Goal: Task Accomplishment & Management: Manage account settings

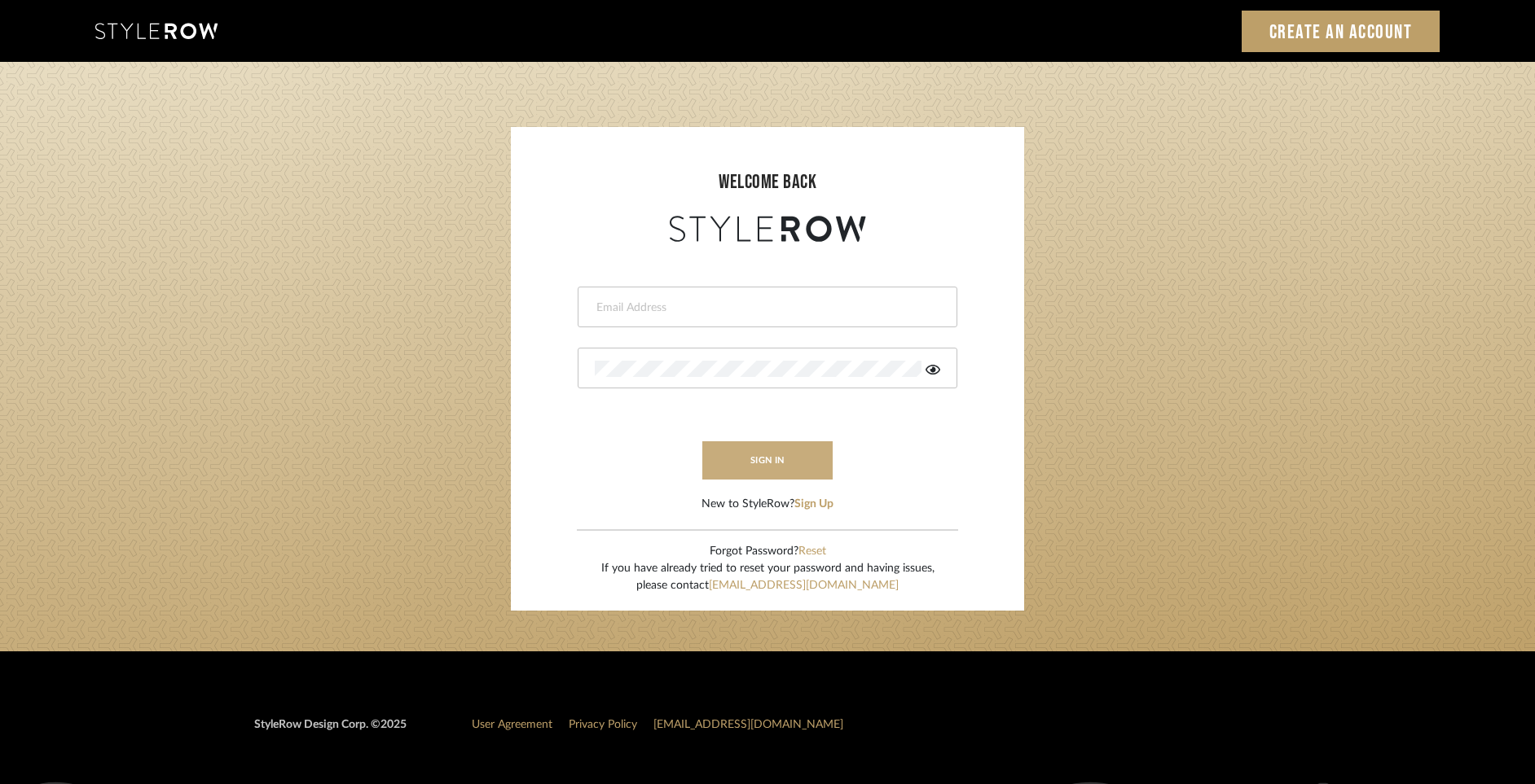
type input "madeleine@jenmauldindesign.com"
click at [801, 456] on button "sign in" at bounding box center [768, 460] width 131 height 38
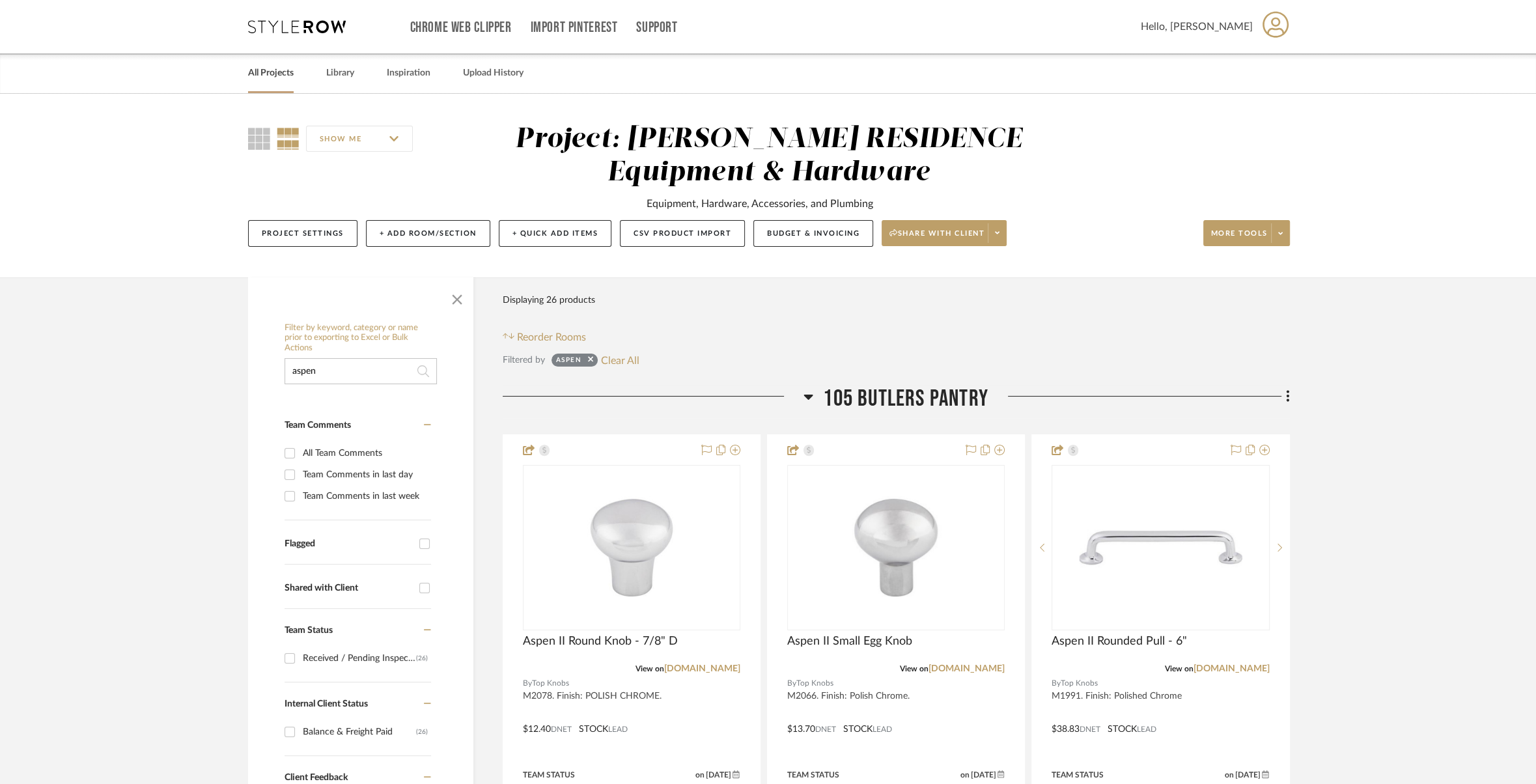
click at [258, 77] on link "All Projects" at bounding box center [270, 73] width 45 height 18
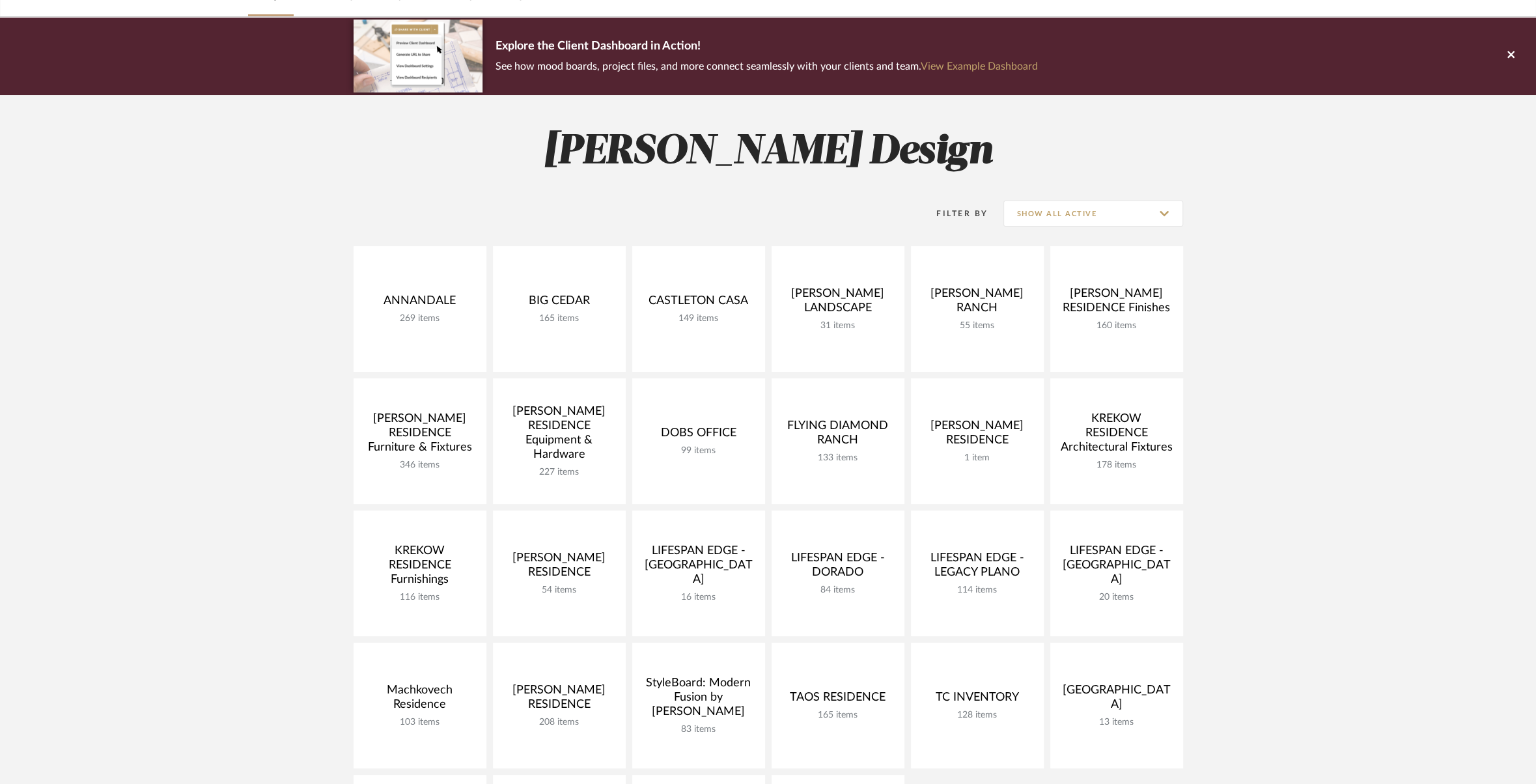
scroll to position [554, 0]
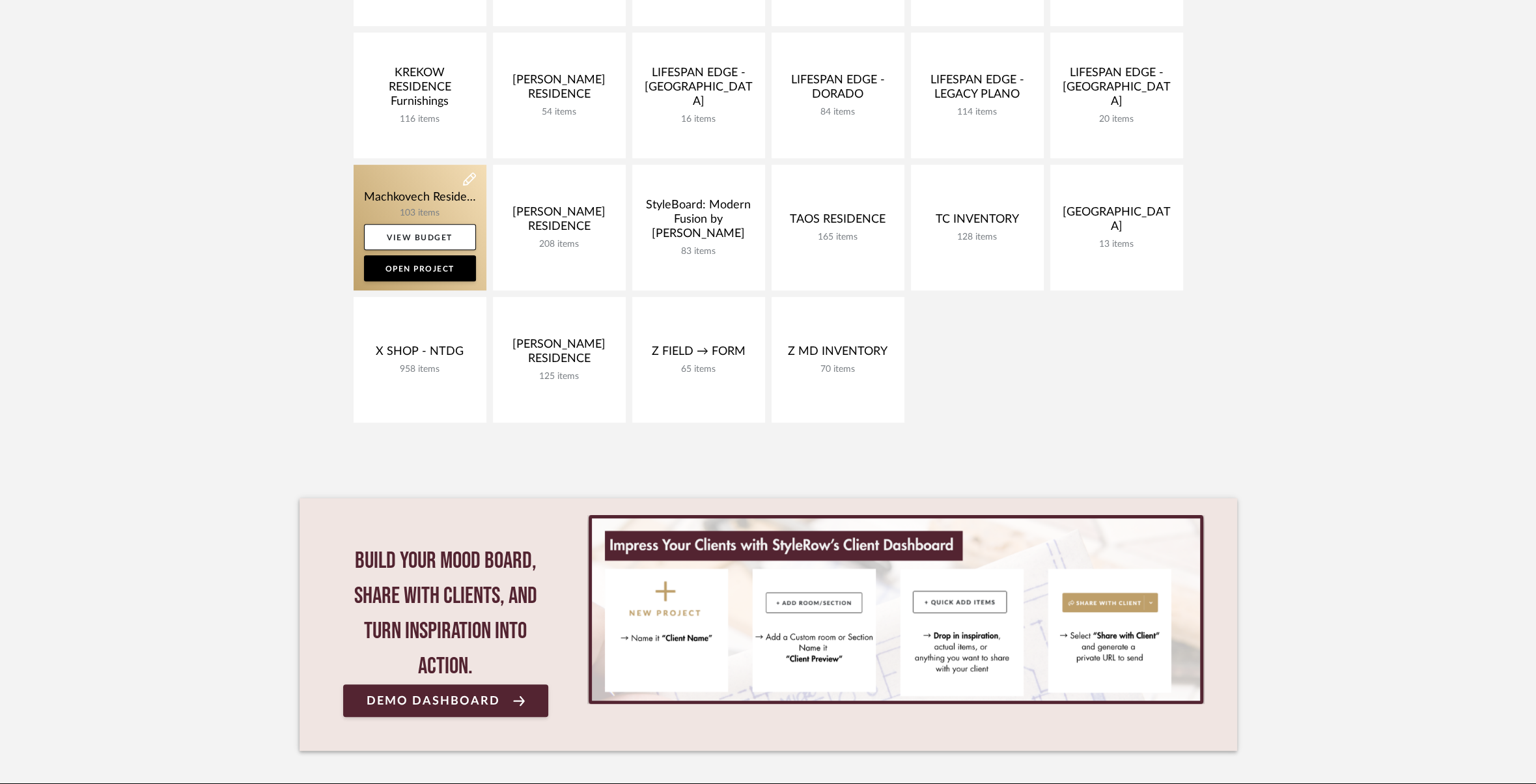
click at [414, 188] on link at bounding box center [420, 227] width 133 height 125
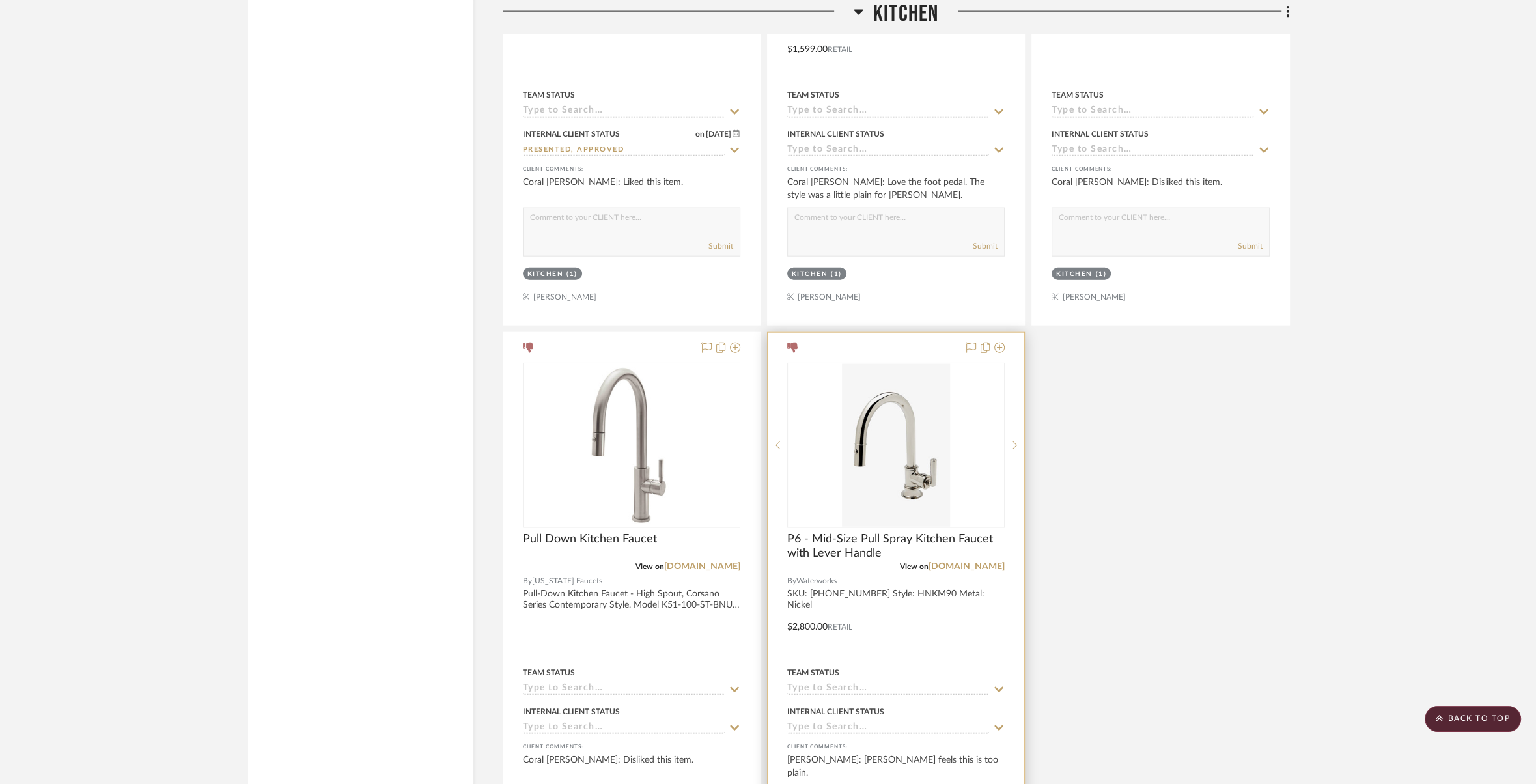
scroll to position [3739, 0]
click at [963, 594] on div at bounding box center [896, 615] width 256 height 570
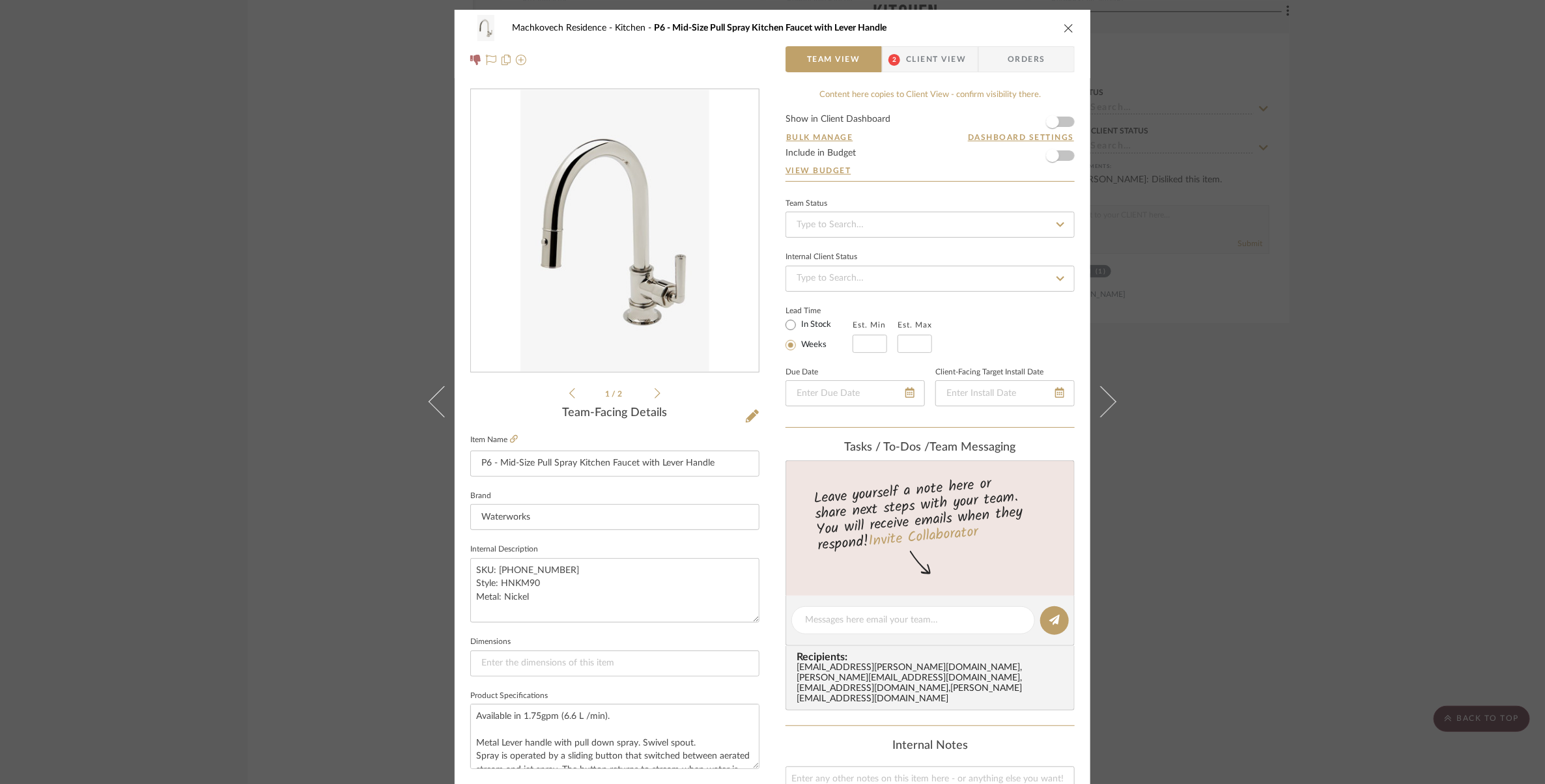
click at [944, 61] on span "Client View" at bounding box center [936, 59] width 60 height 26
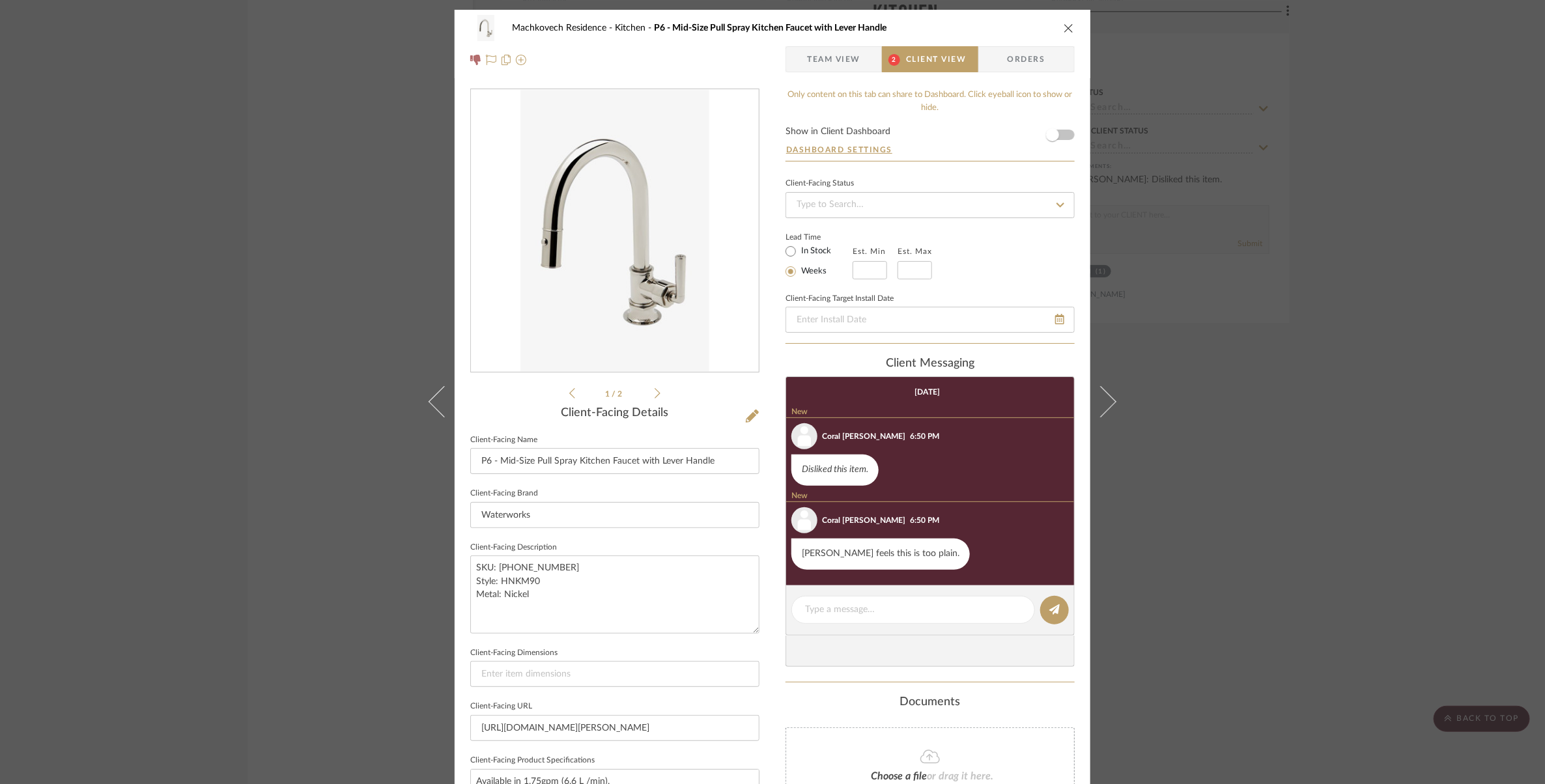
click at [1064, 27] on icon "close" at bounding box center [1068, 28] width 10 height 10
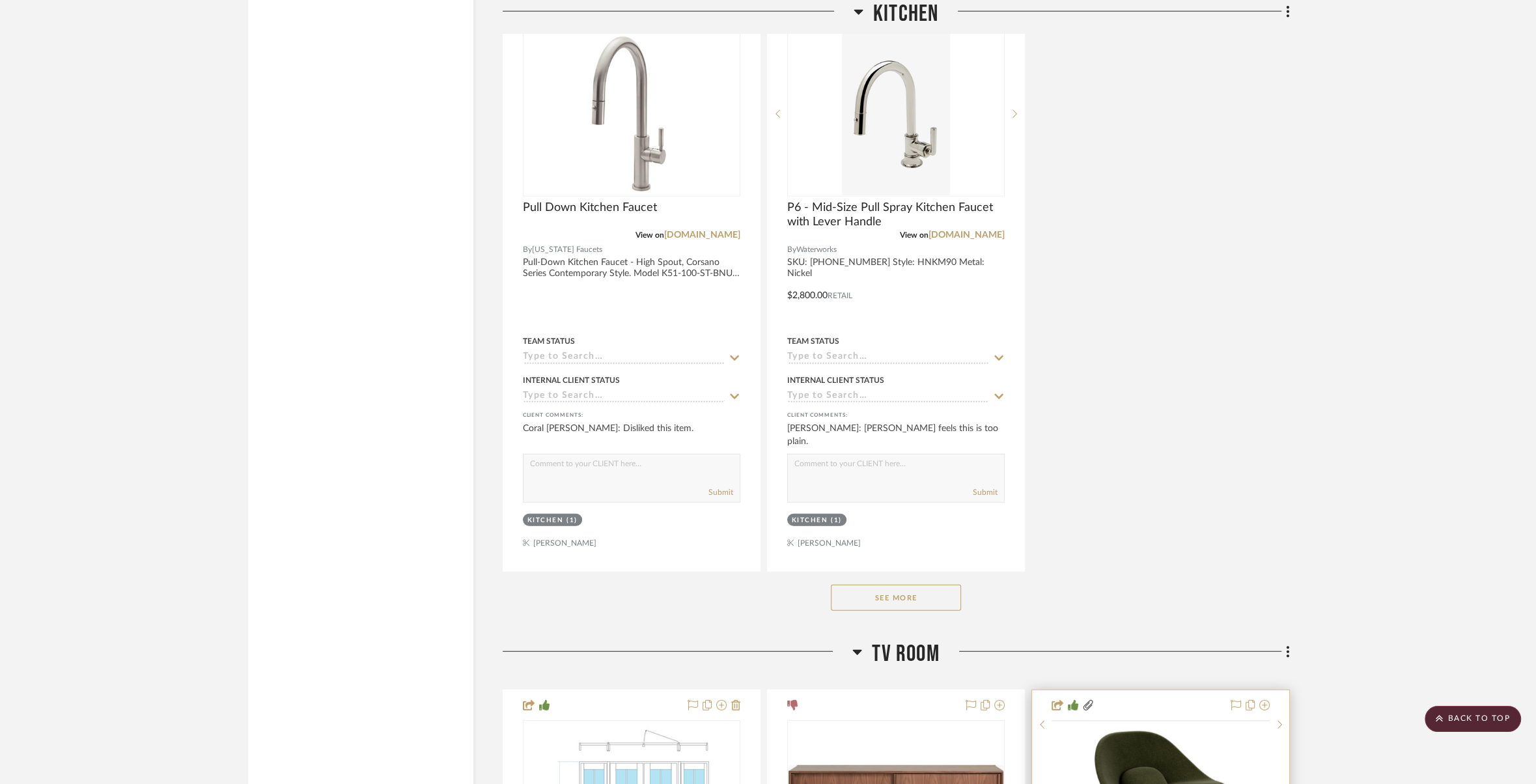
scroll to position [4400, 0]
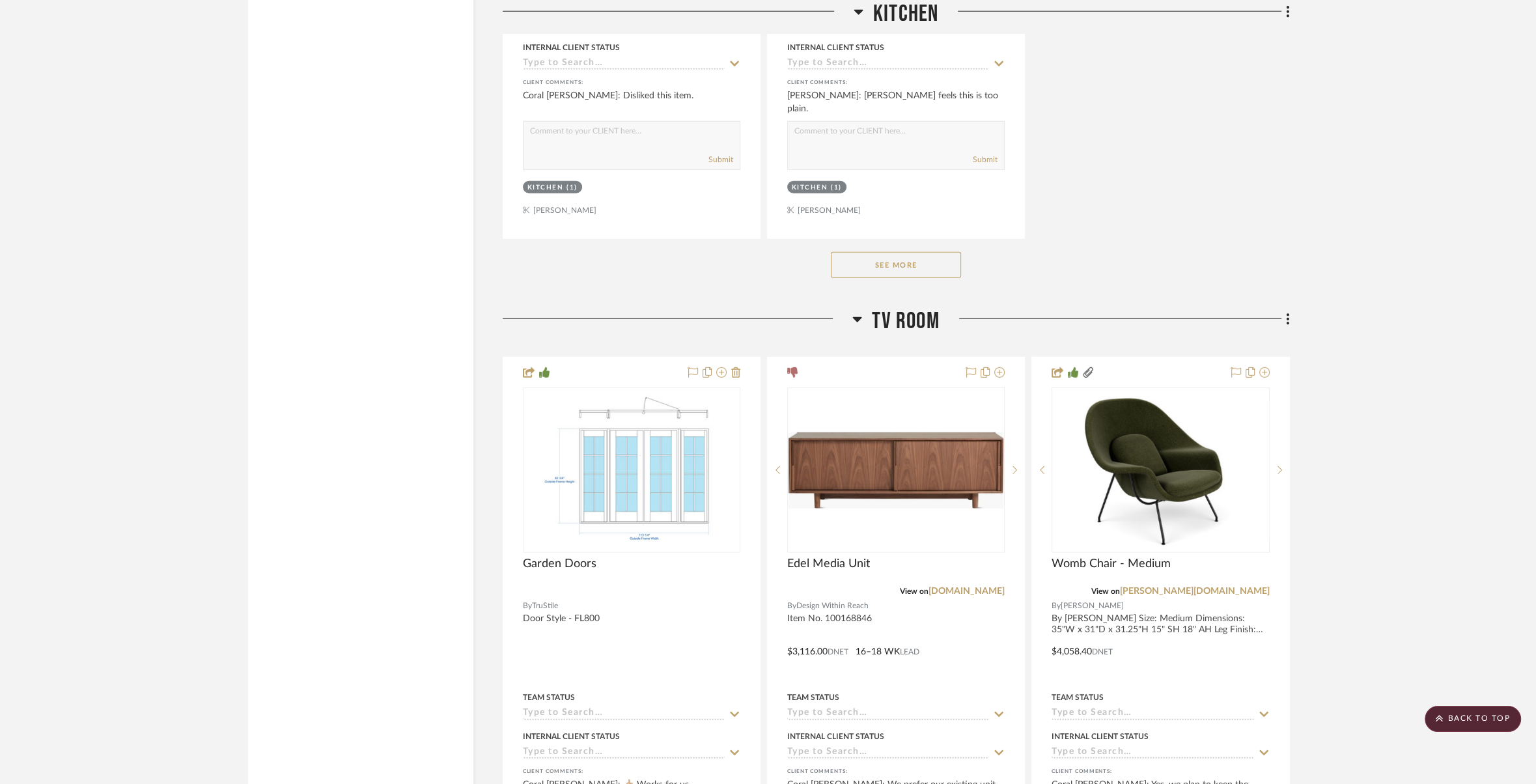
click at [945, 261] on button "See More" at bounding box center [896, 265] width 130 height 26
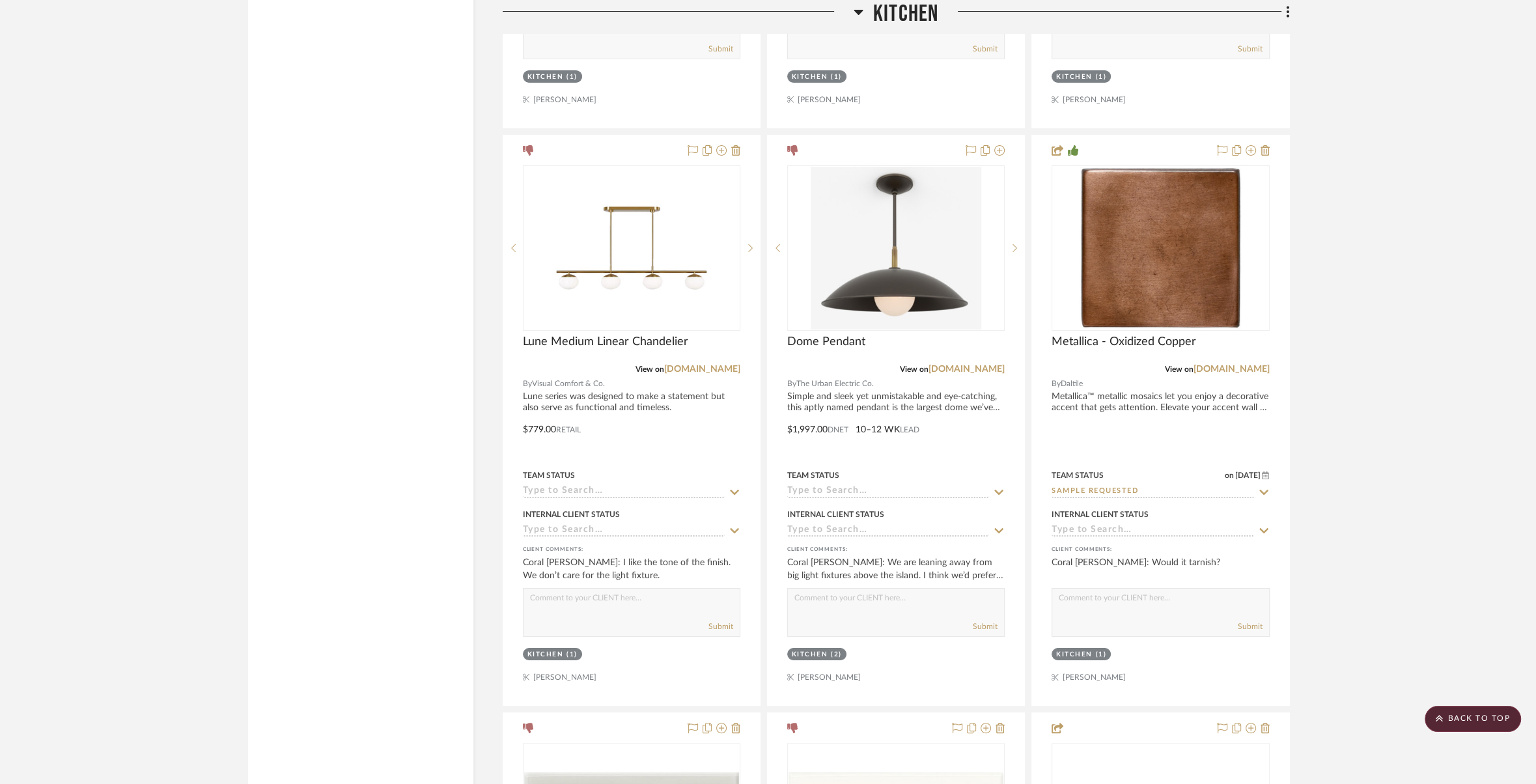
scroll to position [6231, 0]
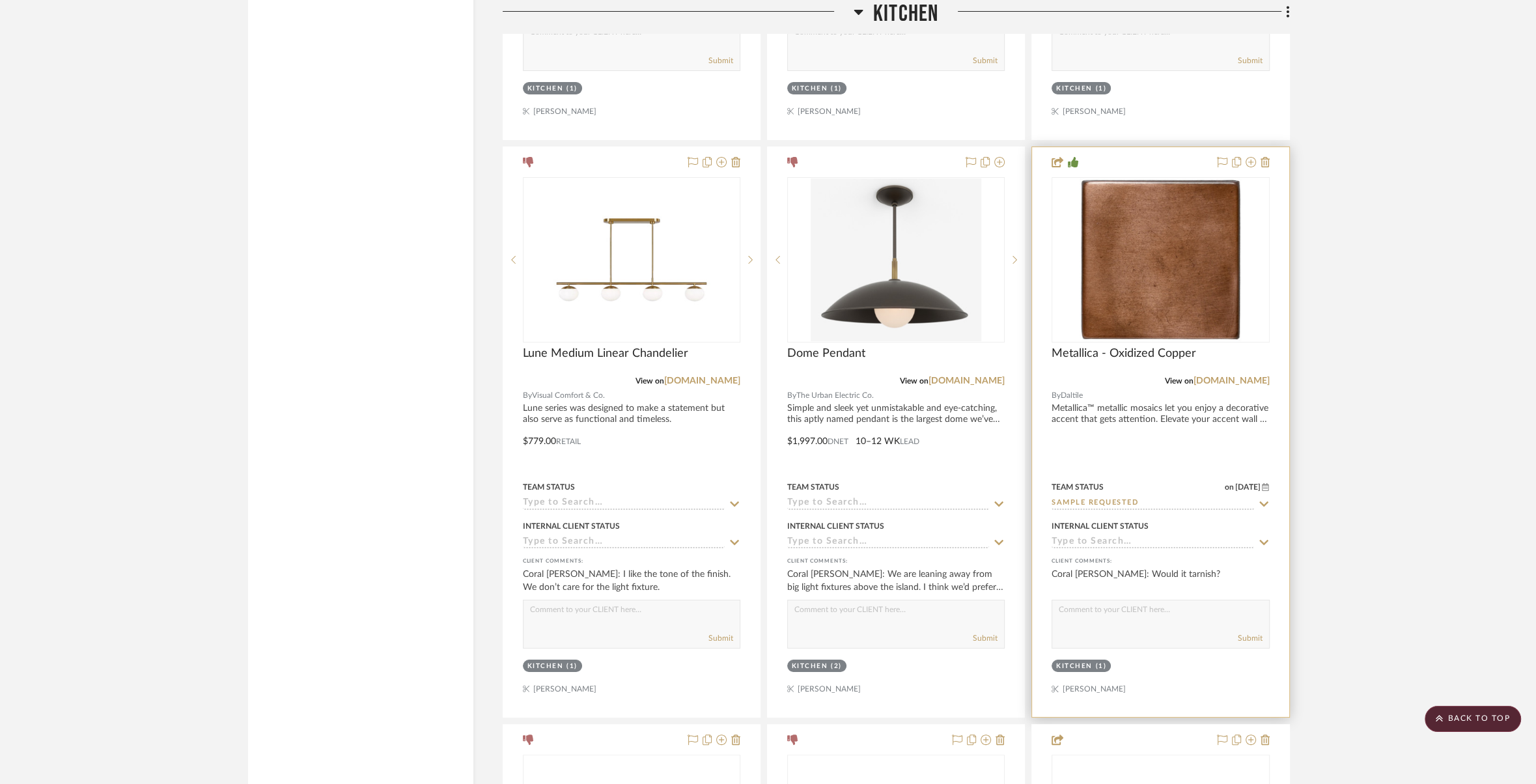
click at [1160, 406] on div at bounding box center [1160, 432] width 256 height 570
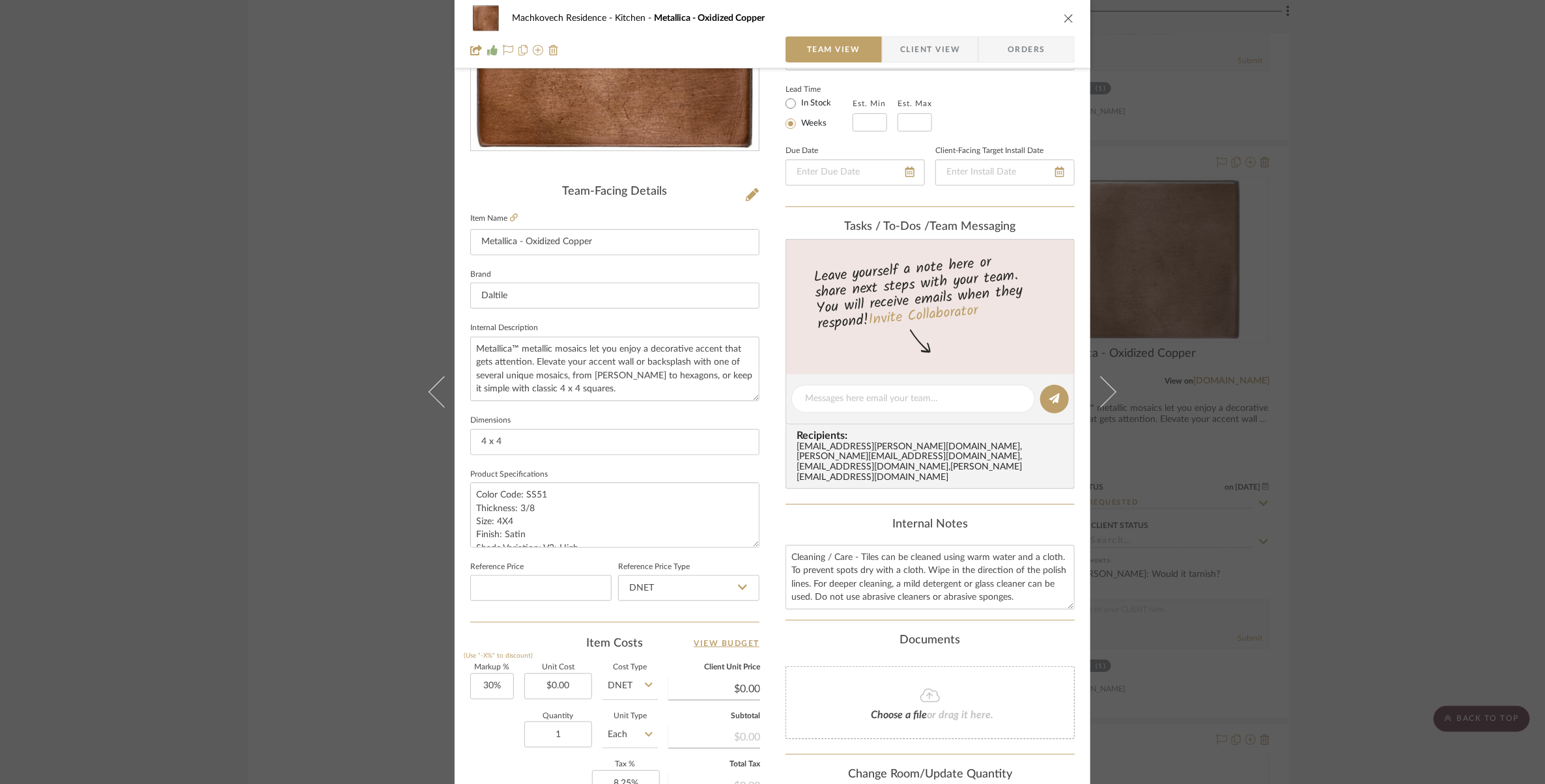
scroll to position [0, 0]
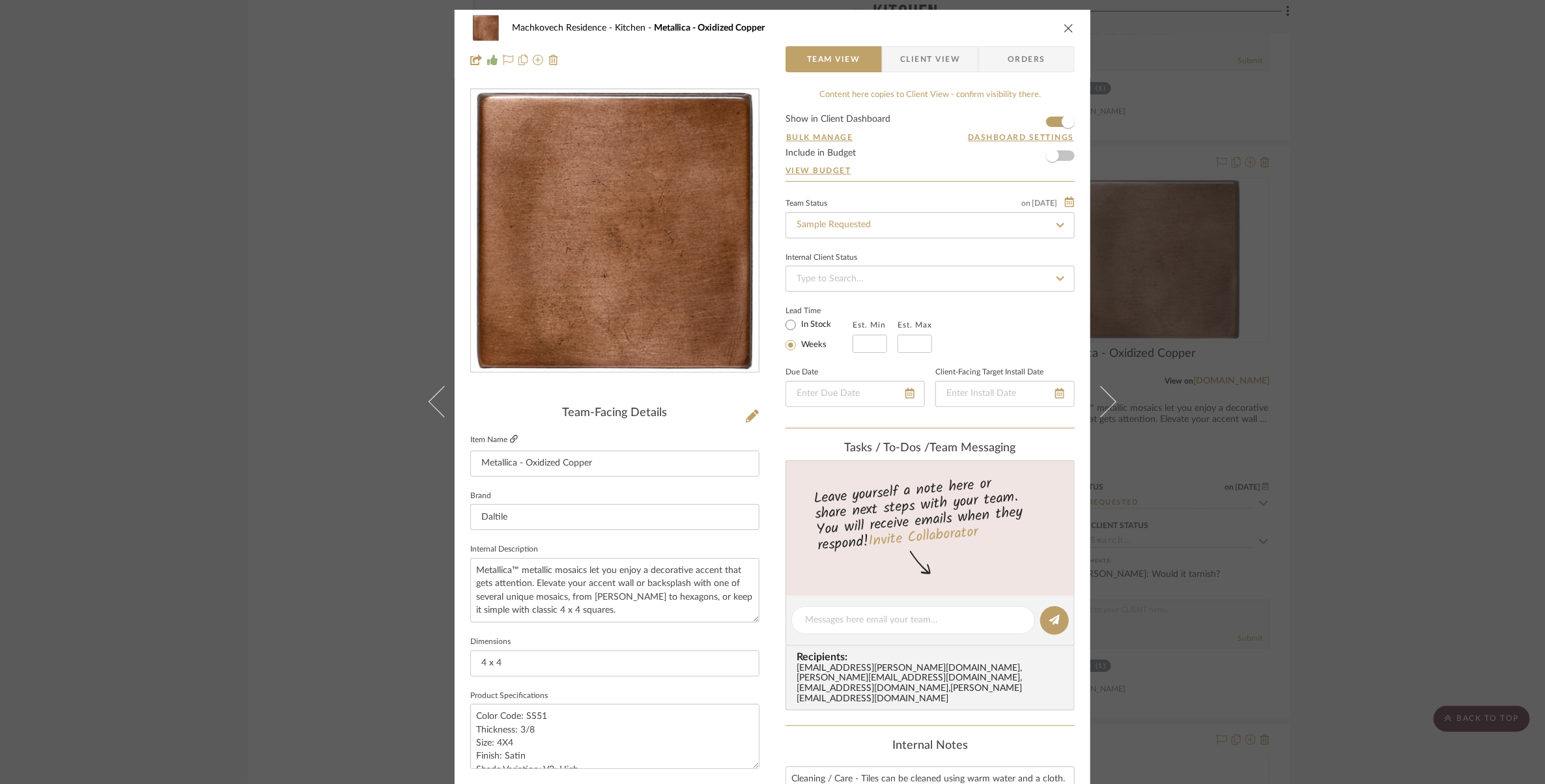
click at [513, 440] on icon at bounding box center [514, 439] width 8 height 8
click at [1068, 23] on icon "close" at bounding box center [1068, 28] width 10 height 10
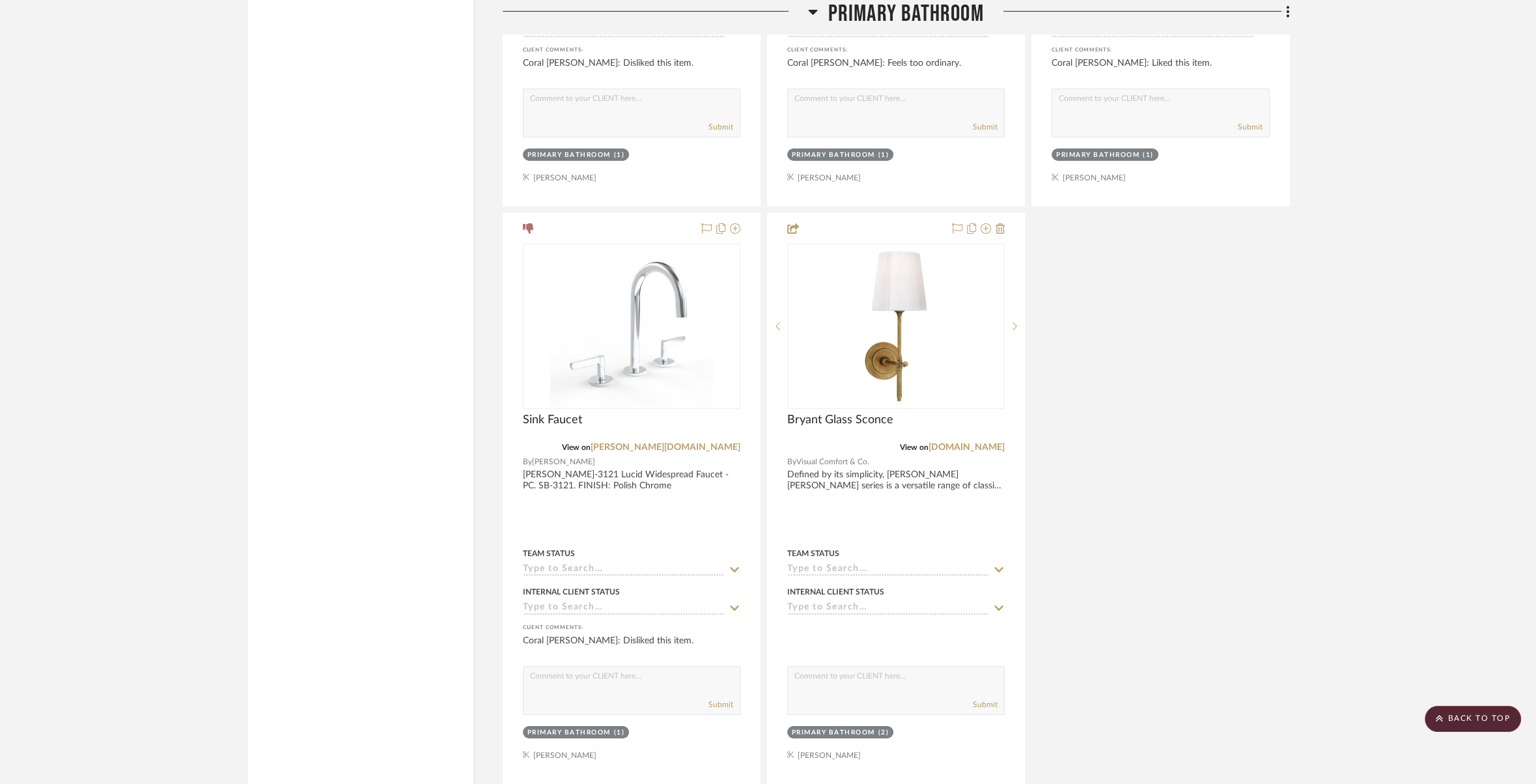
scroll to position [11912, 0]
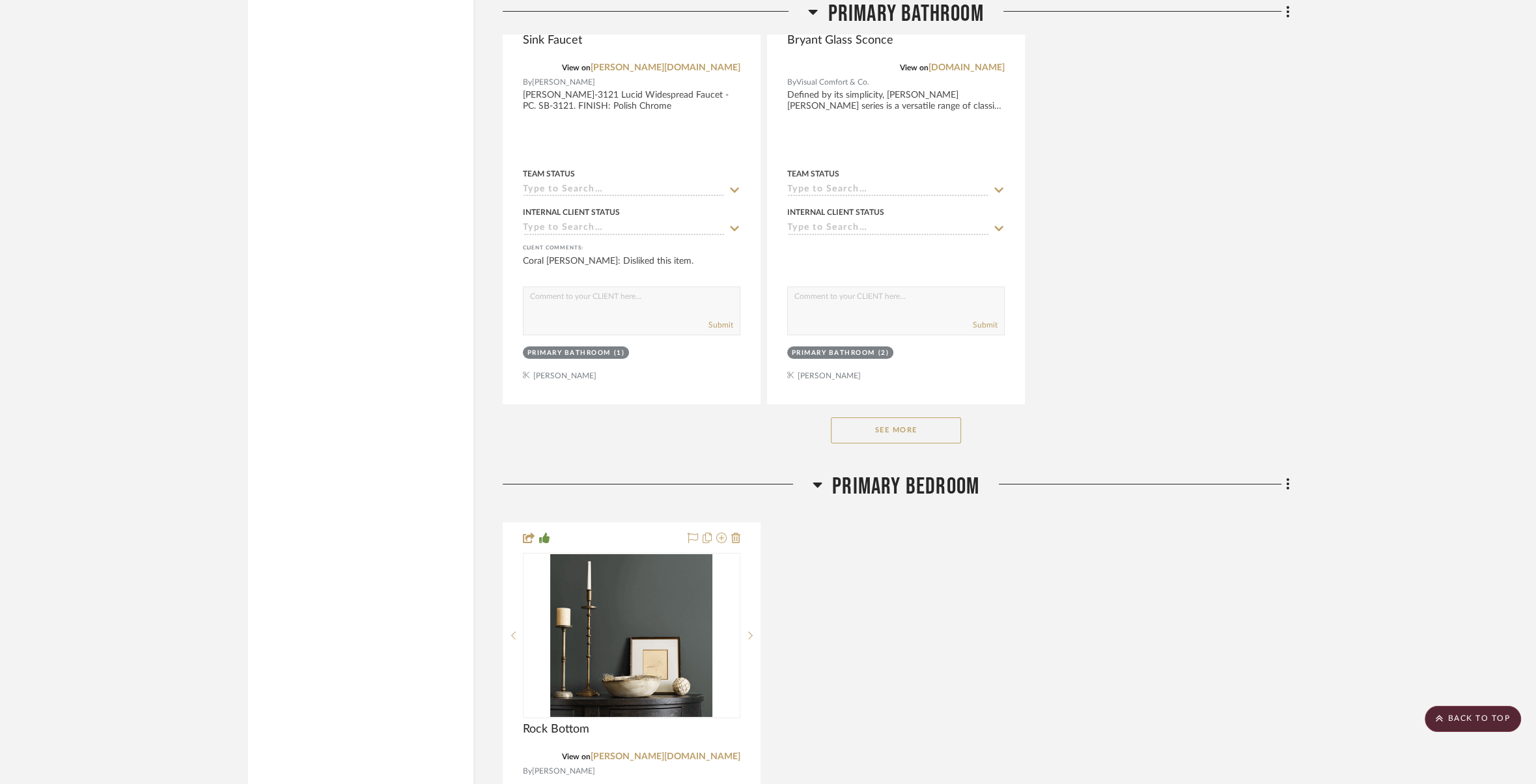
click at [939, 417] on button "See More" at bounding box center [896, 430] width 130 height 26
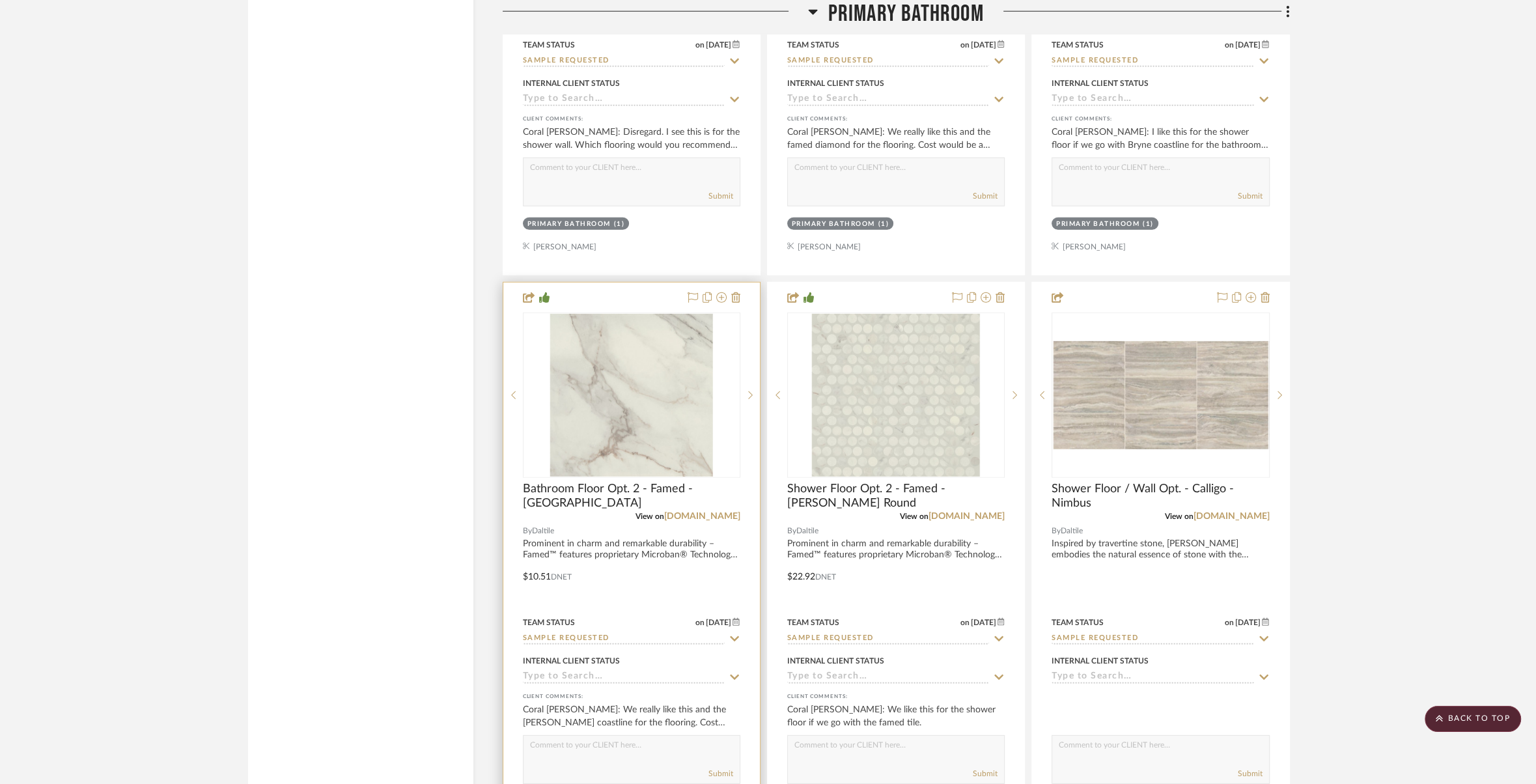
scroll to position [16658, 0]
click at [613, 514] on div at bounding box center [632, 569] width 256 height 570
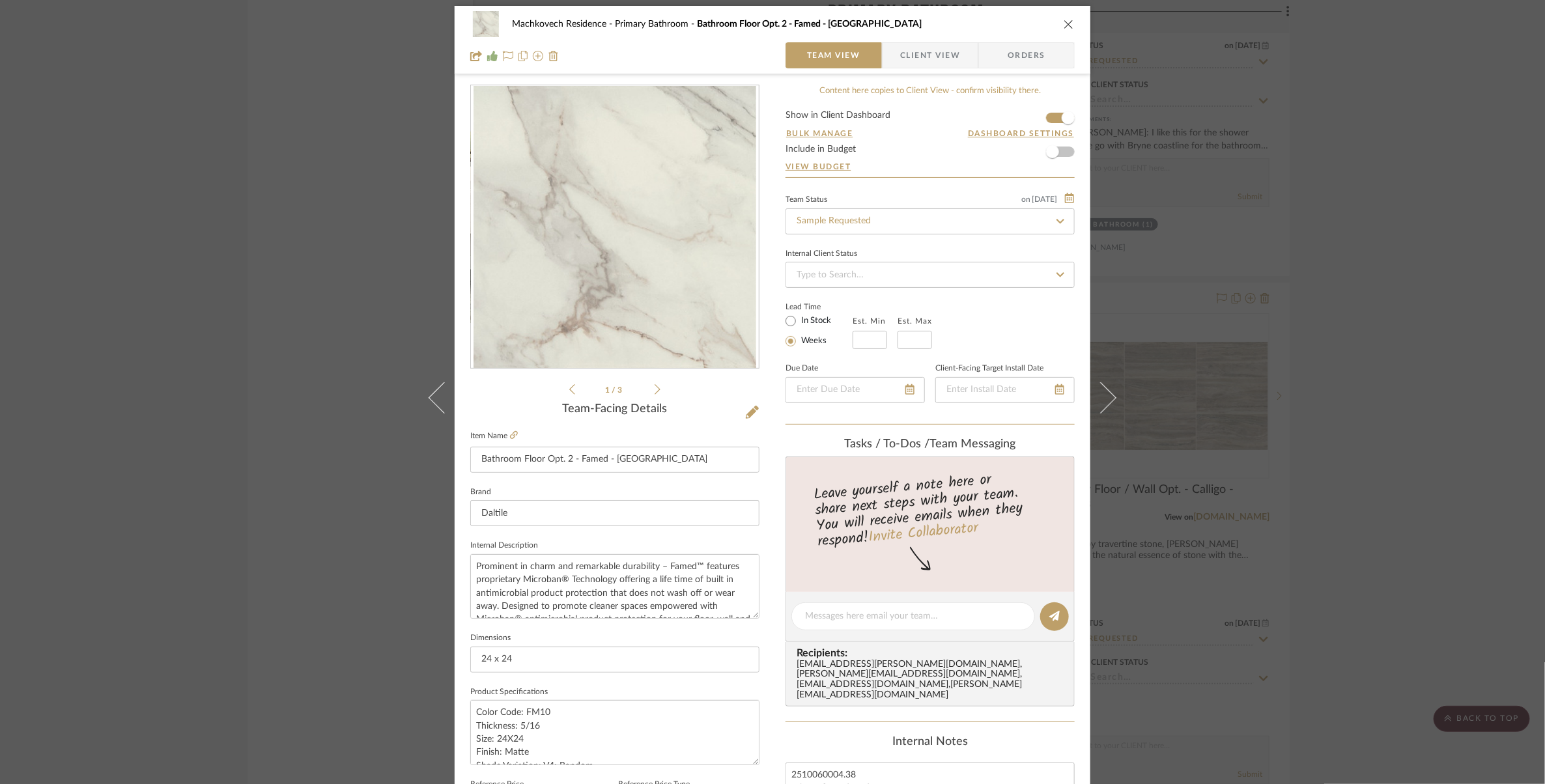
scroll to position [0, 0]
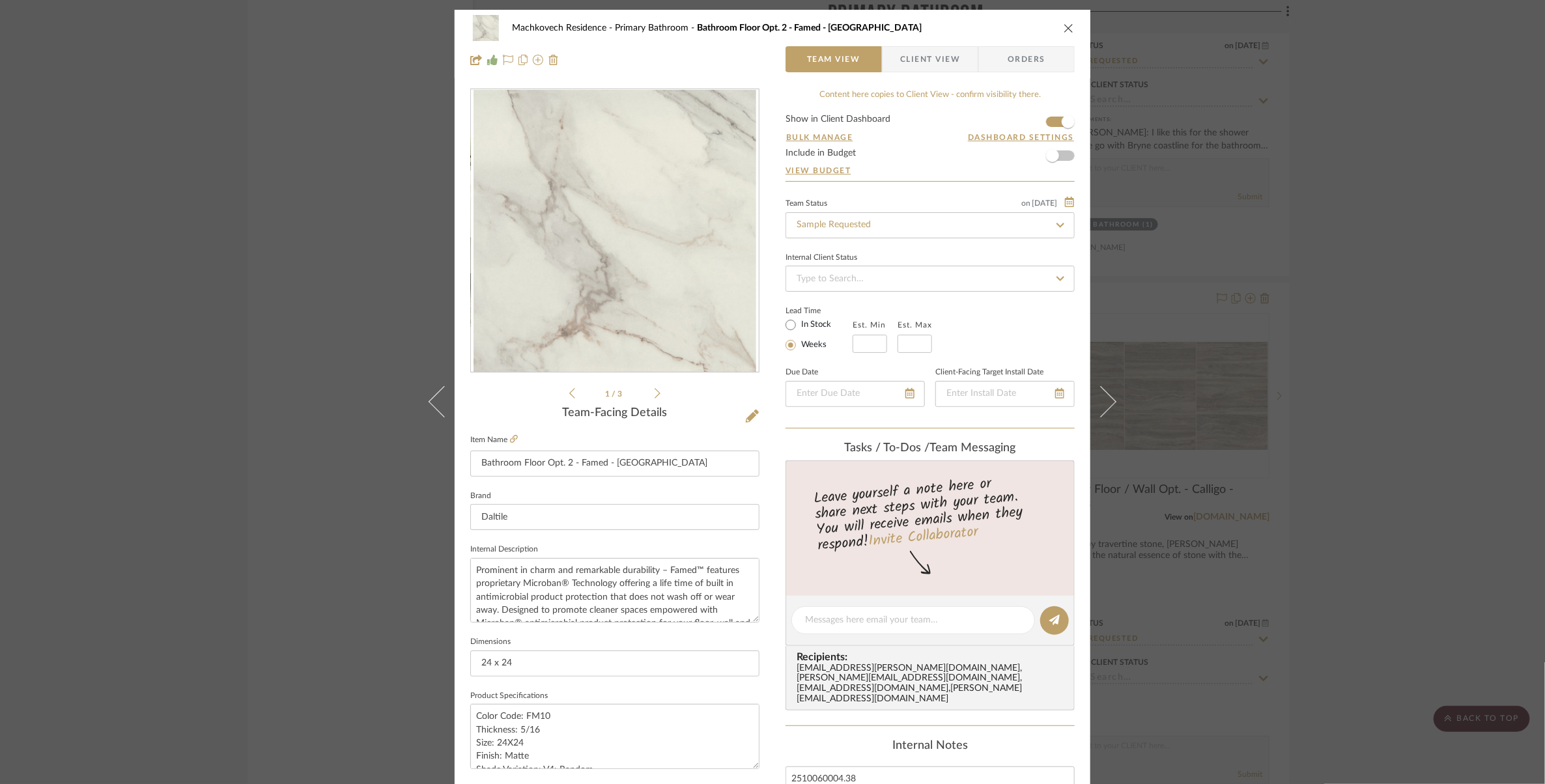
drag, startPoint x: 1066, startPoint y: 25, endPoint x: 1424, endPoint y: 250, distance: 422.8
click at [1066, 25] on icon "close" at bounding box center [1068, 28] width 10 height 10
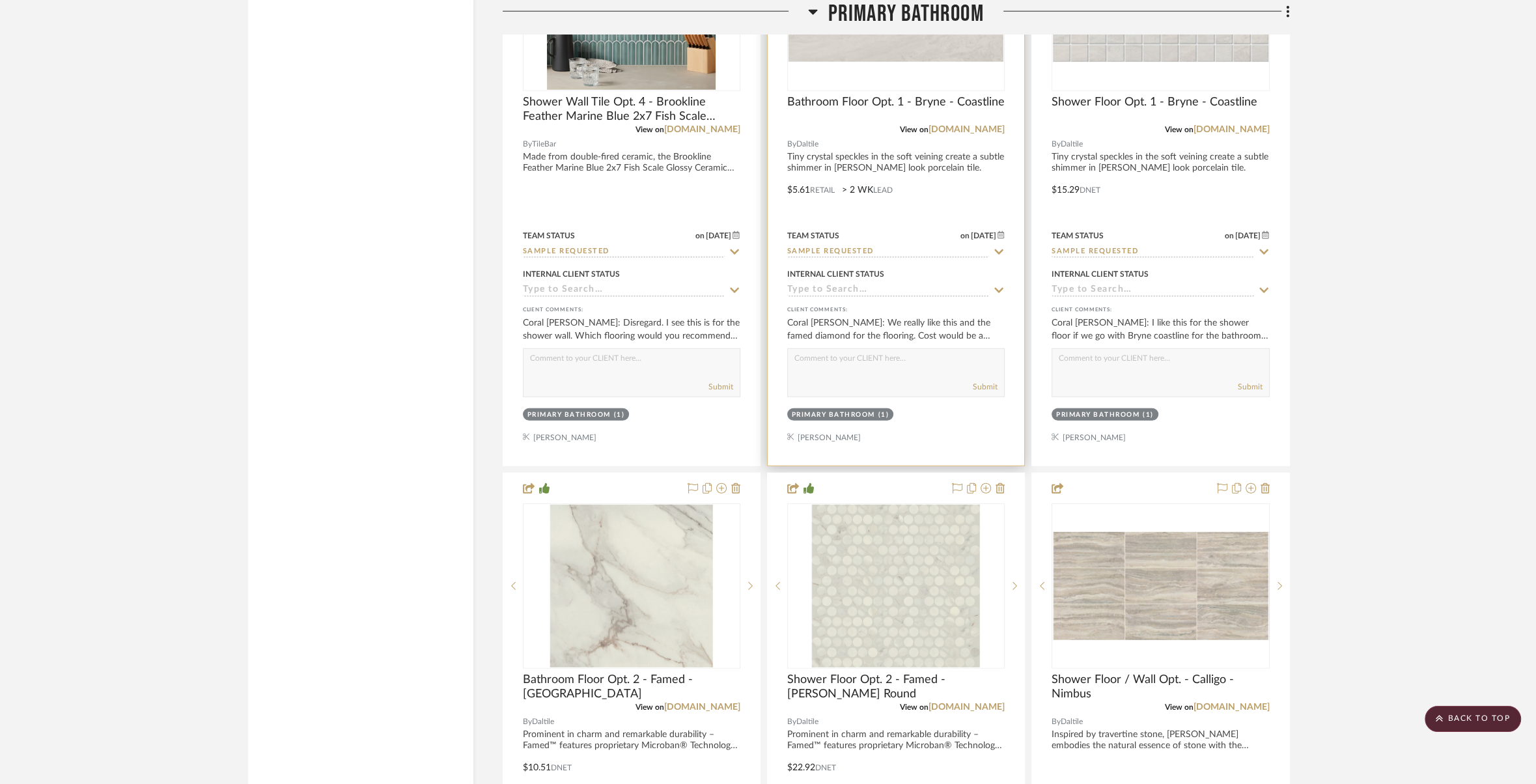
scroll to position [16355, 0]
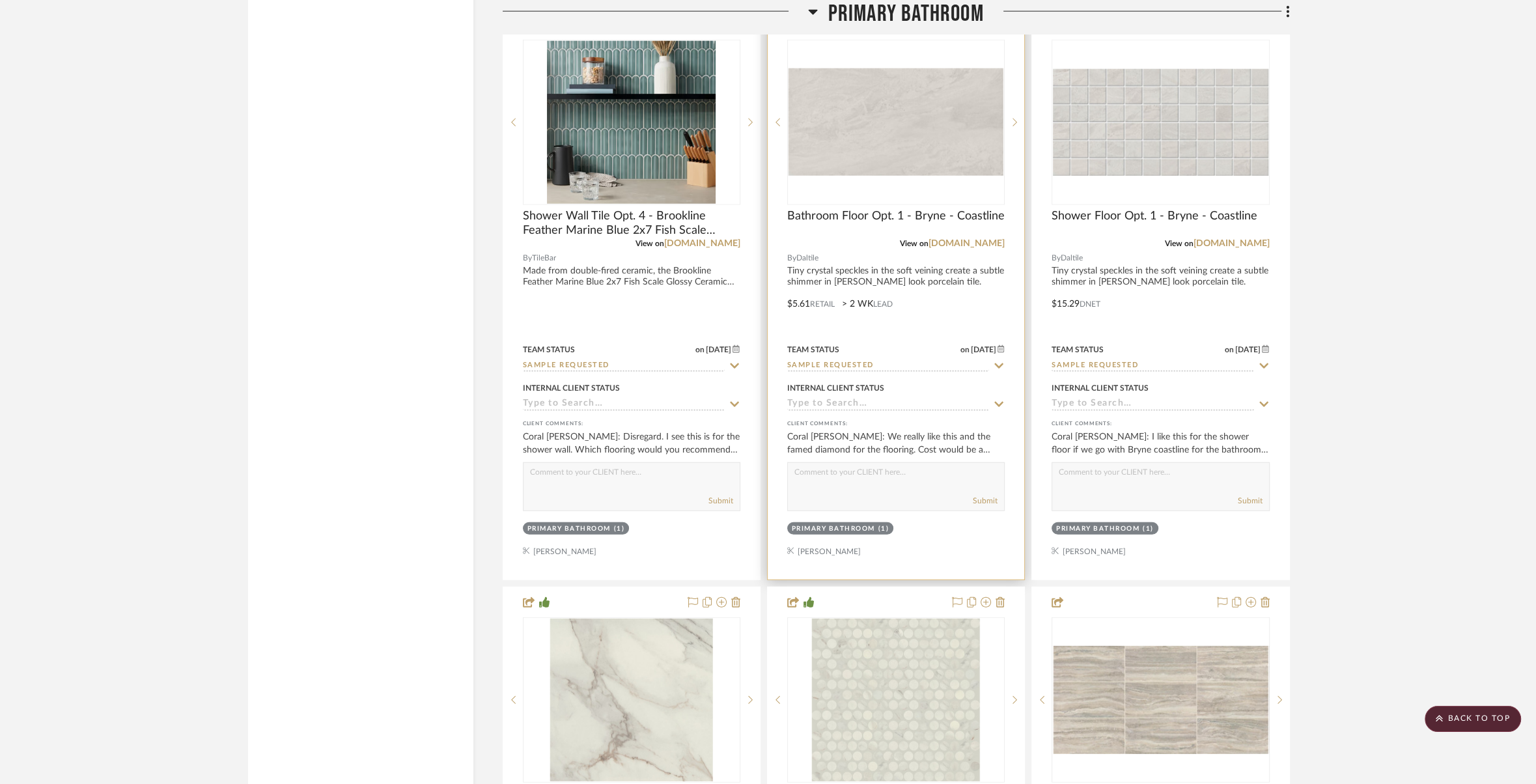
click at [927, 245] on div at bounding box center [896, 294] width 256 height 570
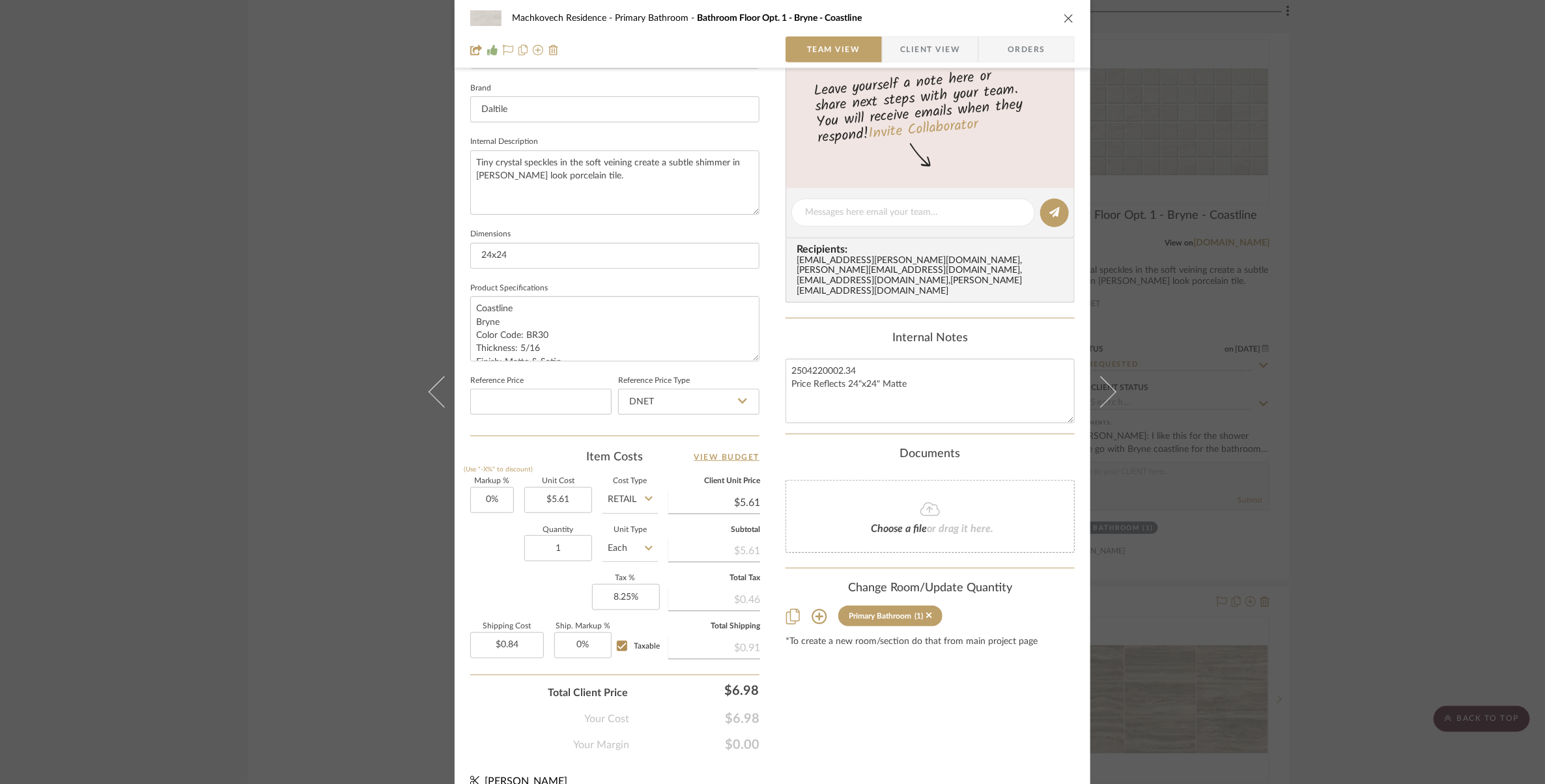
scroll to position [426, 0]
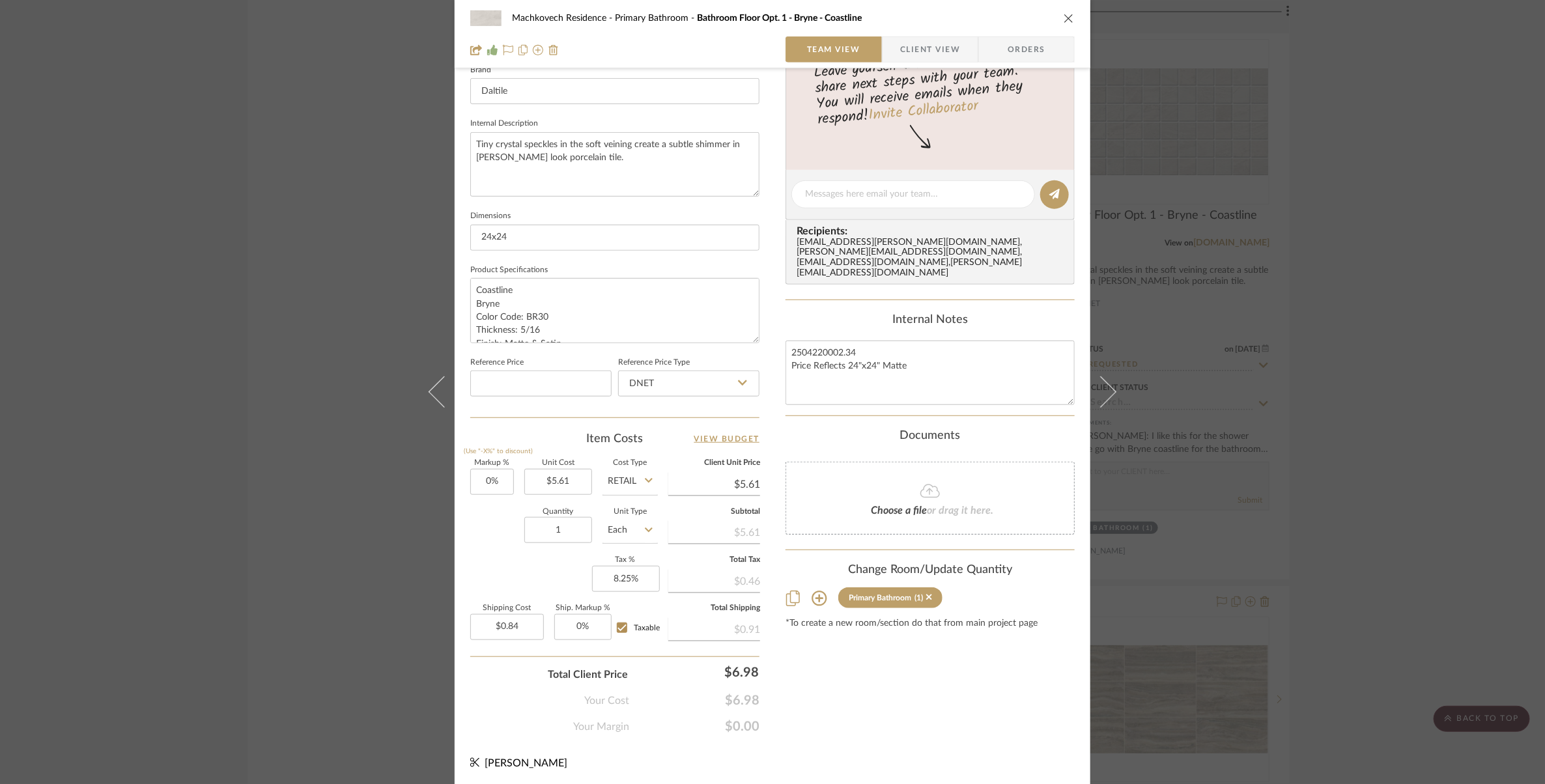
click at [1064, 20] on icon "close" at bounding box center [1068, 18] width 10 height 10
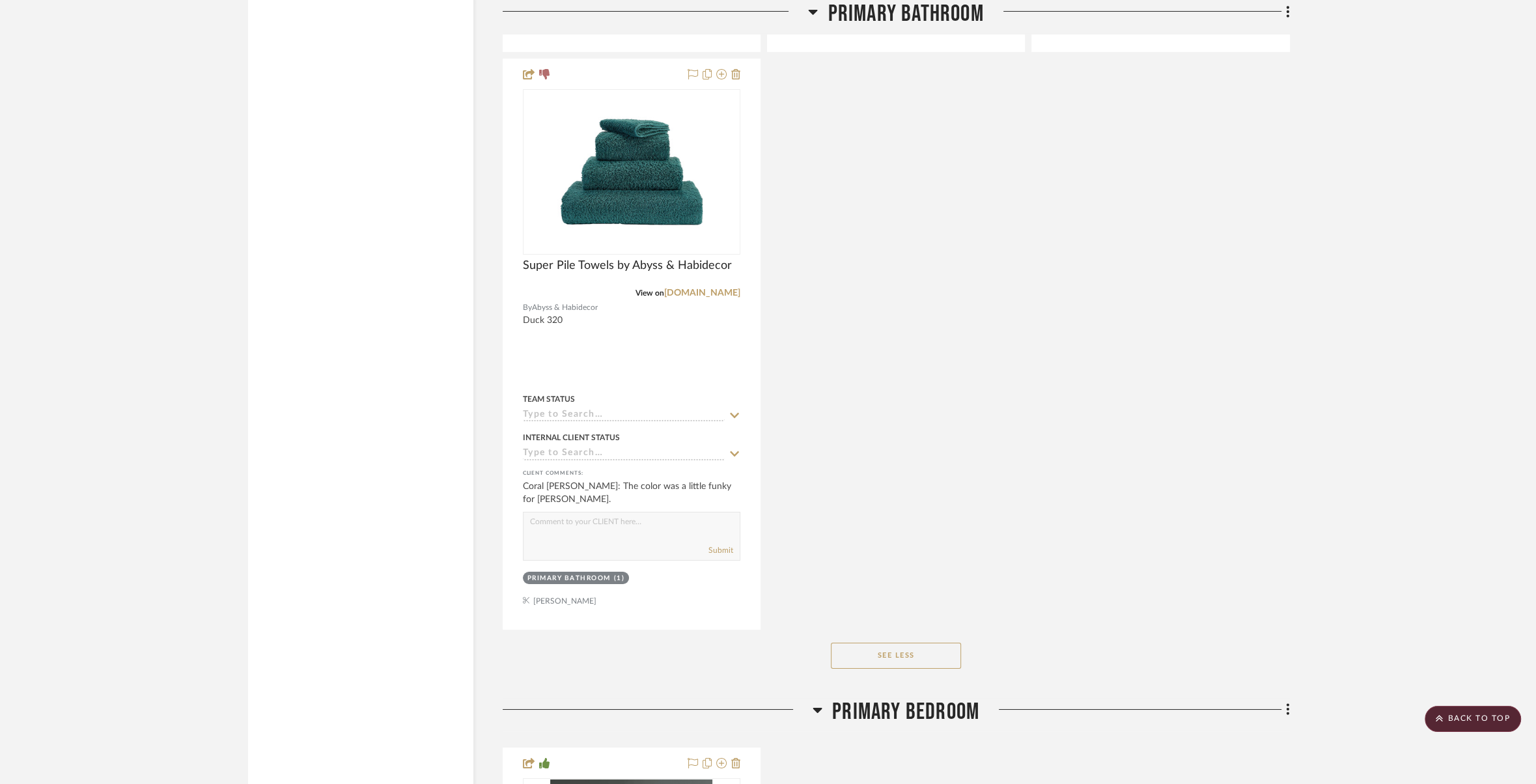
scroll to position [17966, 0]
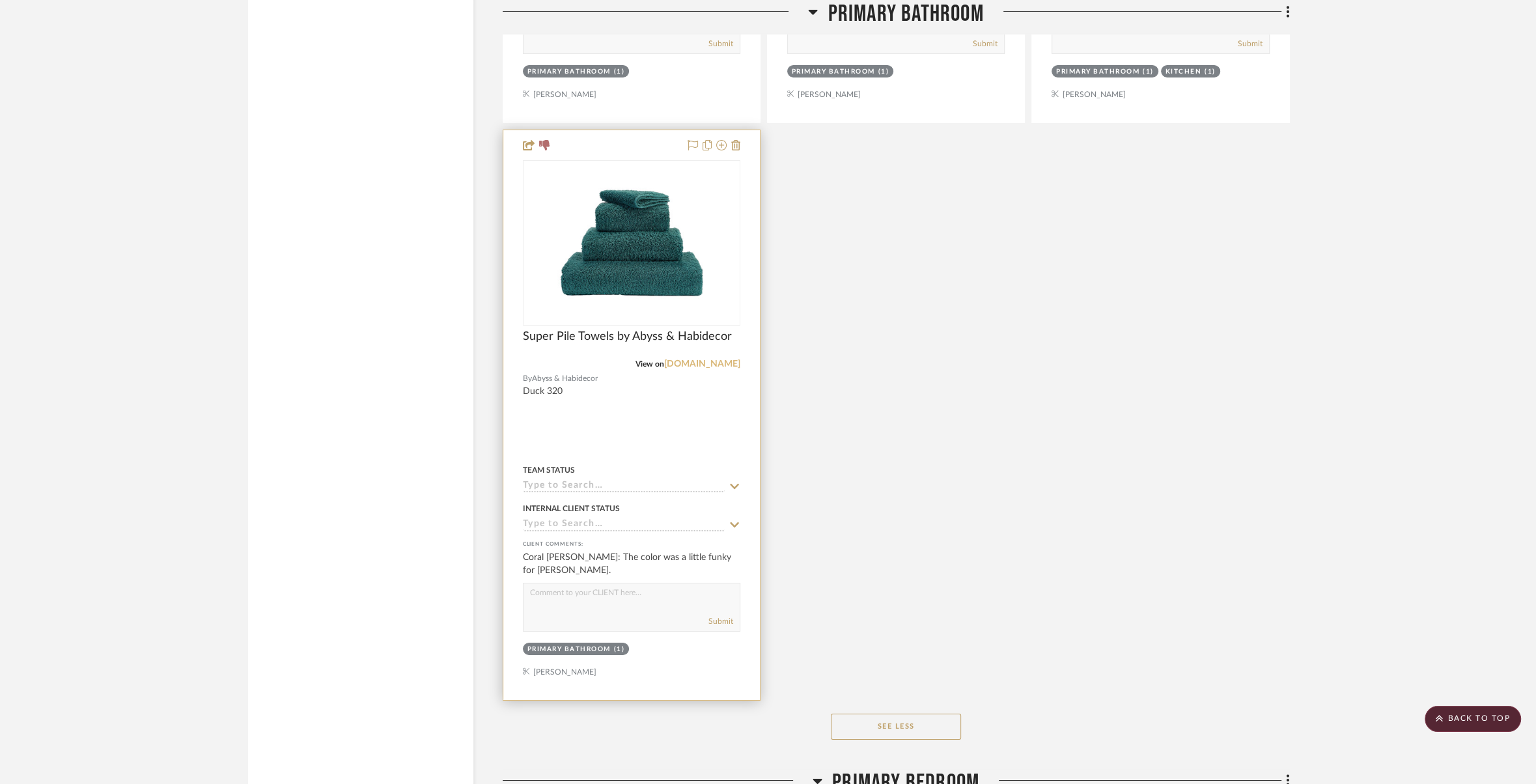
click at [704, 359] on link "finelinens.com" at bounding box center [702, 363] width 76 height 9
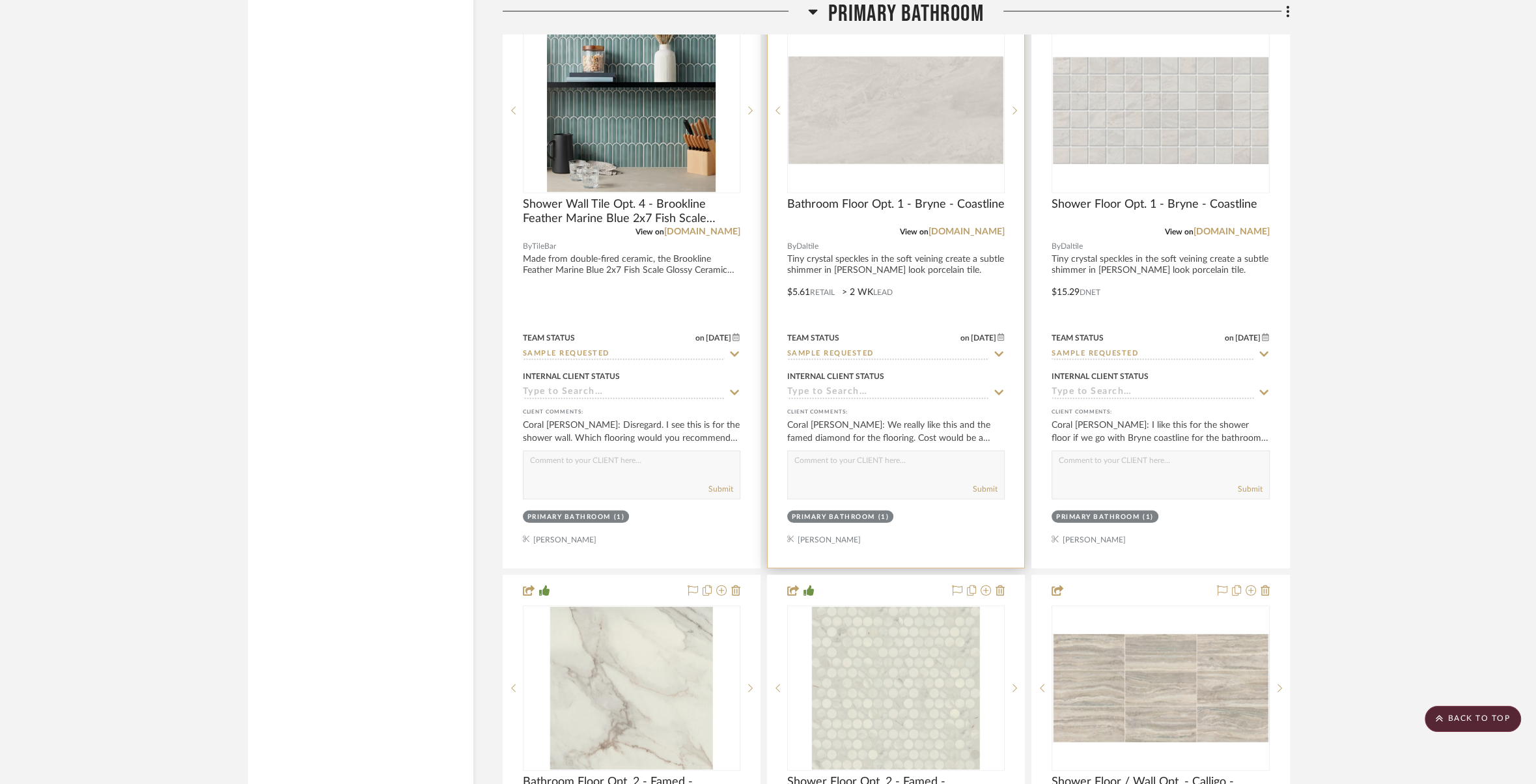
scroll to position [16339, 0]
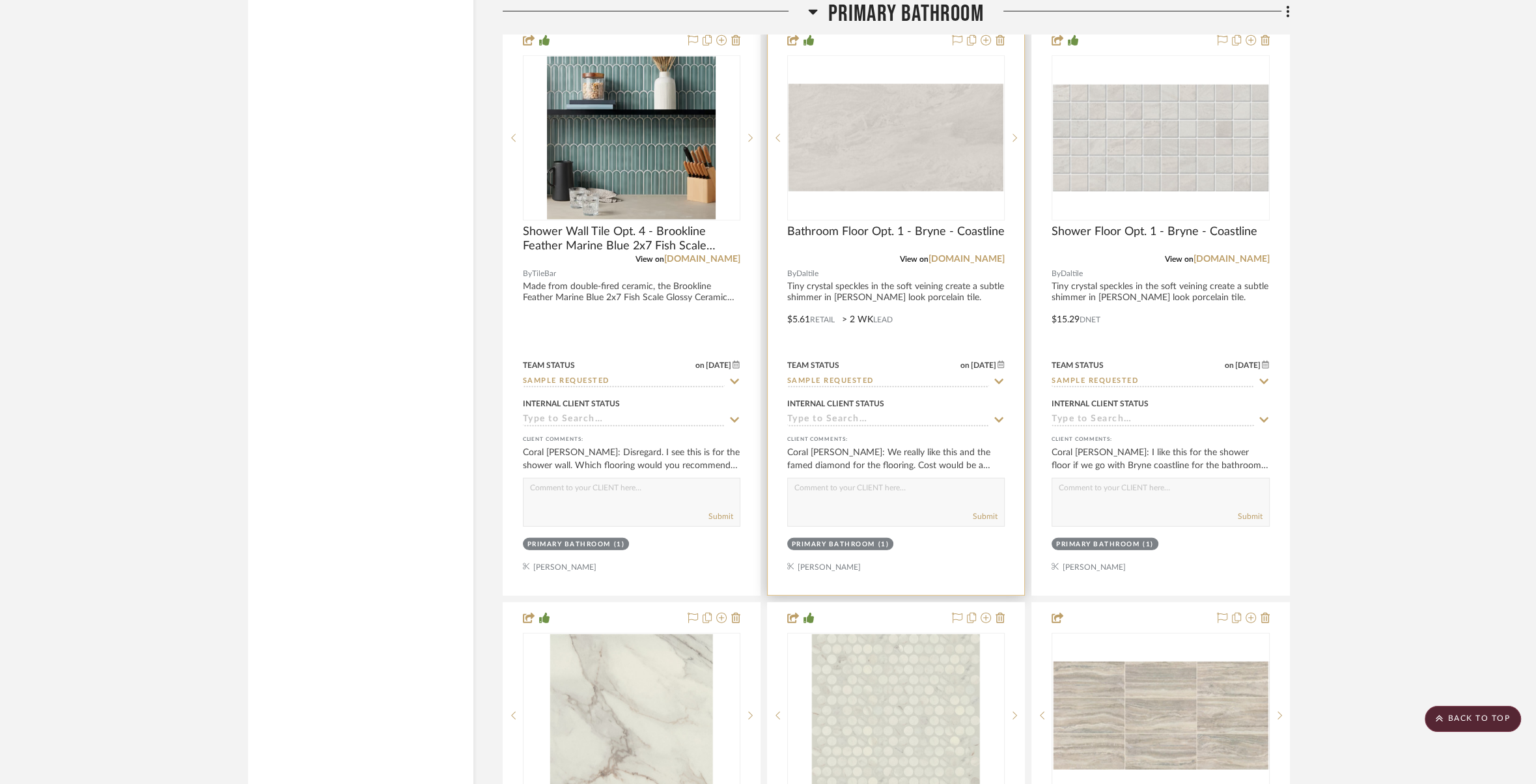
click at [931, 264] on div at bounding box center [896, 310] width 256 height 570
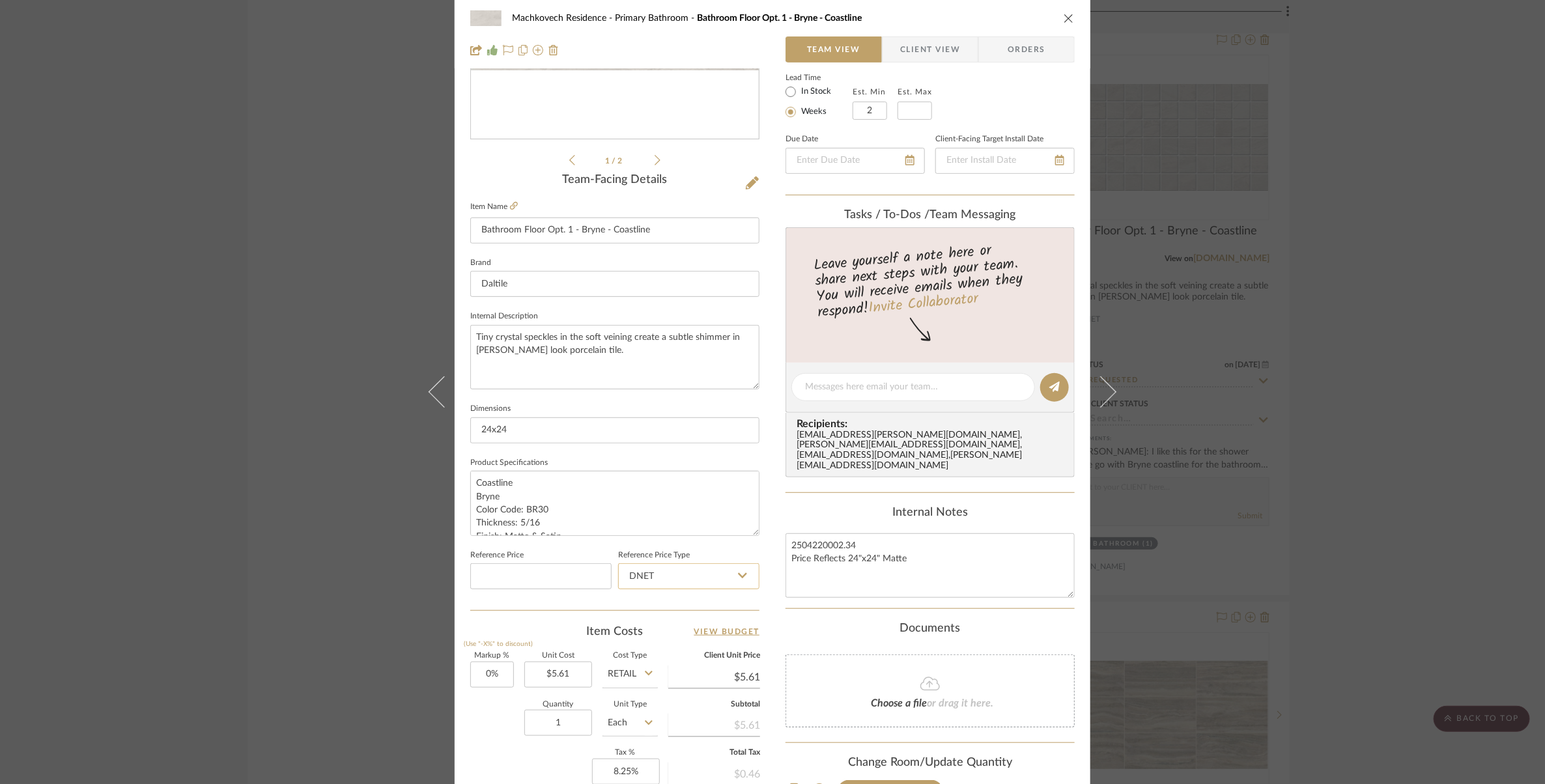
scroll to position [426, 0]
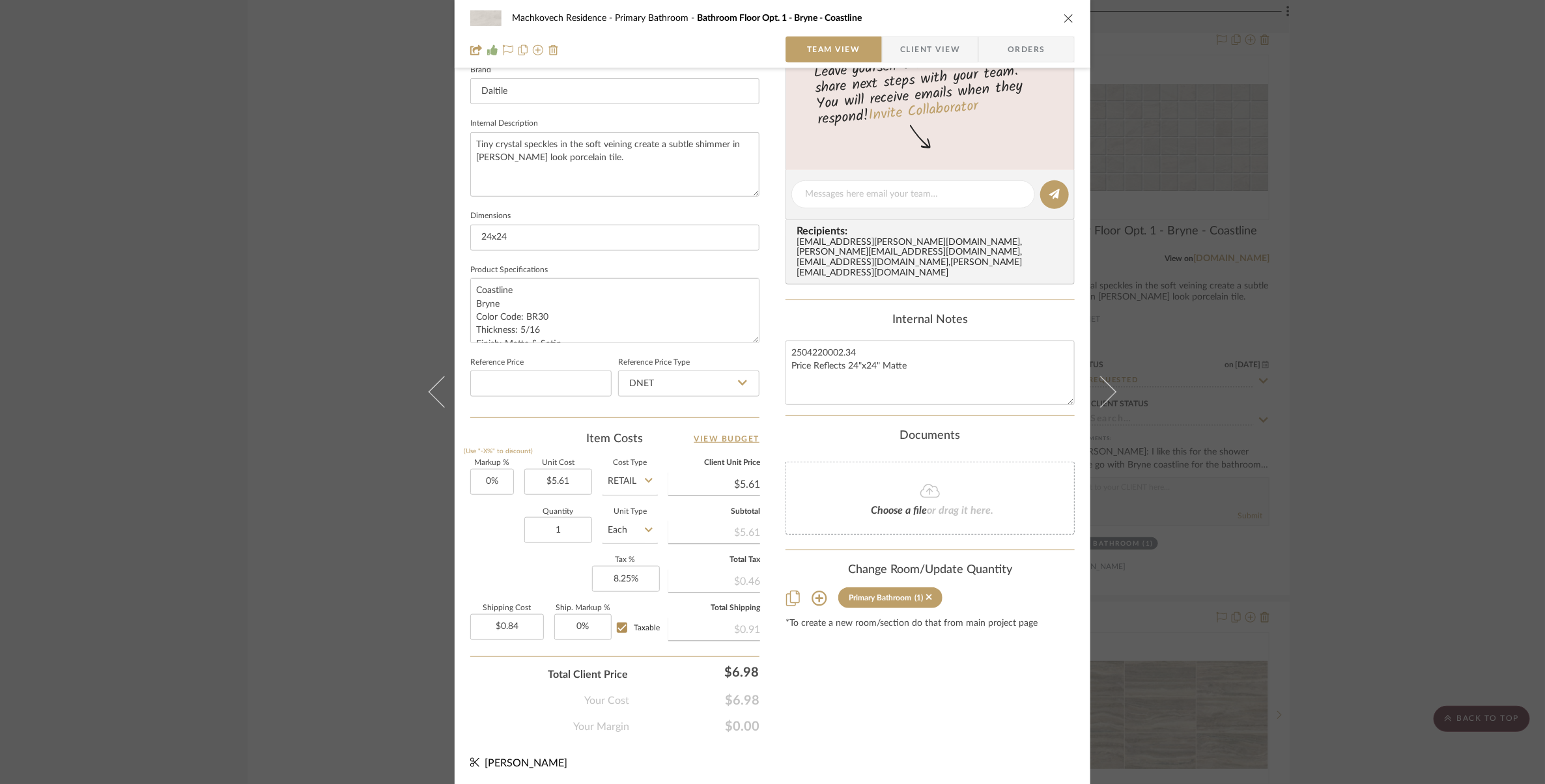
click at [1064, 15] on icon "close" at bounding box center [1068, 18] width 10 height 10
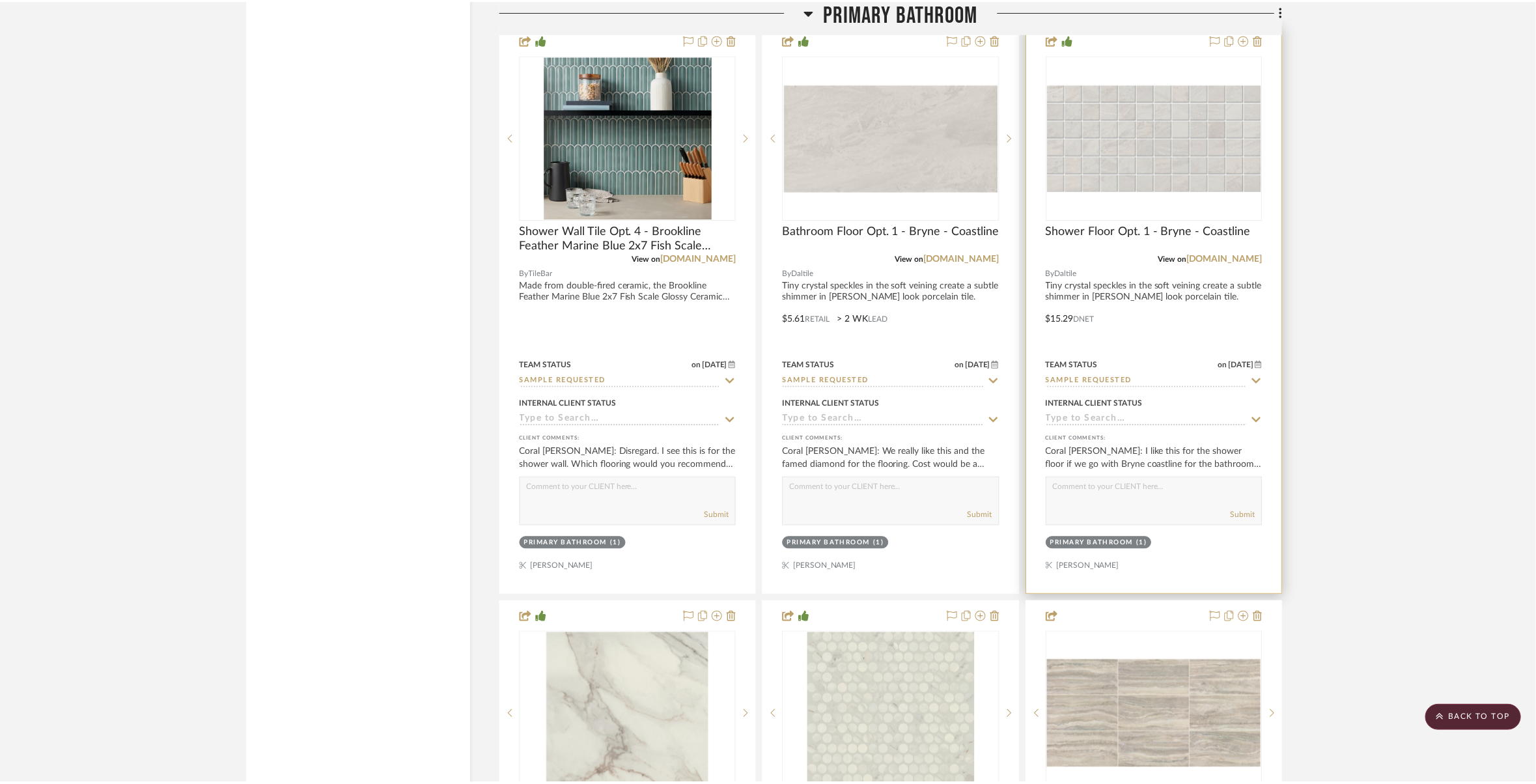
scroll to position [16339, 0]
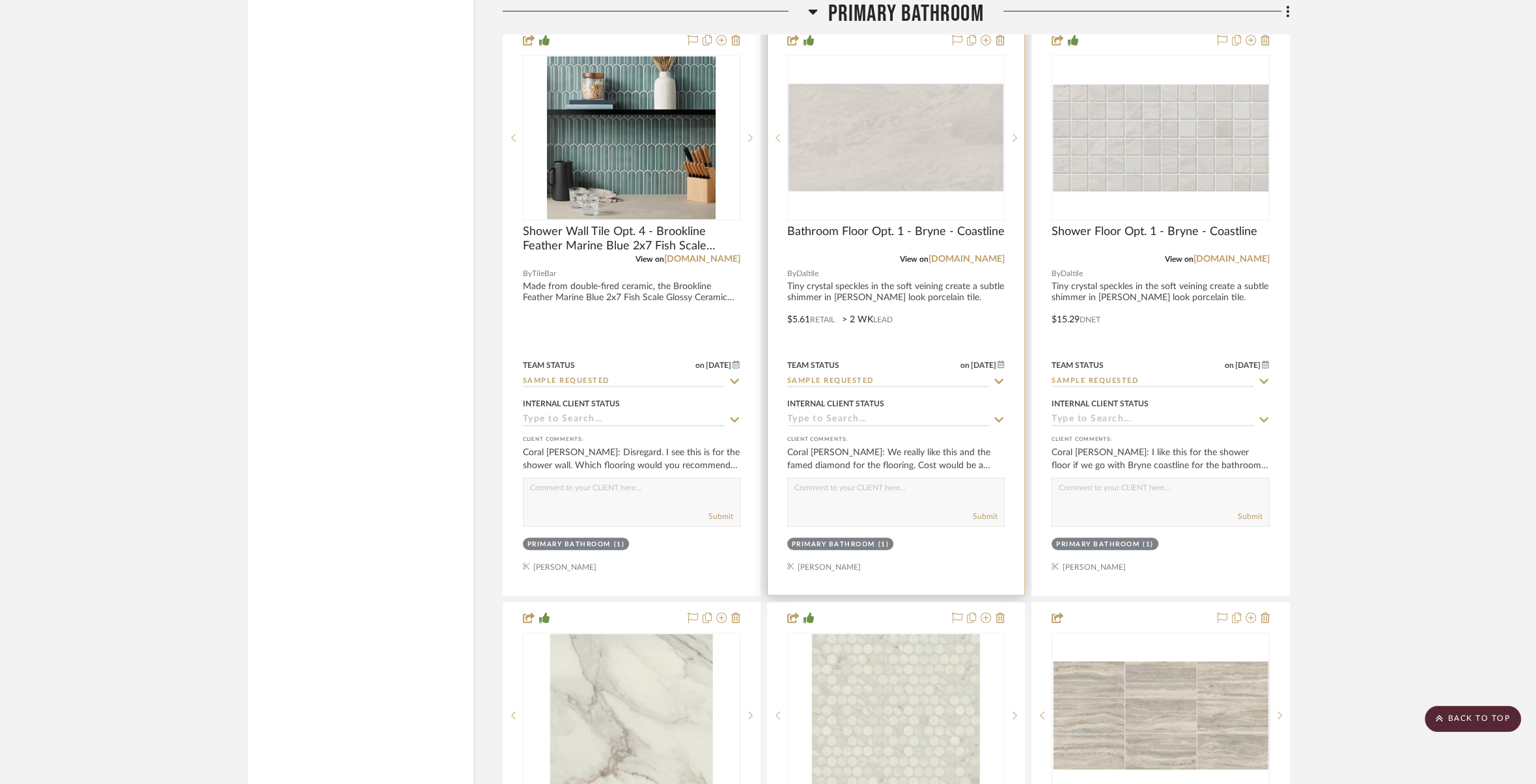
click at [958, 246] on div at bounding box center [896, 310] width 256 height 570
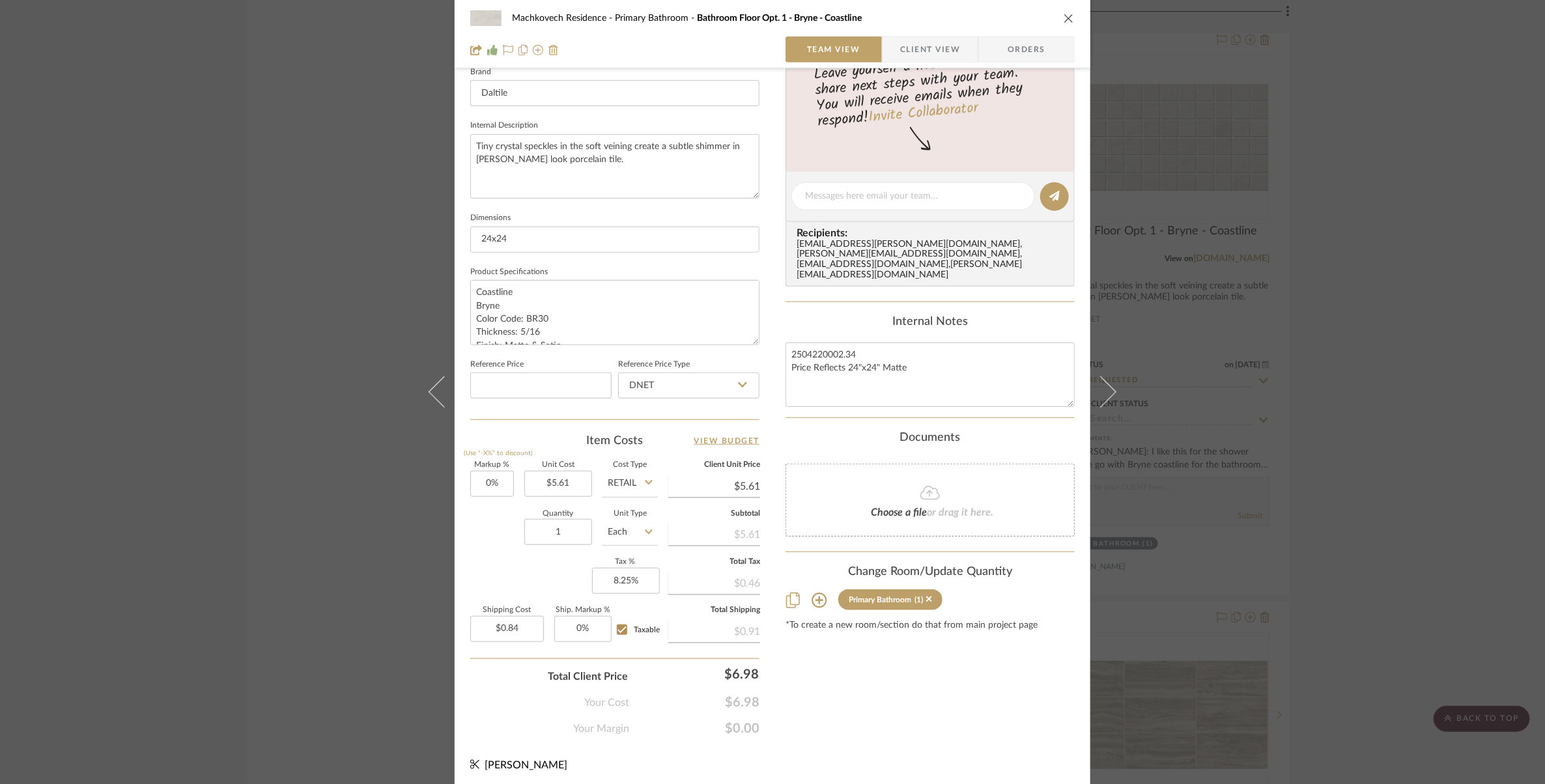
scroll to position [426, 0]
click at [1062, 24] on div "Machkovech Residence Primary Bathroom Bathroom Floor Opt. 1 - Bryne - Coastline" at bounding box center [772, 18] width 604 height 26
click at [1064, 20] on icon "close" at bounding box center [1068, 18] width 10 height 10
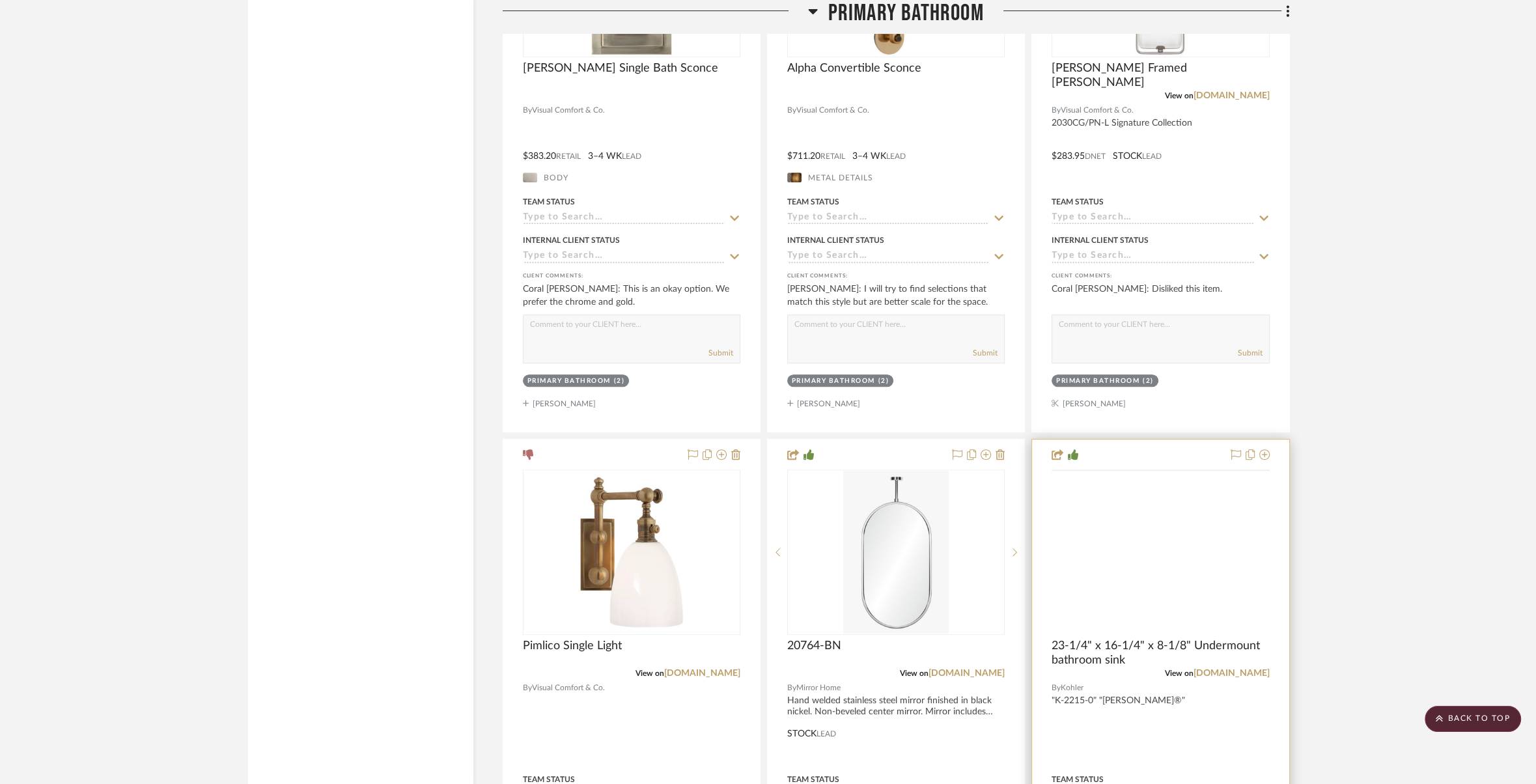
scroll to position [13119, 0]
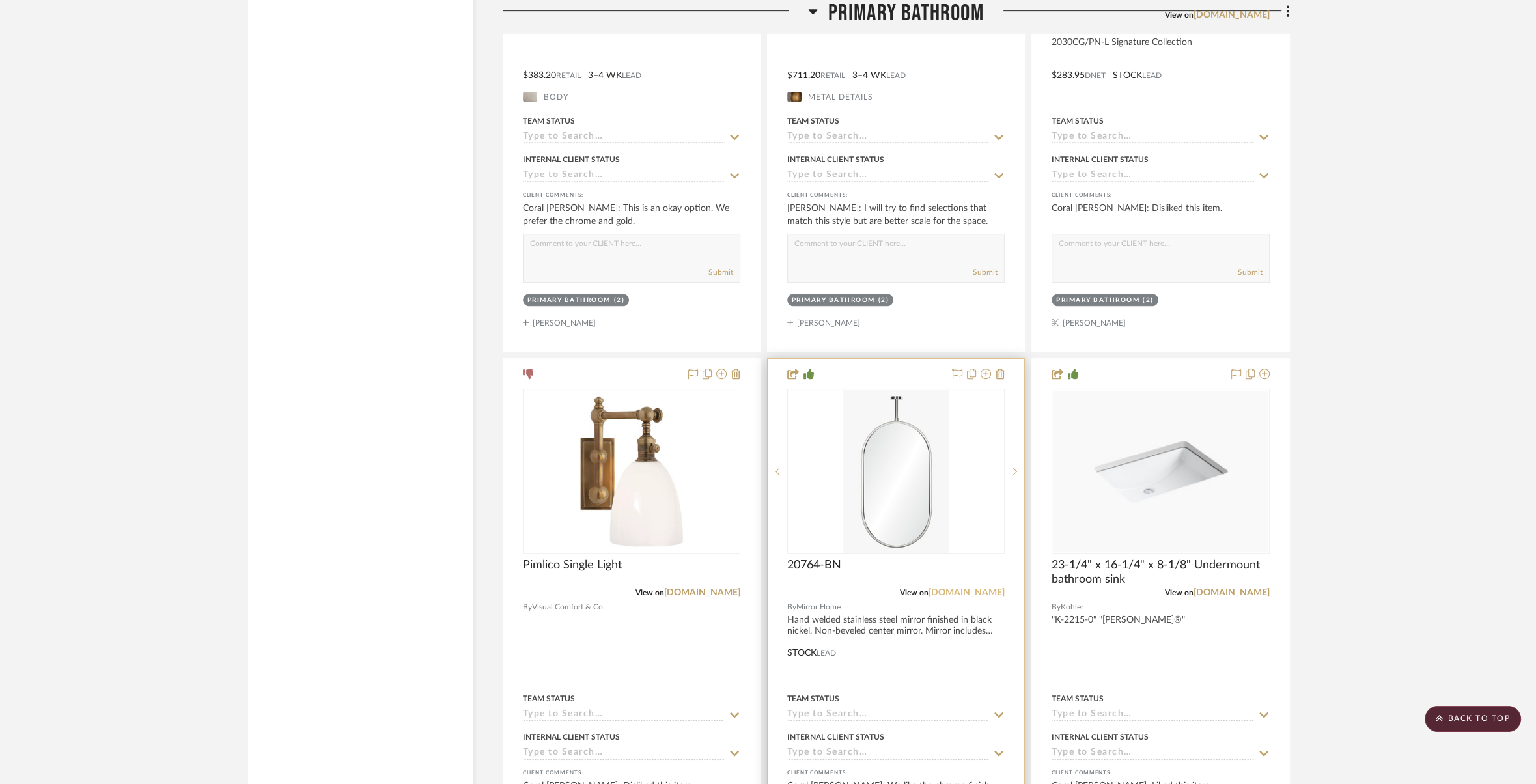
click at [956, 587] on link "[DOMAIN_NAME]" at bounding box center [967, 592] width 76 height 9
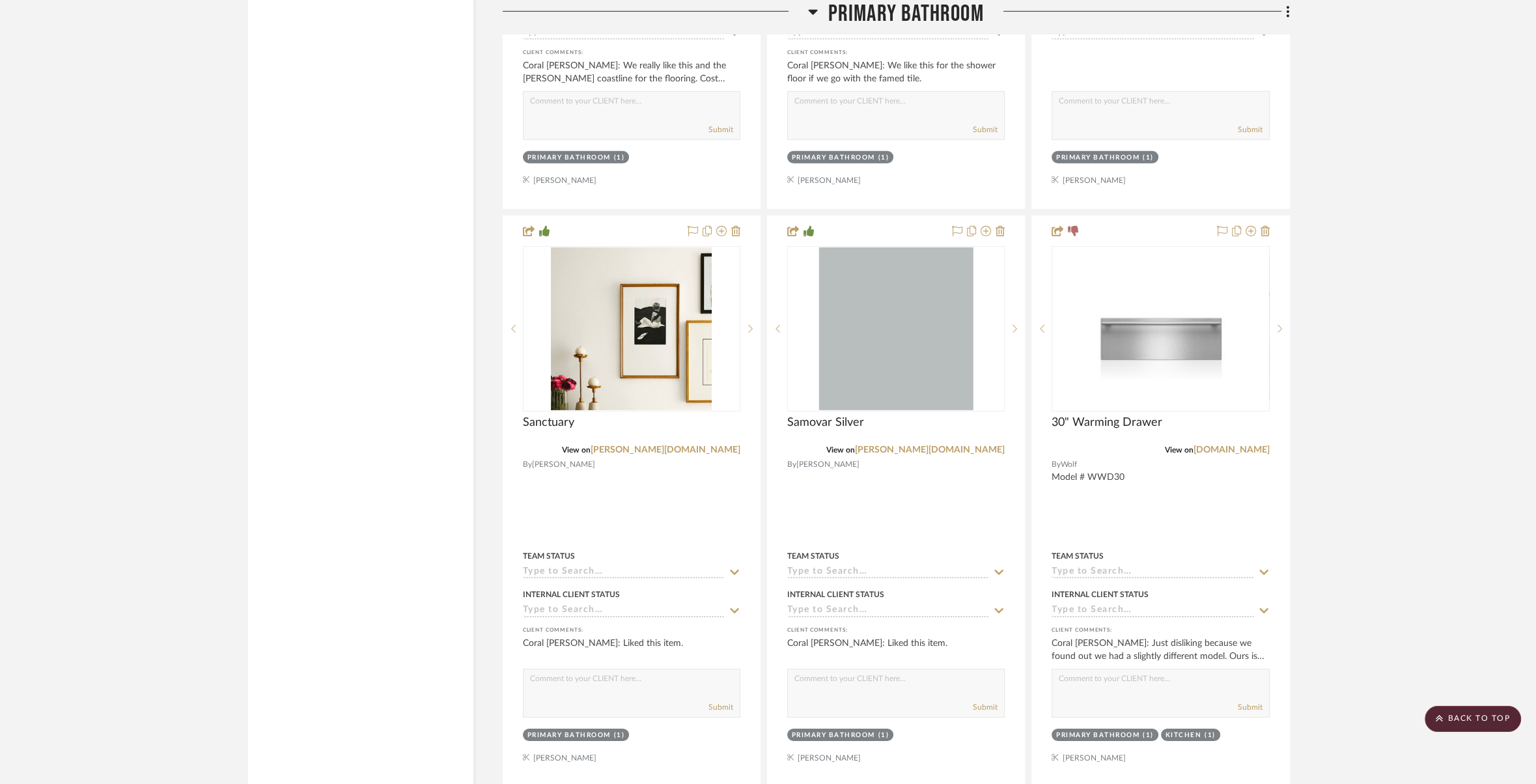
scroll to position [17319, 0]
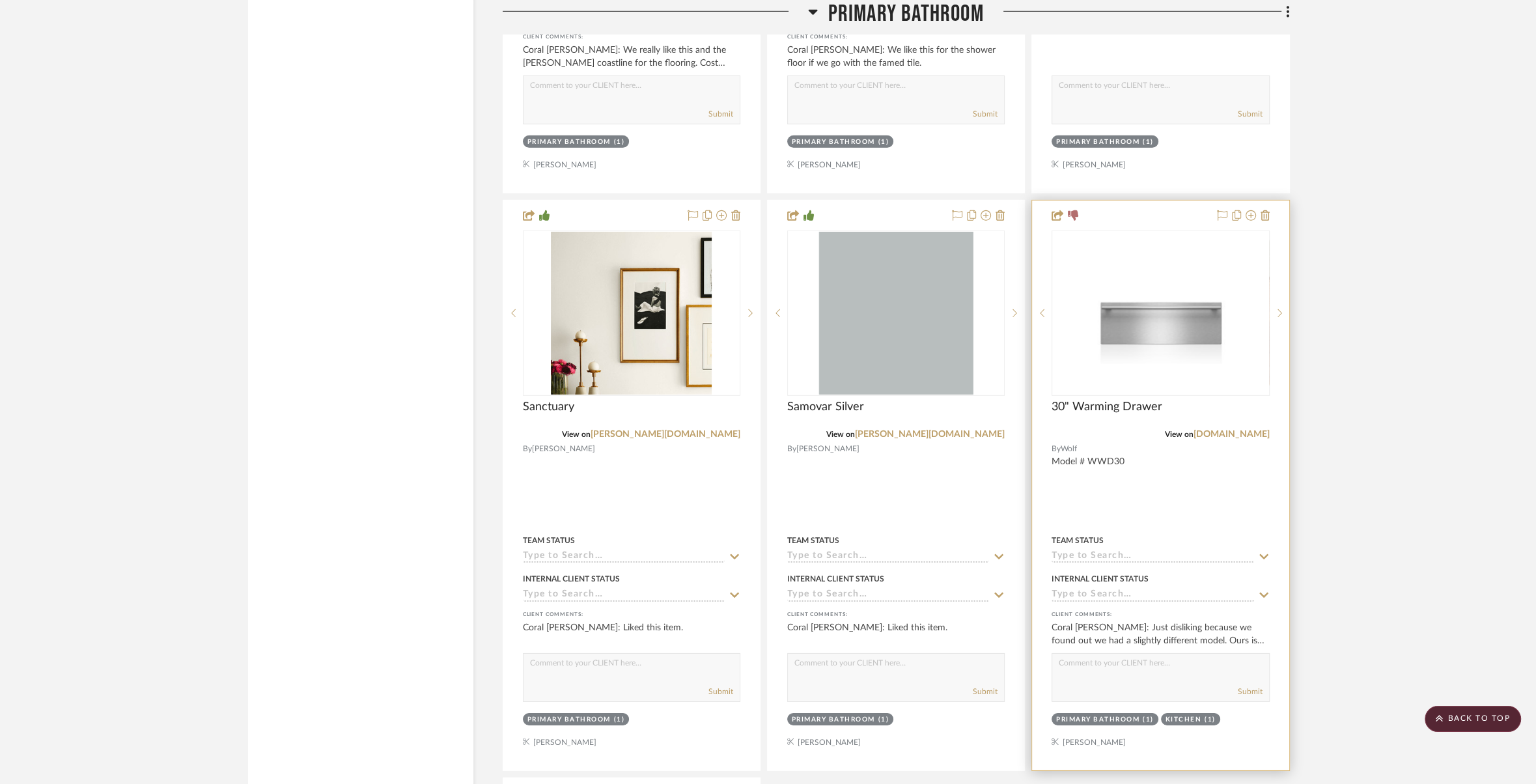
click at [1219, 467] on div at bounding box center [1160, 485] width 256 height 570
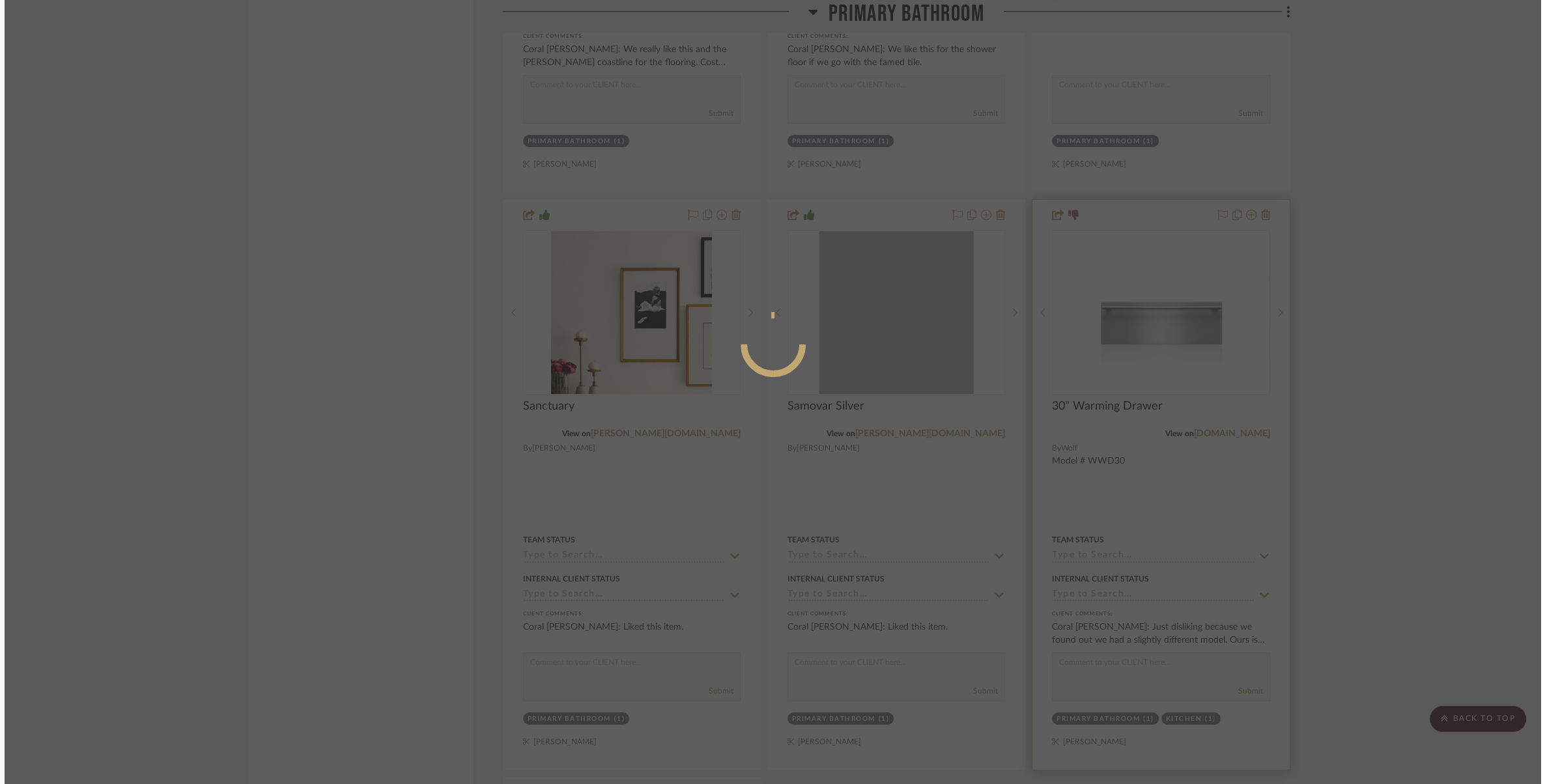
scroll to position [0, 0]
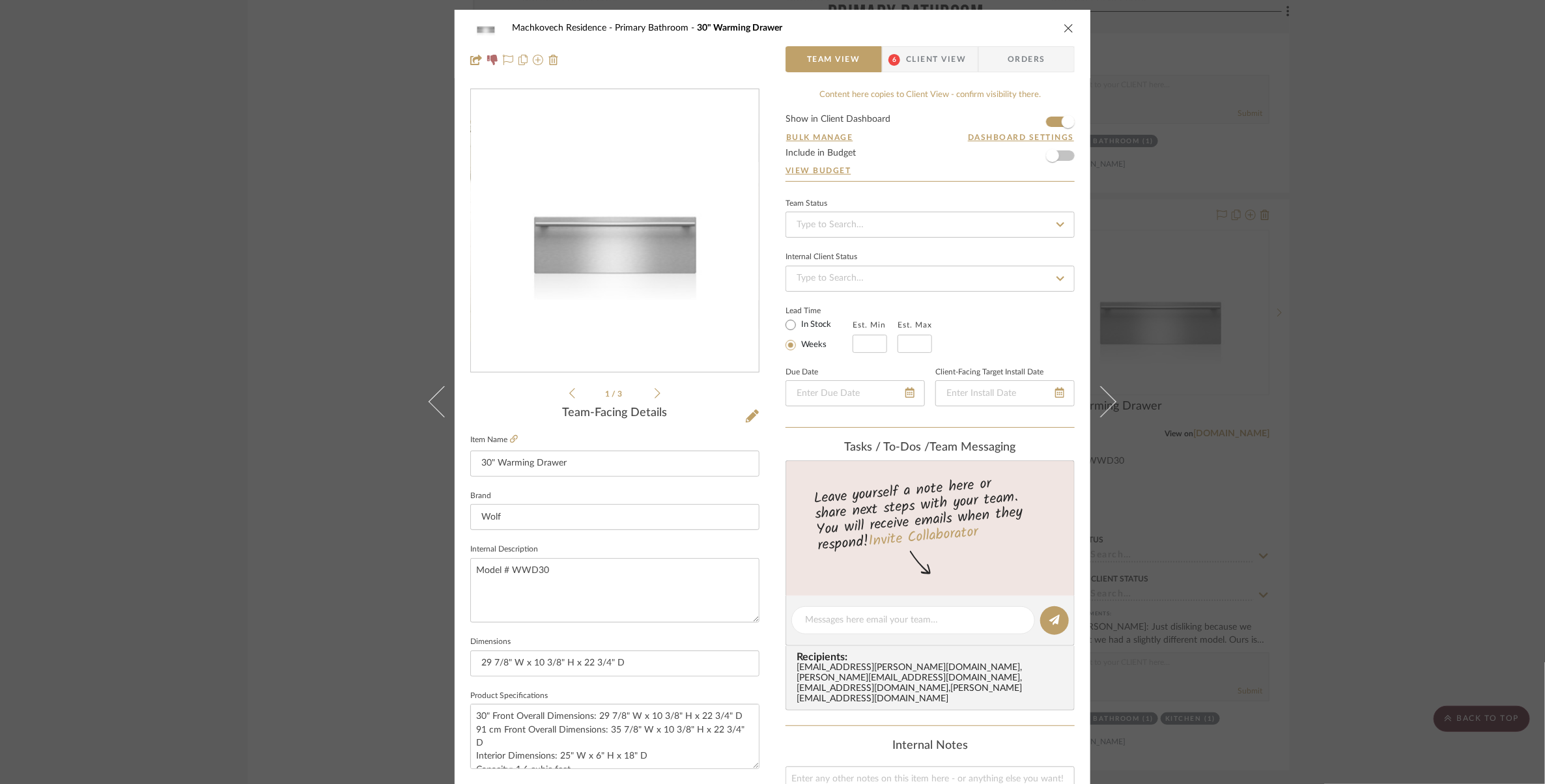
click at [1064, 28] on icon "close" at bounding box center [1068, 28] width 10 height 10
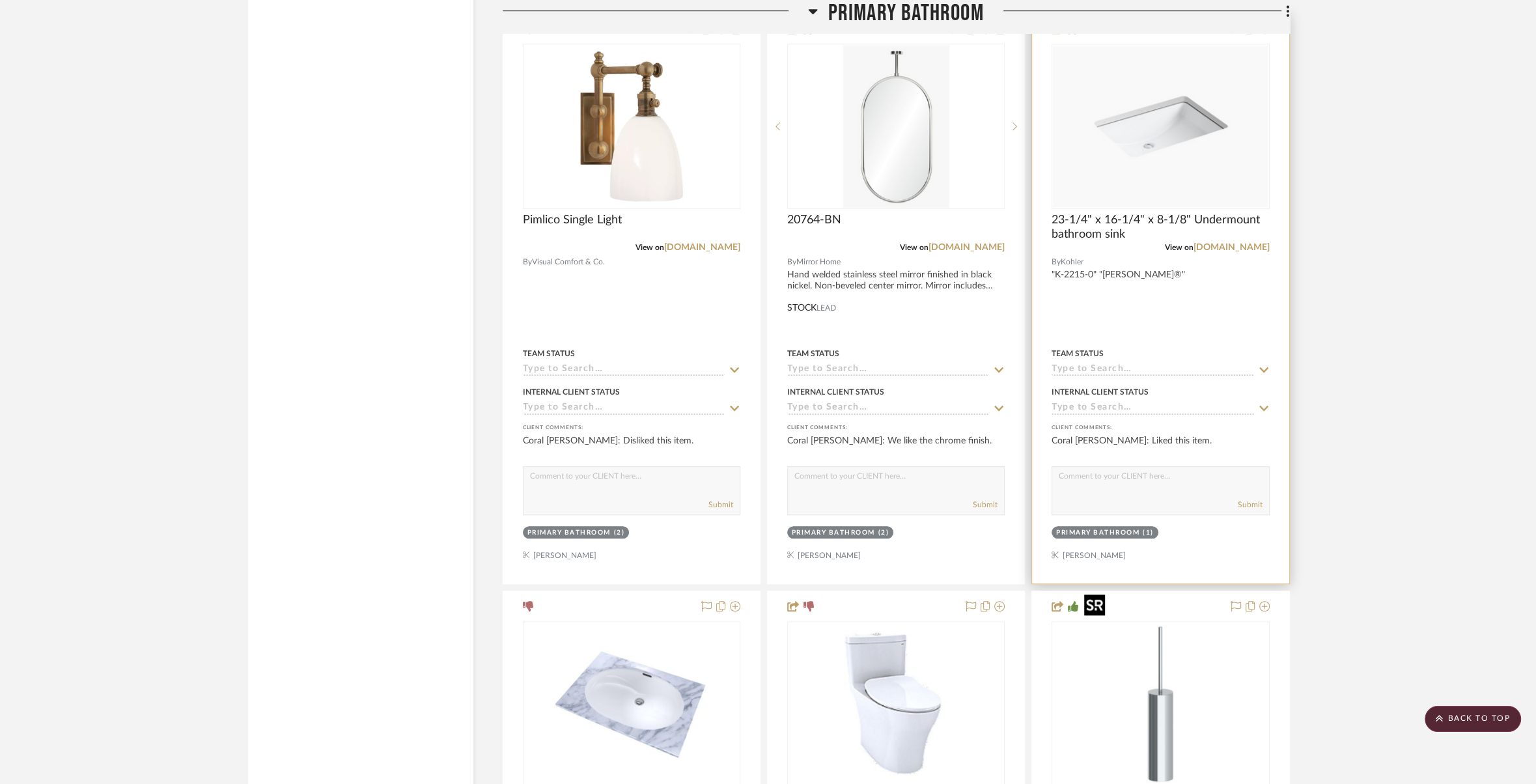
scroll to position [13171, 0]
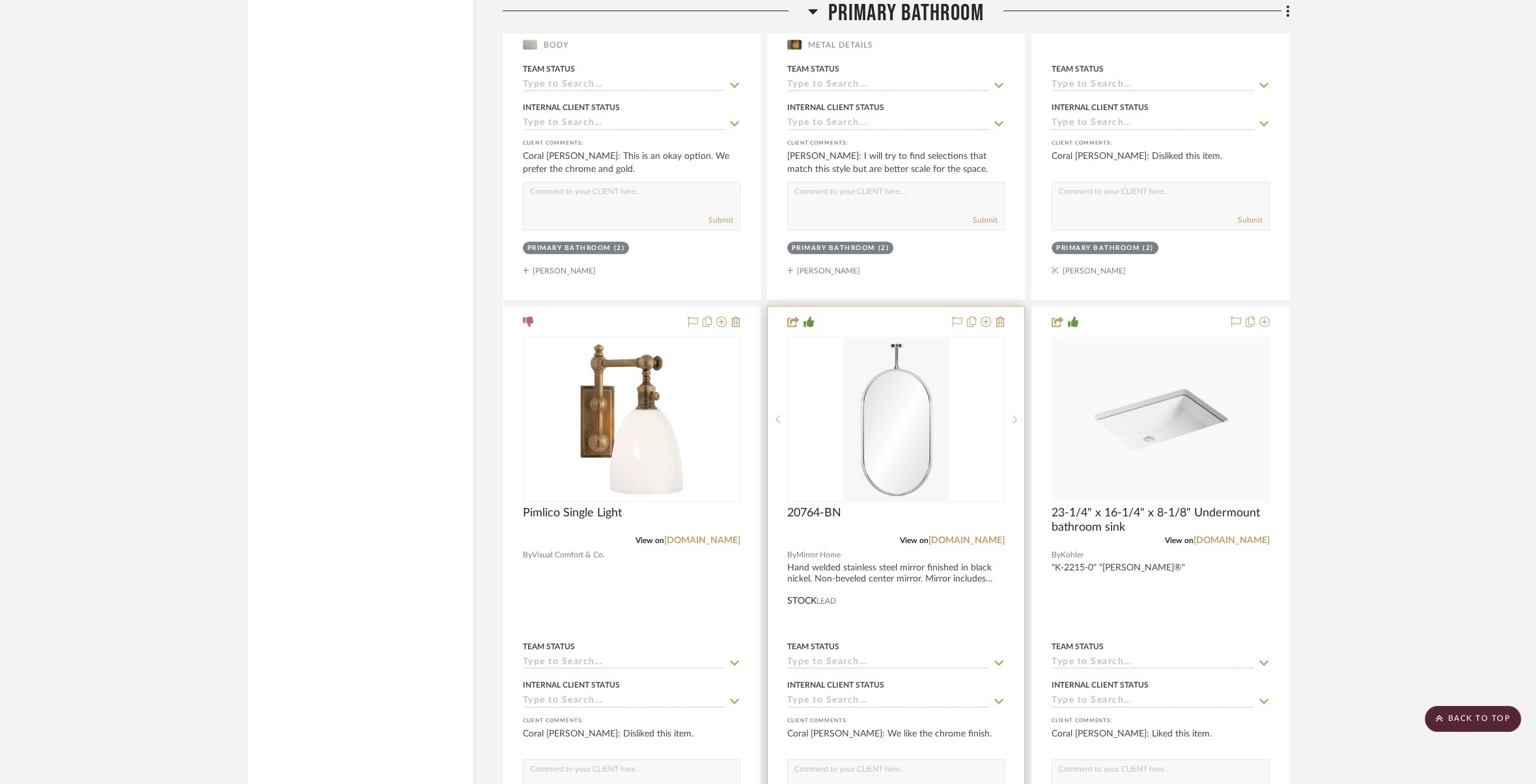
click at [991, 540] on div at bounding box center [896, 591] width 256 height 570
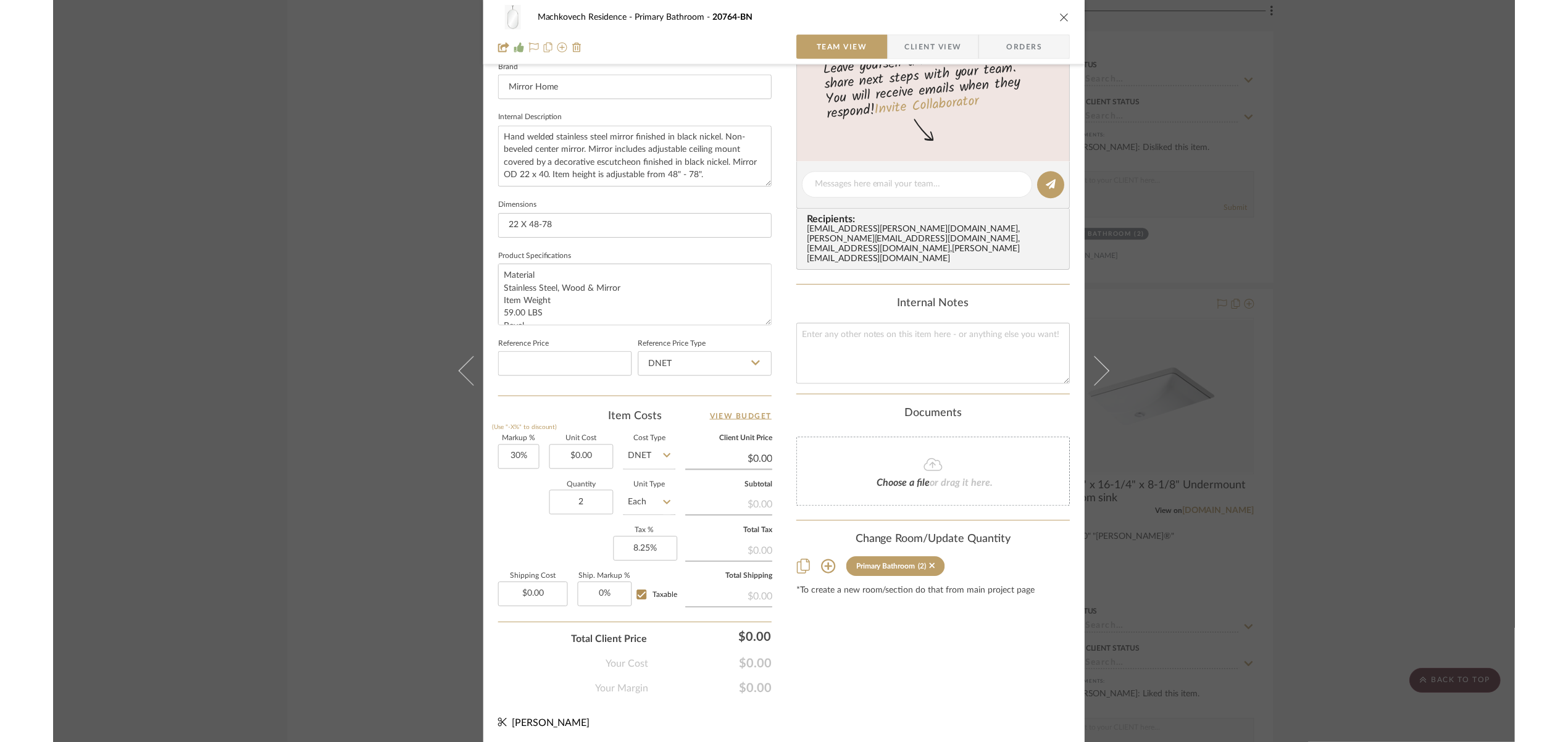
scroll to position [403, 0]
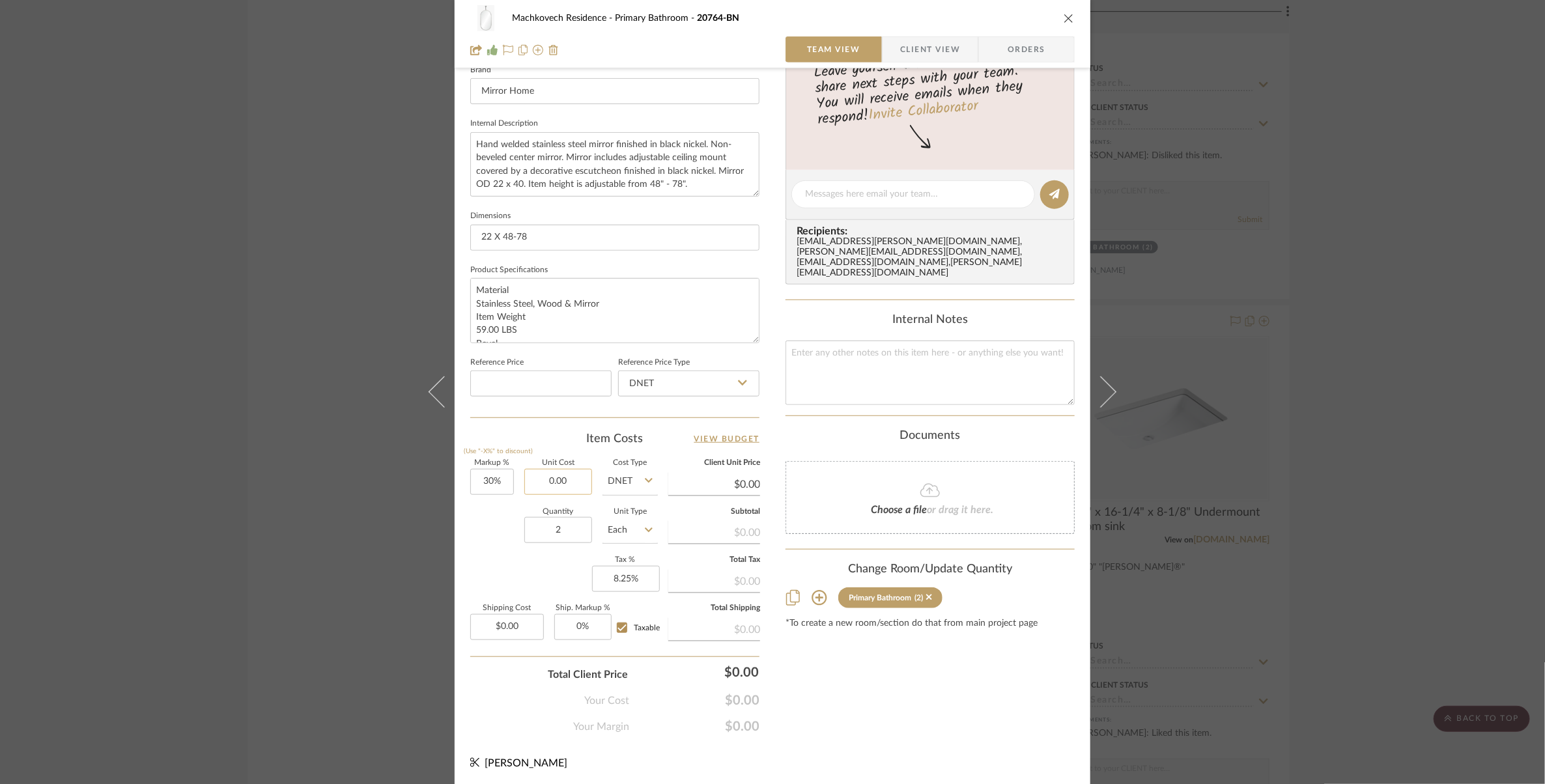
click at [570, 484] on input "0.00" at bounding box center [558, 482] width 68 height 26
type input "1269"
type input "30"
type input "$1,269.00"
click at [503, 480] on input "30" at bounding box center [492, 482] width 43 height 26
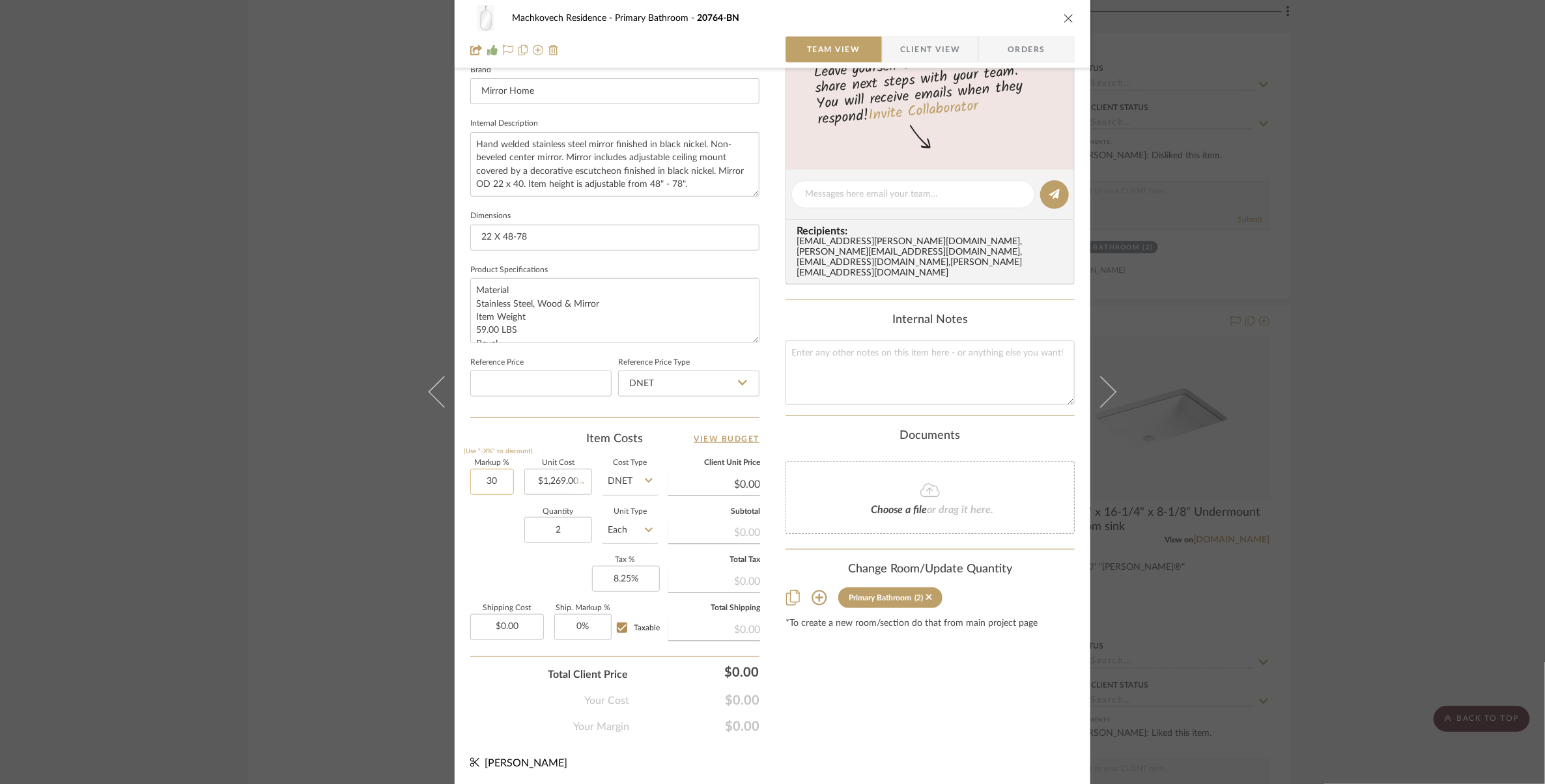
type input "$1,649.70"
type input "$494.91"
click at [497, 533] on div "Quantity 2 Unit Type Each" at bounding box center [564, 531] width 188 height 46
click at [499, 483] on input "30" at bounding box center [492, 482] width 43 height 26
type input "60%"
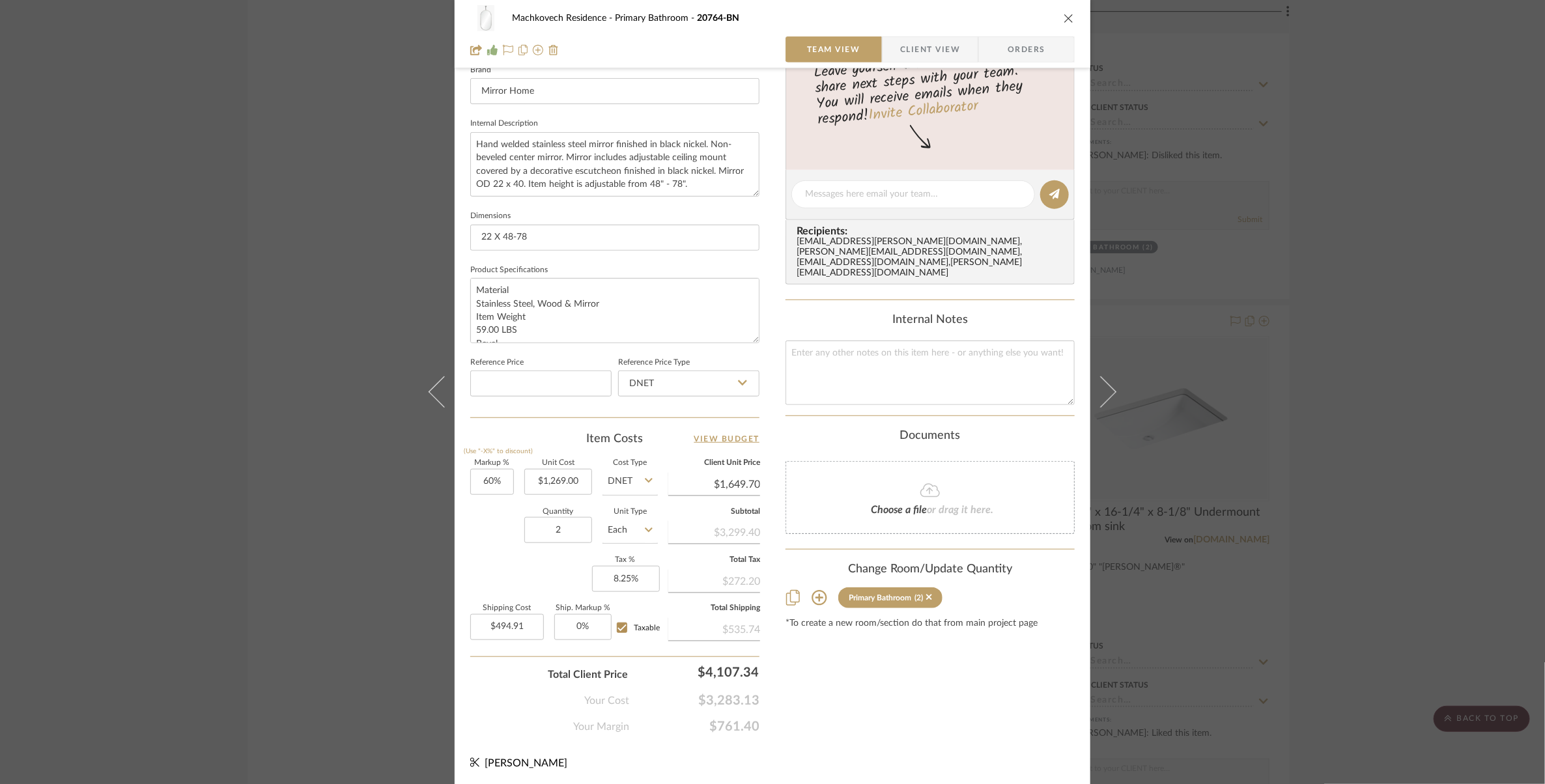
click at [942, 689] on div "Content here copies to Client View - confirm visibility there. Show in Client D…" at bounding box center [929, 198] width 289 height 1071
type input "$2,030.40"
type input "$609.12"
click at [940, 352] on textarea at bounding box center [929, 372] width 289 height 64
type input "60"
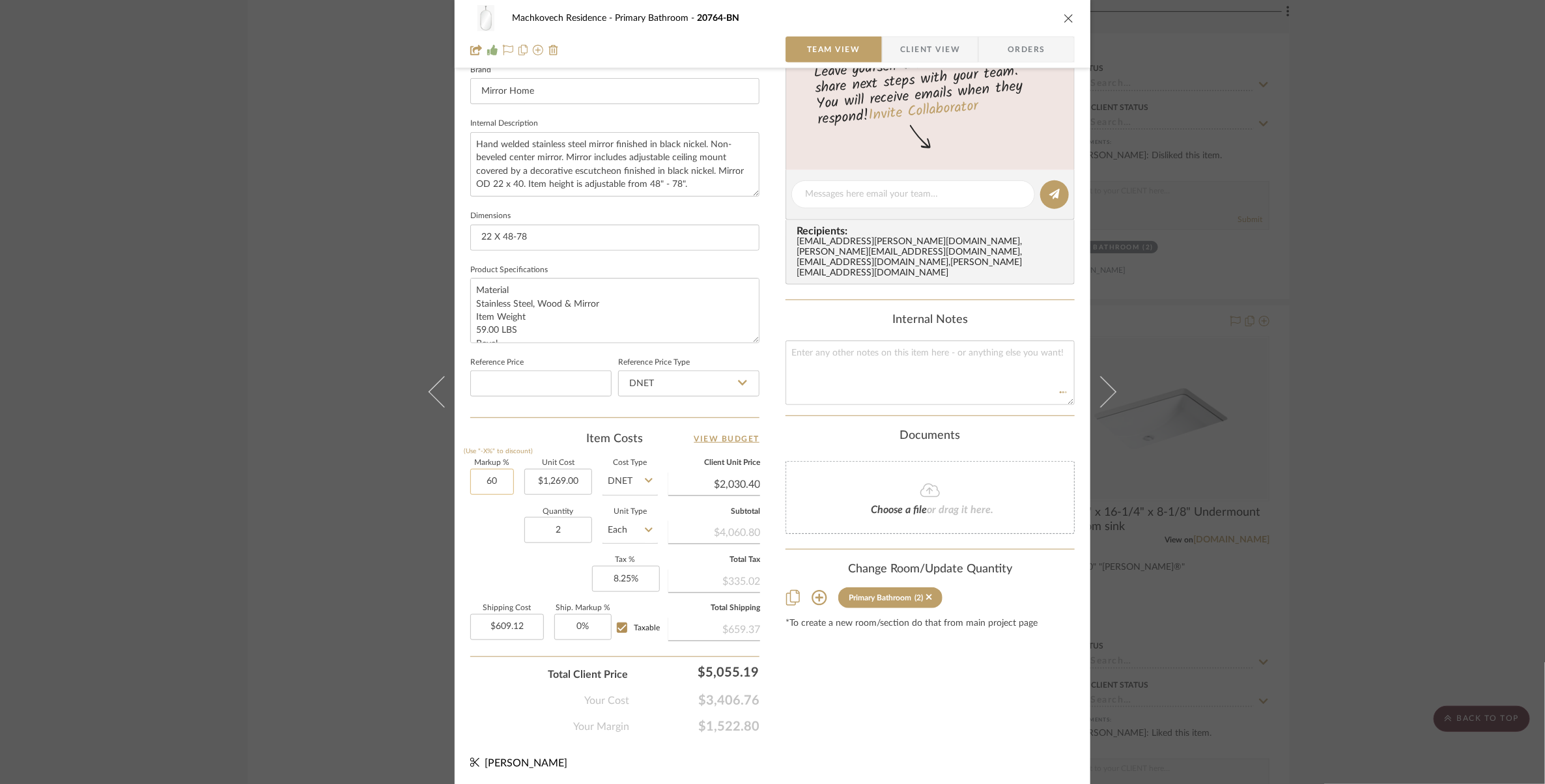
click at [496, 484] on input "60" at bounding box center [492, 482] width 43 height 26
click at [932, 656] on div "Content here copies to Client View - confirm visibility there. Show in Client D…" at bounding box center [929, 198] width 289 height 1071
type input "0%"
type input "$1,269.00"
type input "$380.70"
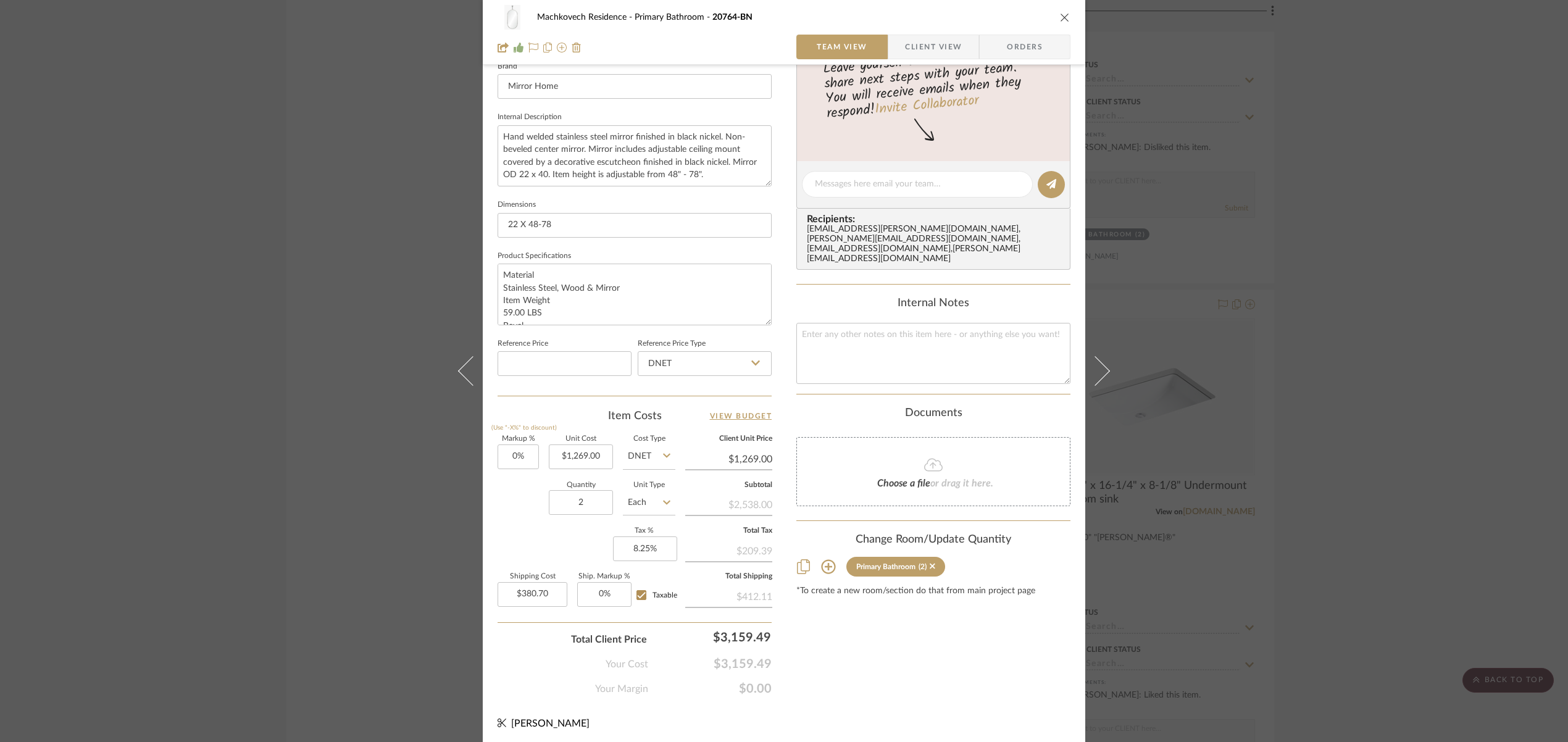
click at [1060, 26] on div "Machkovech Residence Primary Bathroom 20764-BN" at bounding box center [783, 17] width 573 height 24
click at [1064, 19] on icon "close" at bounding box center [1064, 17] width 10 height 10
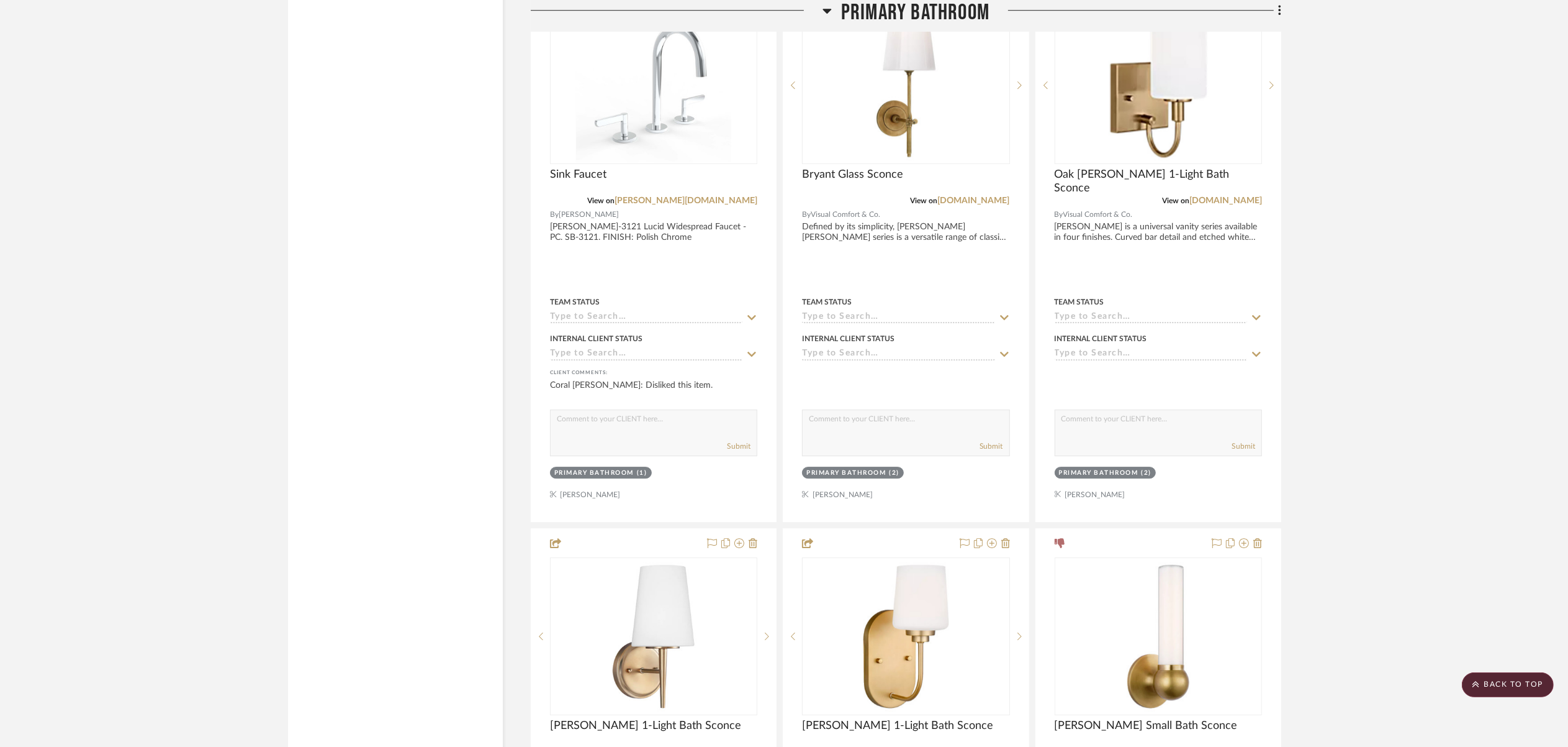
scroll to position [10732, 0]
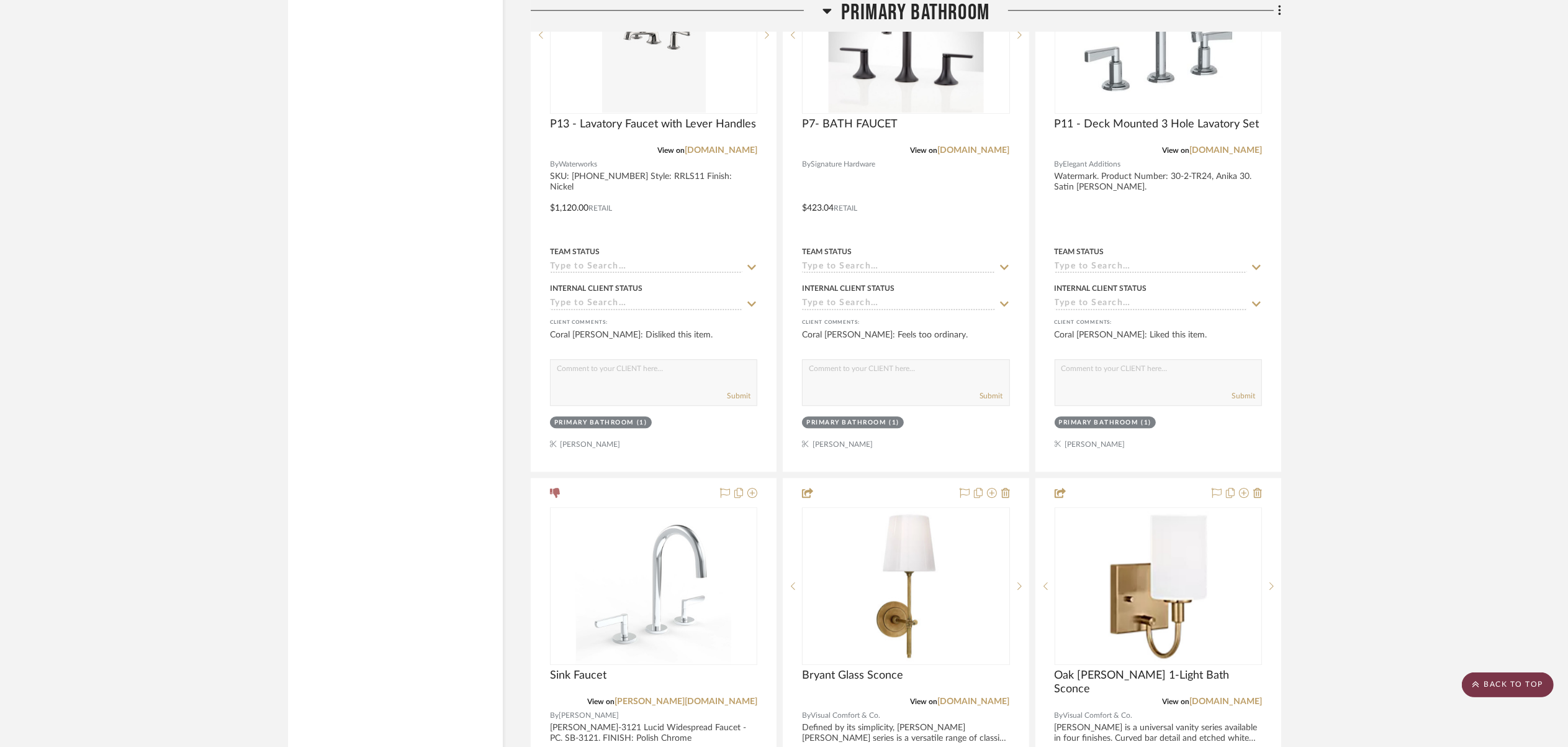
click at [1472, 683] on scroll-to-top-button "BACK TO TOP" at bounding box center [1508, 684] width 92 height 25
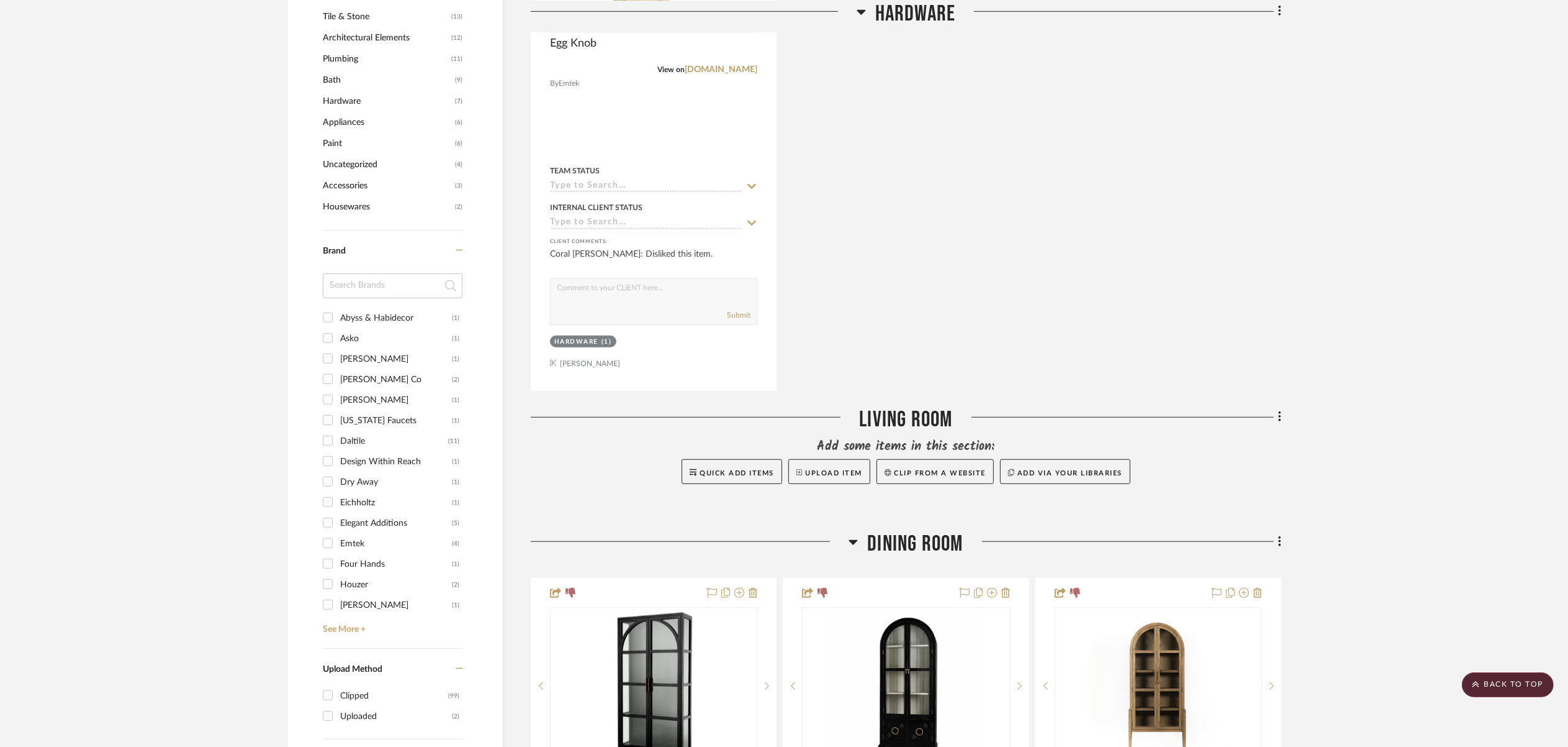
scroll to position [1055, 0]
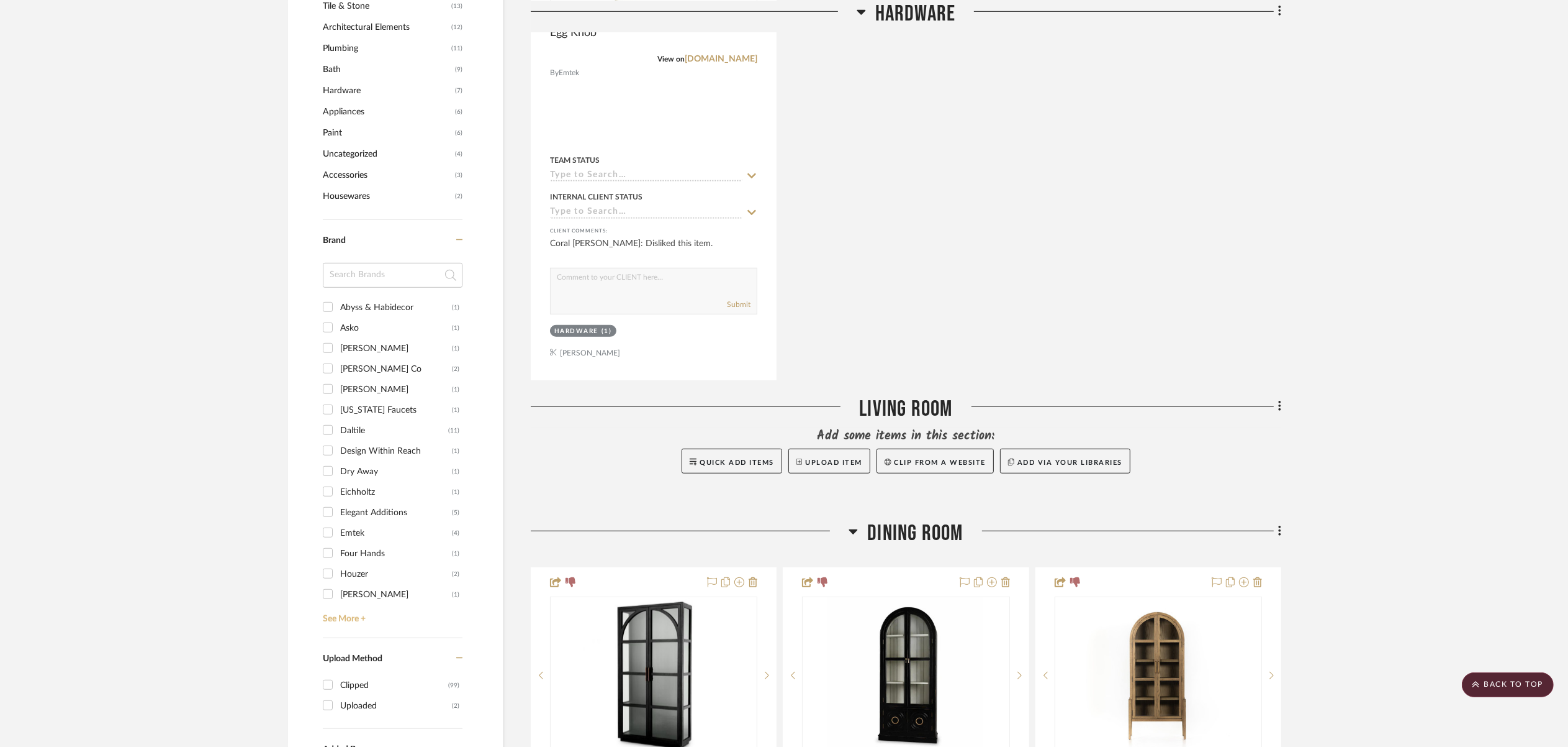
click at [368, 607] on link "See More +" at bounding box center [391, 614] width 143 height 20
click at [372, 409] on div "Eichholtz" at bounding box center [396, 411] width 112 height 20
click at [338, 409] on input "Eichholtz (1)" at bounding box center [328, 411] width 20 height 20
checkbox input "true"
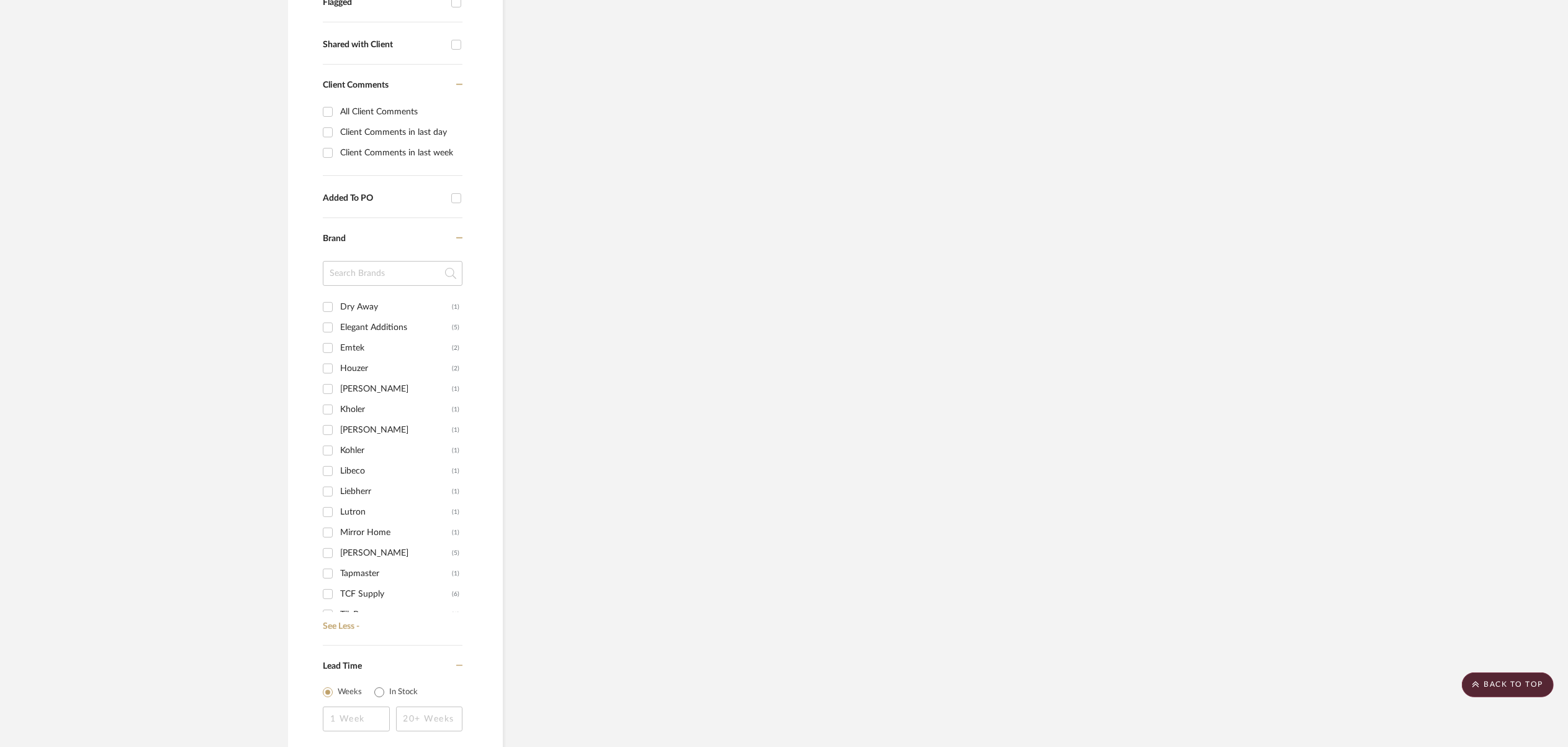
scroll to position [40, 0]
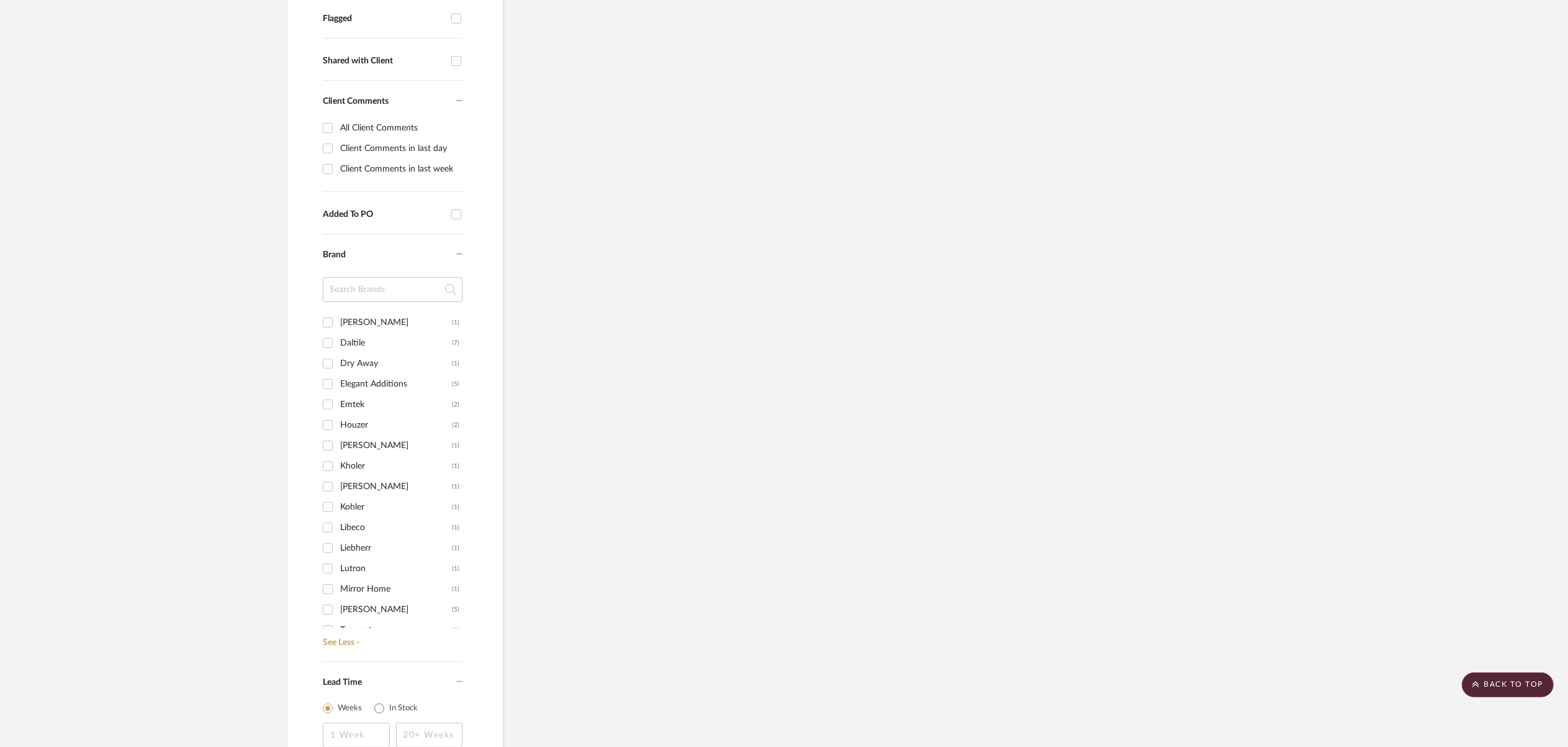
scroll to position [185, 0]
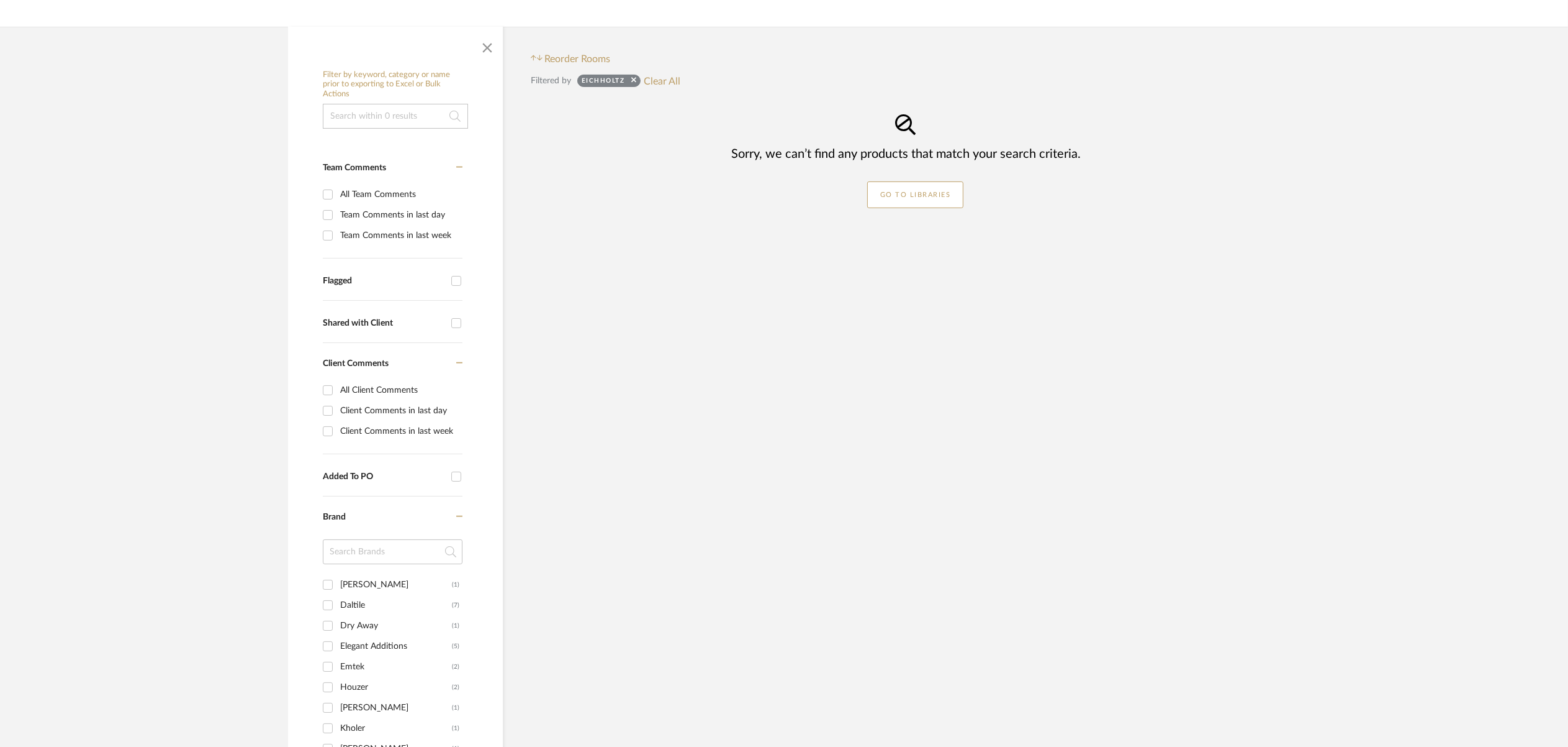
click at [637, 86] on div "eichholtz Clear All" at bounding box center [628, 80] width 103 height 16
click at [633, 82] on icon at bounding box center [634, 80] width 5 height 8
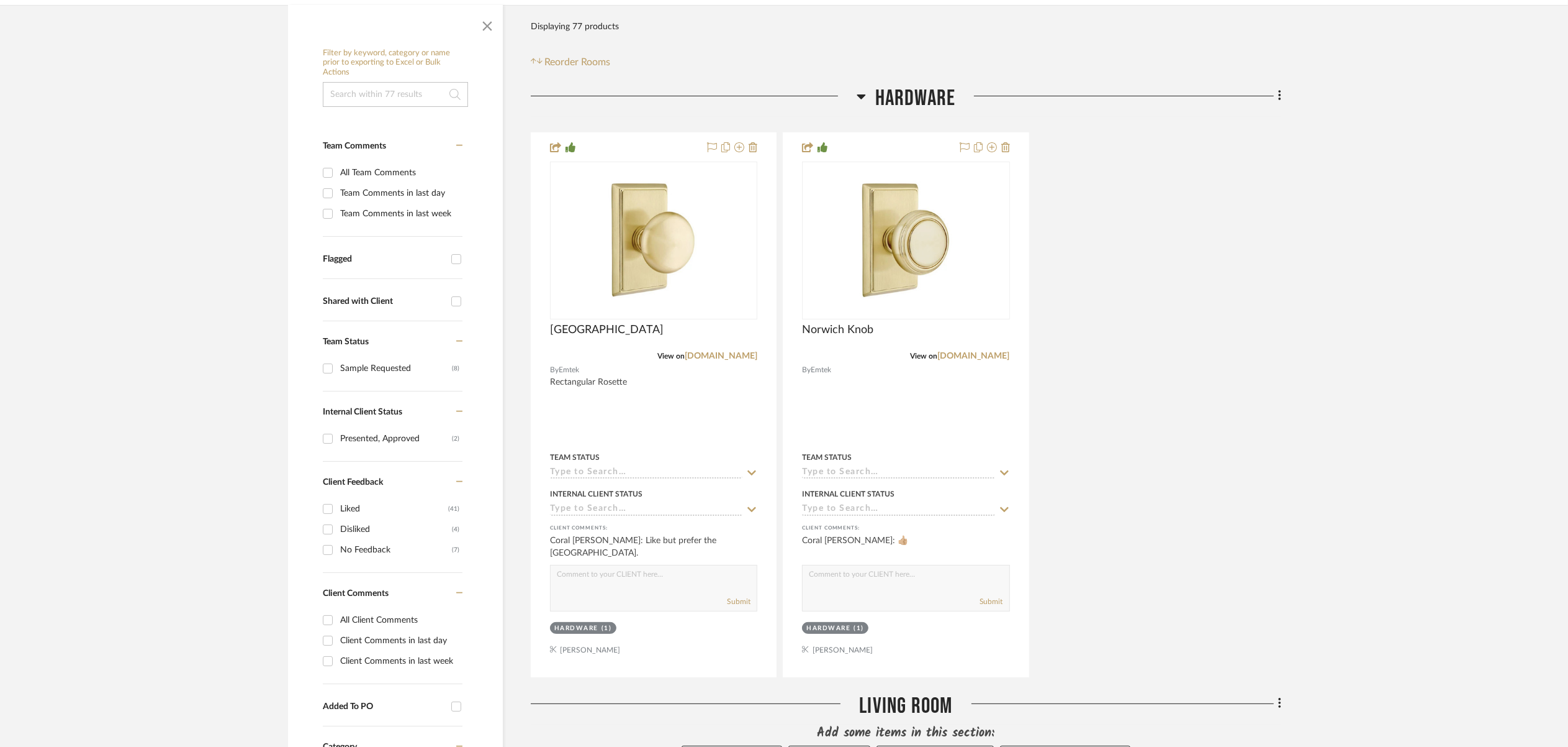
scroll to position [303, 0]
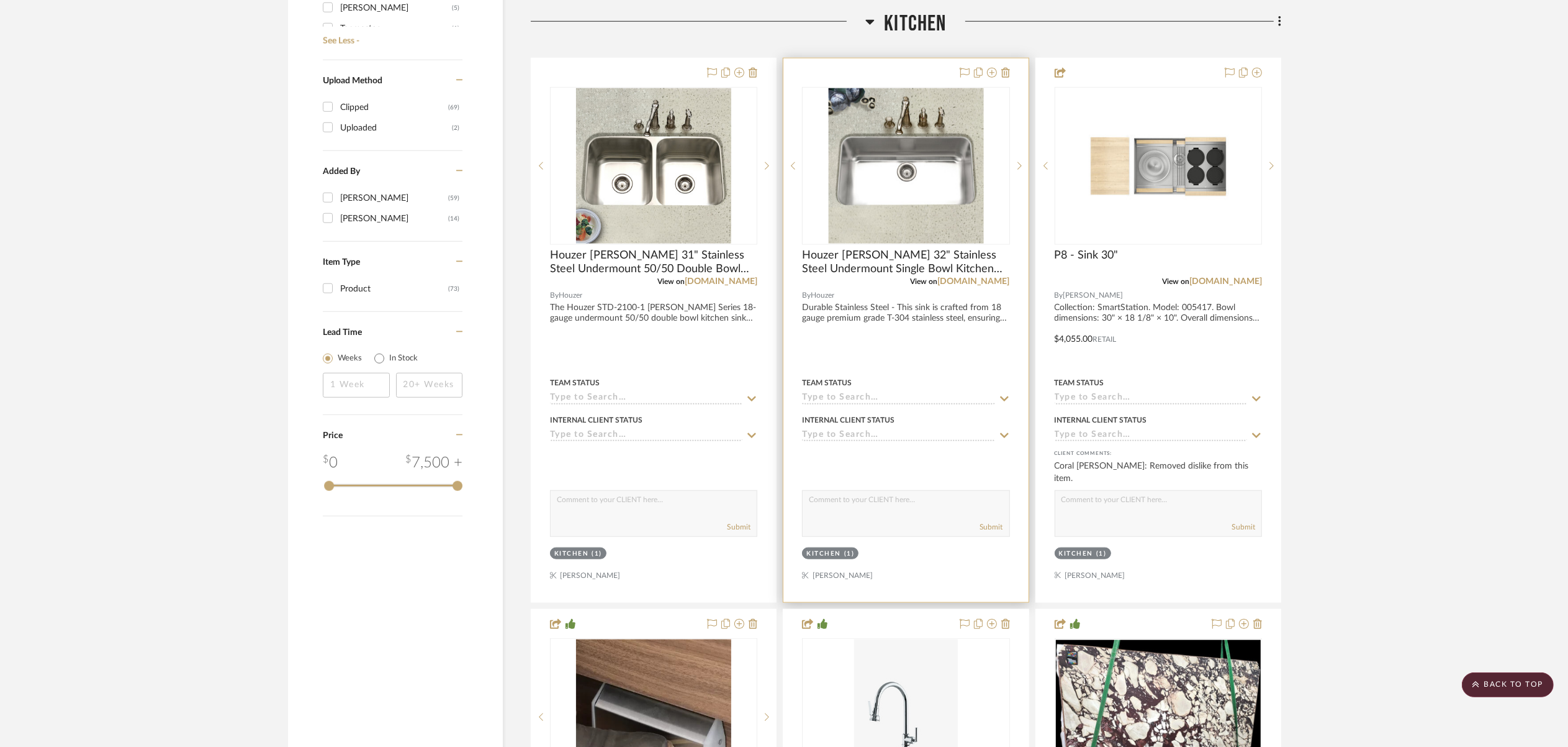
scroll to position [1623, 0]
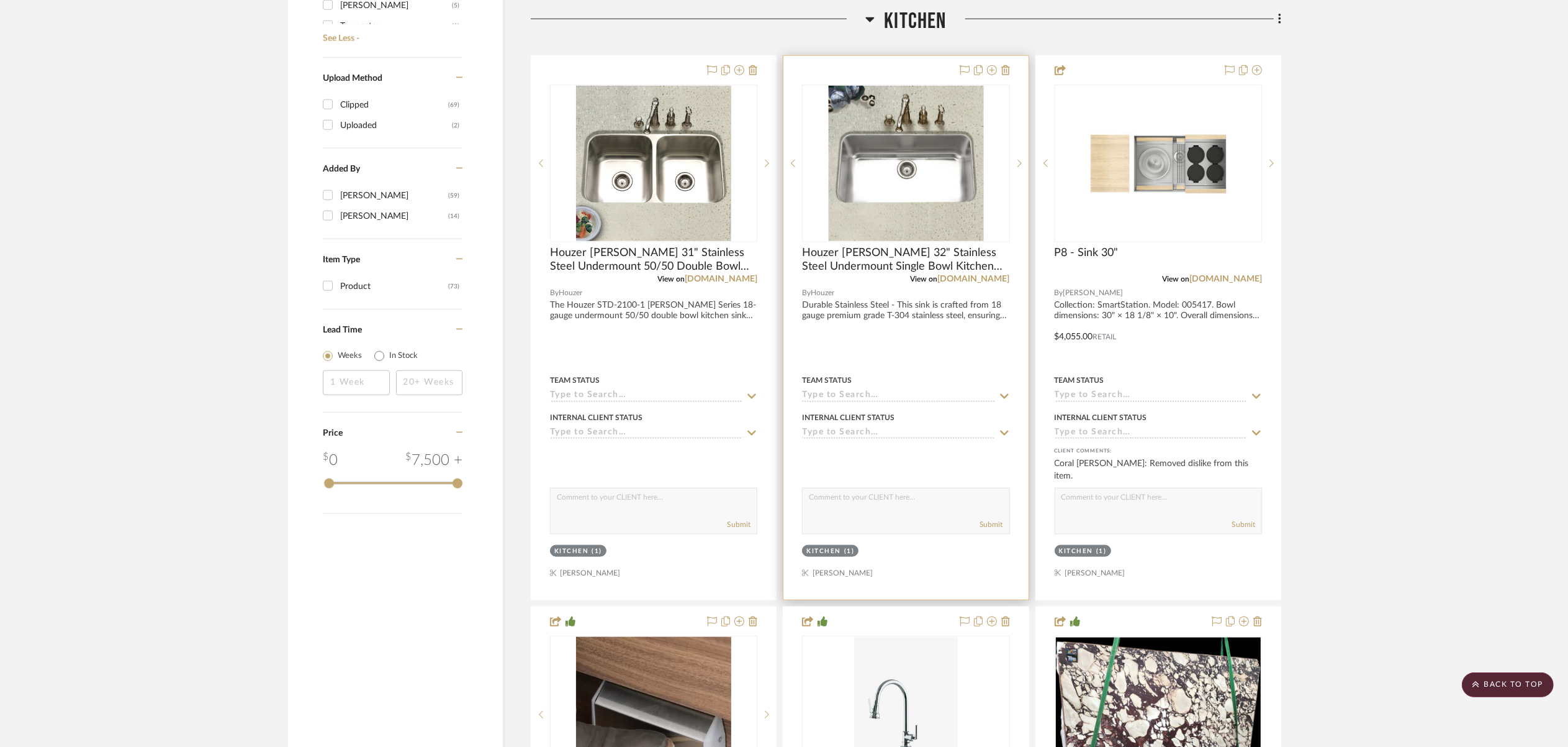
click at [938, 300] on div at bounding box center [906, 327] width 244 height 544
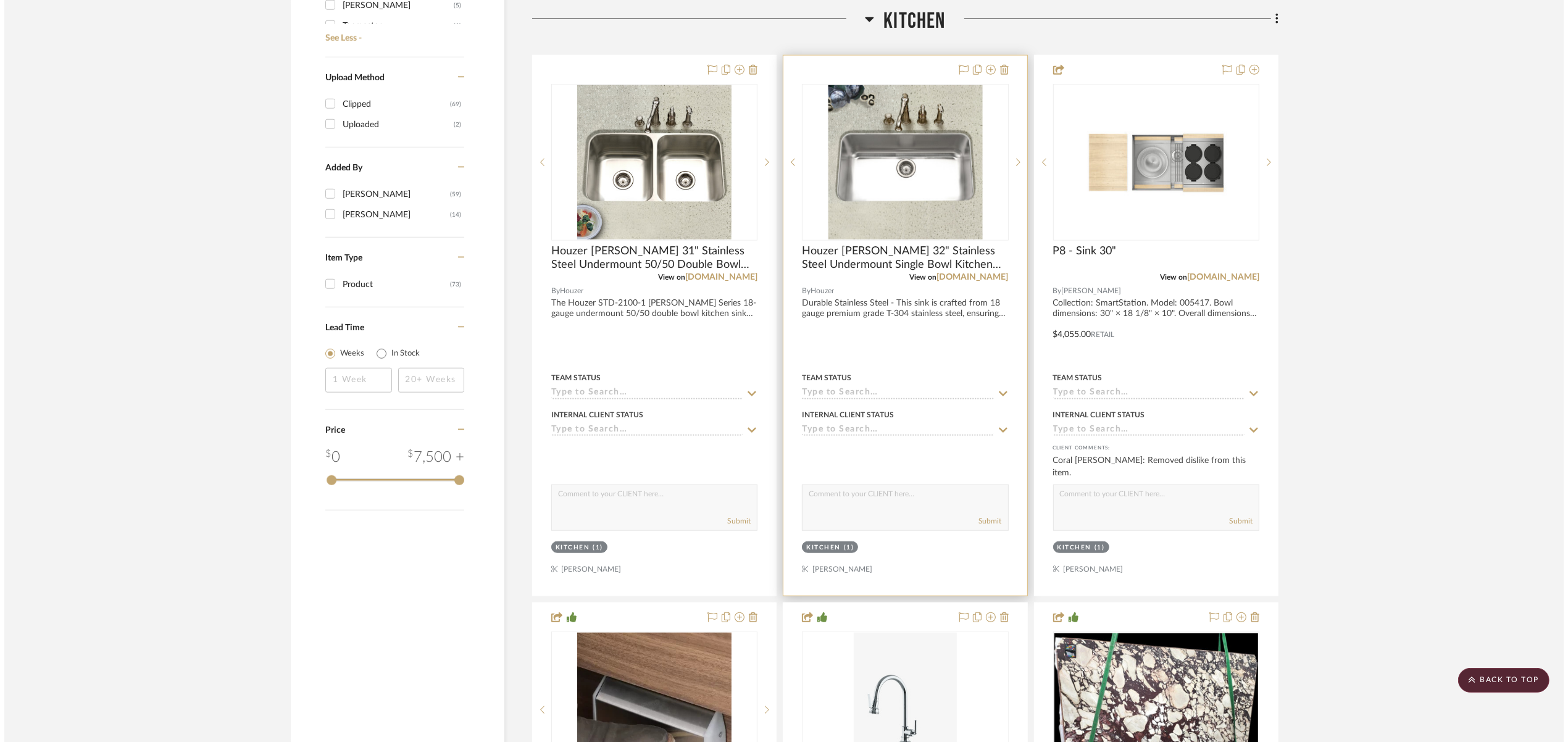
scroll to position [0, 0]
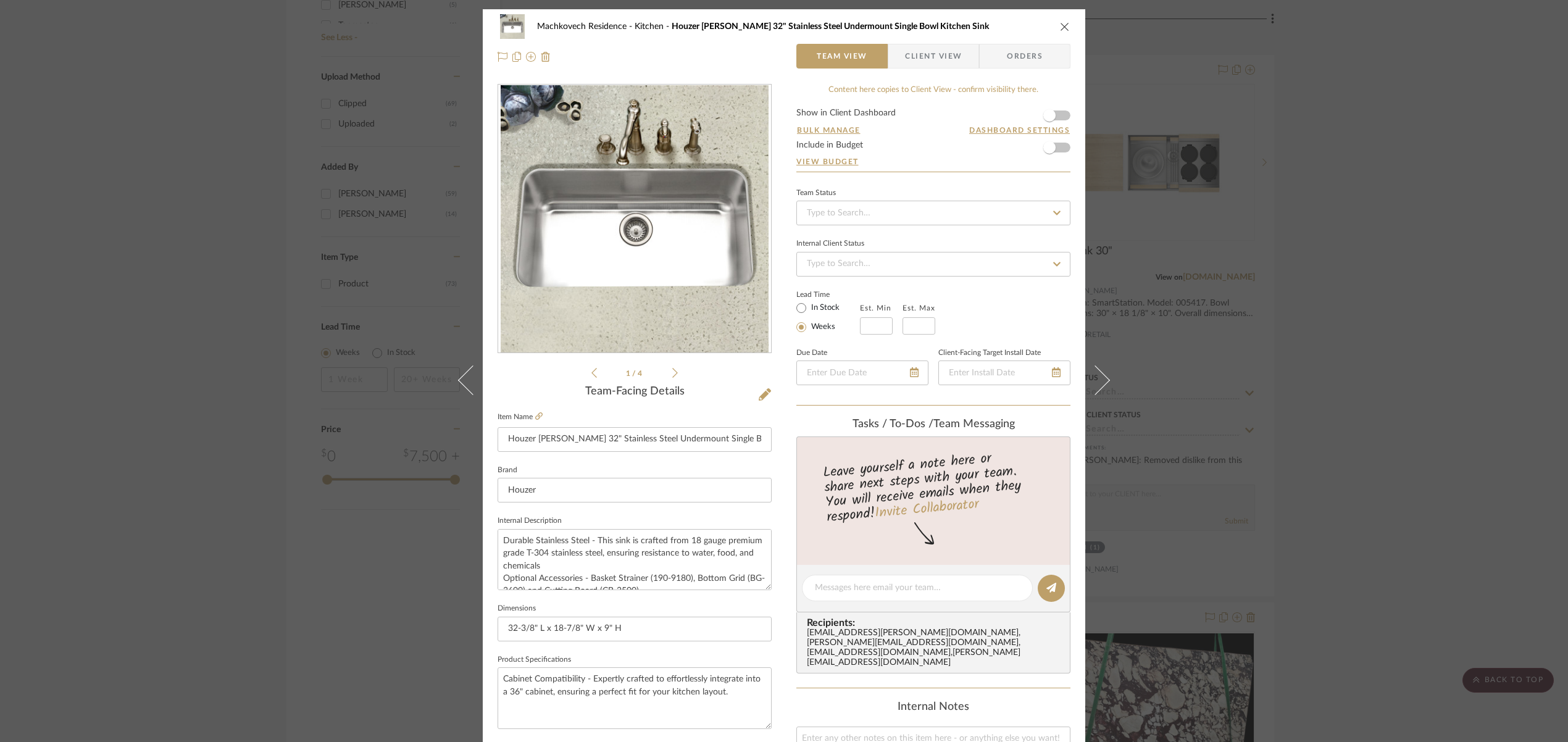
click at [675, 372] on div "1 / 4" at bounding box center [634, 232] width 274 height 296
click at [672, 370] on icon at bounding box center [675, 373] width 6 height 10
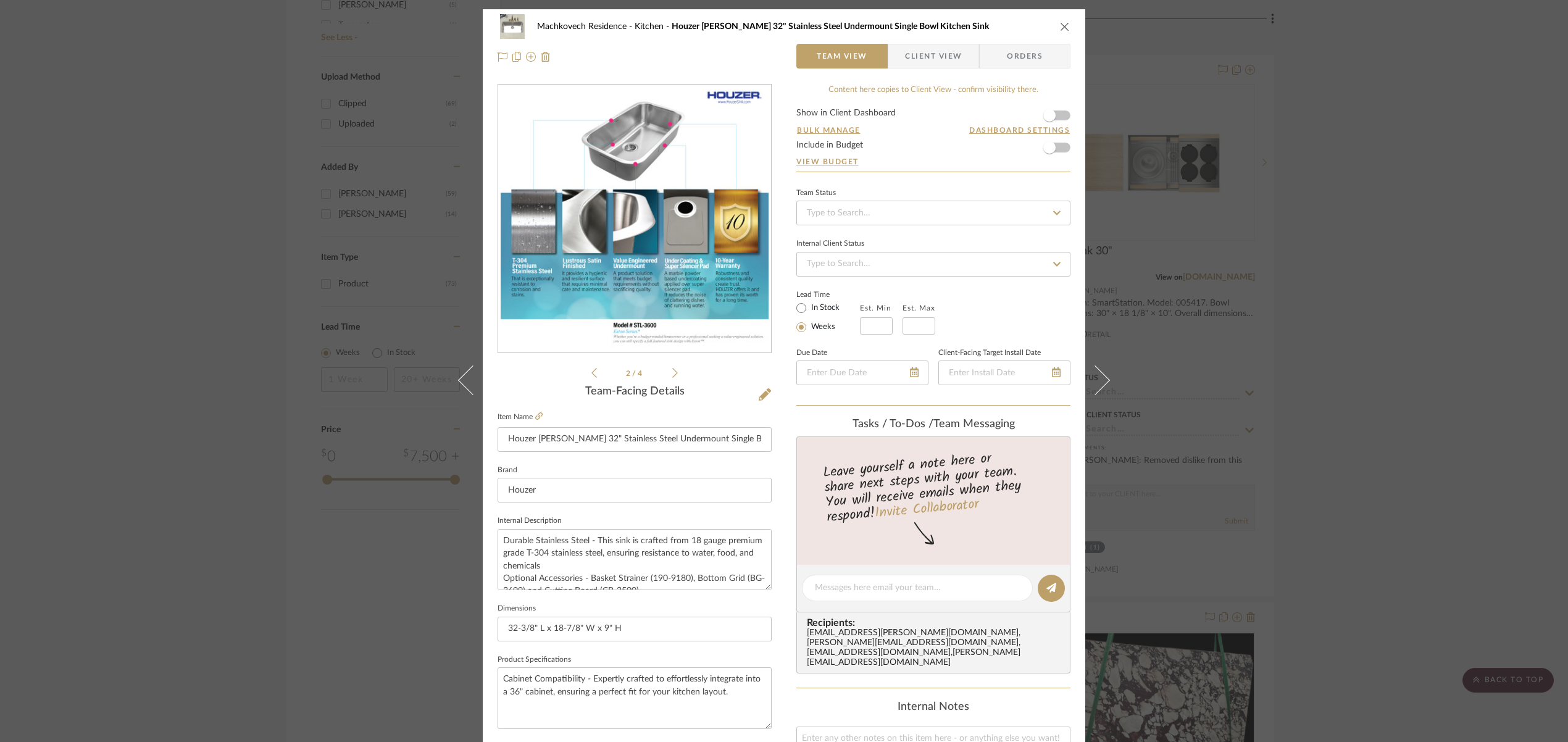
click at [672, 370] on icon at bounding box center [675, 373] width 6 height 10
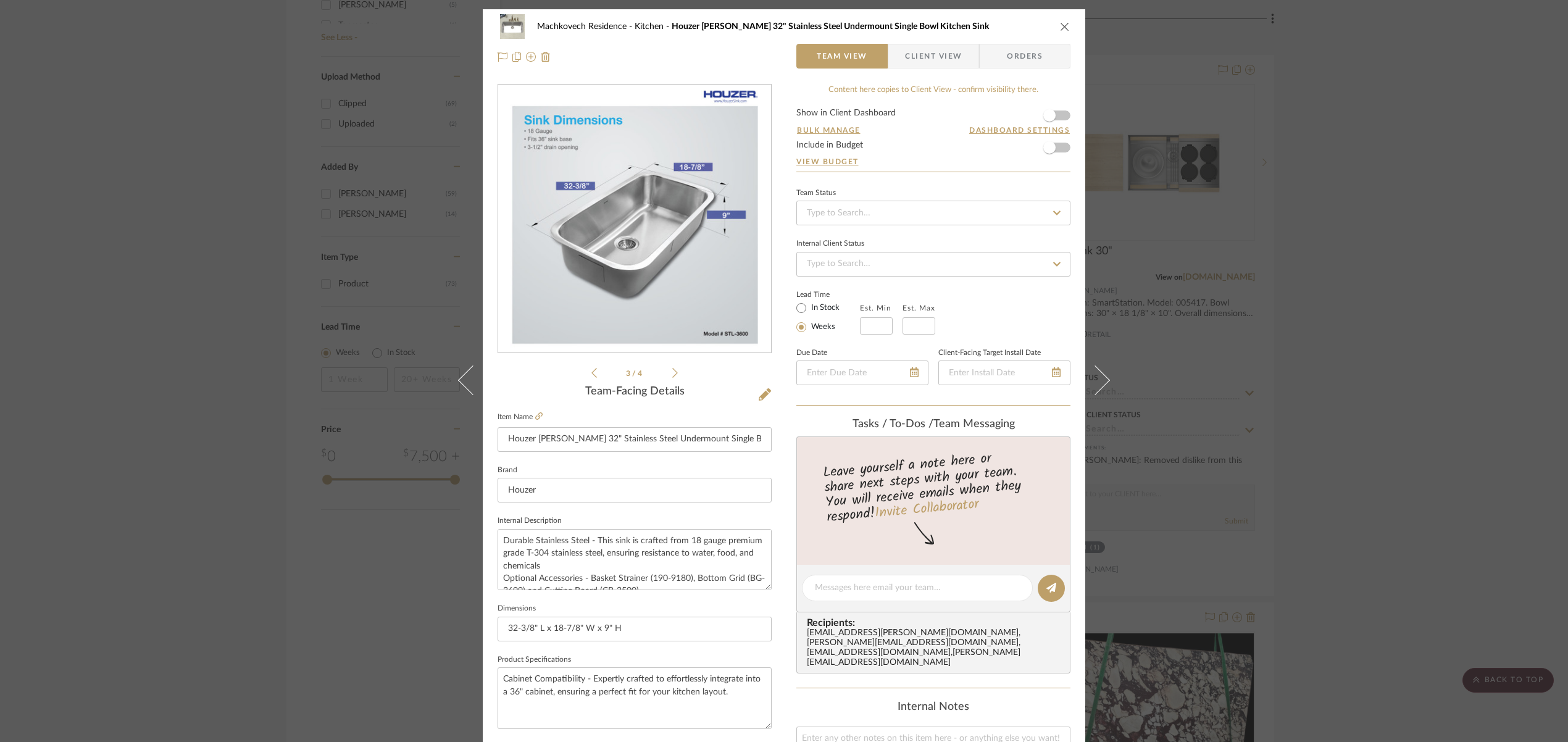
click at [672, 370] on icon at bounding box center [675, 373] width 6 height 10
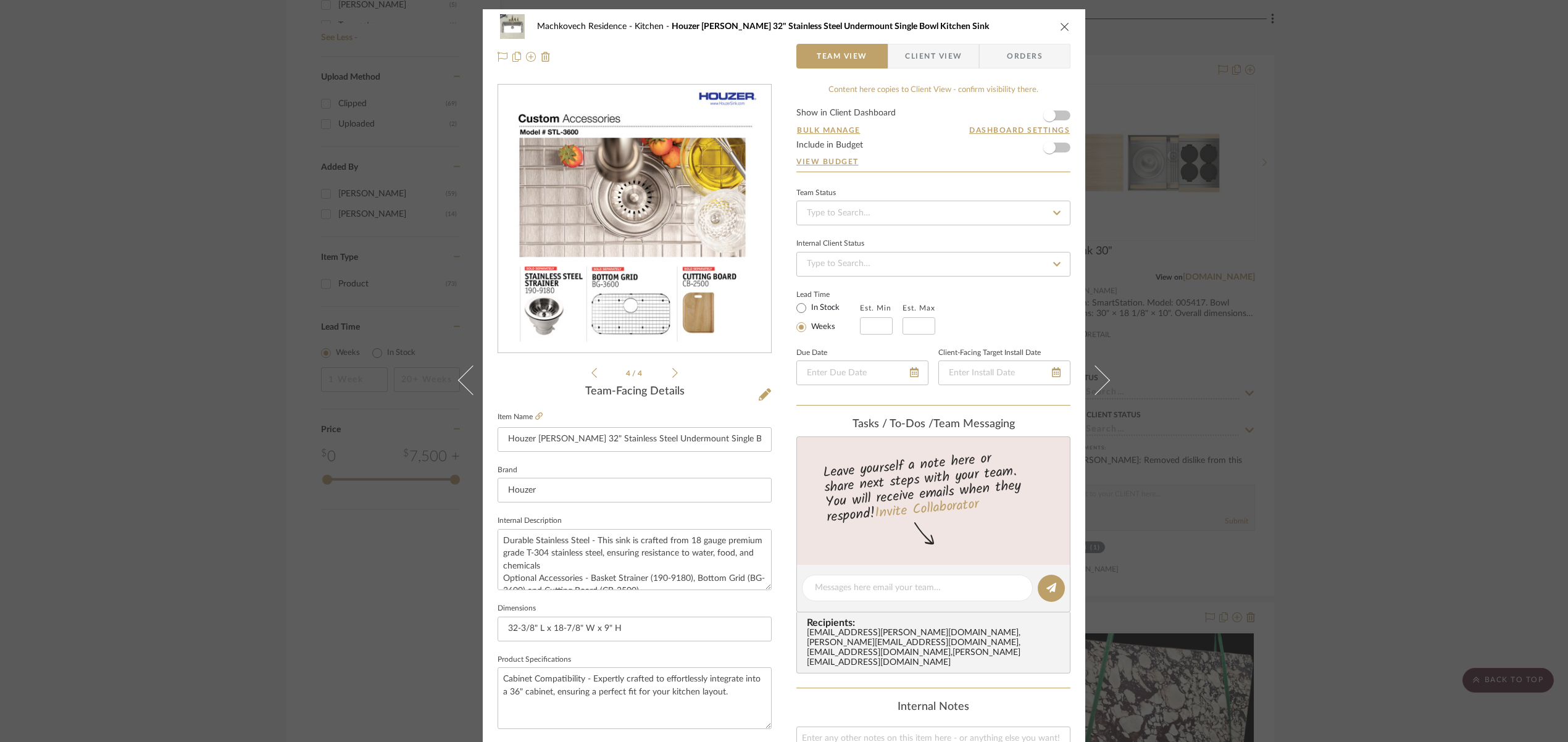
click at [1060, 28] on icon "close" at bounding box center [1064, 26] width 10 height 10
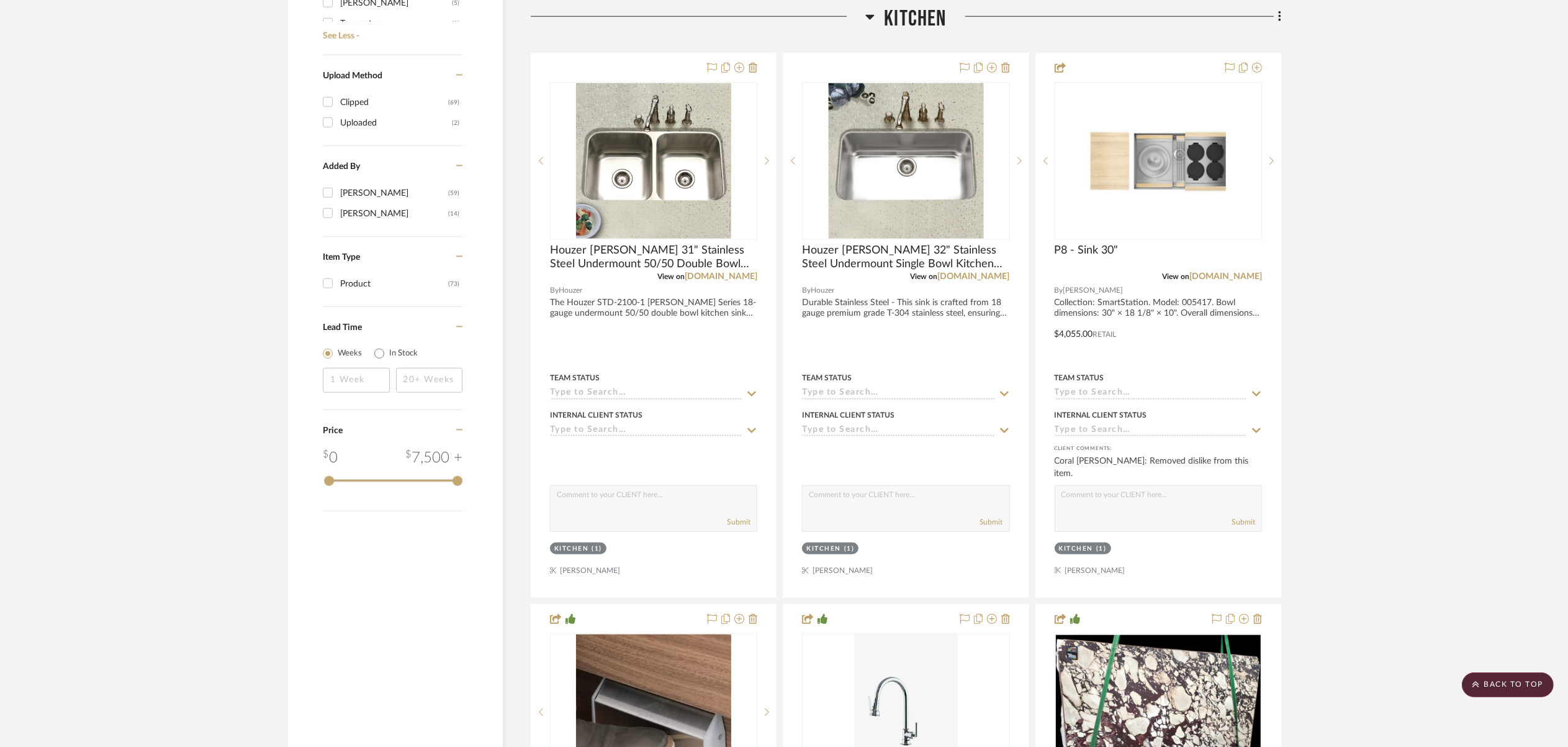
scroll to position [1627, 0]
click at [1021, 157] on icon at bounding box center [1019, 160] width 5 height 8
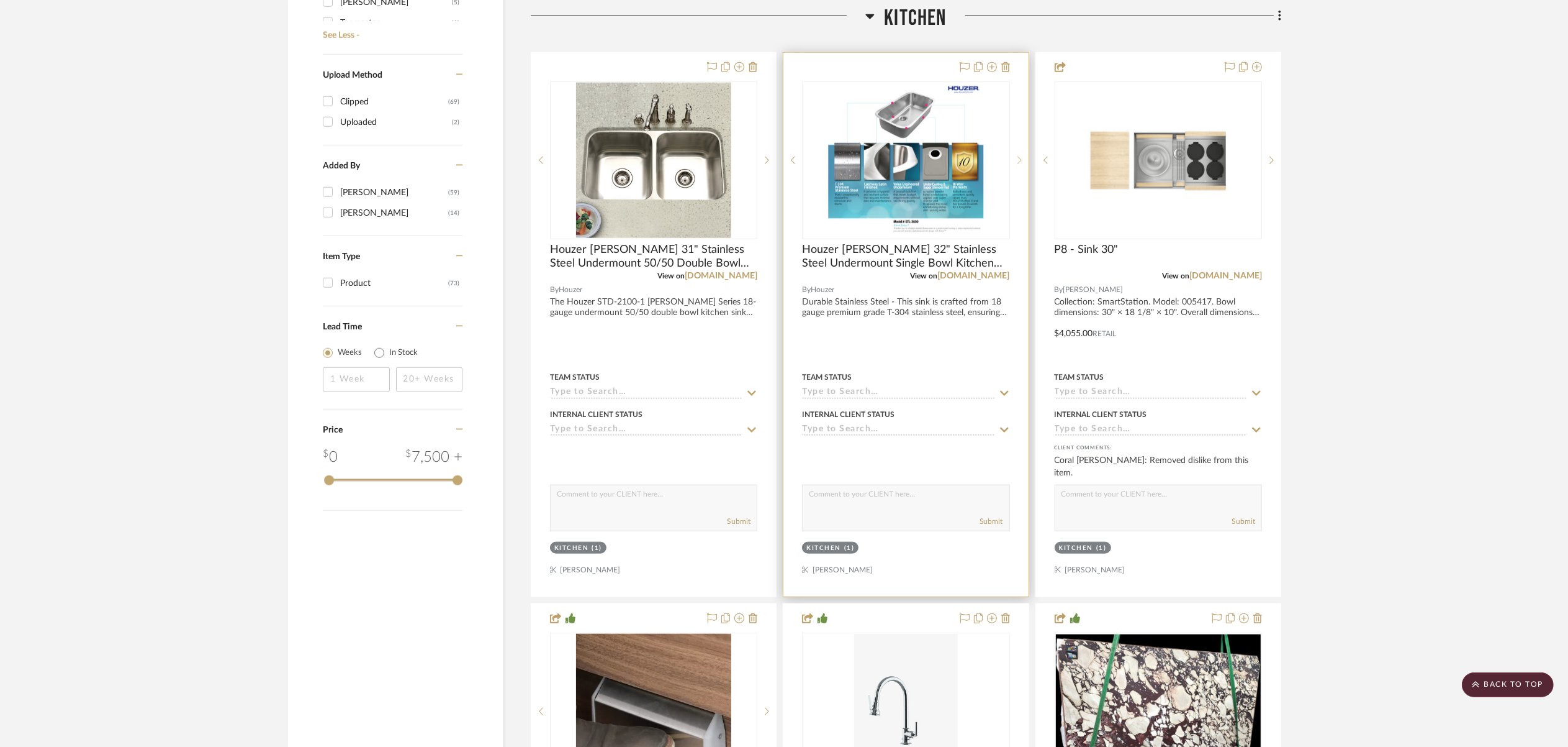
click at [1021, 157] on icon at bounding box center [1019, 160] width 5 height 8
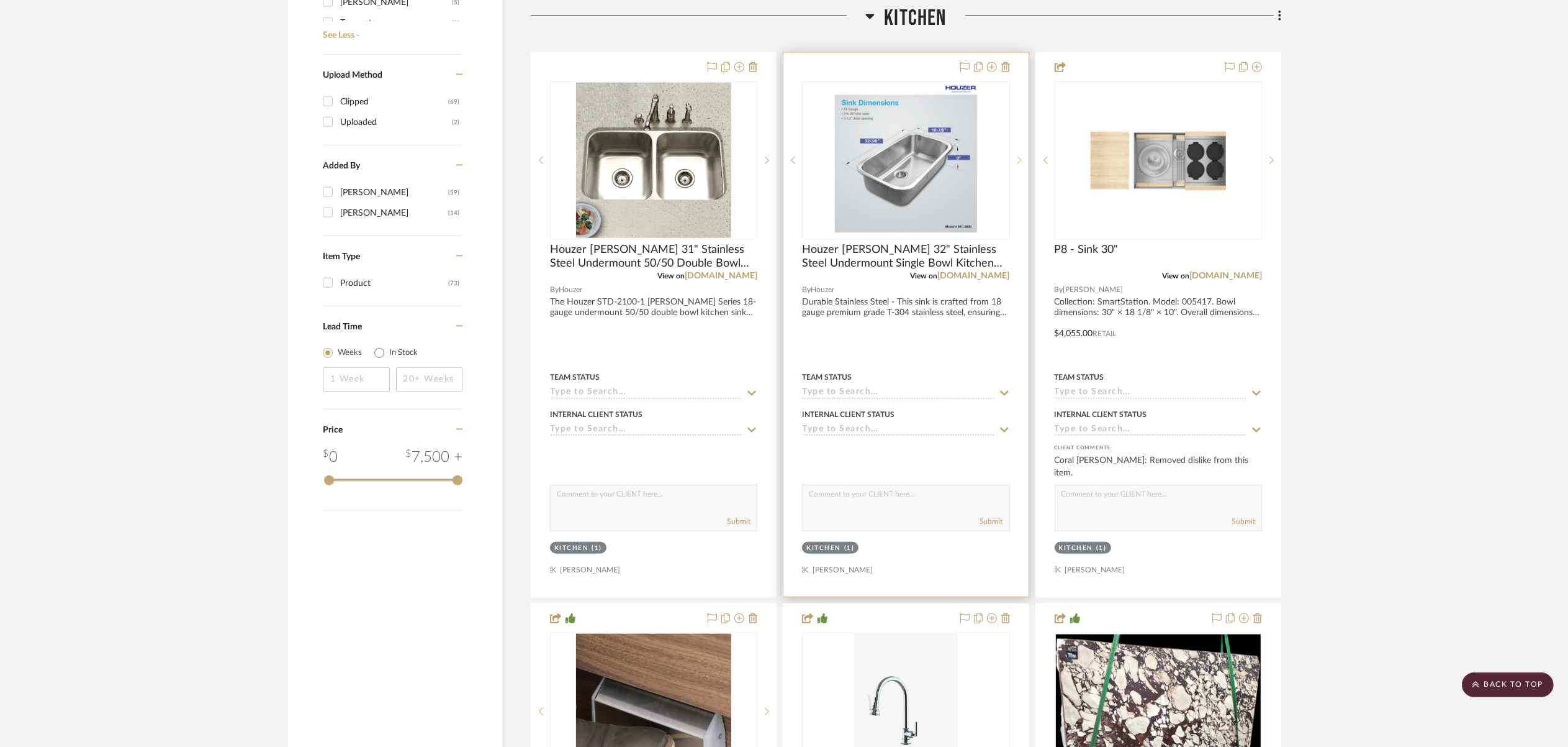
click at [1021, 157] on icon at bounding box center [1019, 160] width 5 height 8
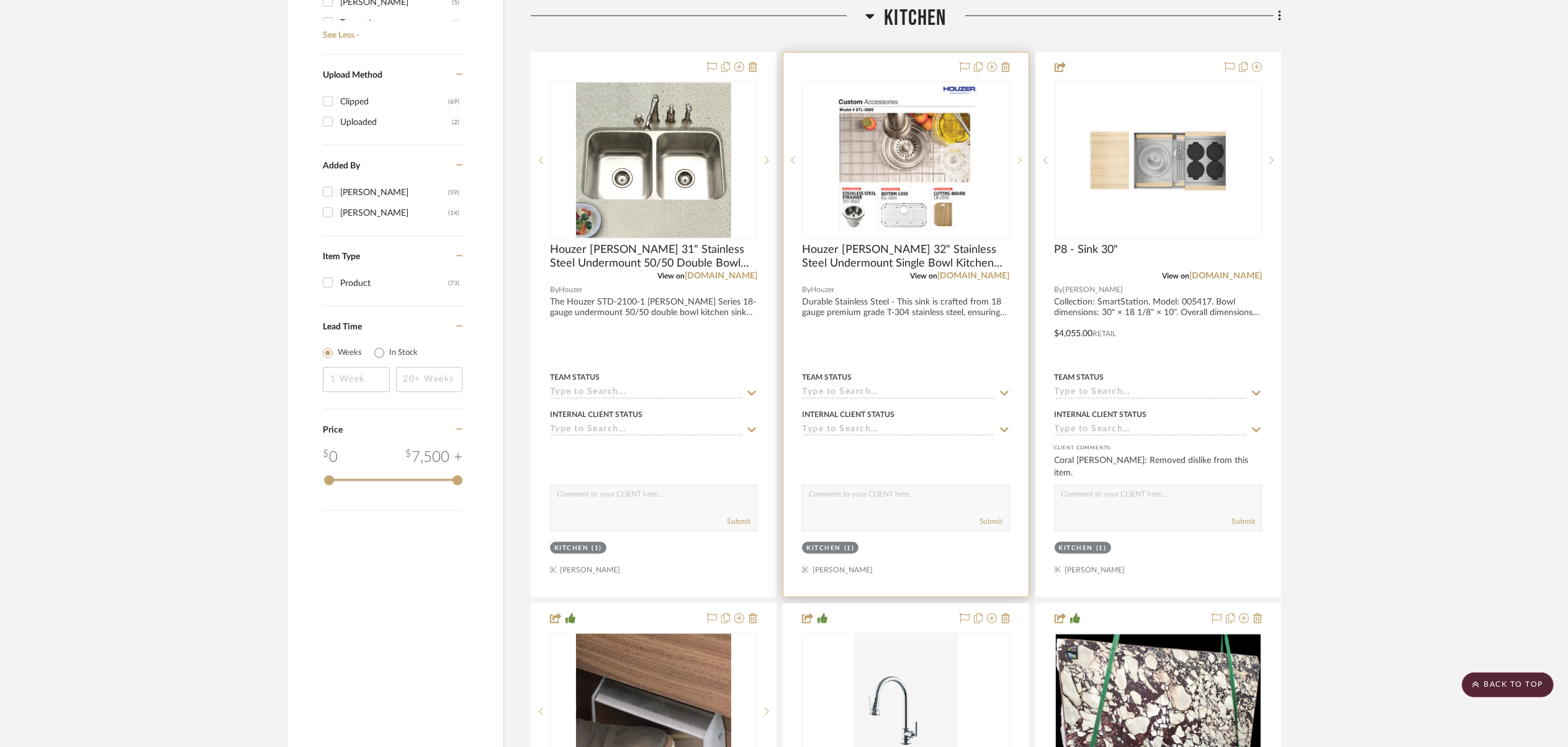
click at [1021, 157] on icon at bounding box center [1019, 160] width 5 height 8
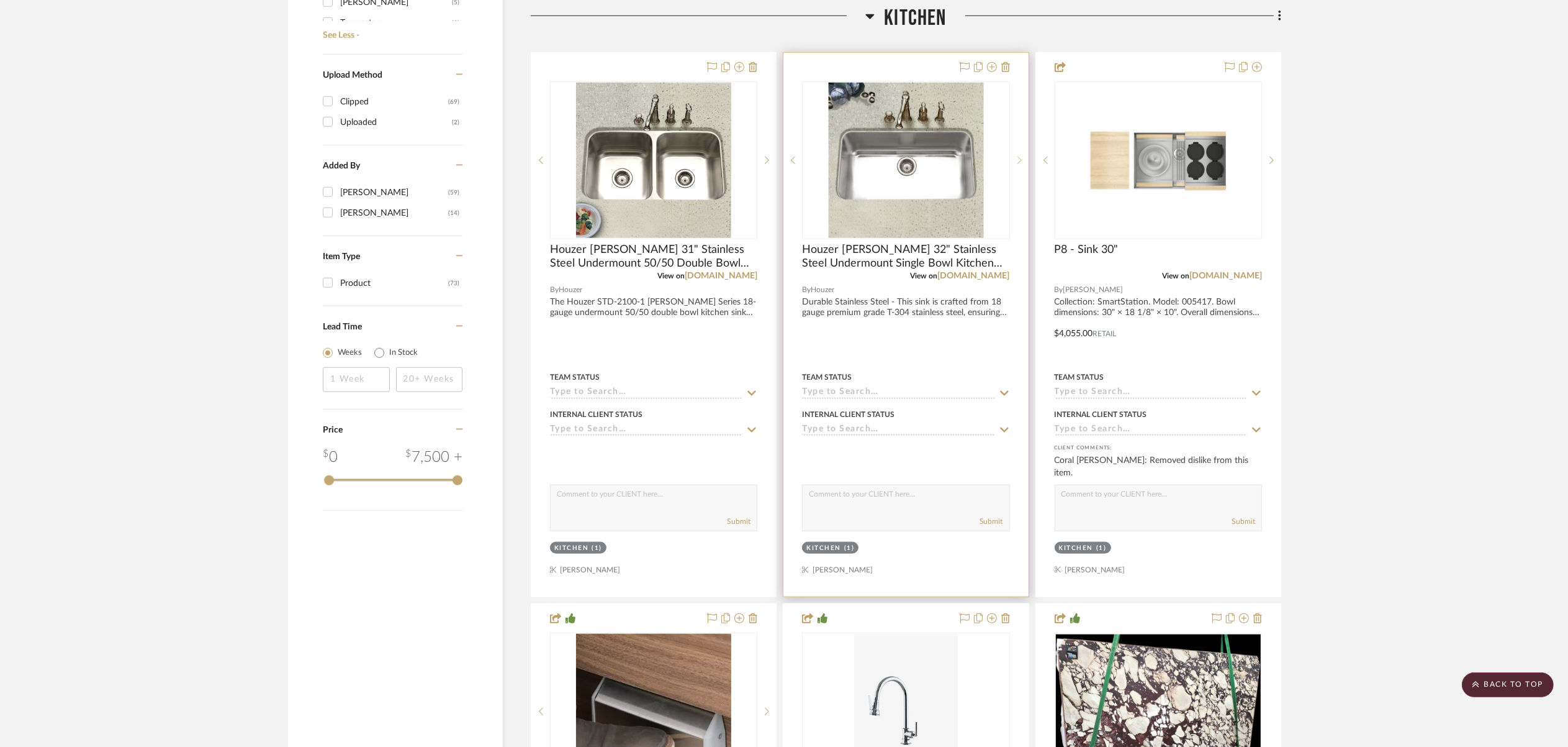
click at [1021, 157] on icon at bounding box center [1019, 160] width 5 height 8
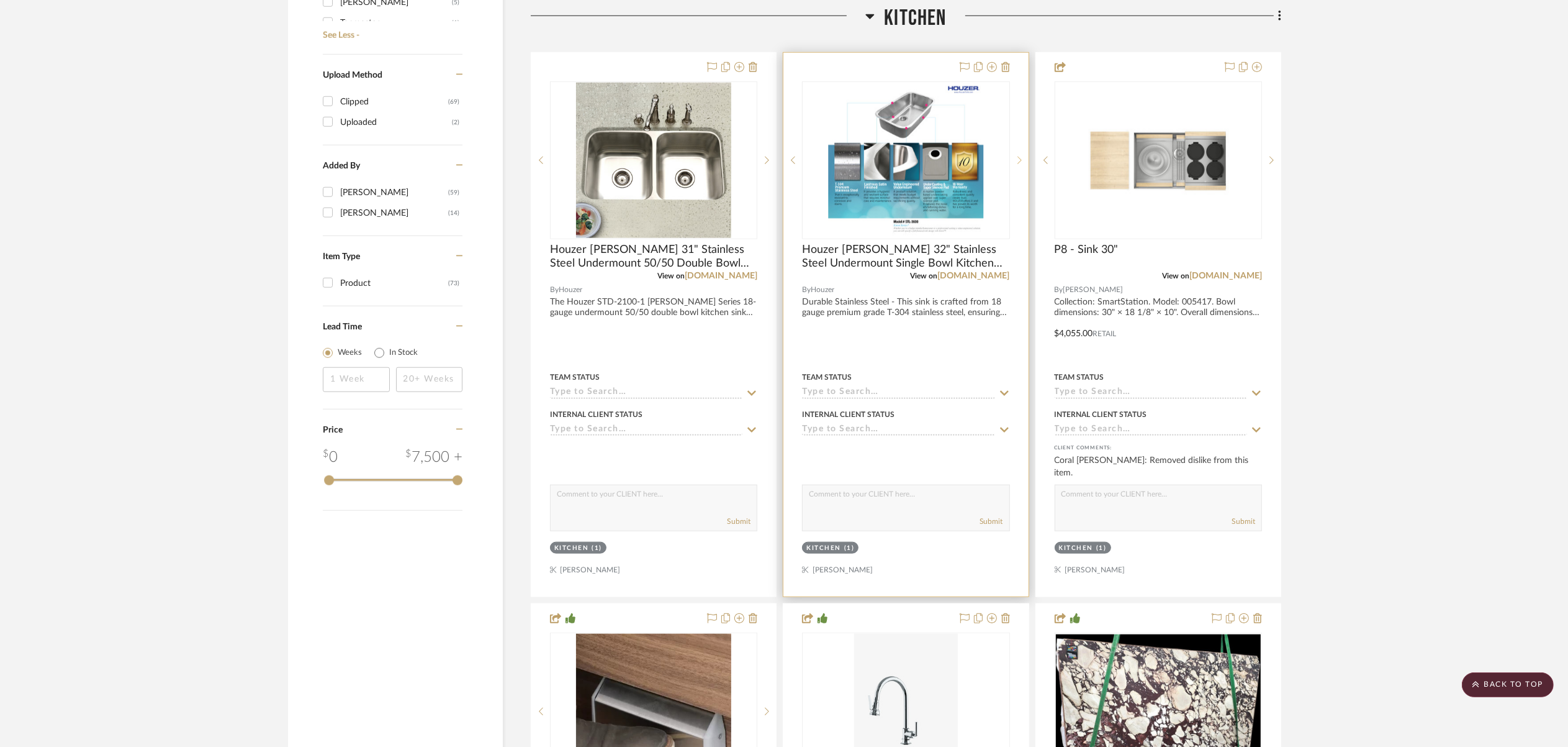
click at [1021, 157] on icon at bounding box center [1019, 160] width 5 height 8
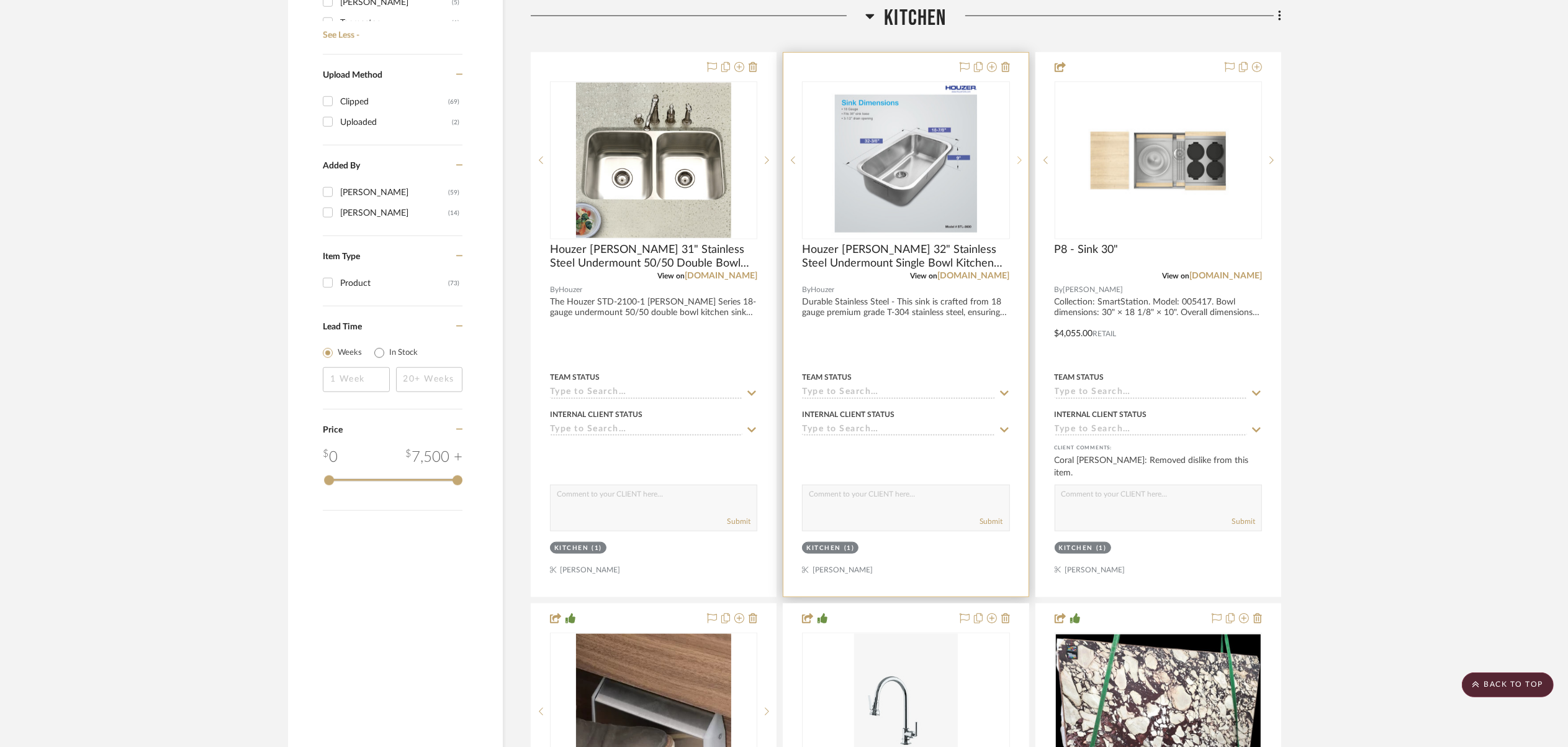
click at [1021, 157] on icon at bounding box center [1019, 160] width 5 height 8
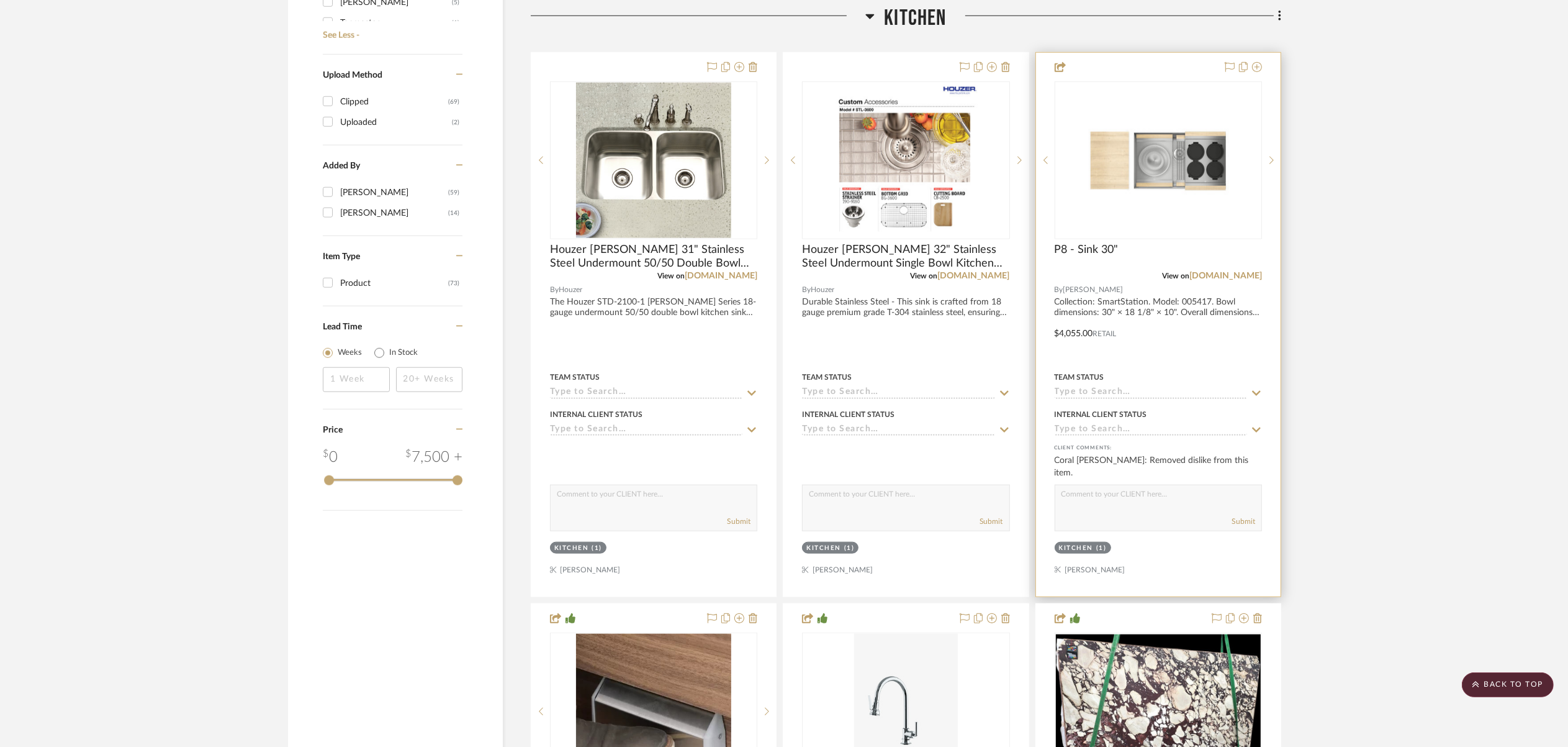
click at [1194, 369] on div "Team Status" at bounding box center [1158, 384] width 207 height 30
click at [1184, 328] on div at bounding box center [1158, 325] width 244 height 544
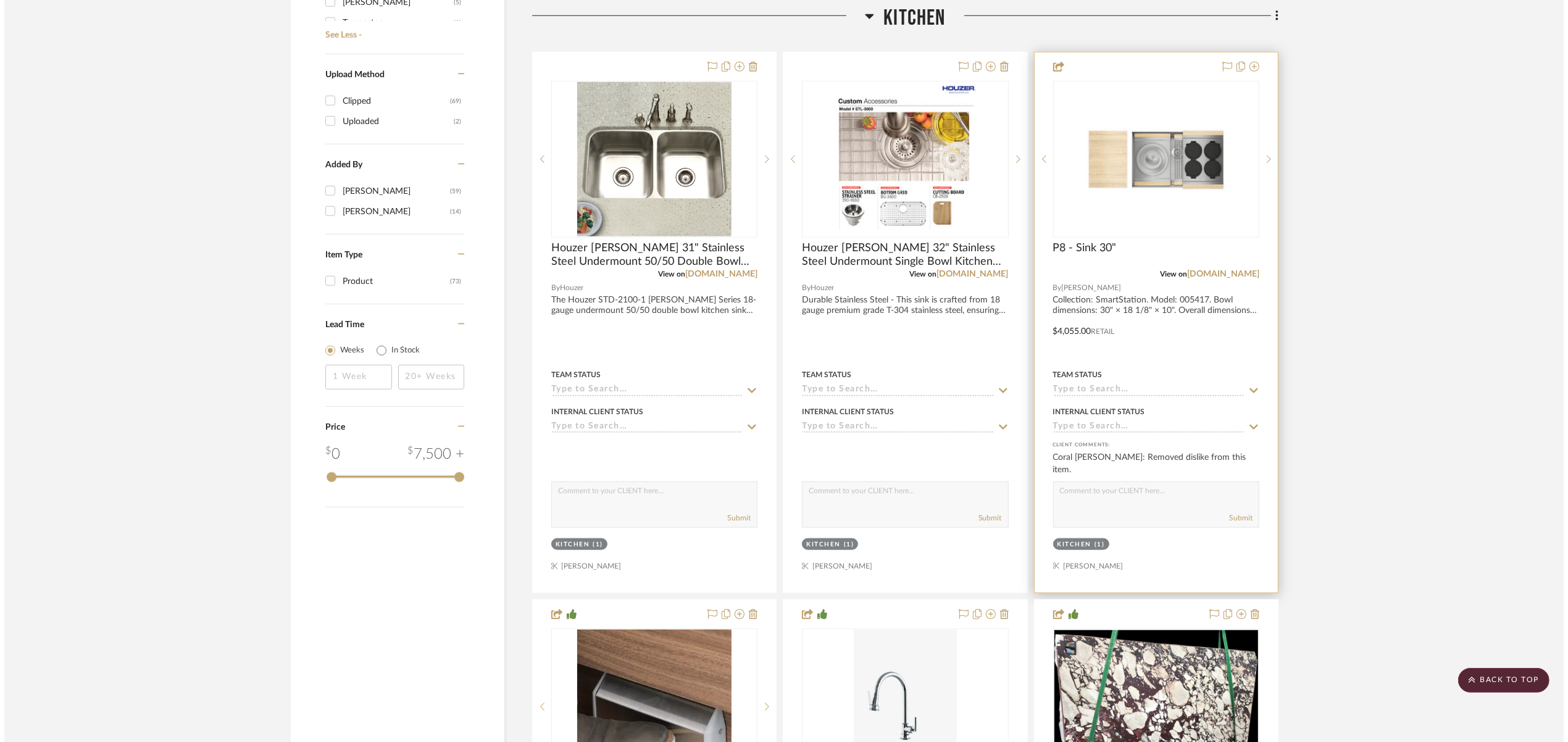
scroll to position [0, 0]
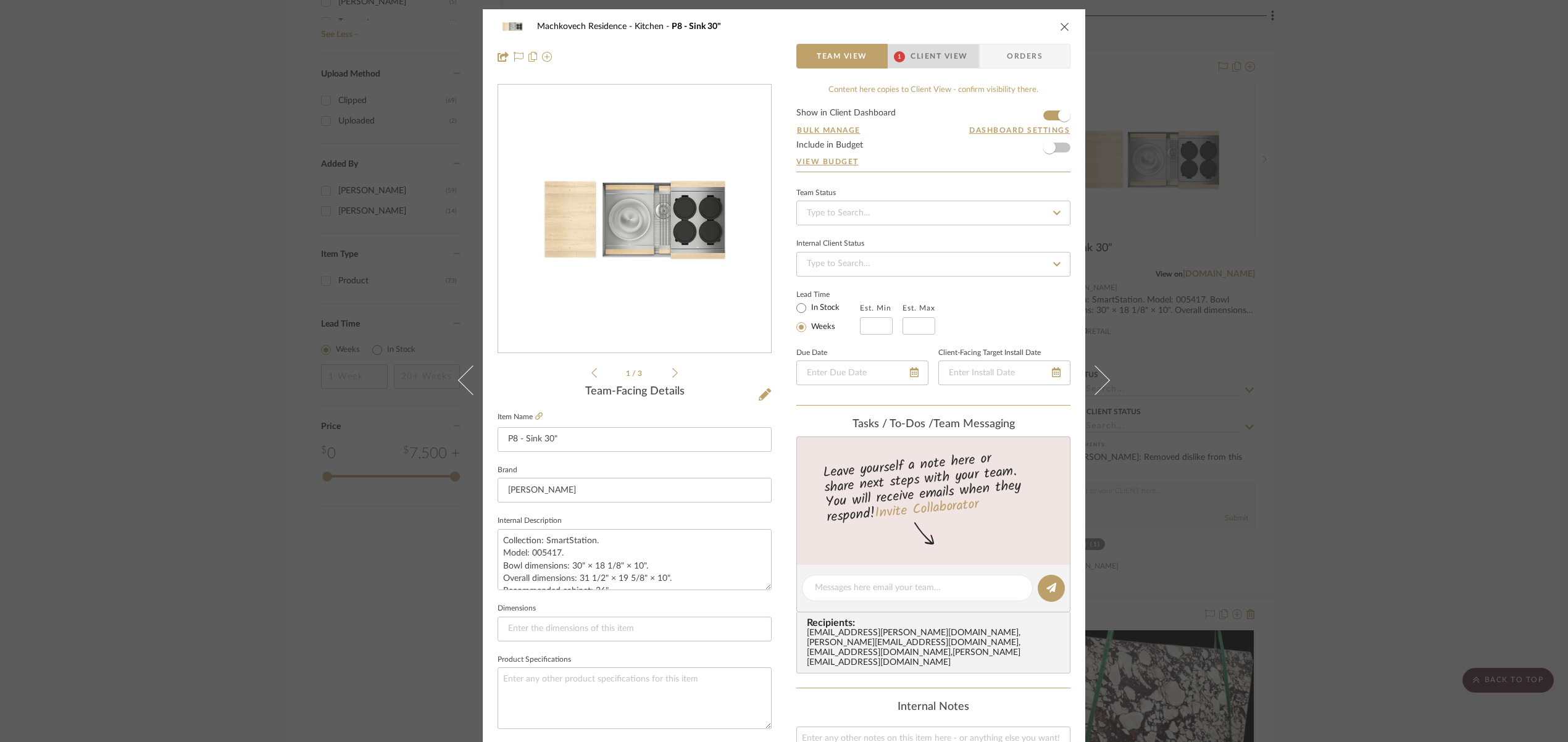
drag, startPoint x: 947, startPoint y: 61, endPoint x: 967, endPoint y: 80, distance: 27.6
click at [947, 61] on span "Client View" at bounding box center [939, 56] width 57 height 24
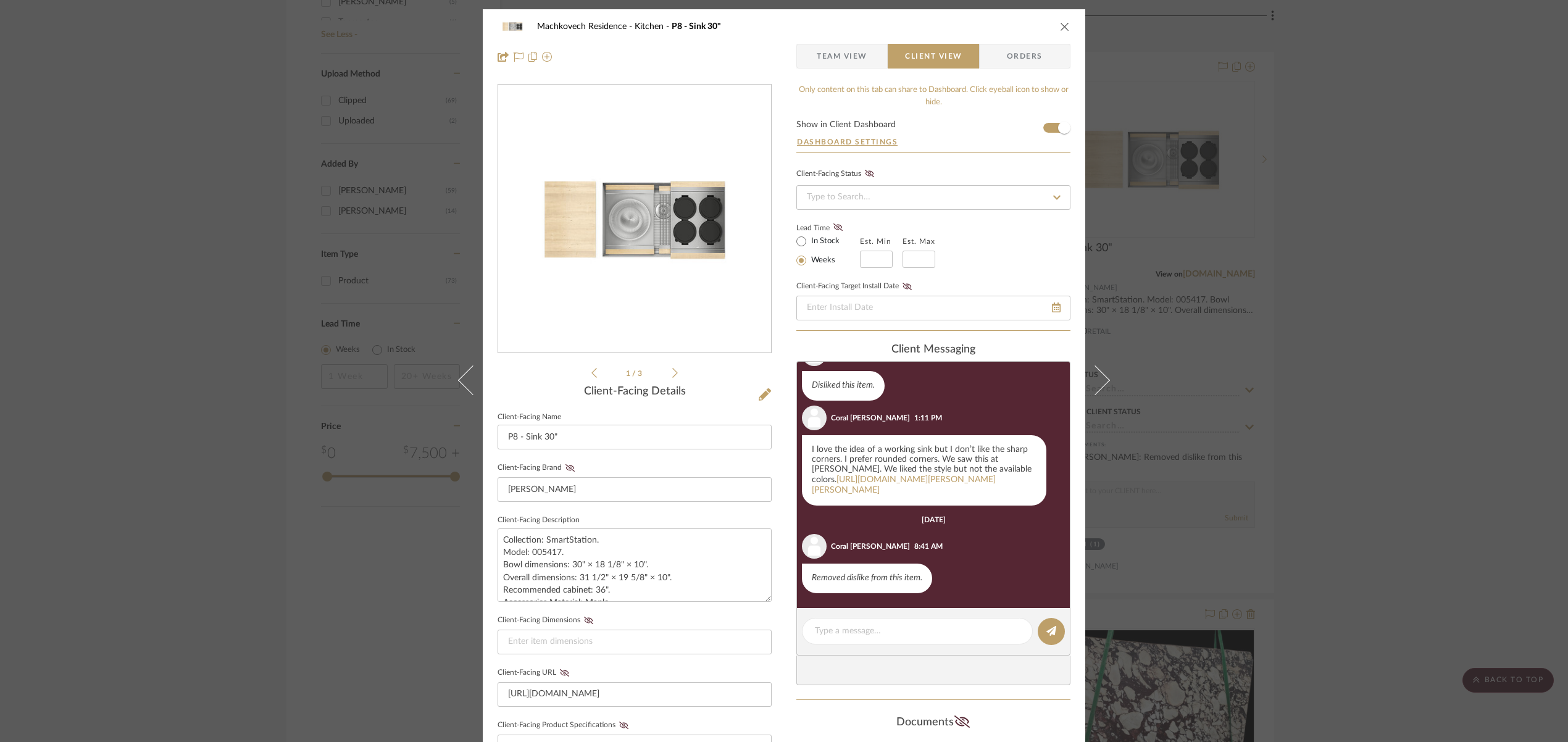
scroll to position [59, 0]
click at [1061, 24] on icon "close" at bounding box center [1064, 26] width 10 height 10
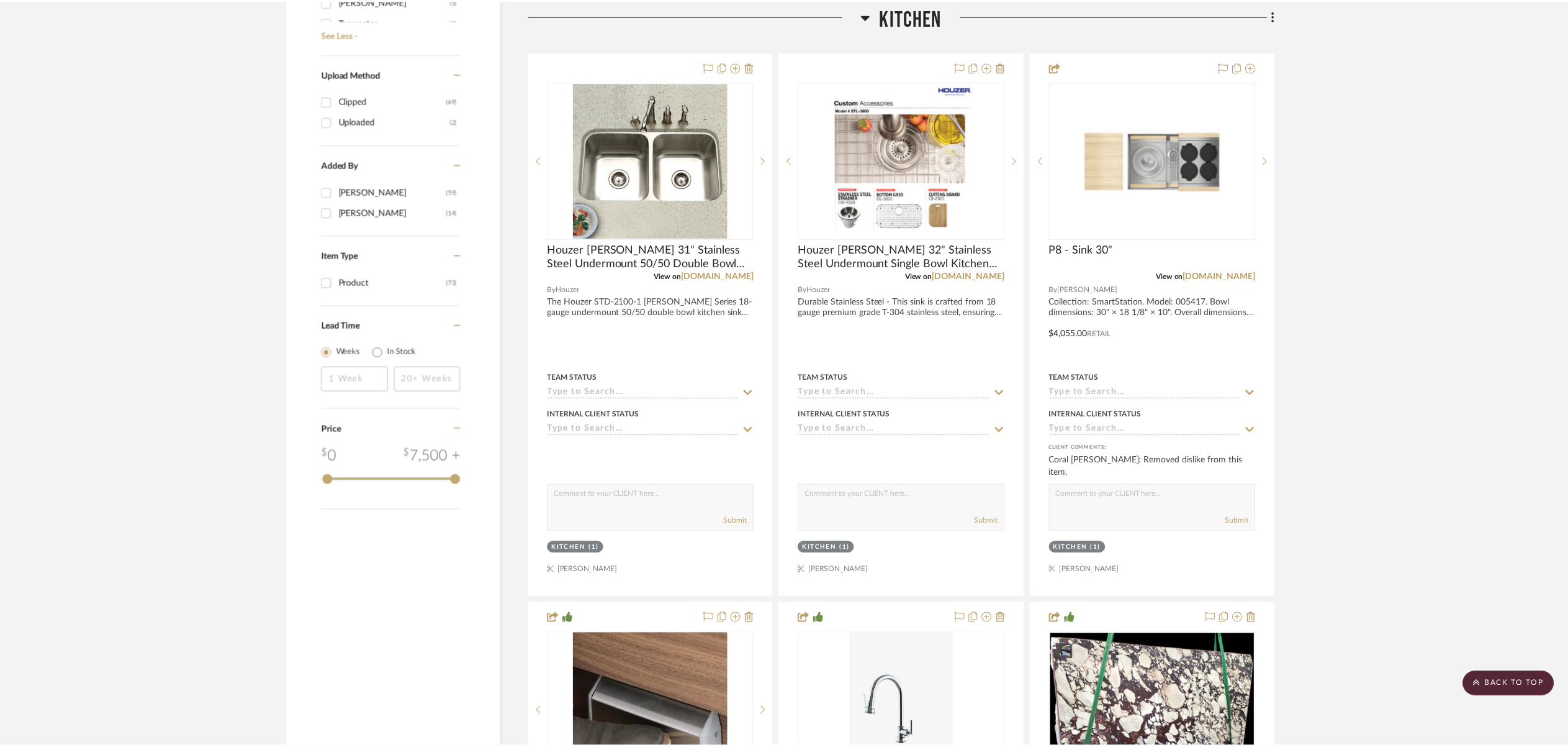
scroll to position [1627, 0]
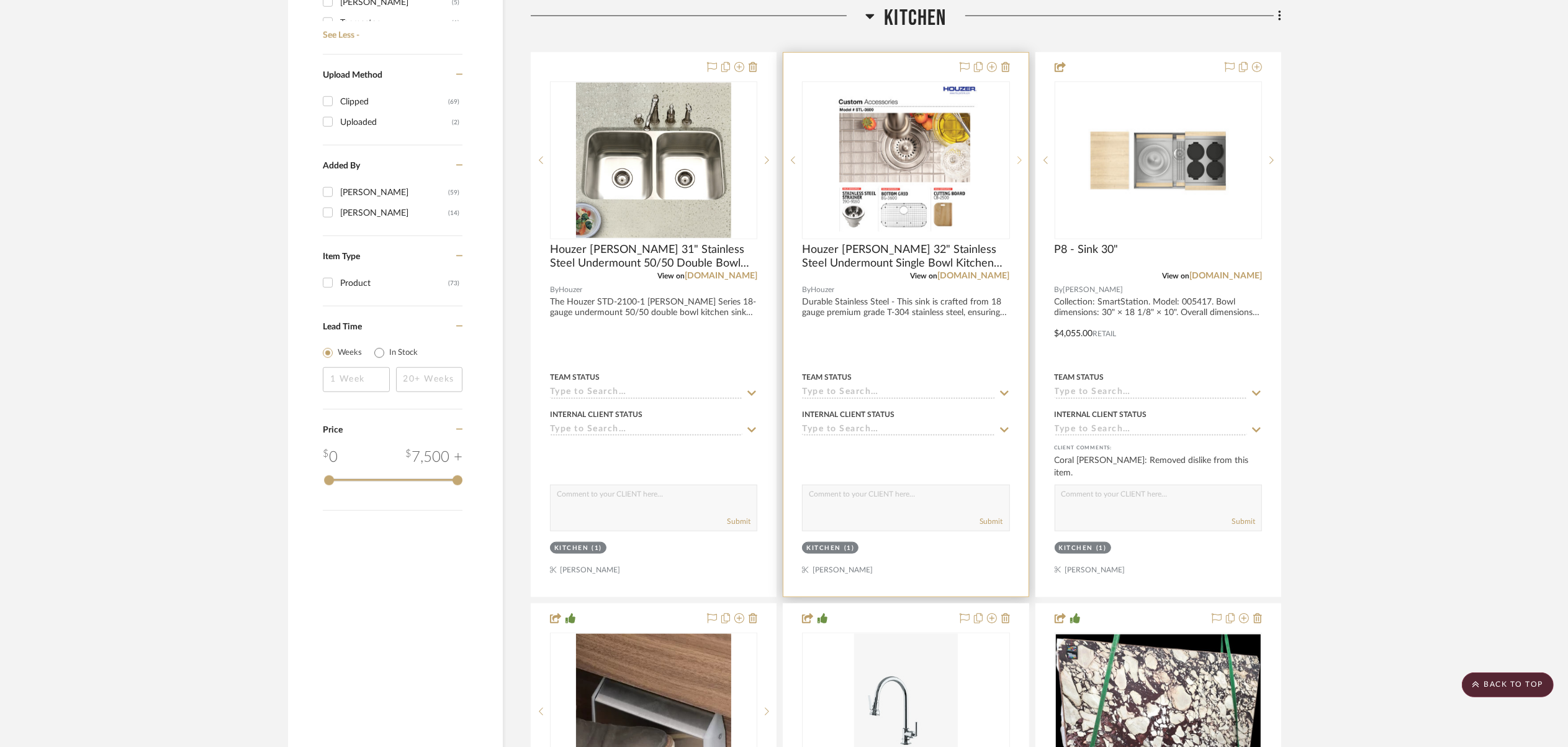
click at [1019, 158] on icon at bounding box center [1019, 160] width 5 height 8
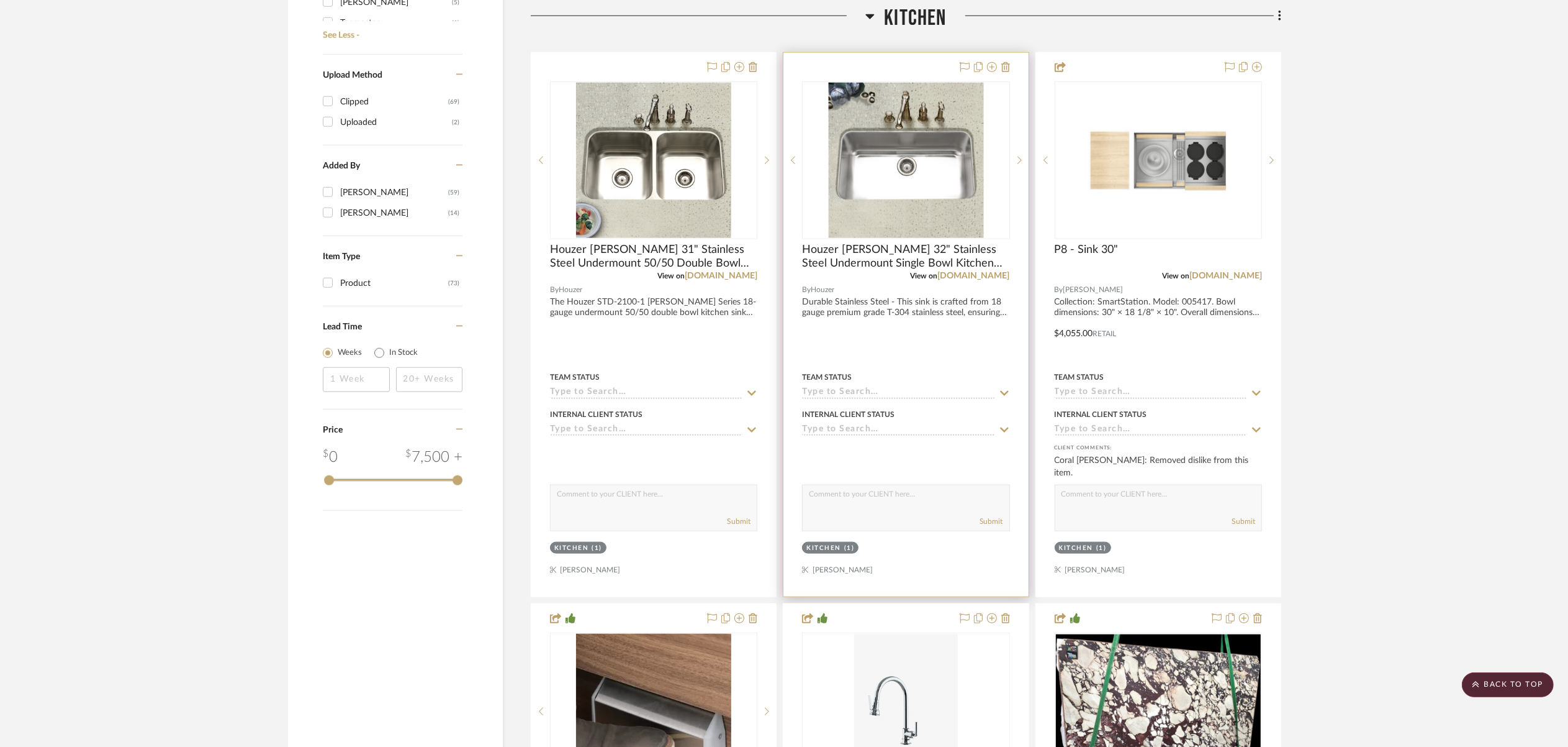
click at [971, 312] on div at bounding box center [906, 325] width 244 height 544
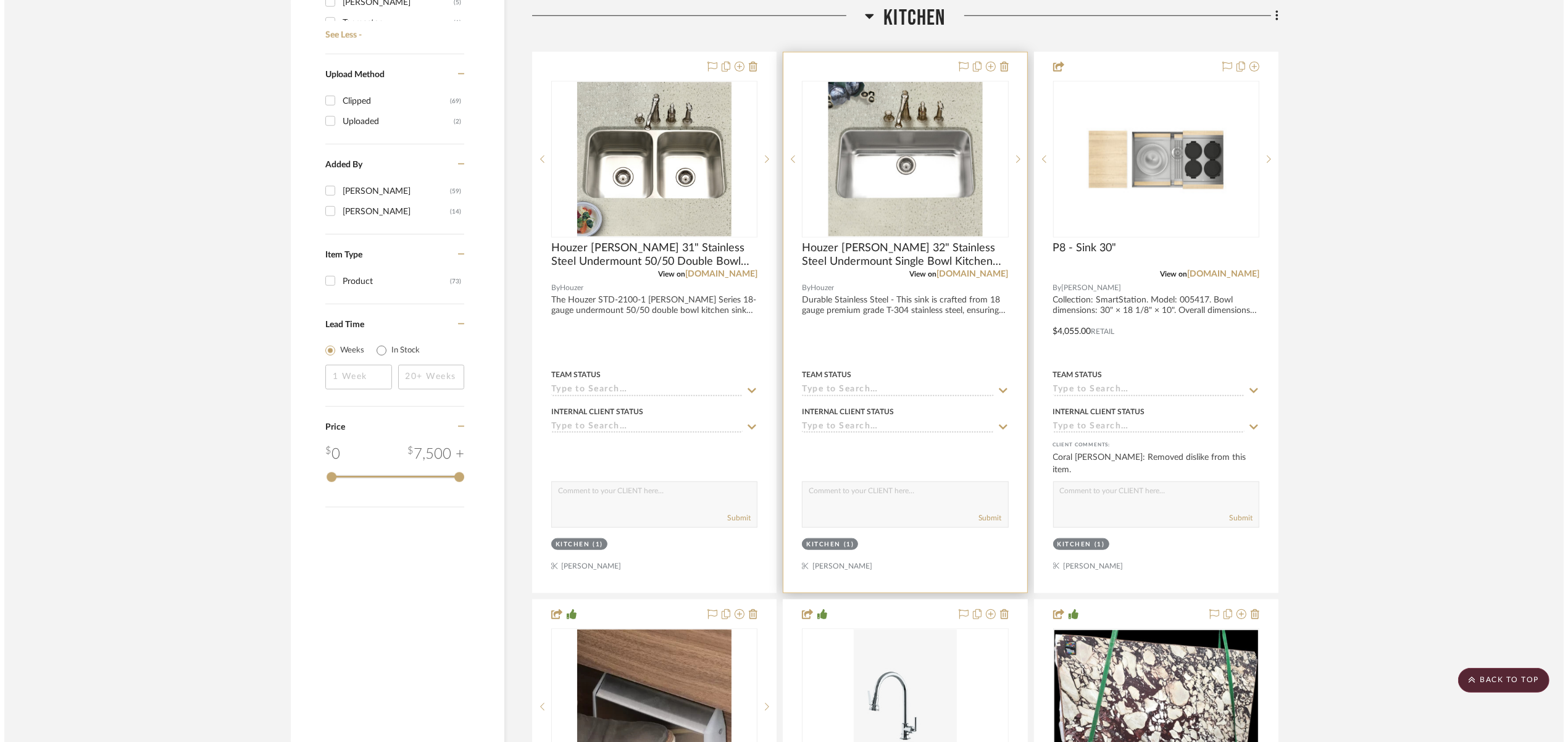
scroll to position [0, 0]
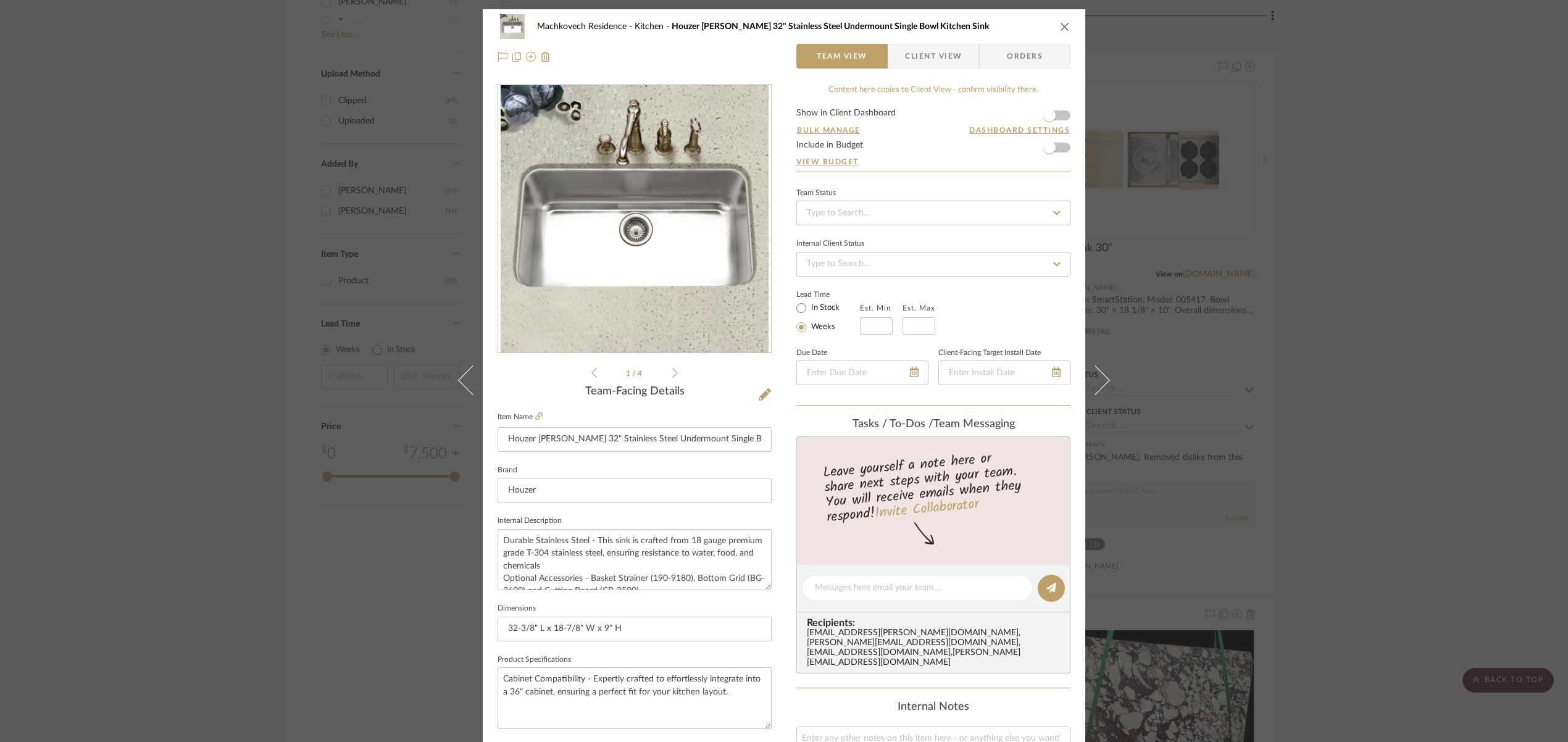
click at [1062, 26] on icon "close" at bounding box center [1064, 26] width 10 height 10
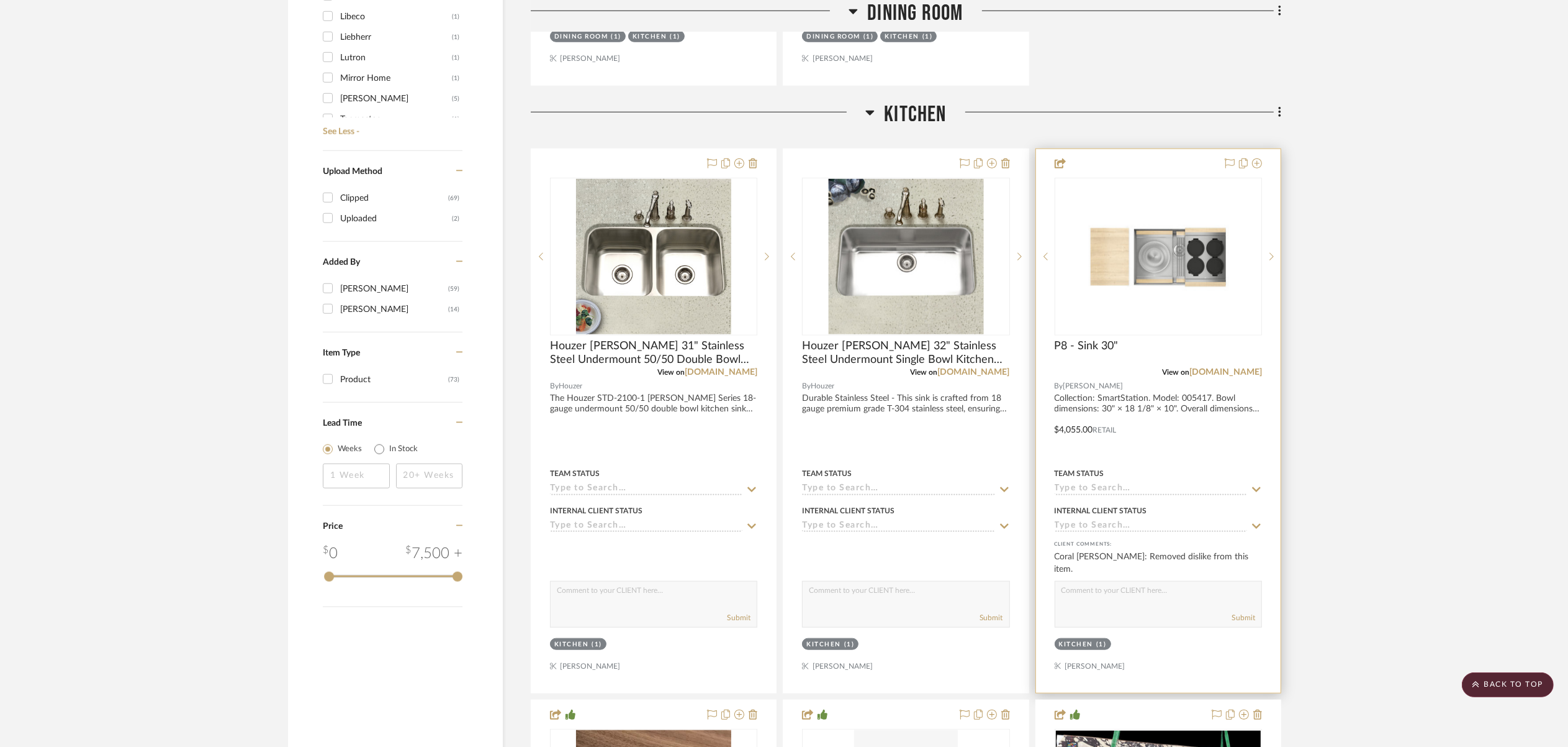
scroll to position [1513, 0]
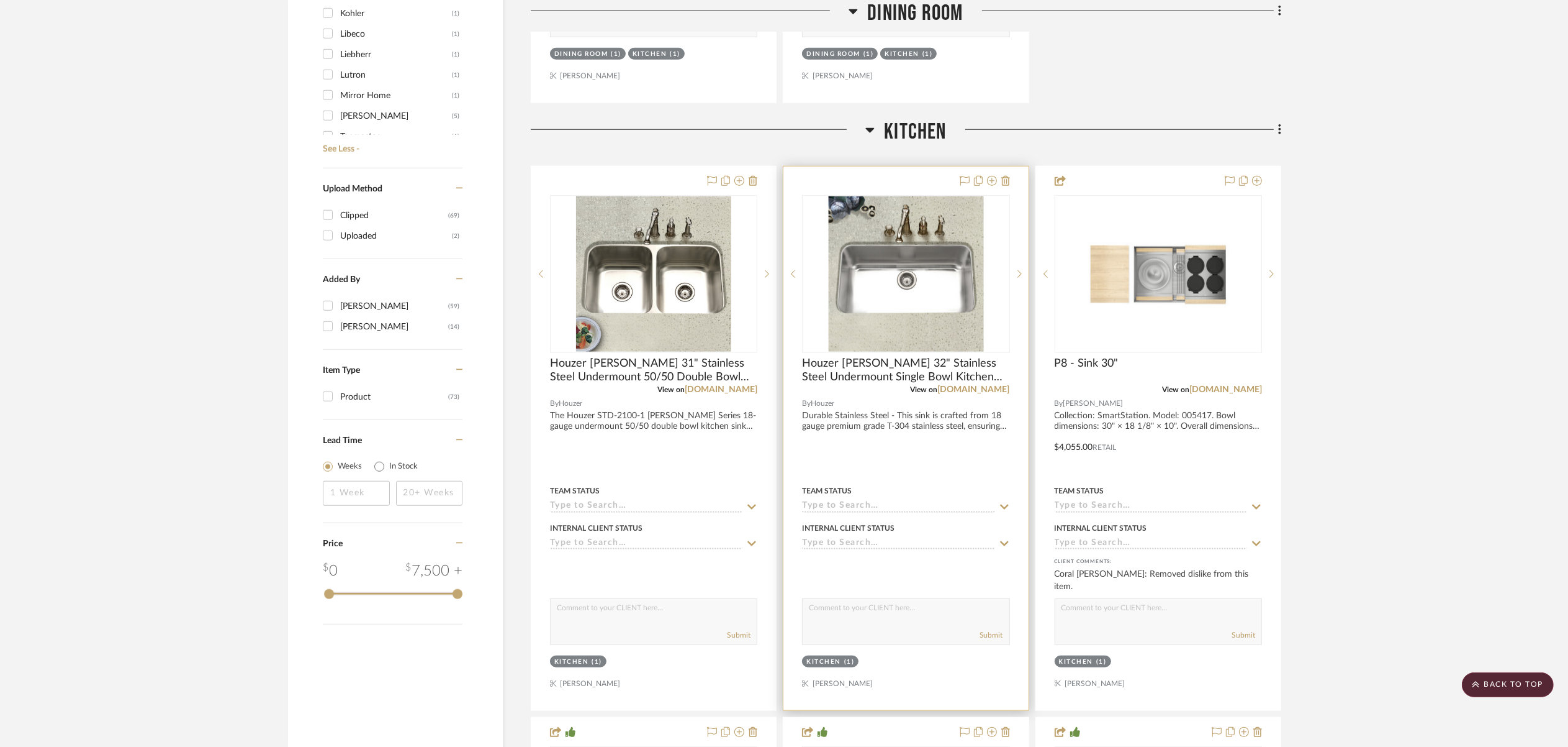
click at [946, 424] on div at bounding box center [906, 438] width 244 height 544
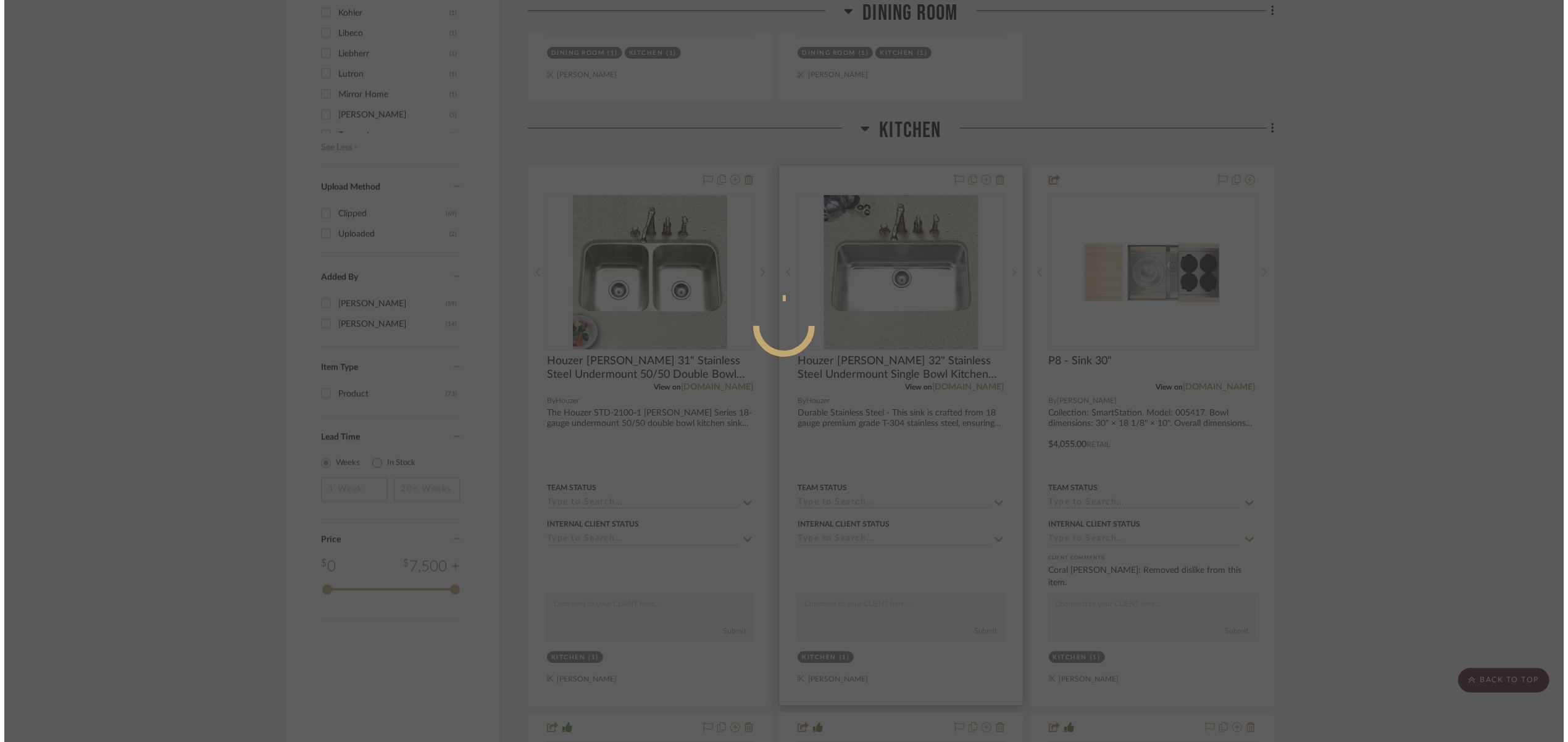
scroll to position [0, 0]
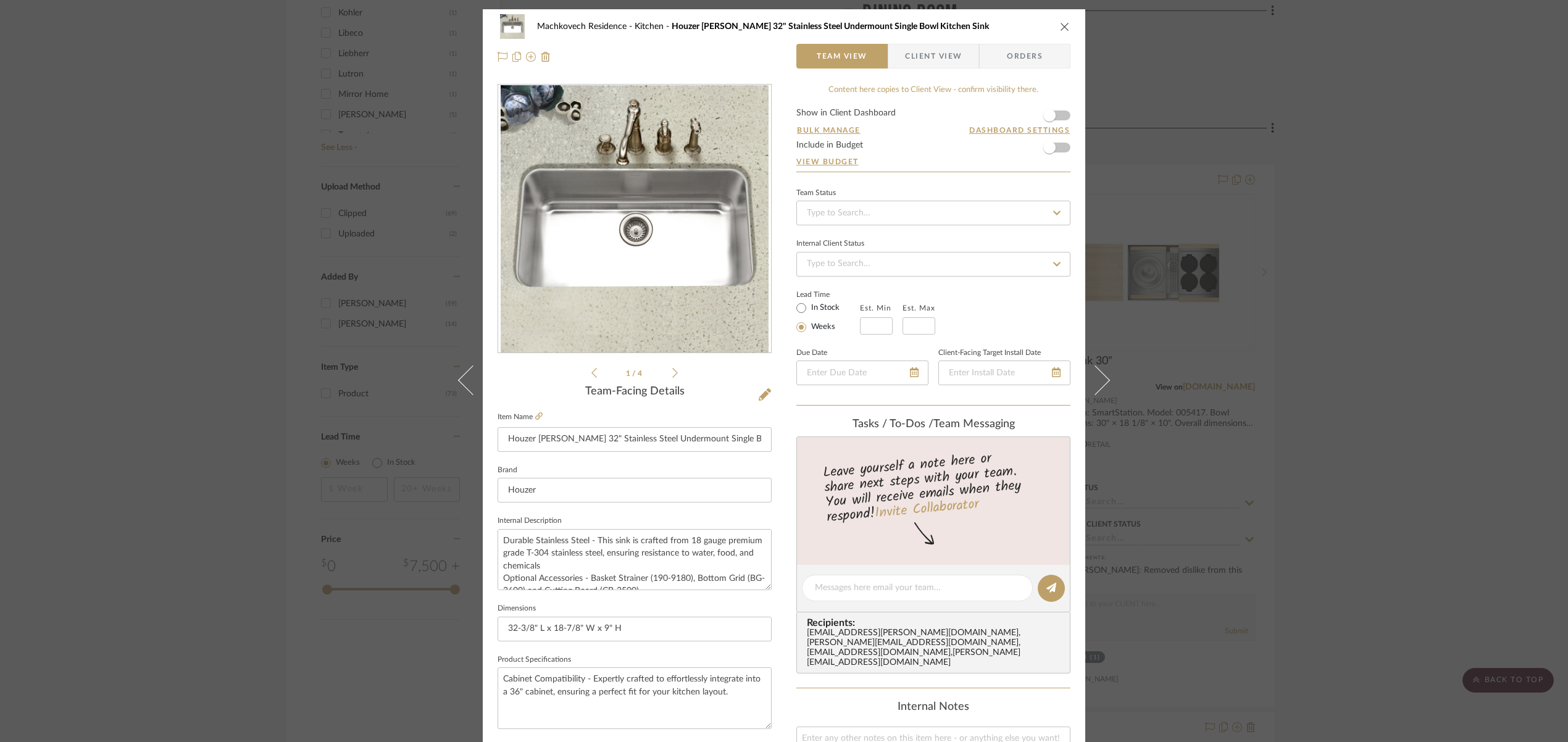
click at [1066, 28] on div "Machkovech Residence Kitchen Houzer Eston 32" Stainless Steel Undermount Single…" at bounding box center [784, 41] width 603 height 65
click at [1060, 25] on icon "close" at bounding box center [1064, 26] width 10 height 10
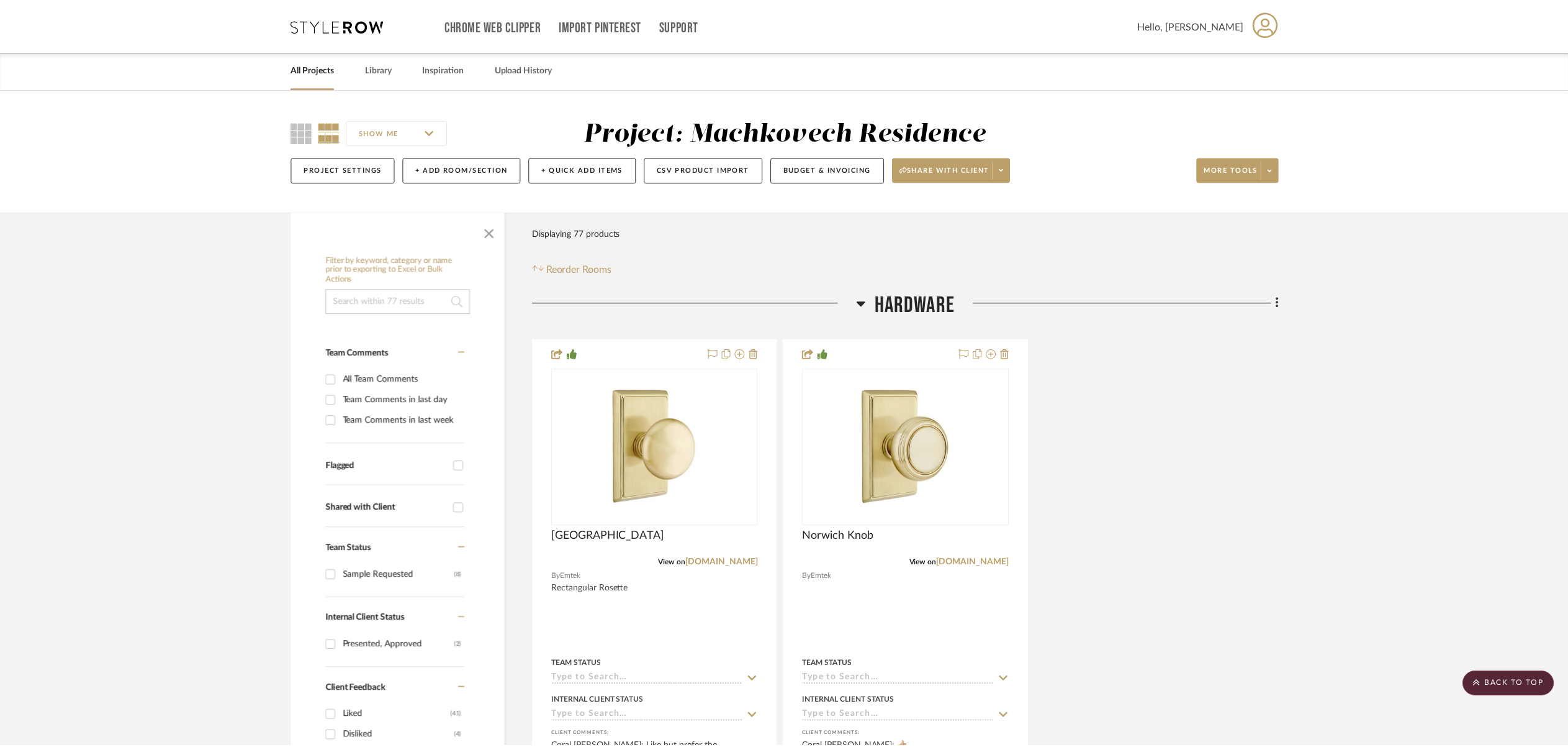
scroll to position [1513, 0]
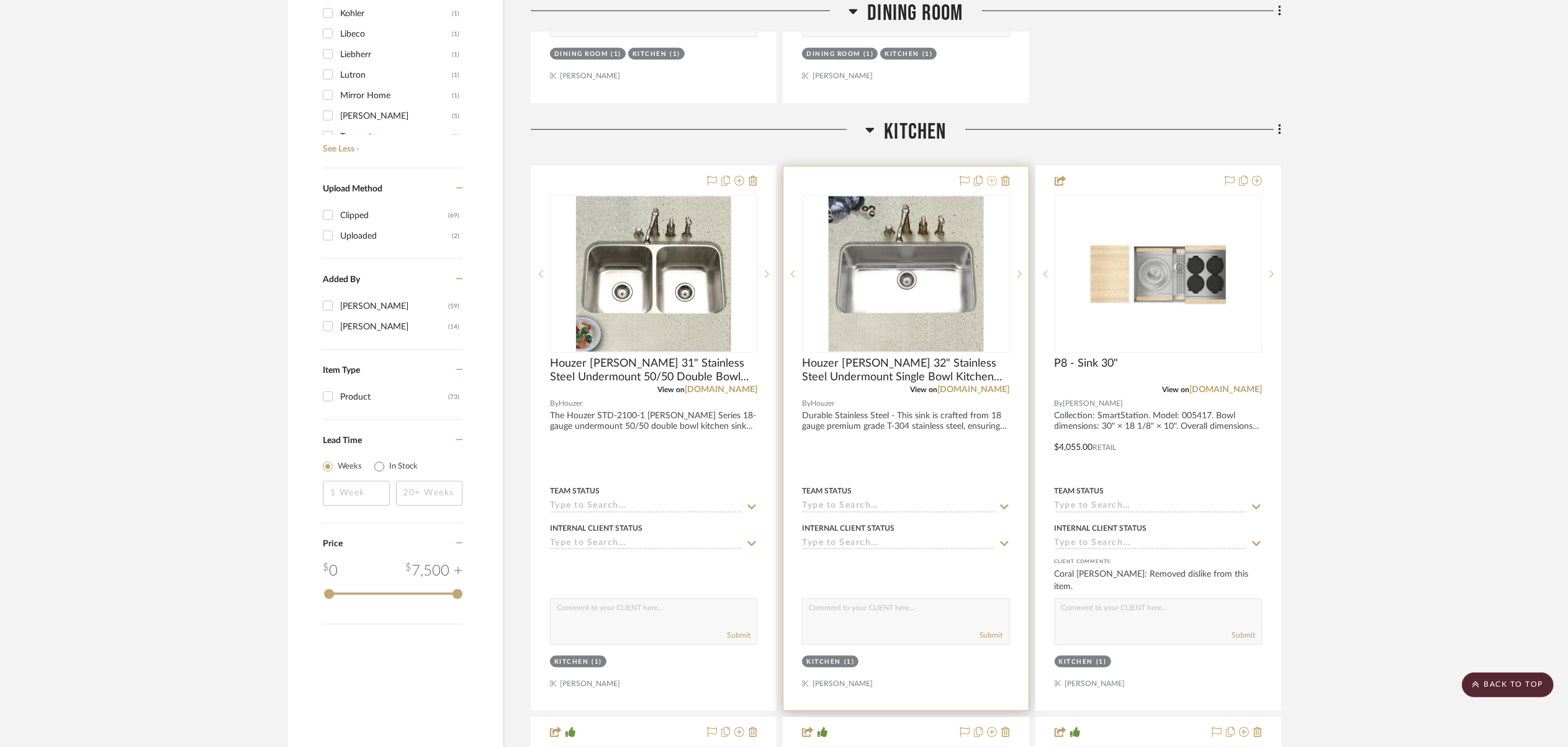
click at [994, 181] on icon at bounding box center [991, 180] width 10 height 10
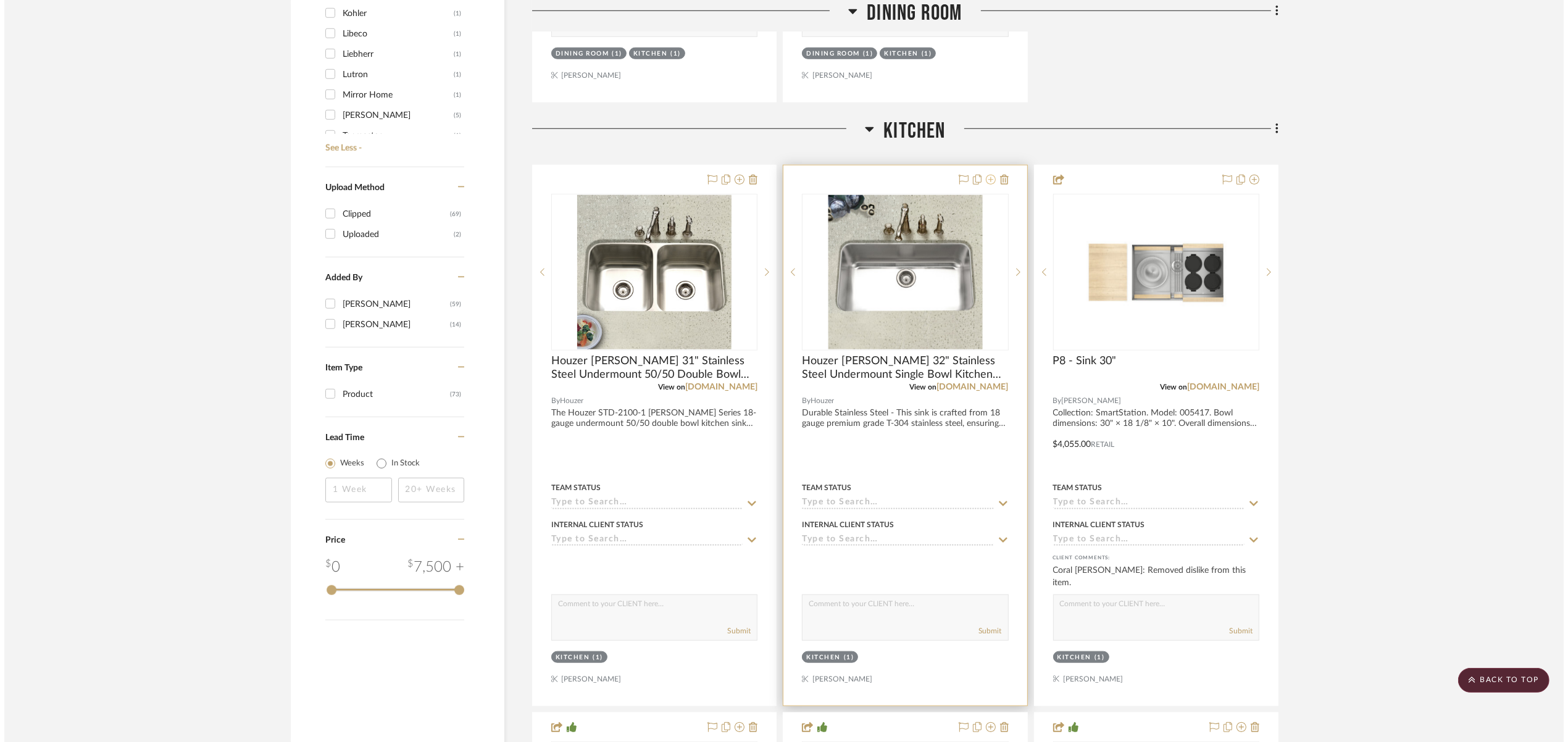
scroll to position [0, 0]
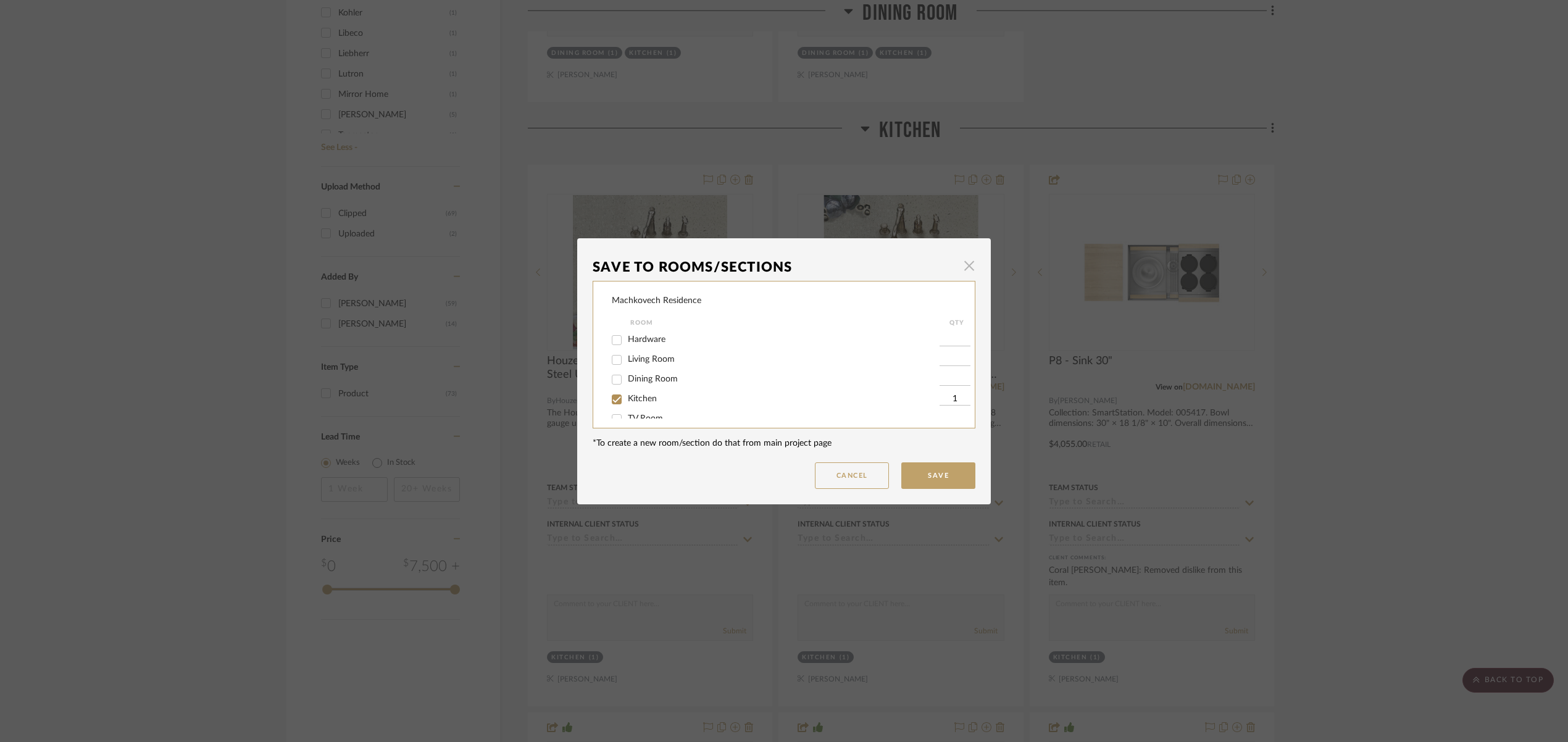
click at [963, 266] on span "button" at bounding box center [969, 266] width 24 height 24
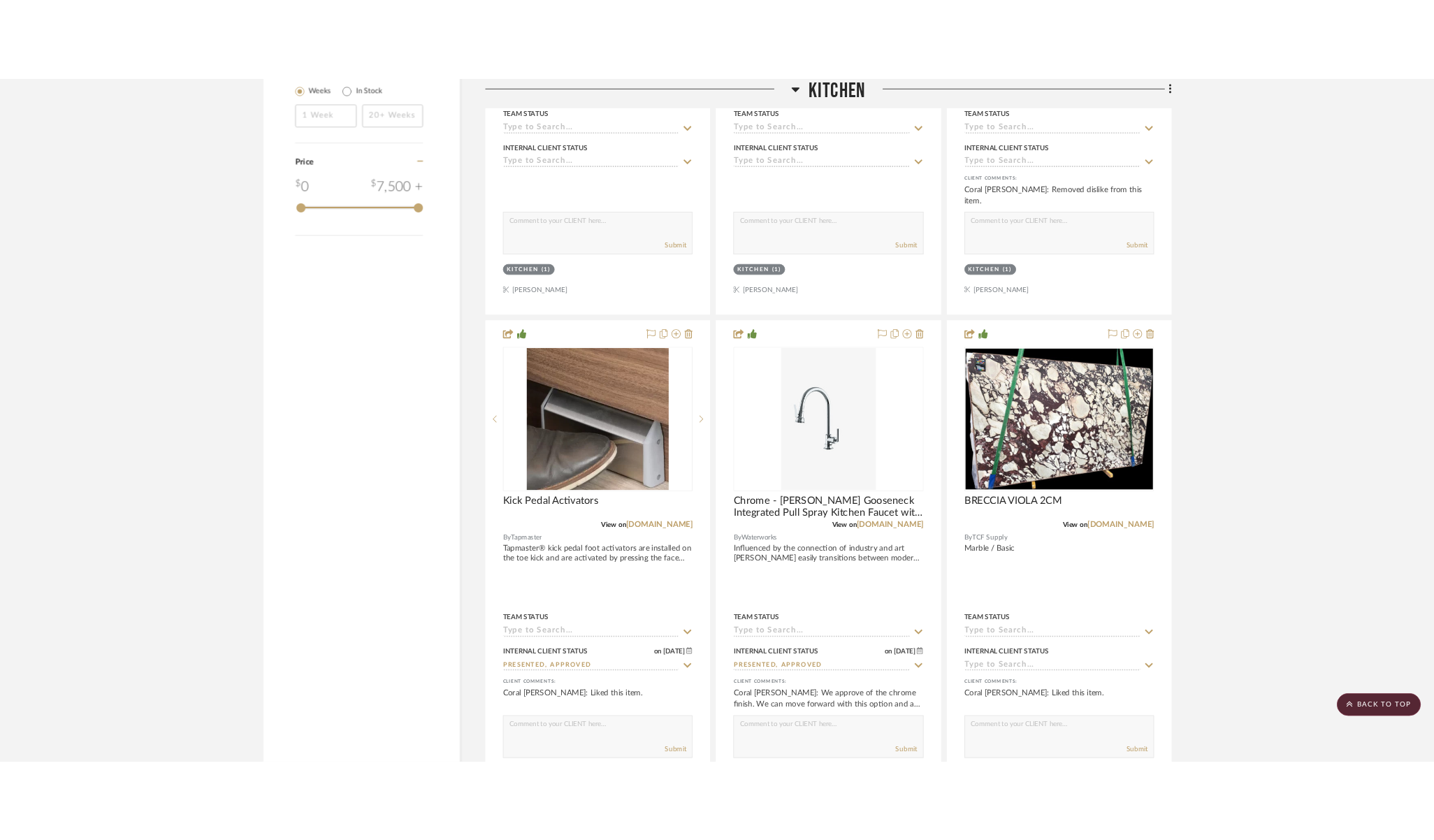
scroll to position [1663, 0]
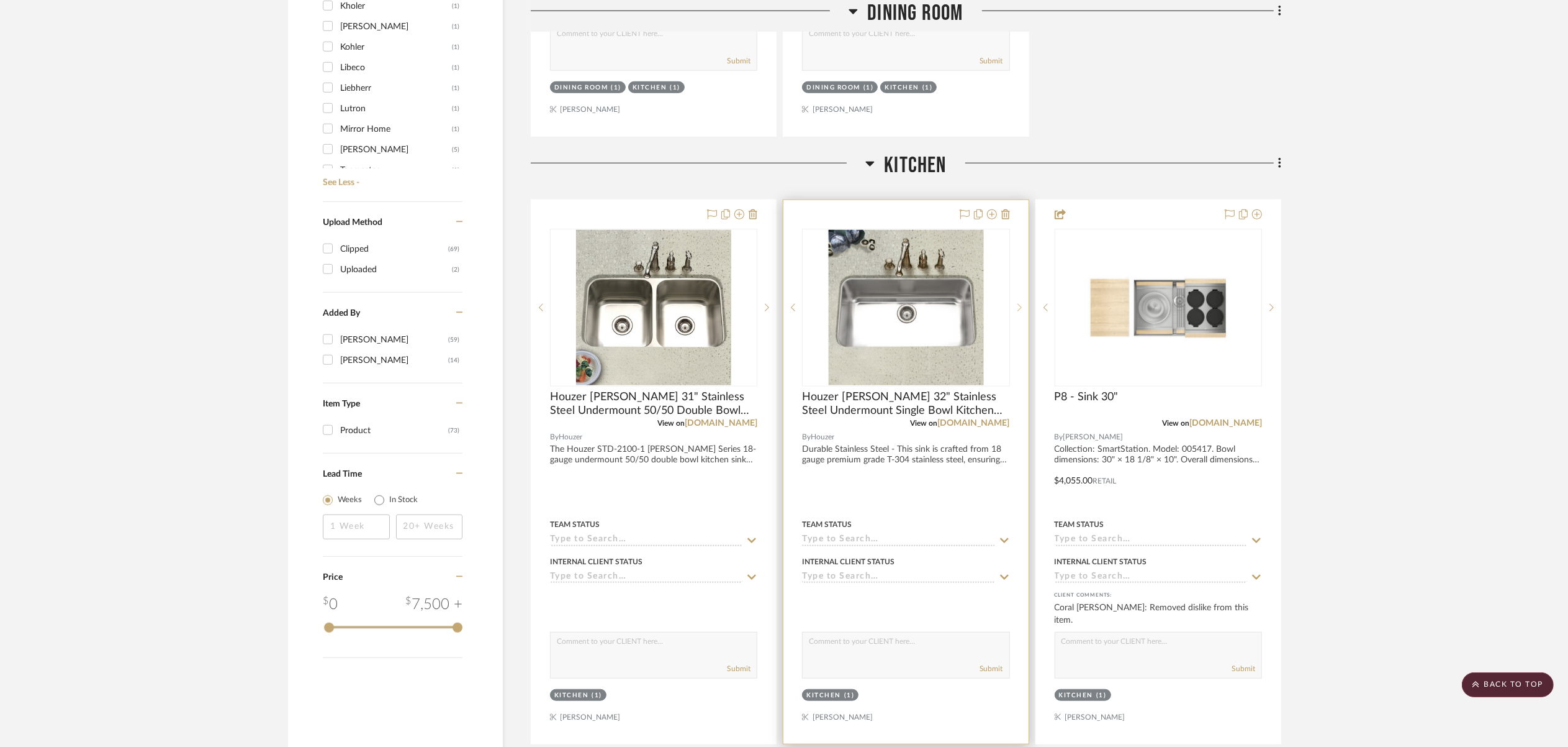
click at [1017, 303] on sr-next-btn at bounding box center [1019, 307] width 19 height 8
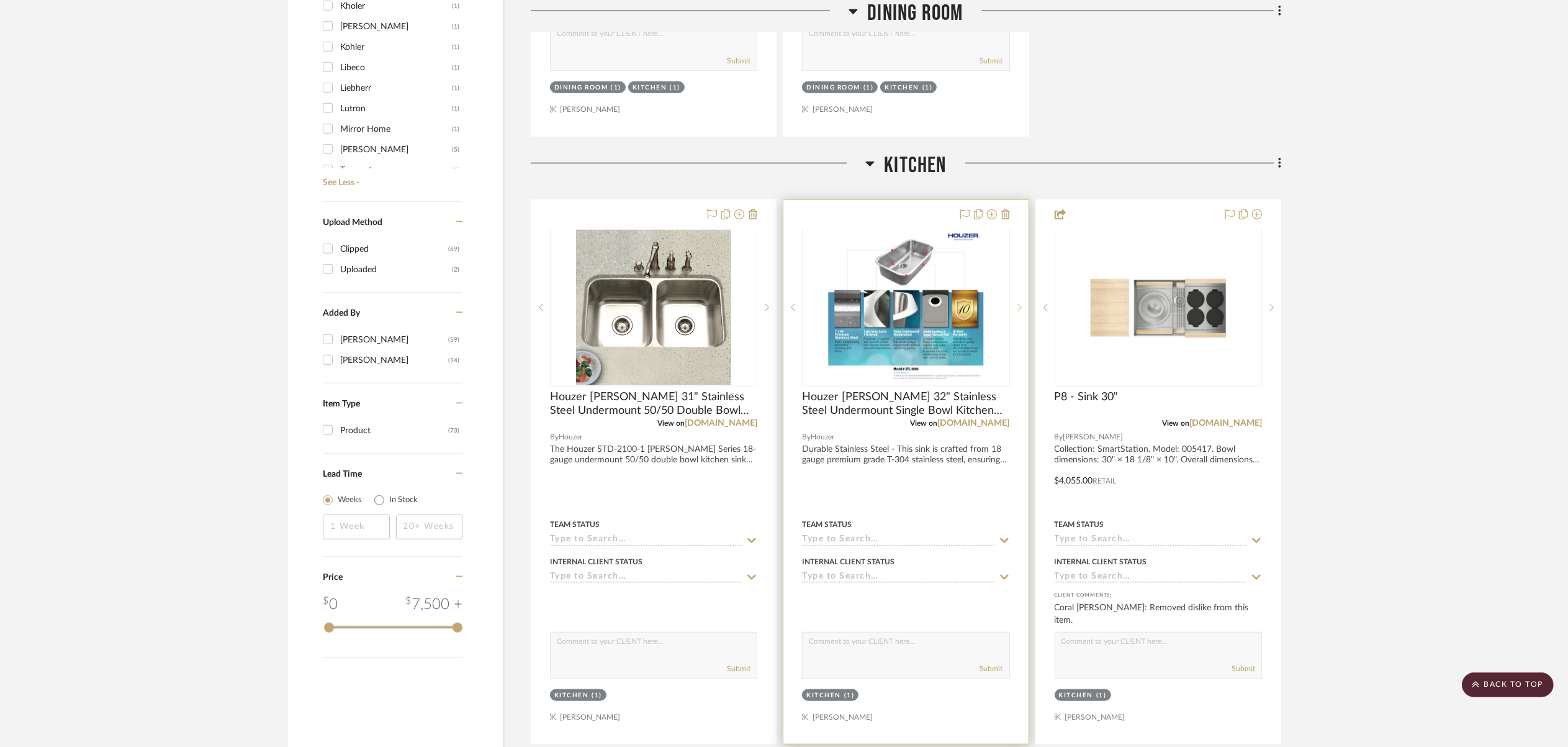
click at [1017, 303] on sr-next-btn at bounding box center [1019, 307] width 19 height 8
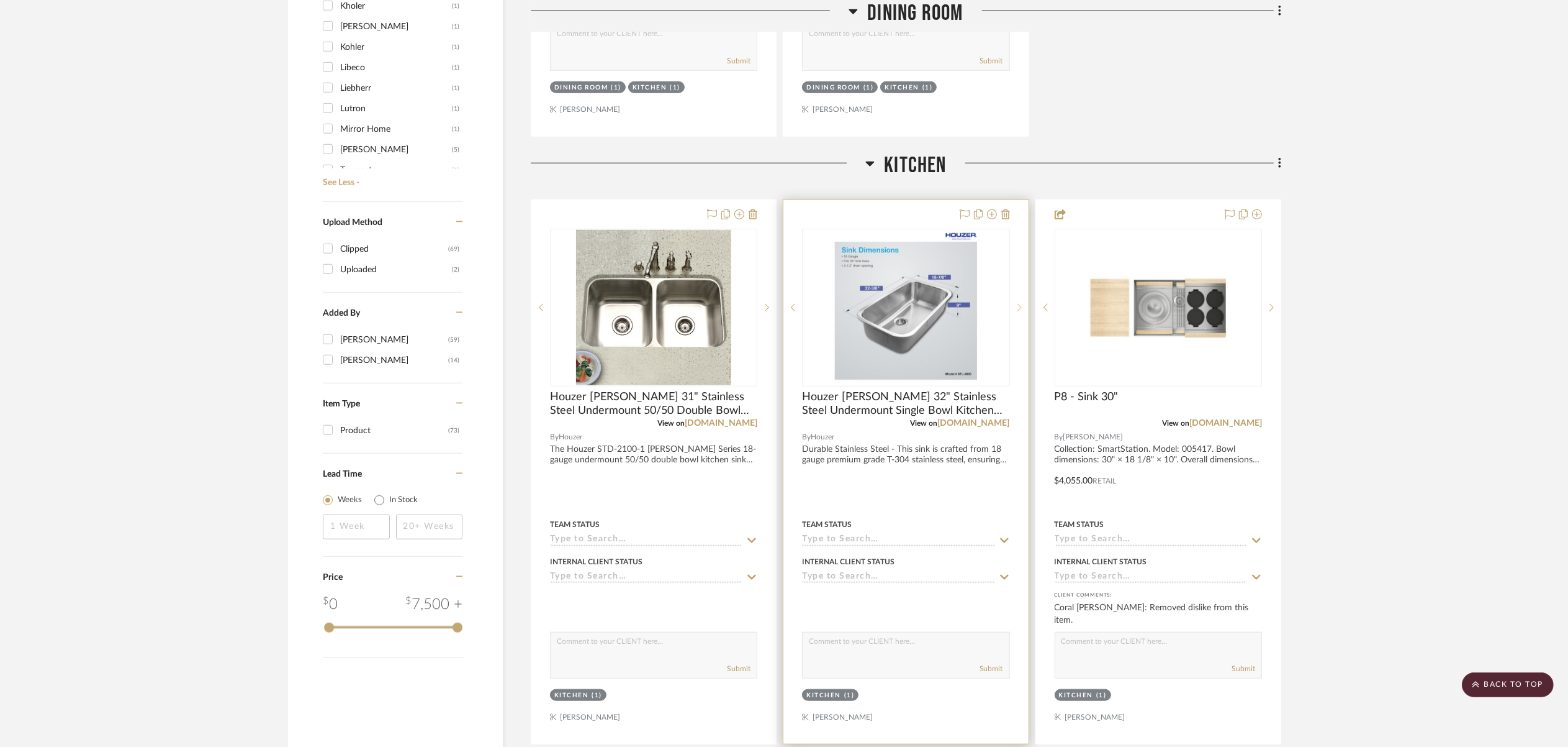
click at [1013, 303] on sr-next-btn at bounding box center [1019, 307] width 19 height 8
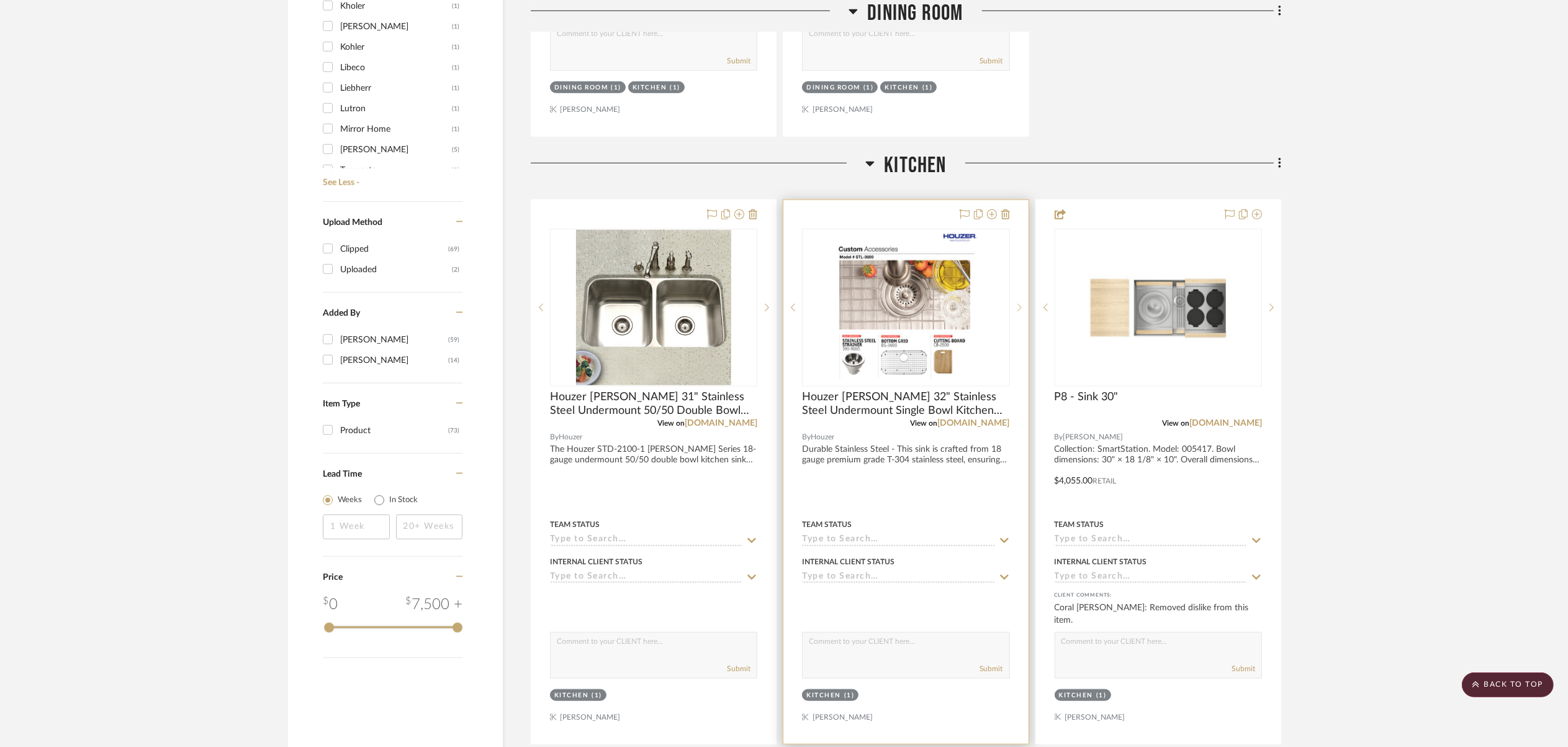
click at [1014, 303] on sr-next-btn at bounding box center [1019, 307] width 19 height 8
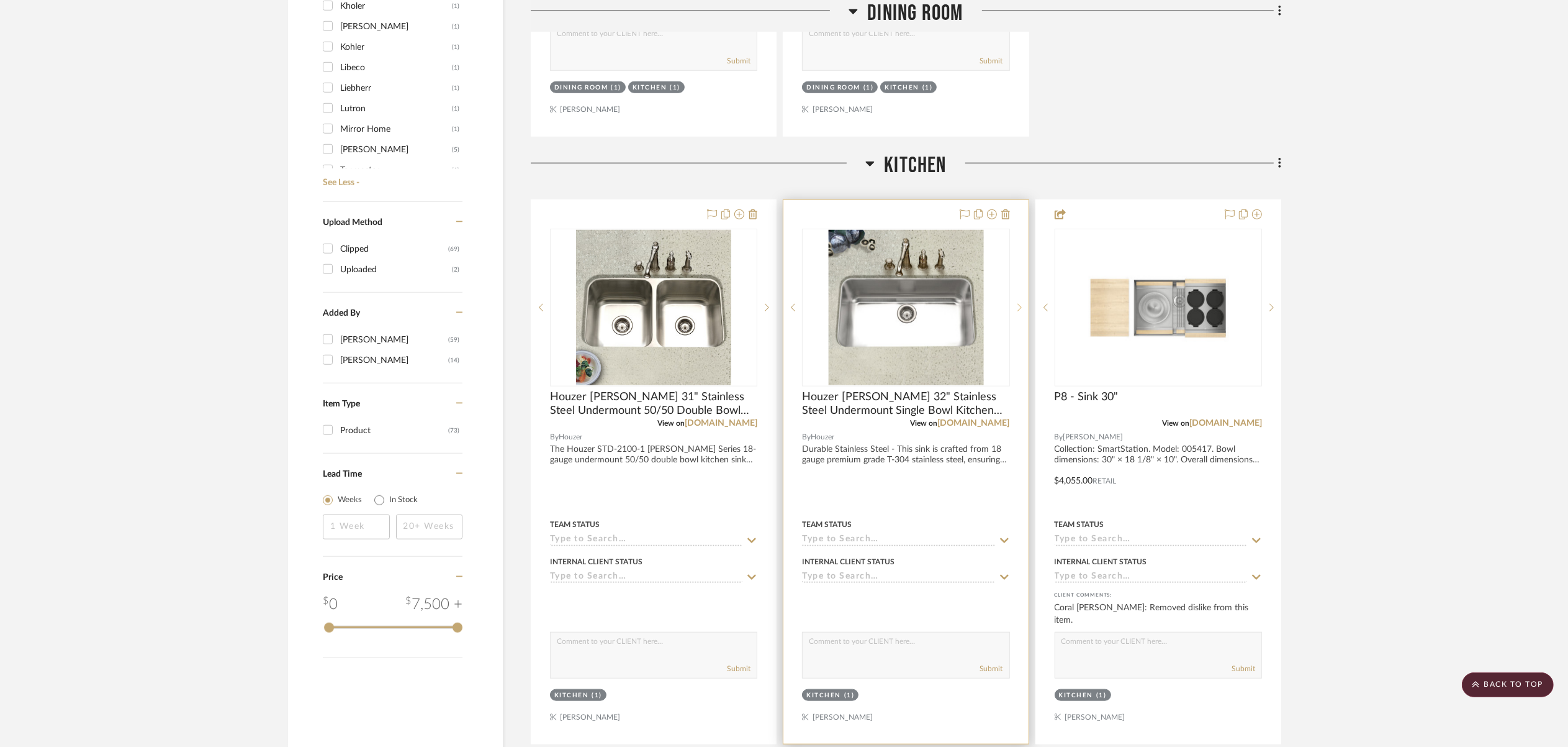
click at [1018, 303] on icon at bounding box center [1019, 307] width 5 height 8
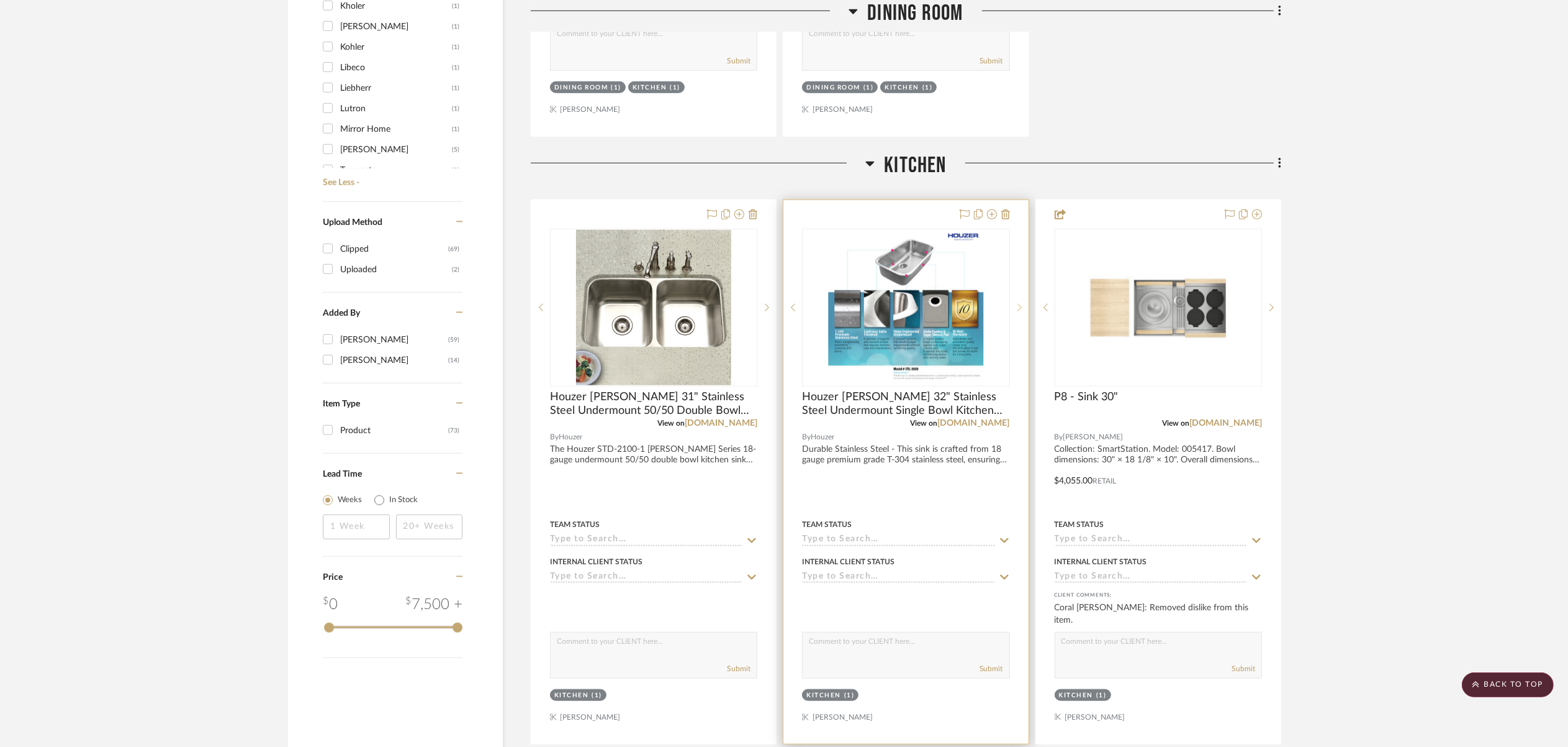
click at [1017, 298] on div at bounding box center [1019, 308] width 19 height 158
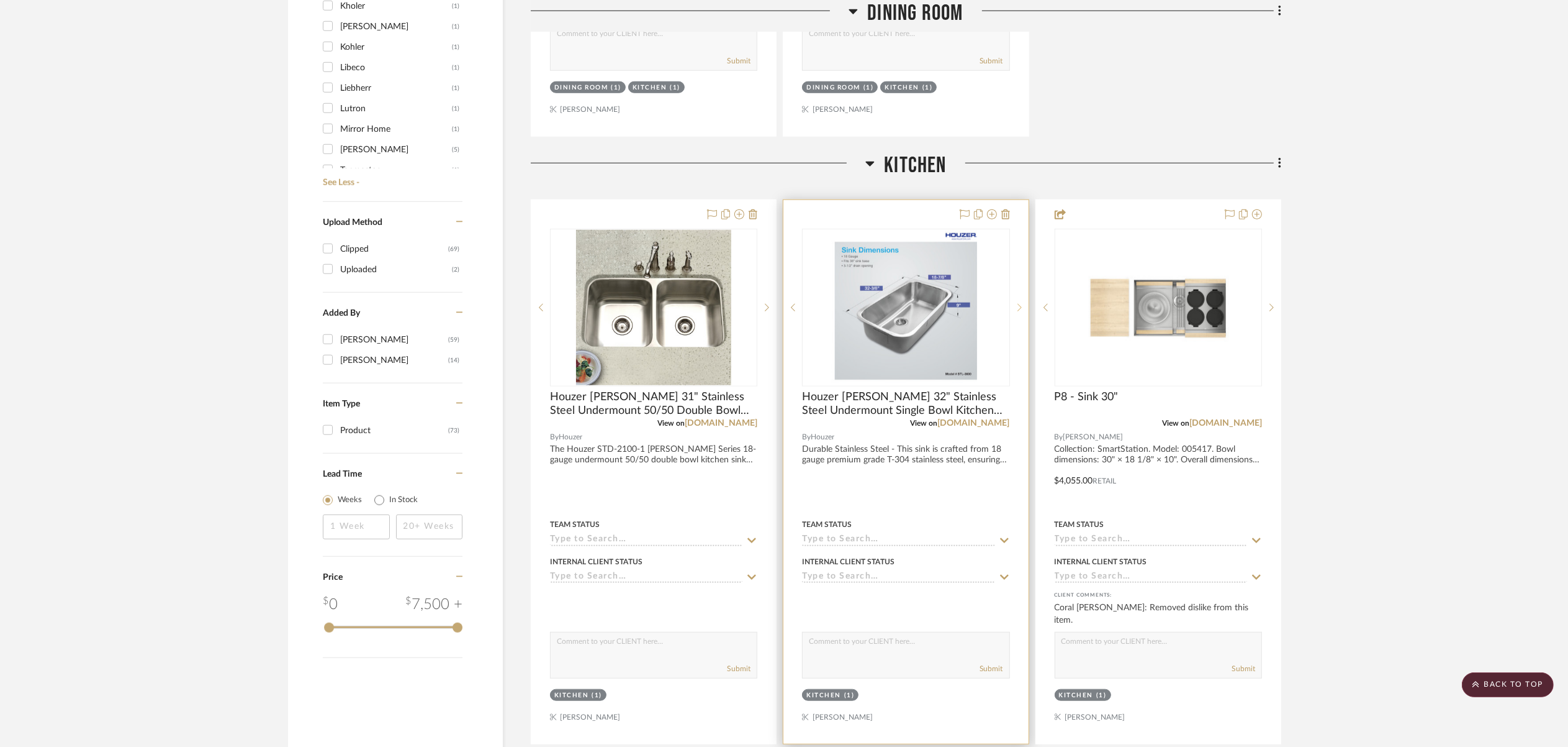
click at [1017, 298] on div at bounding box center [1019, 308] width 19 height 158
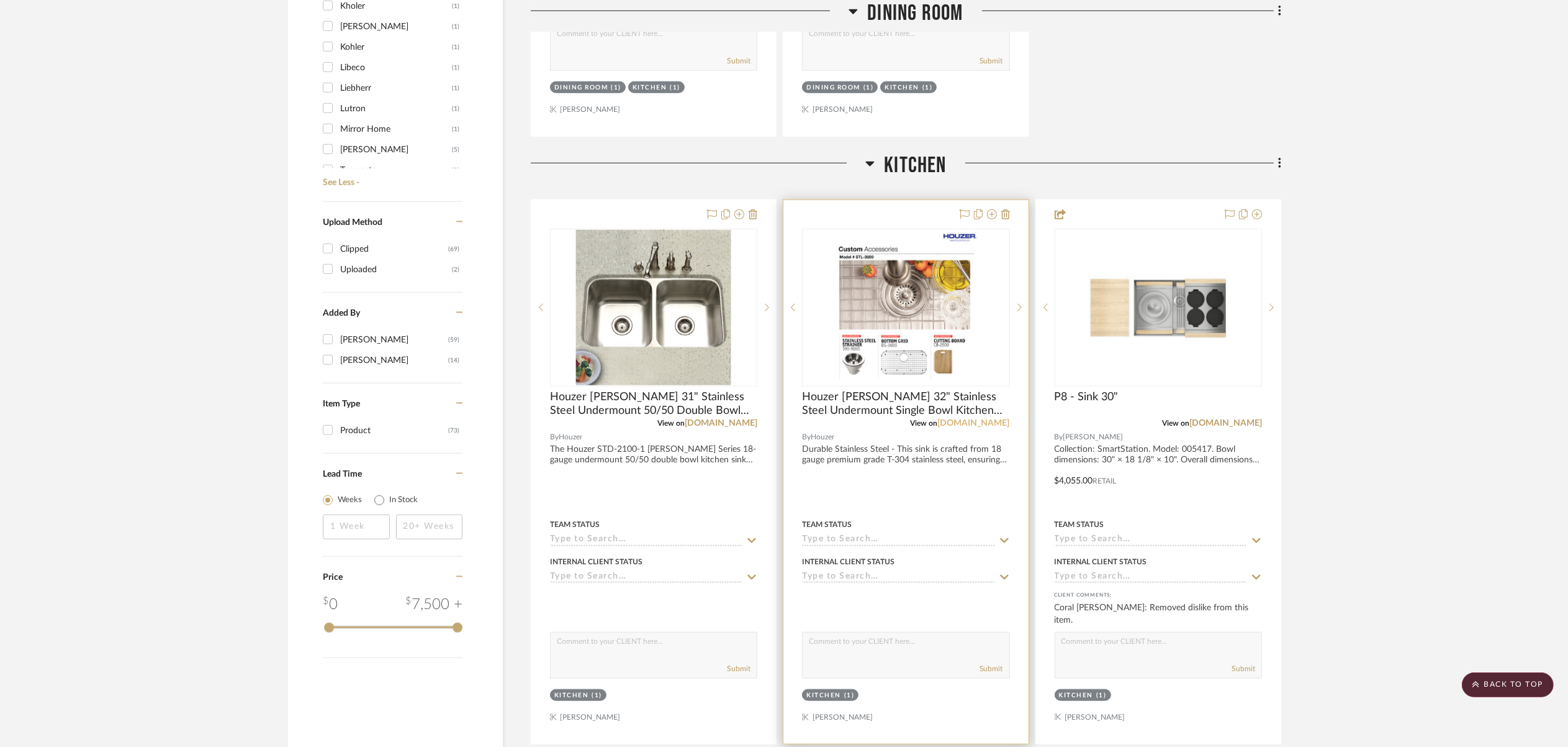
click at [968, 422] on link "[DOMAIN_NAME]" at bounding box center [974, 422] width 72 height 8
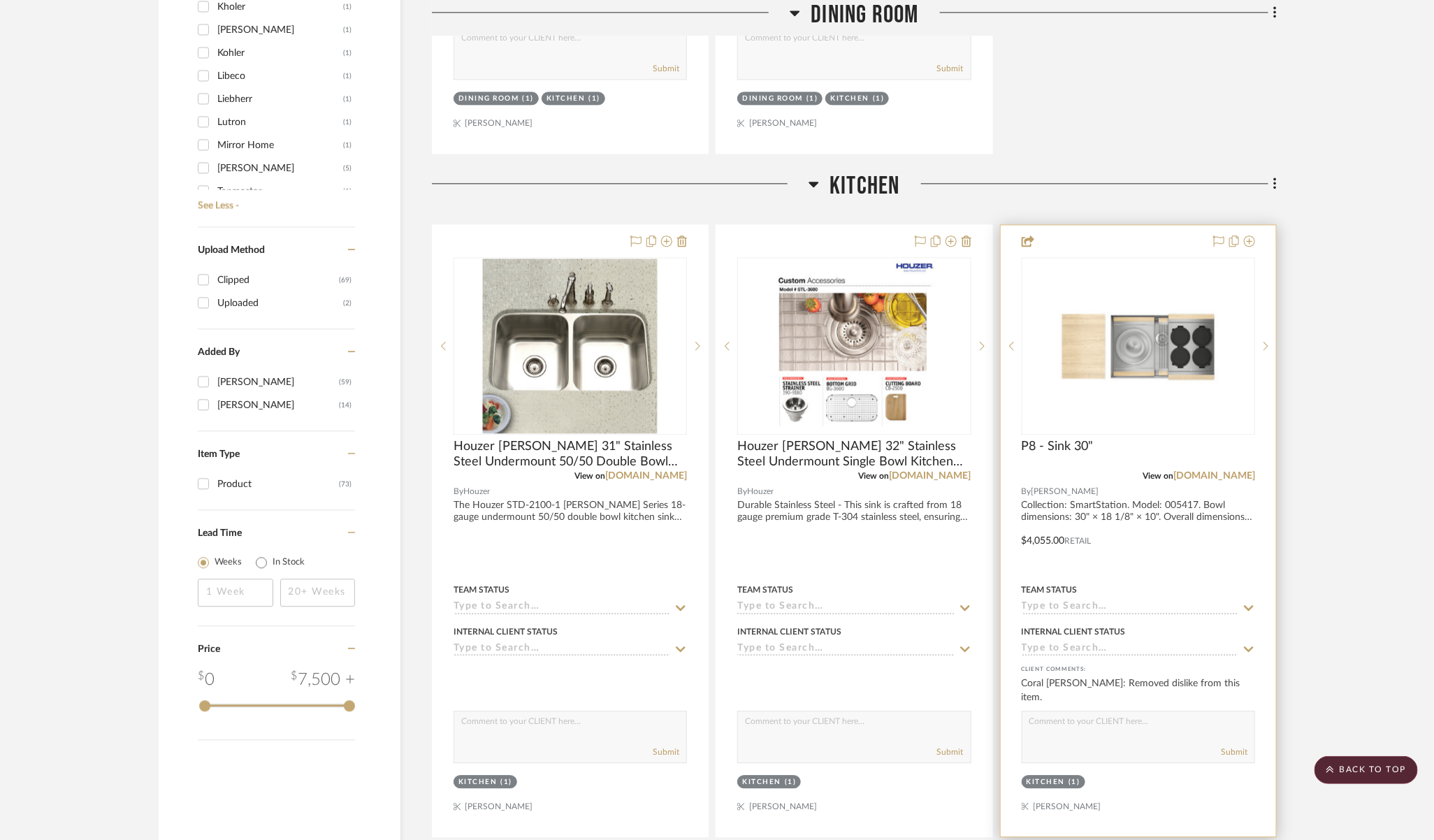
click at [1227, 513] on div at bounding box center [1139, 530] width 275 height 612
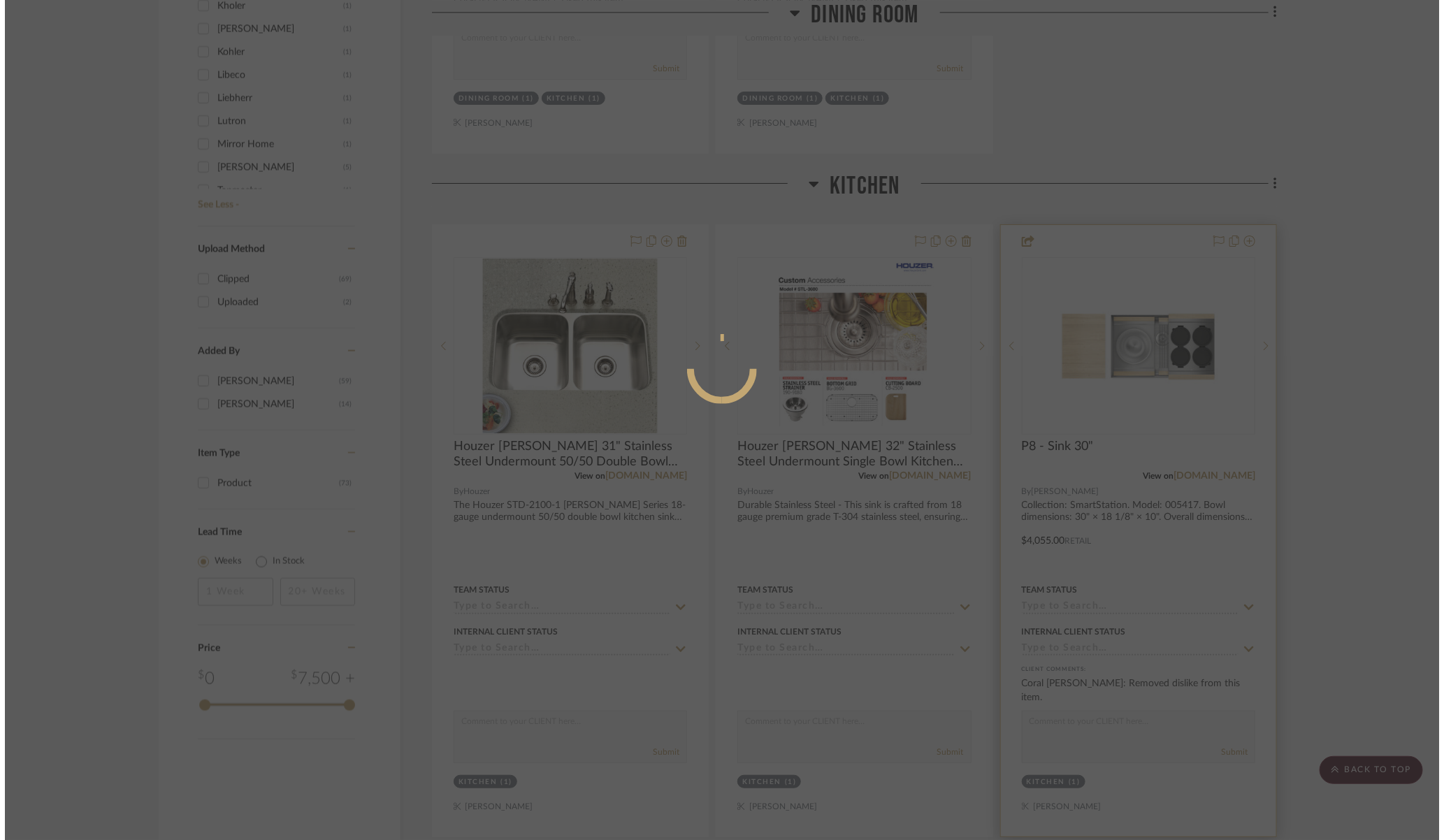
scroll to position [0, 0]
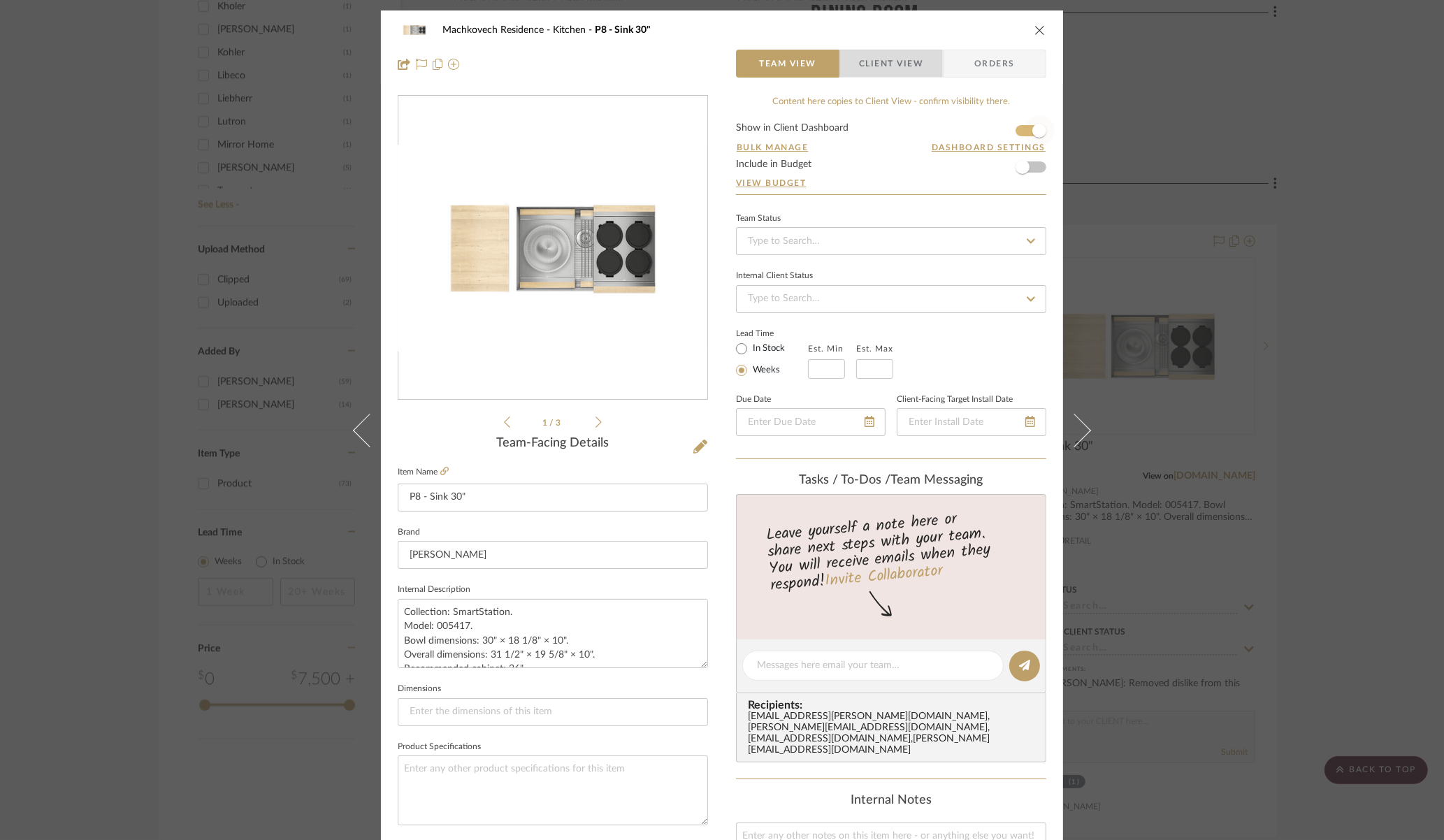
drag, startPoint x: 903, startPoint y: 55, endPoint x: 1034, endPoint y: 139, distance: 155.6
click at [903, 55] on span "Client View" at bounding box center [891, 63] width 64 height 28
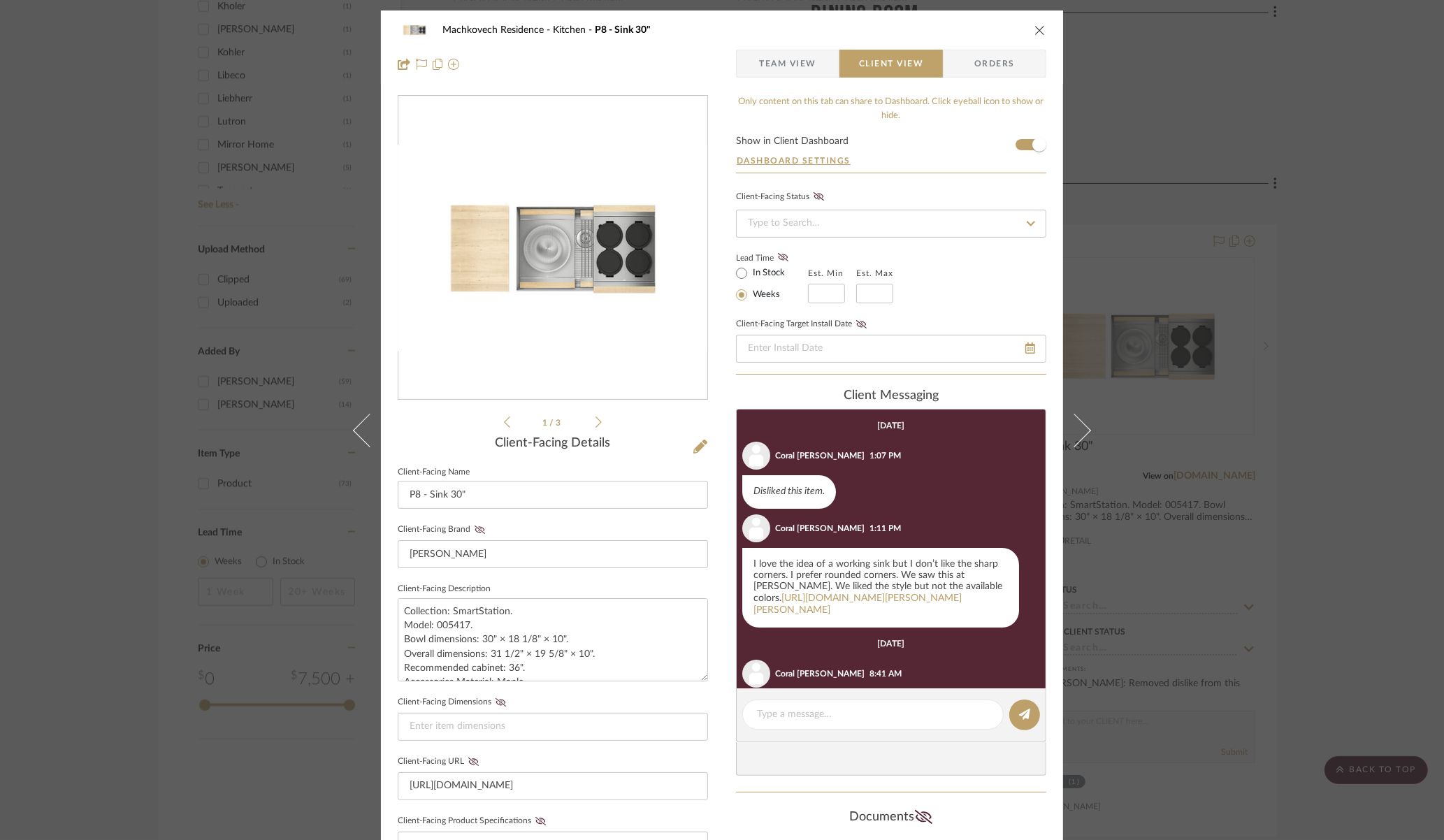
scroll to position [67, 0]
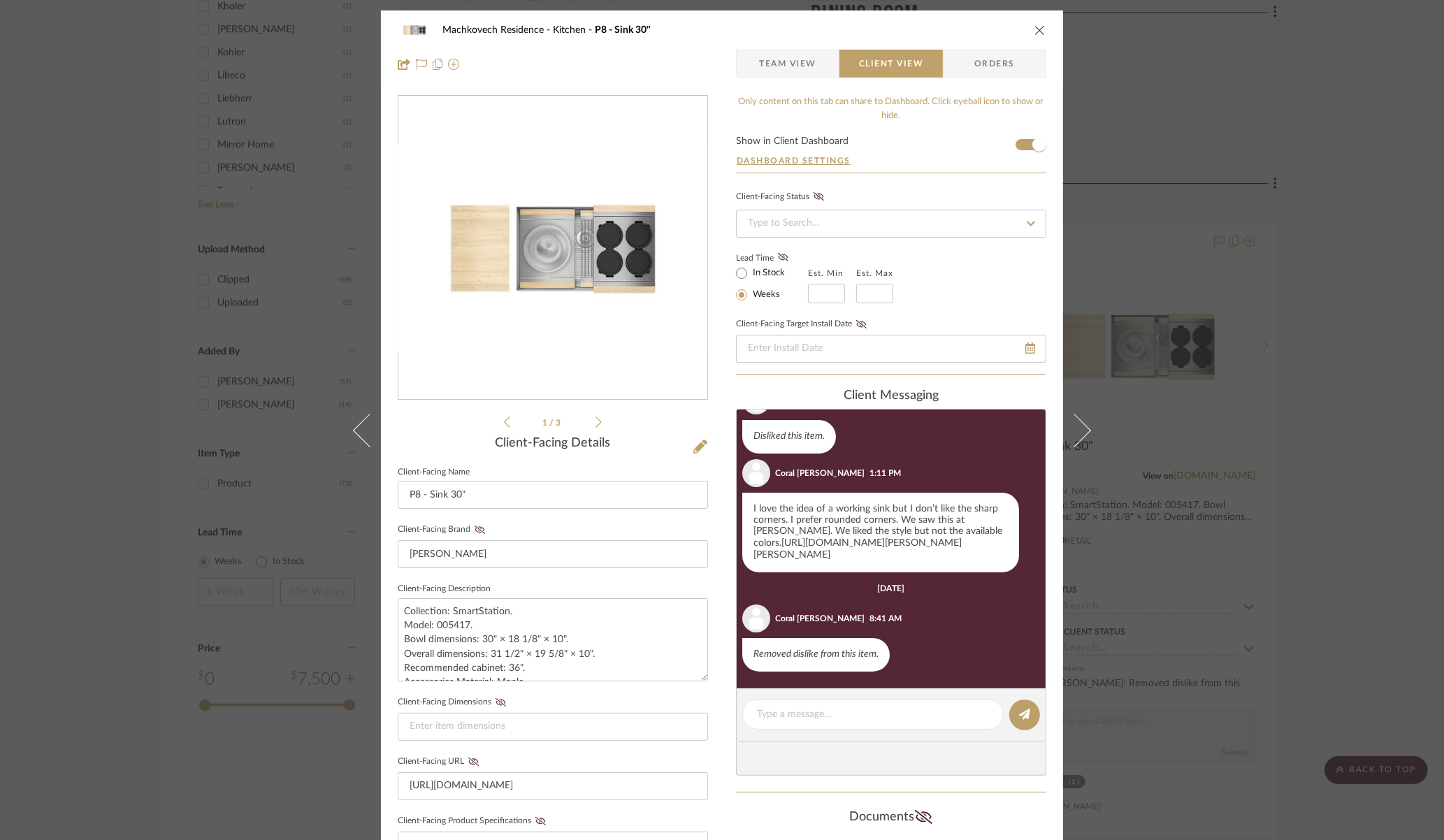
click at [863, 545] on link "https://www.ferguson.com/product/blanco-grandis-33-in.-dual-mount-silgranit-sin…" at bounding box center [858, 549] width 208 height 22
click at [1034, 32] on icon "close" at bounding box center [1040, 30] width 11 height 11
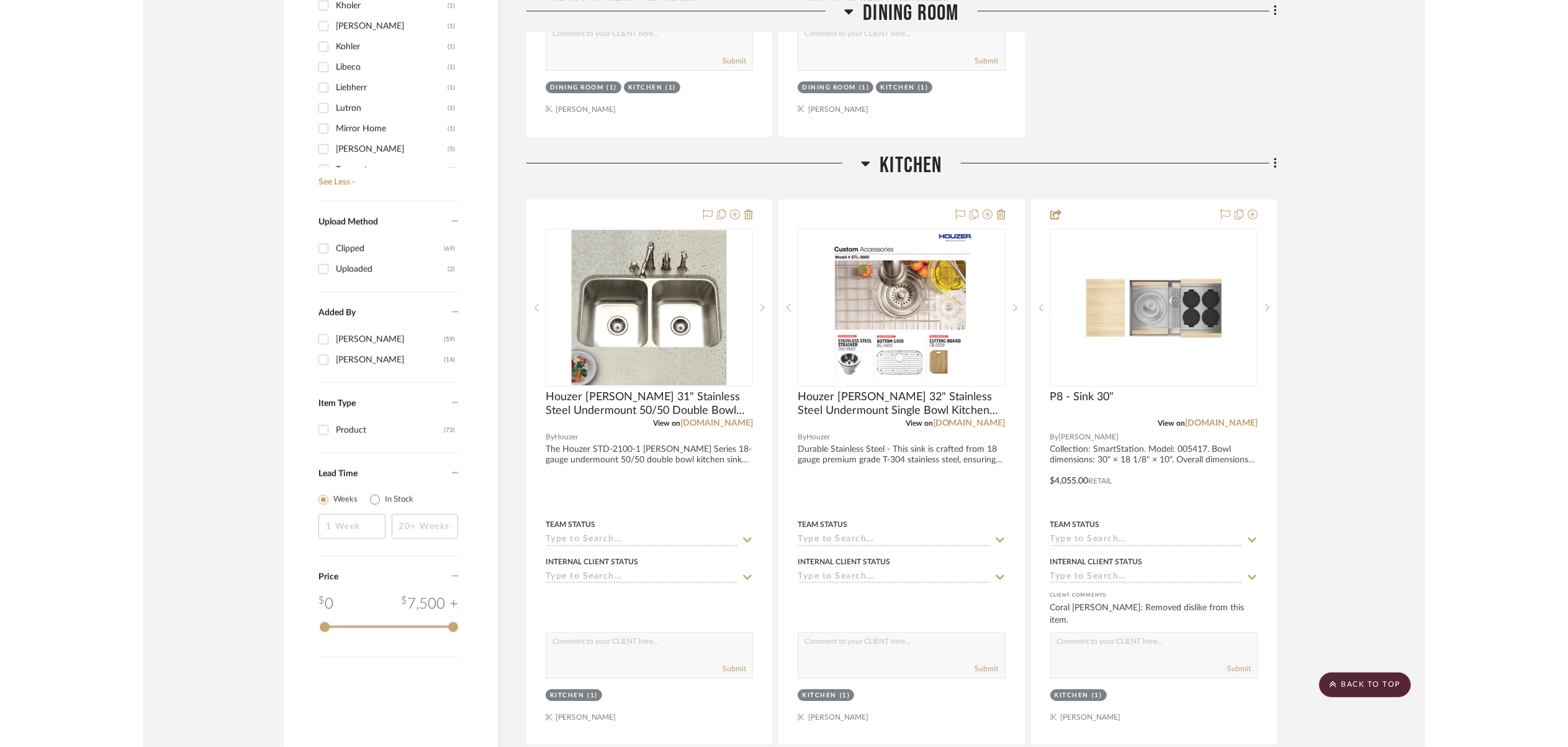
scroll to position [1479, 0]
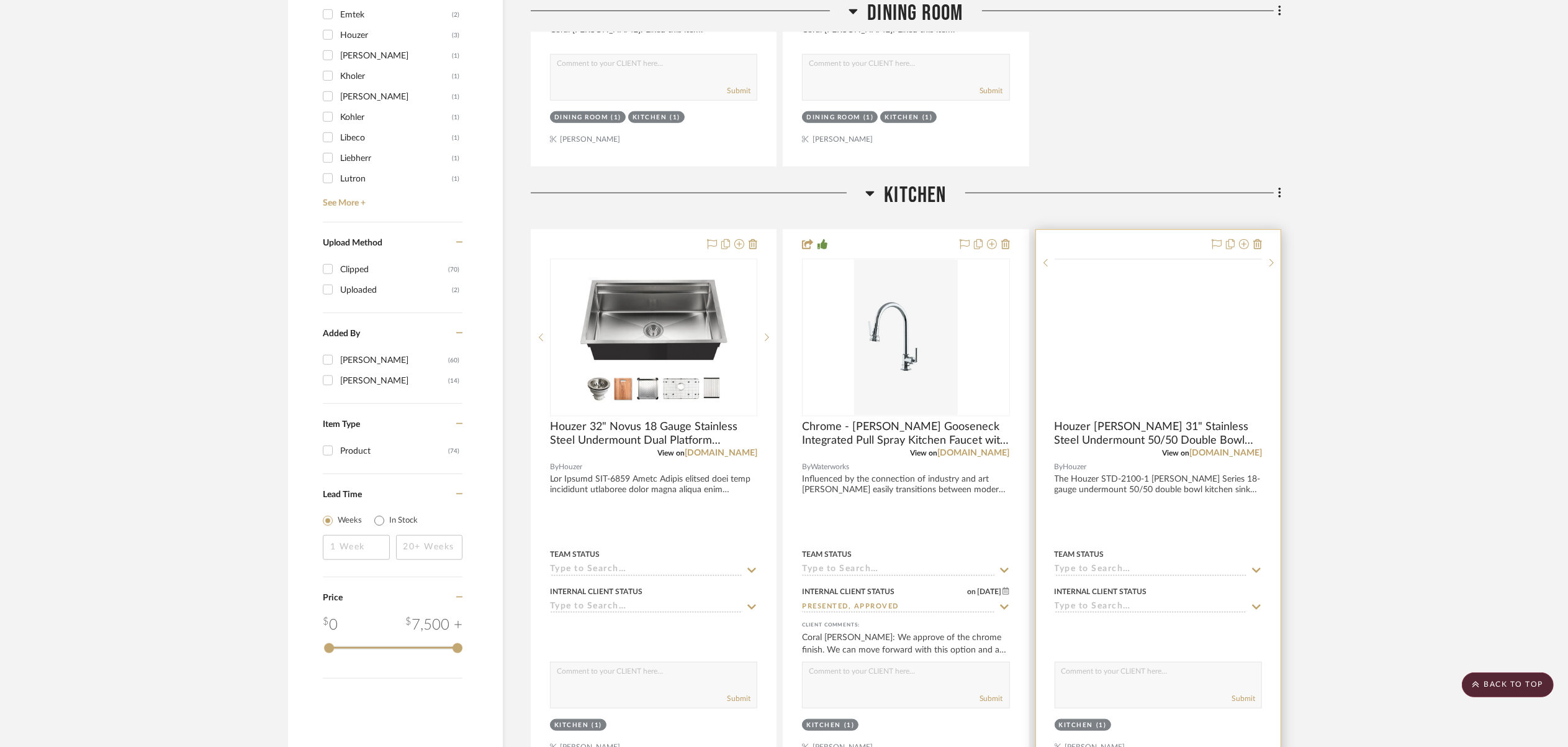
scroll to position [1439, 0]
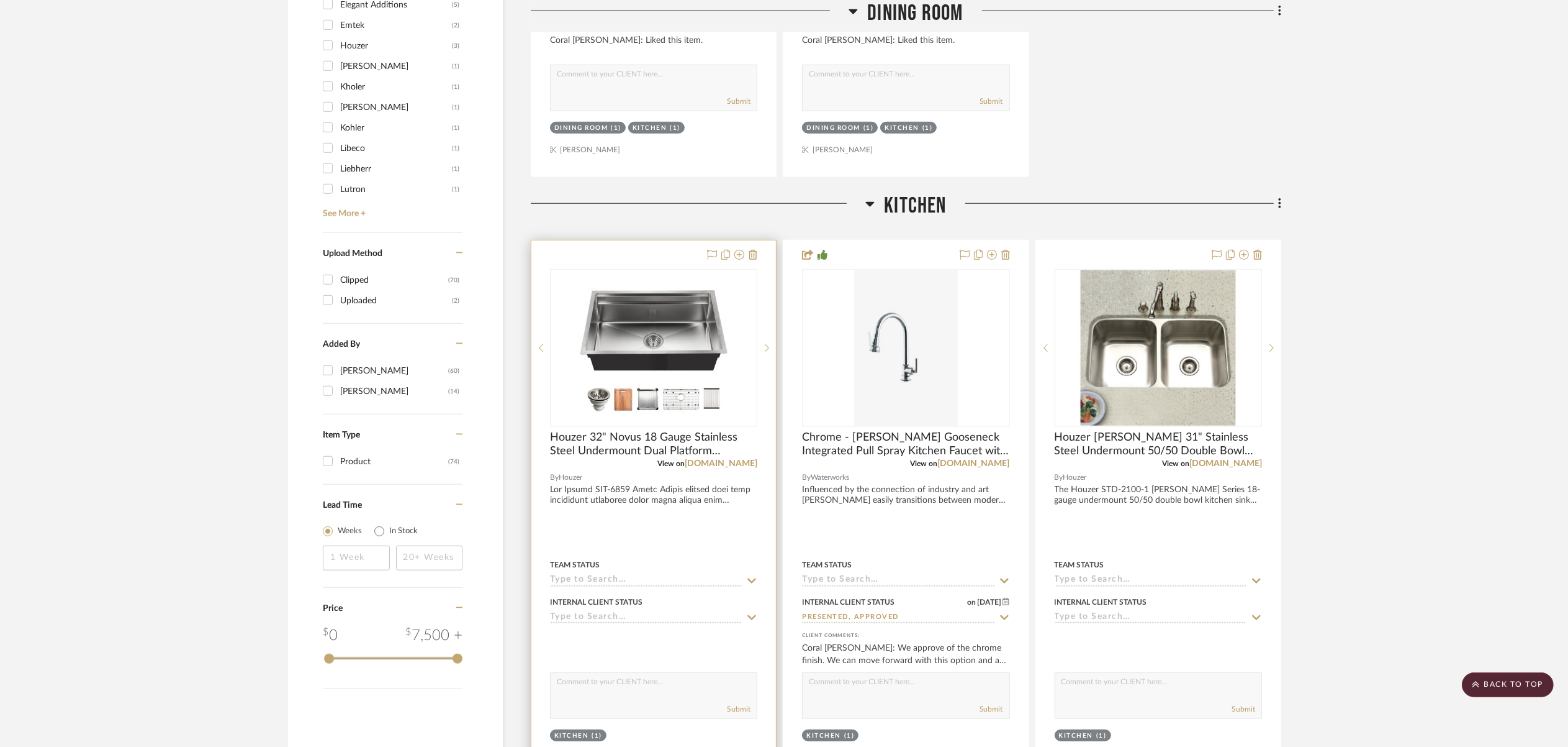
click at [641, 246] on div at bounding box center [653, 512] width 244 height 544
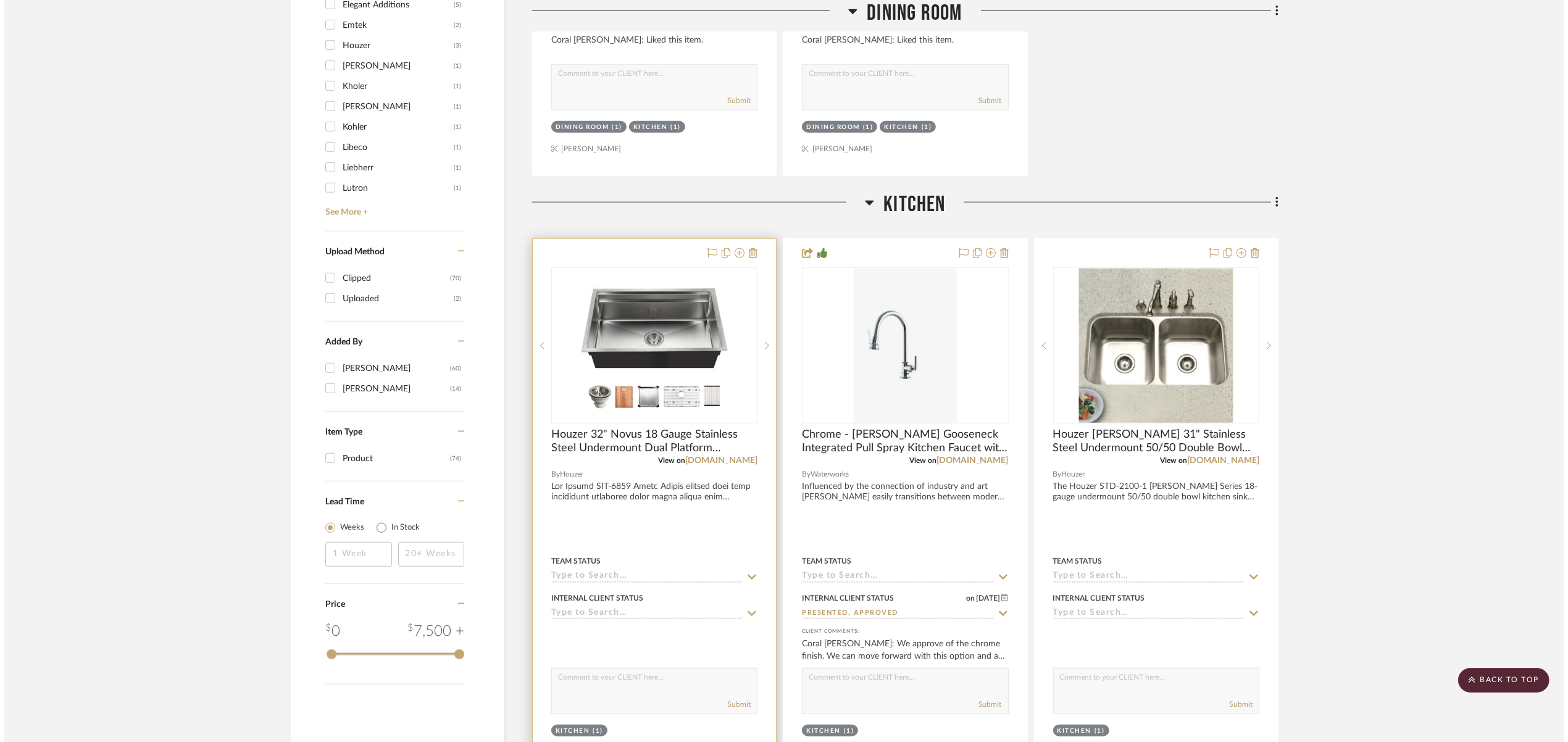
scroll to position [0, 0]
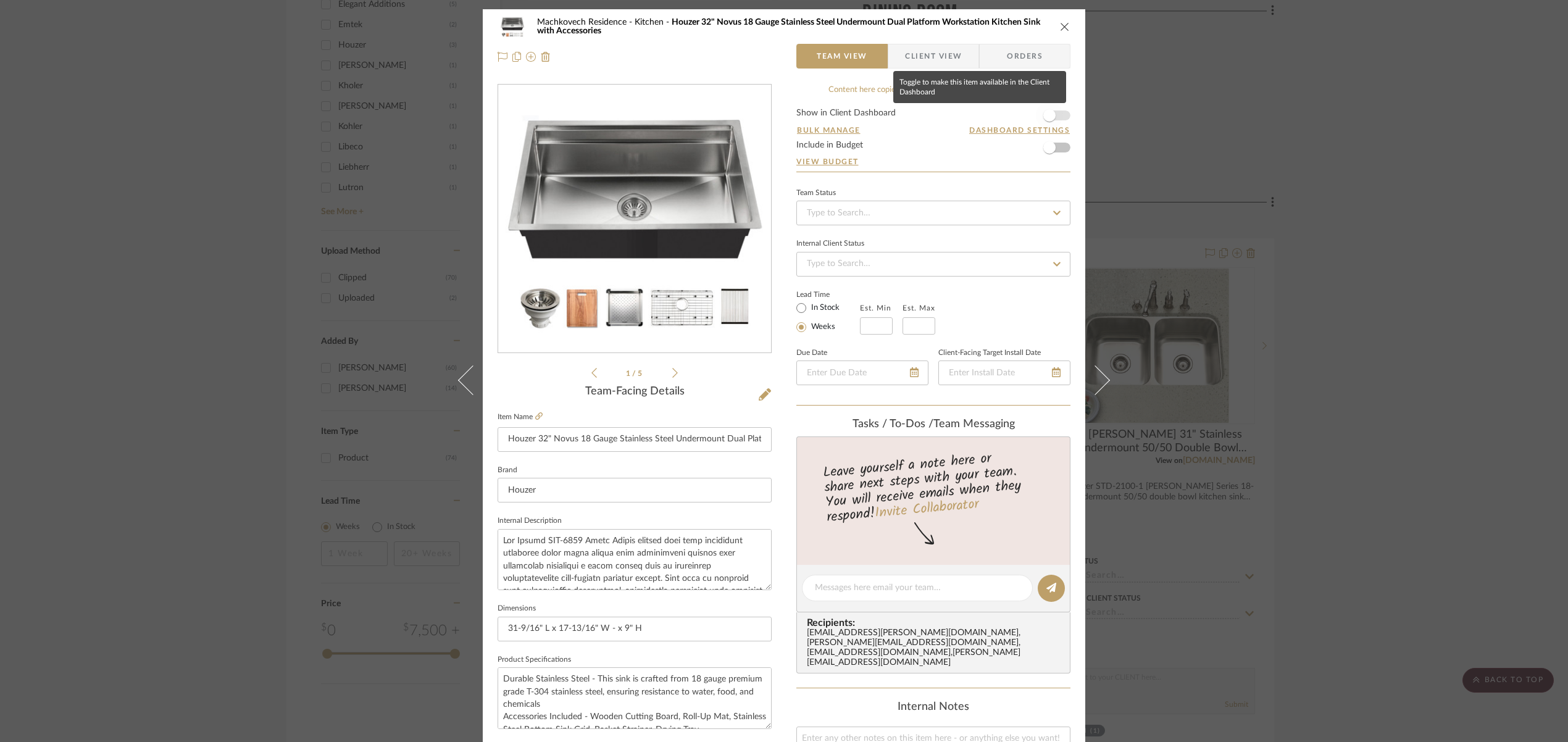
click at [1055, 112] on span "button" at bounding box center [1049, 115] width 27 height 27
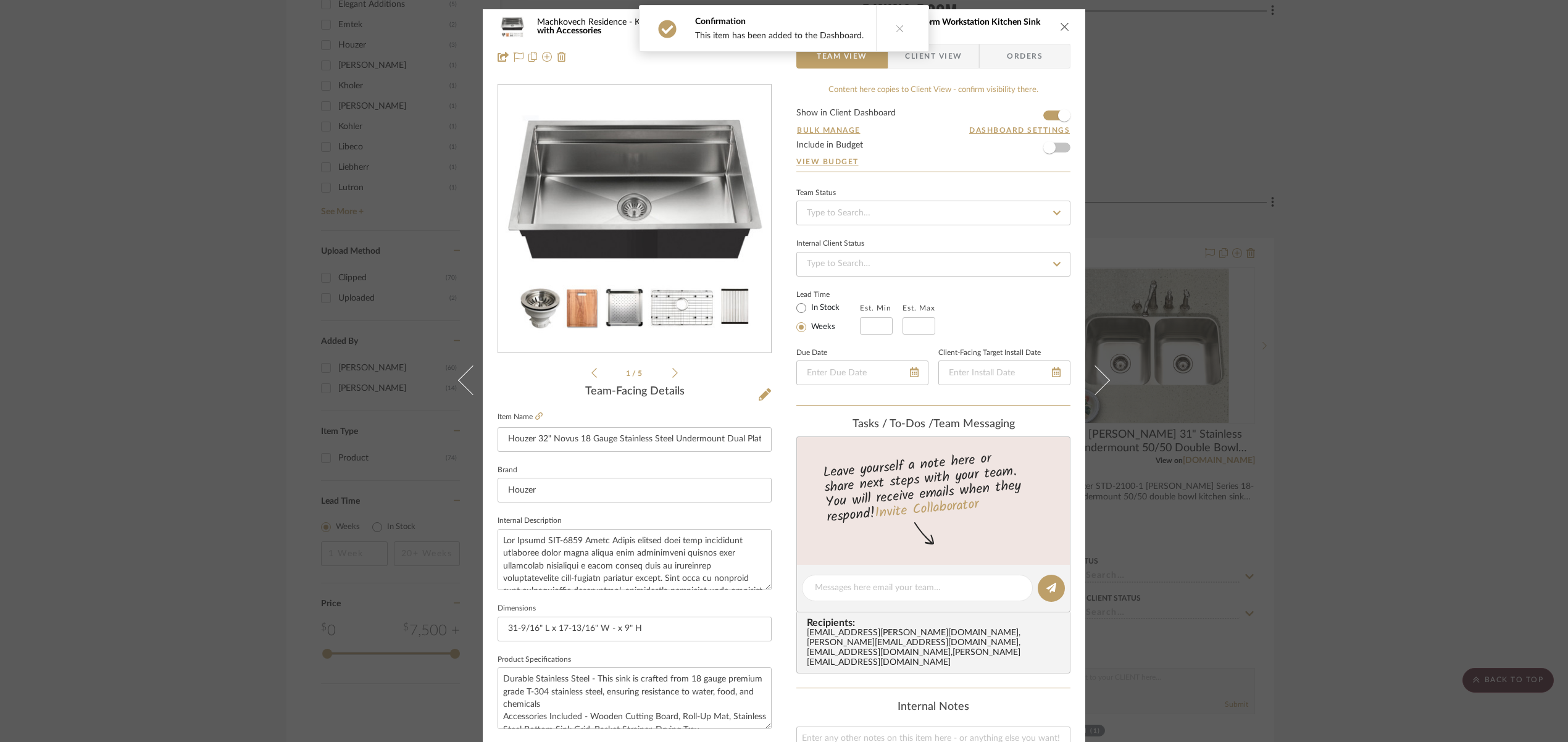
click at [1064, 26] on icon "close" at bounding box center [1064, 26] width 10 height 10
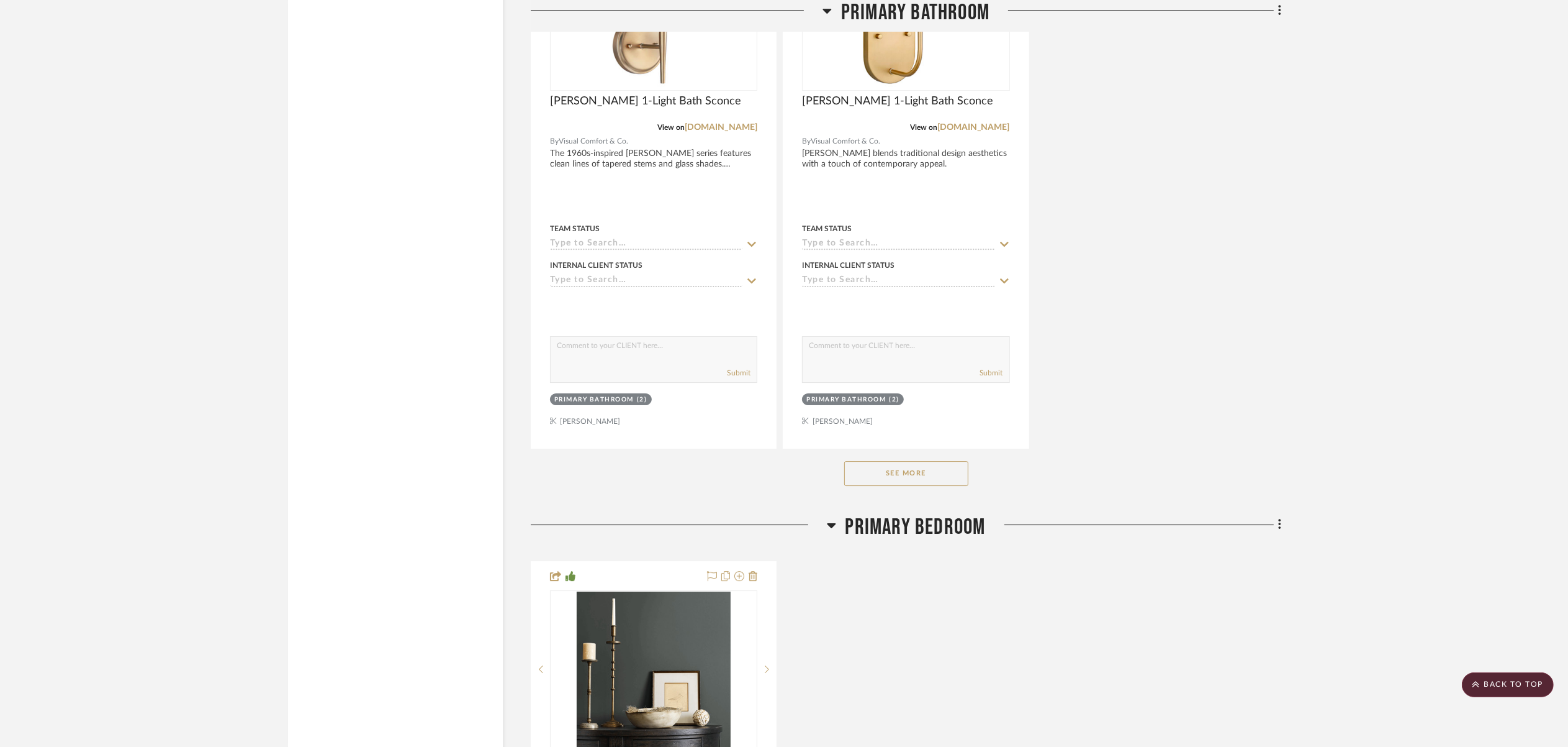
scroll to position [5299, 0]
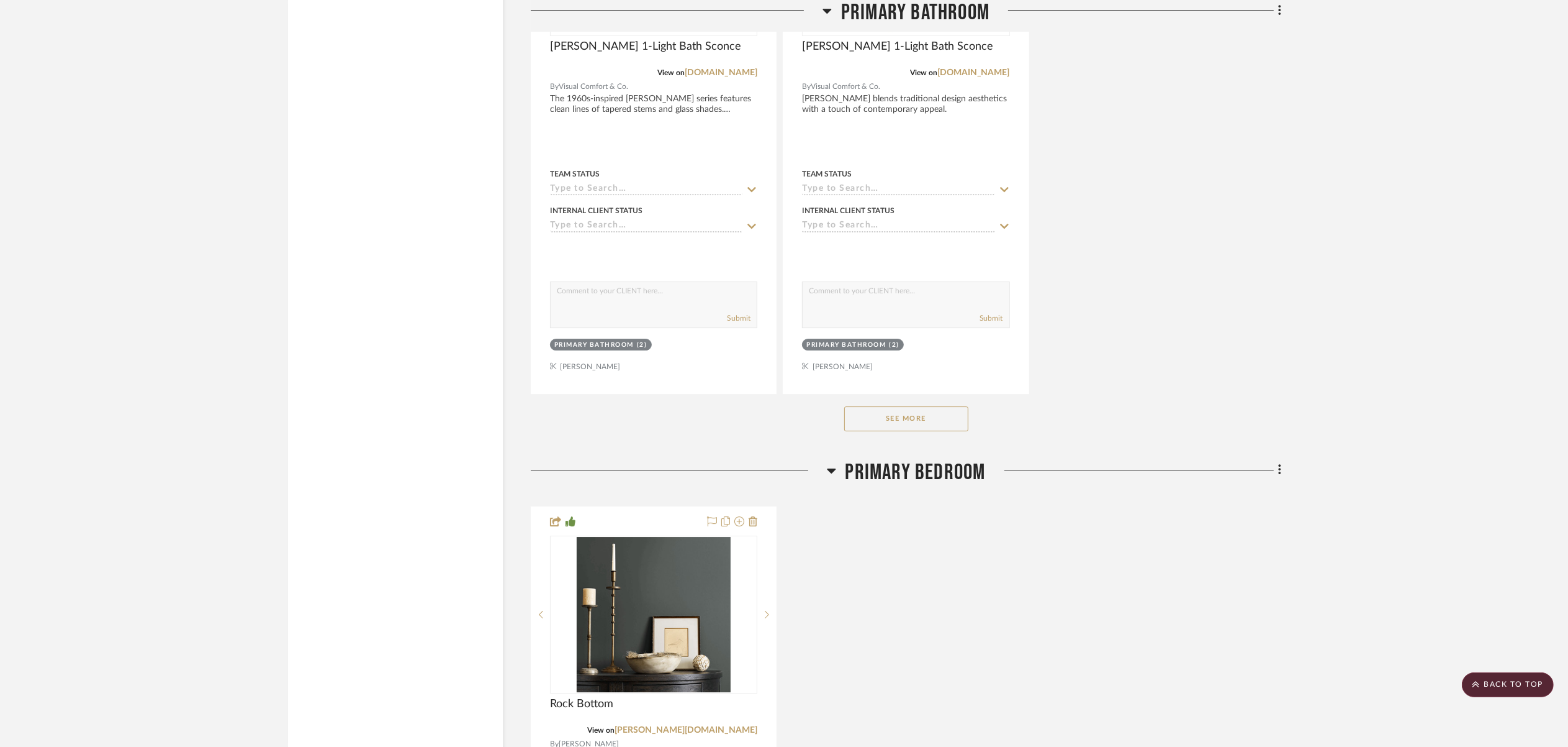
click at [942, 406] on button "See More" at bounding box center [906, 418] width 124 height 25
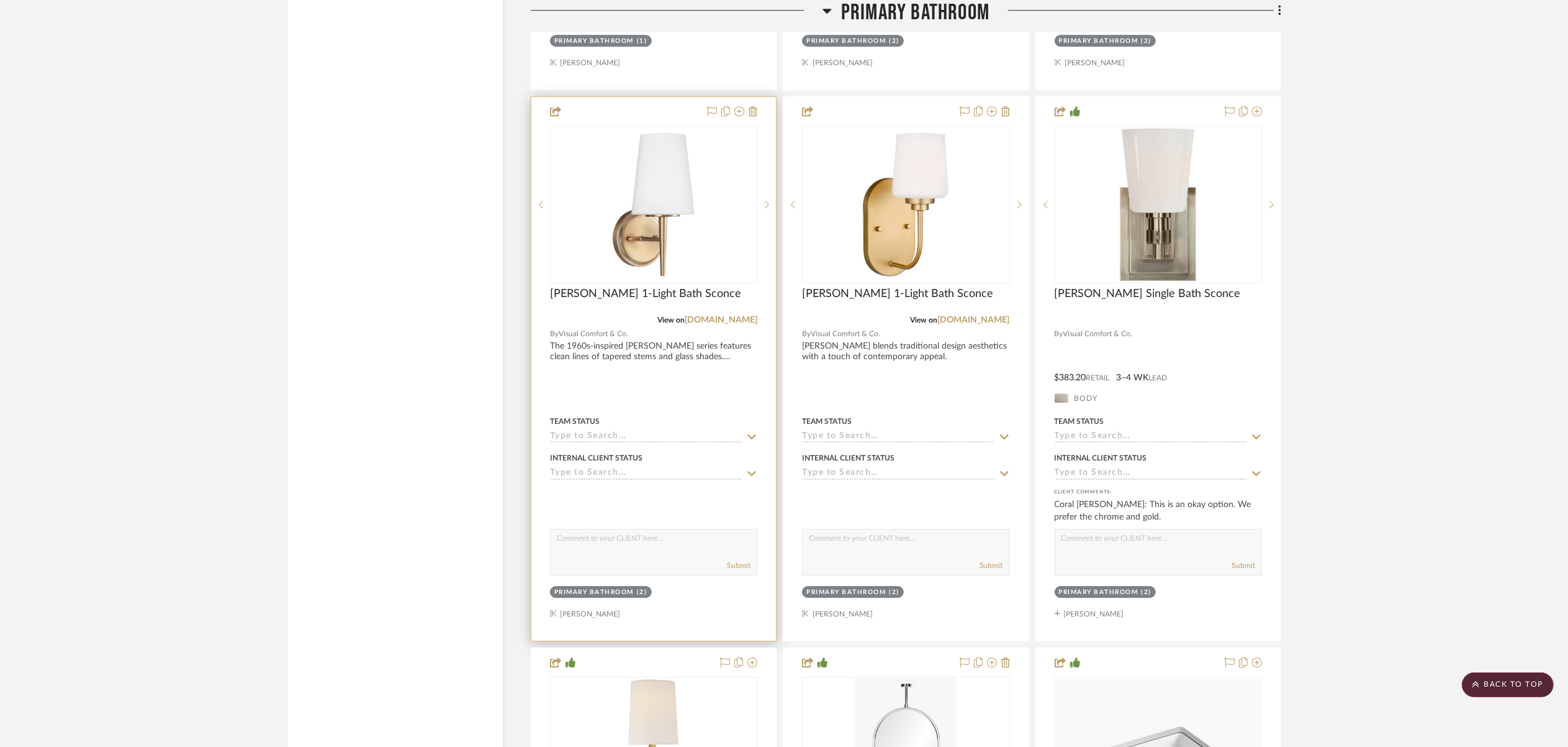
scroll to position [5068, 0]
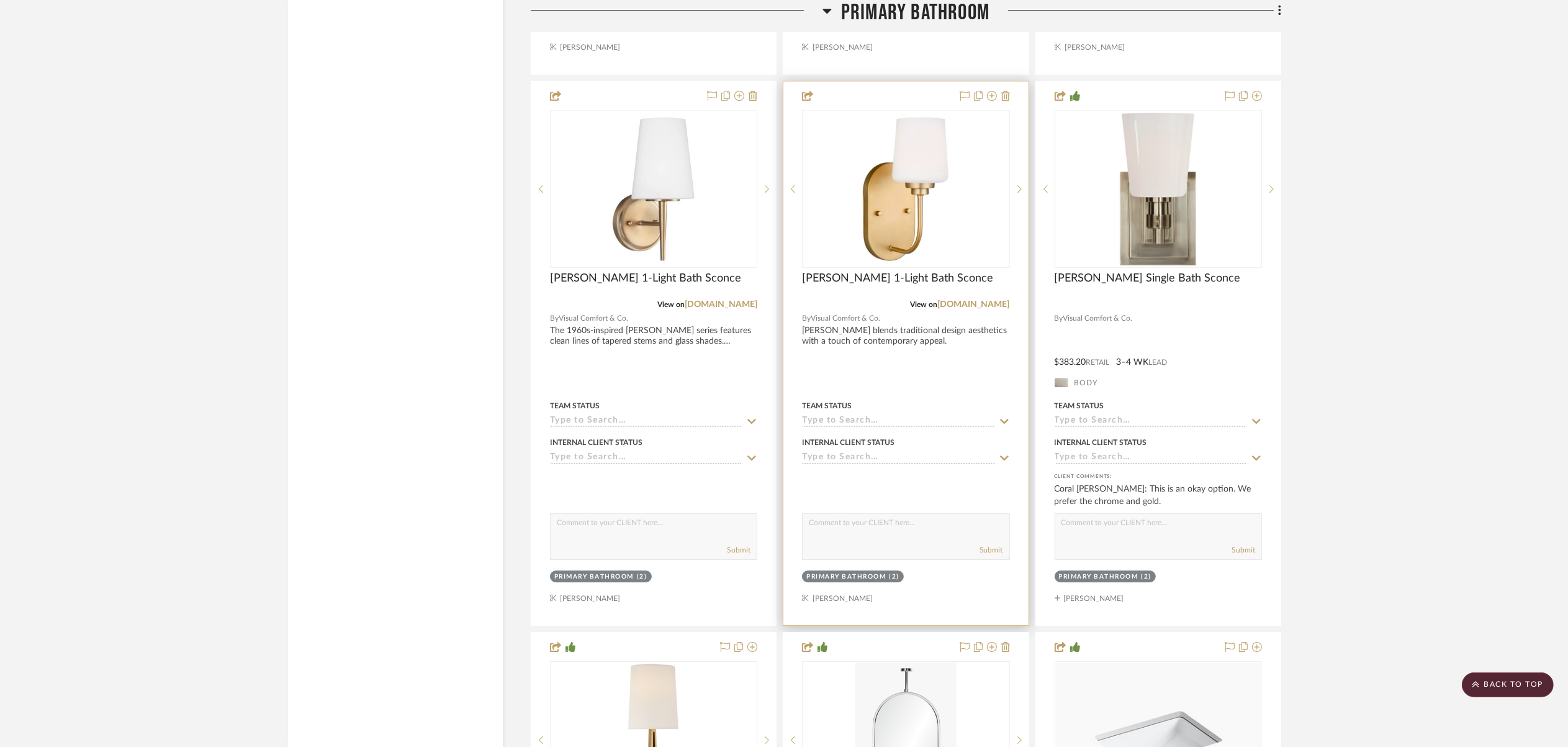
click at [911, 325] on div at bounding box center [906, 353] width 244 height 544
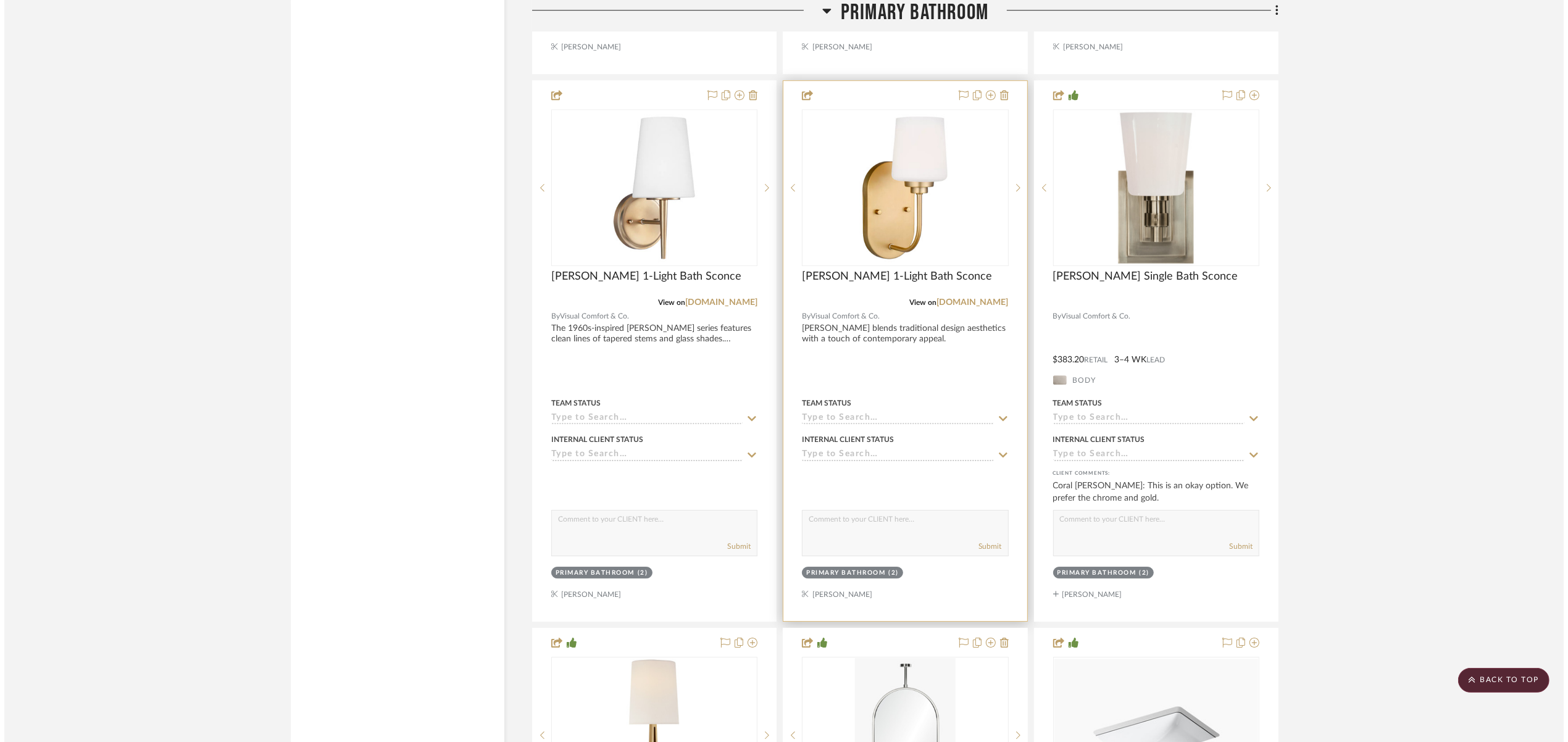
scroll to position [0, 0]
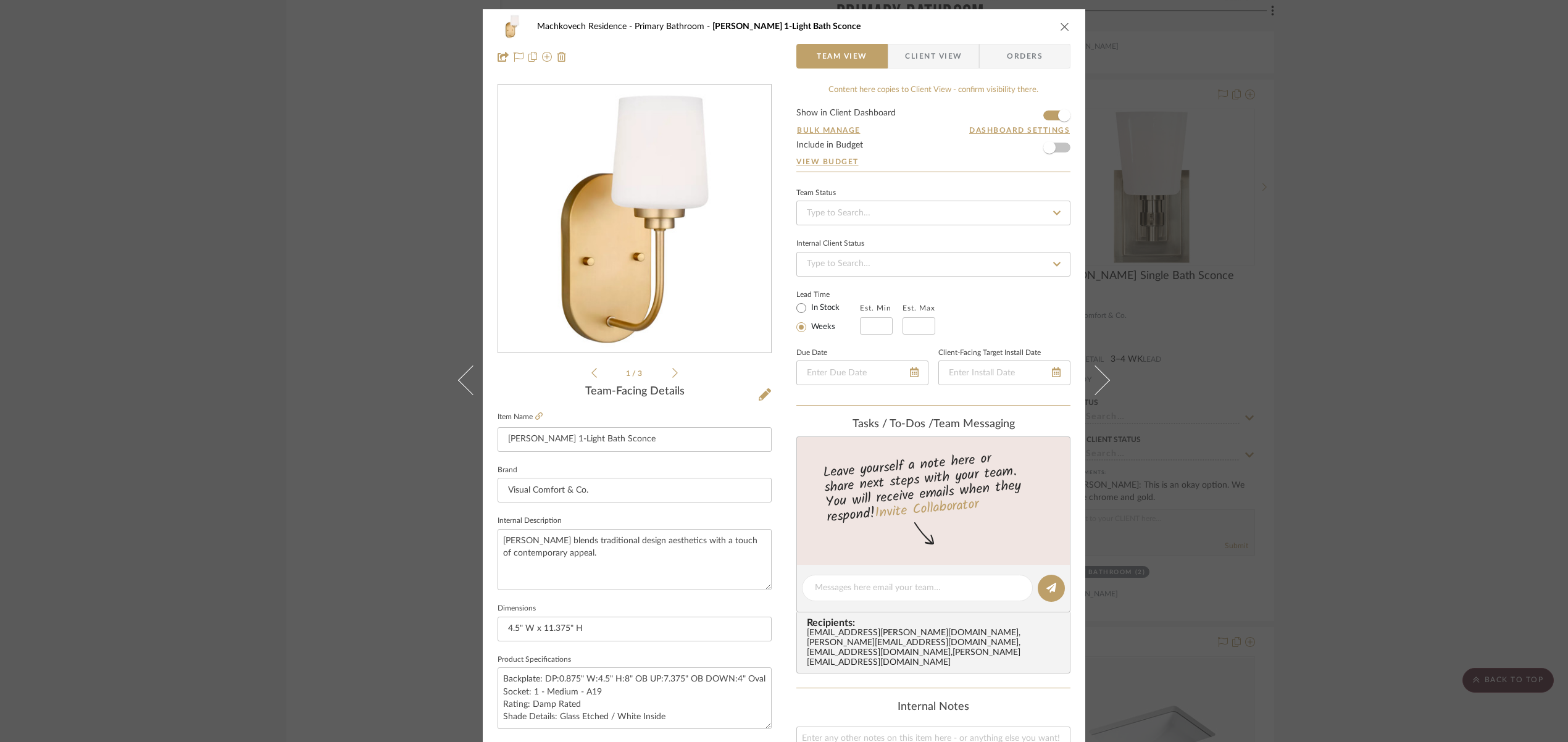
click at [1060, 26] on icon "close" at bounding box center [1064, 26] width 10 height 10
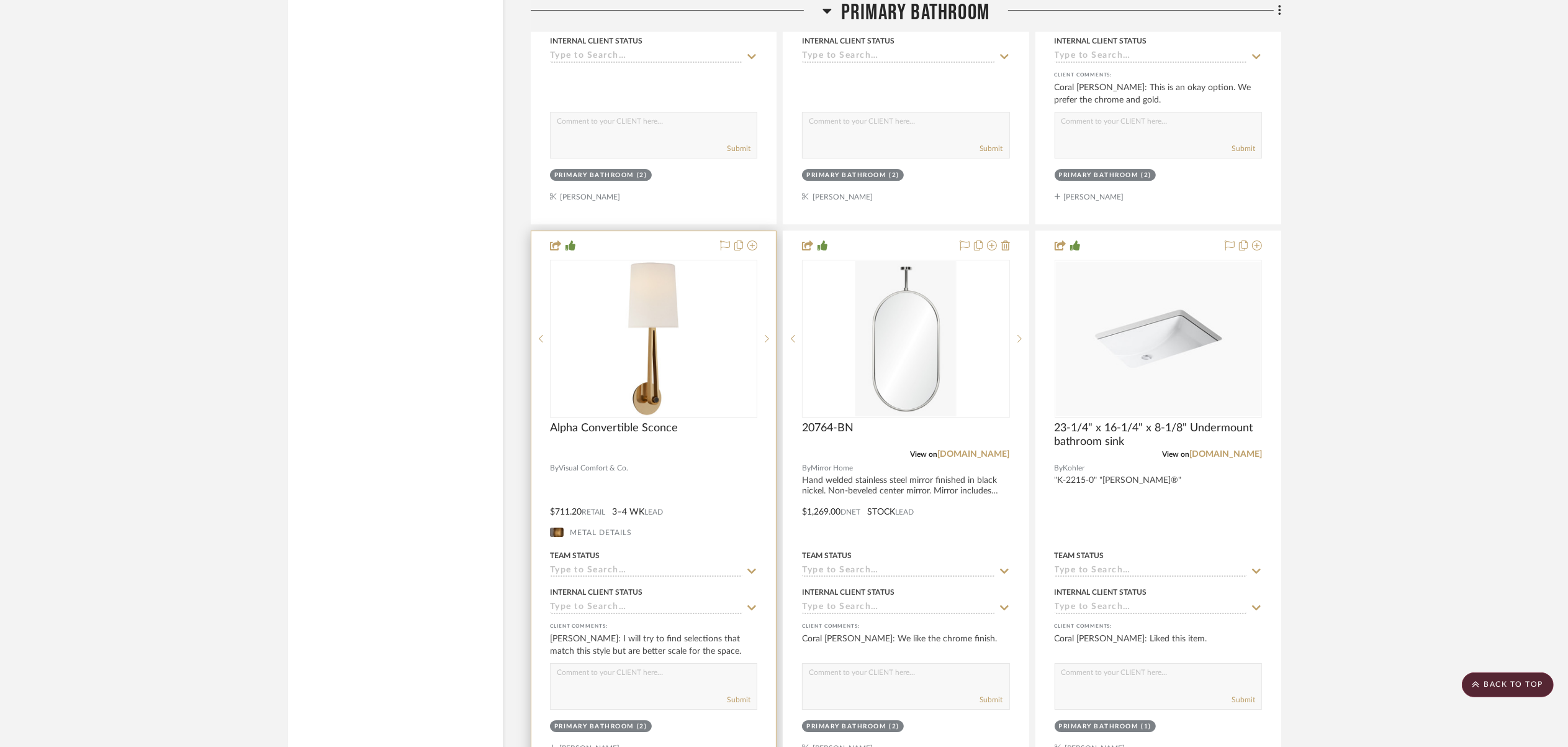
scroll to position [5470, 0]
click at [718, 634] on div "[PERSON_NAME]: I will try to find selections that match this style but are bett…" at bounding box center [653, 644] width 207 height 25
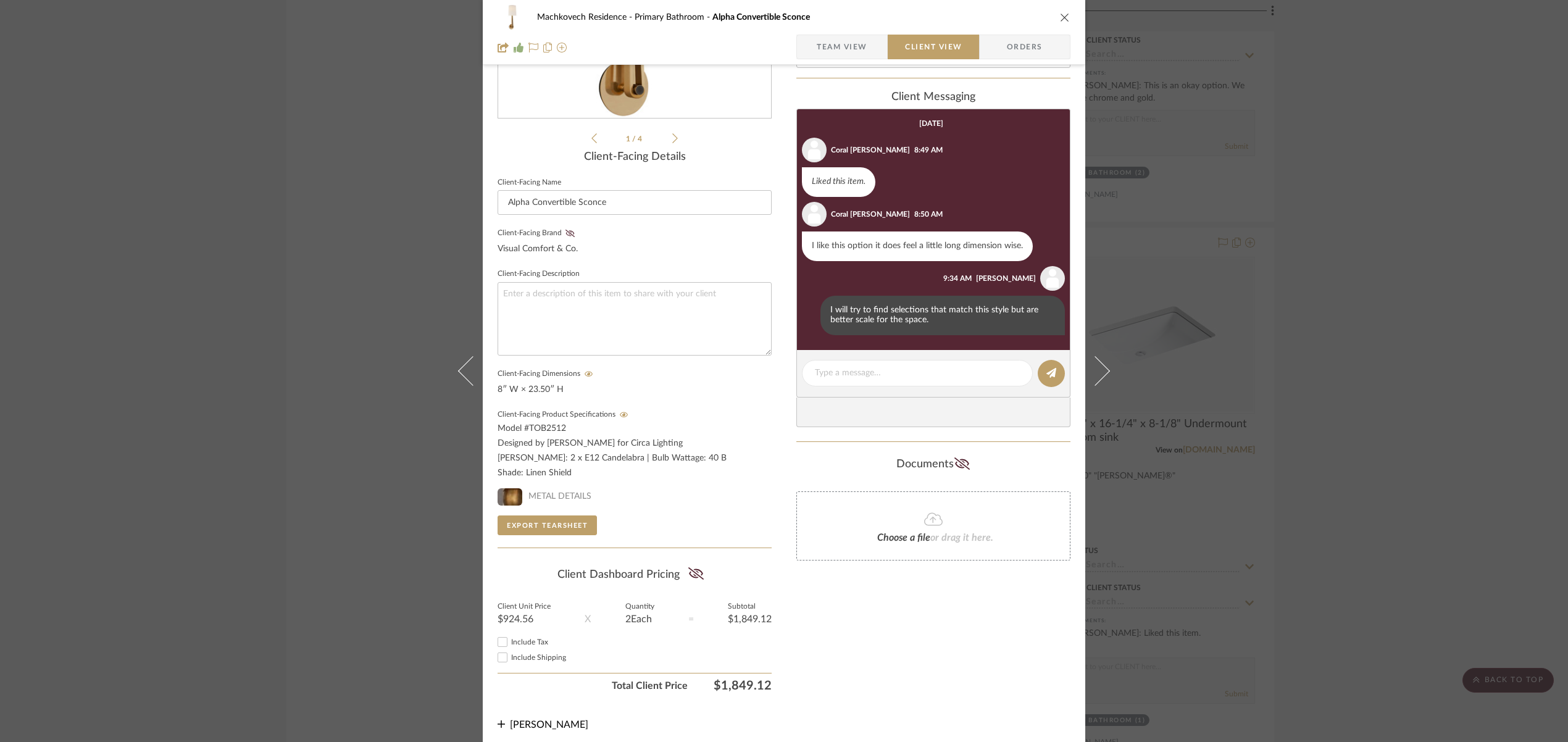
scroll to position [236, 0]
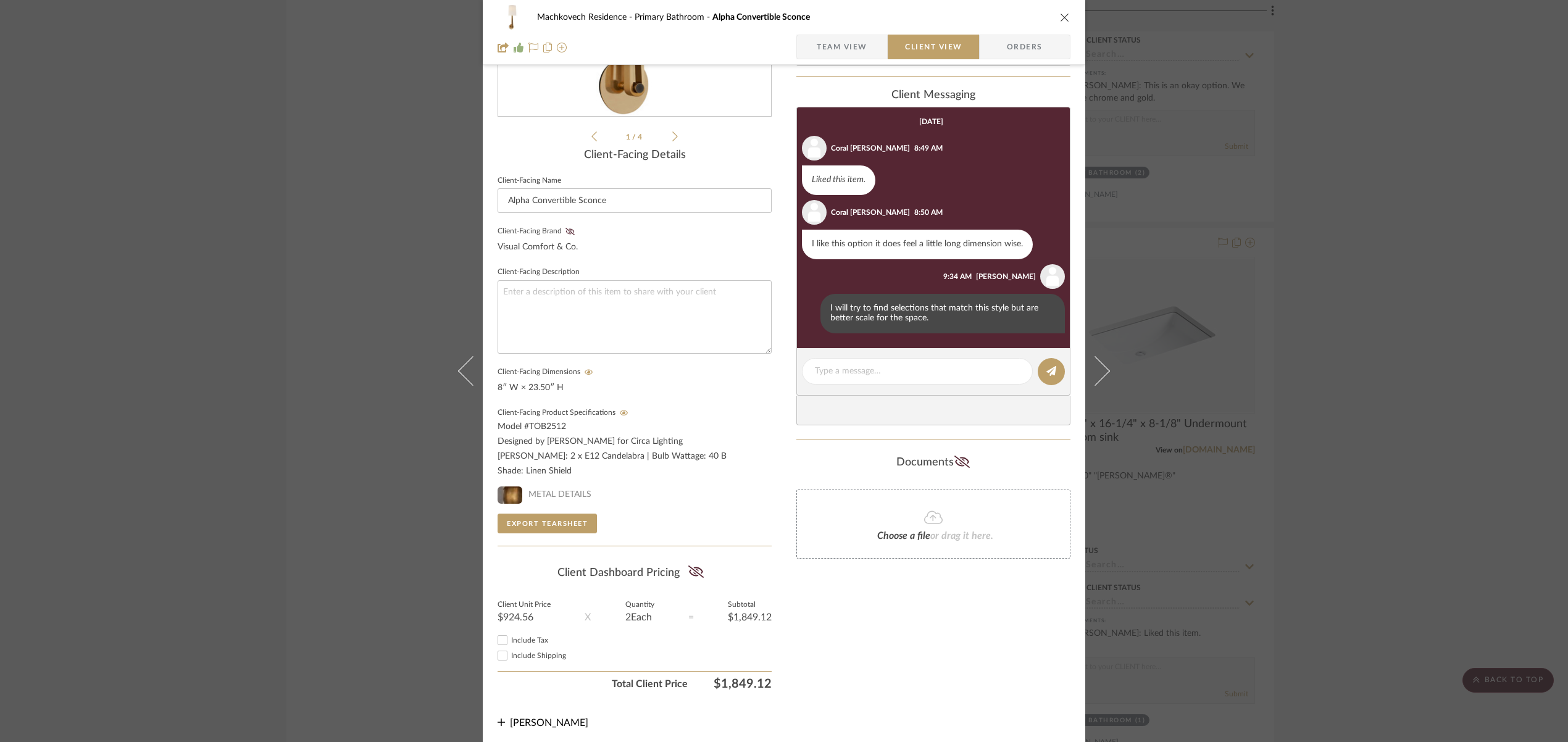
click at [1063, 19] on icon "close" at bounding box center [1064, 17] width 10 height 10
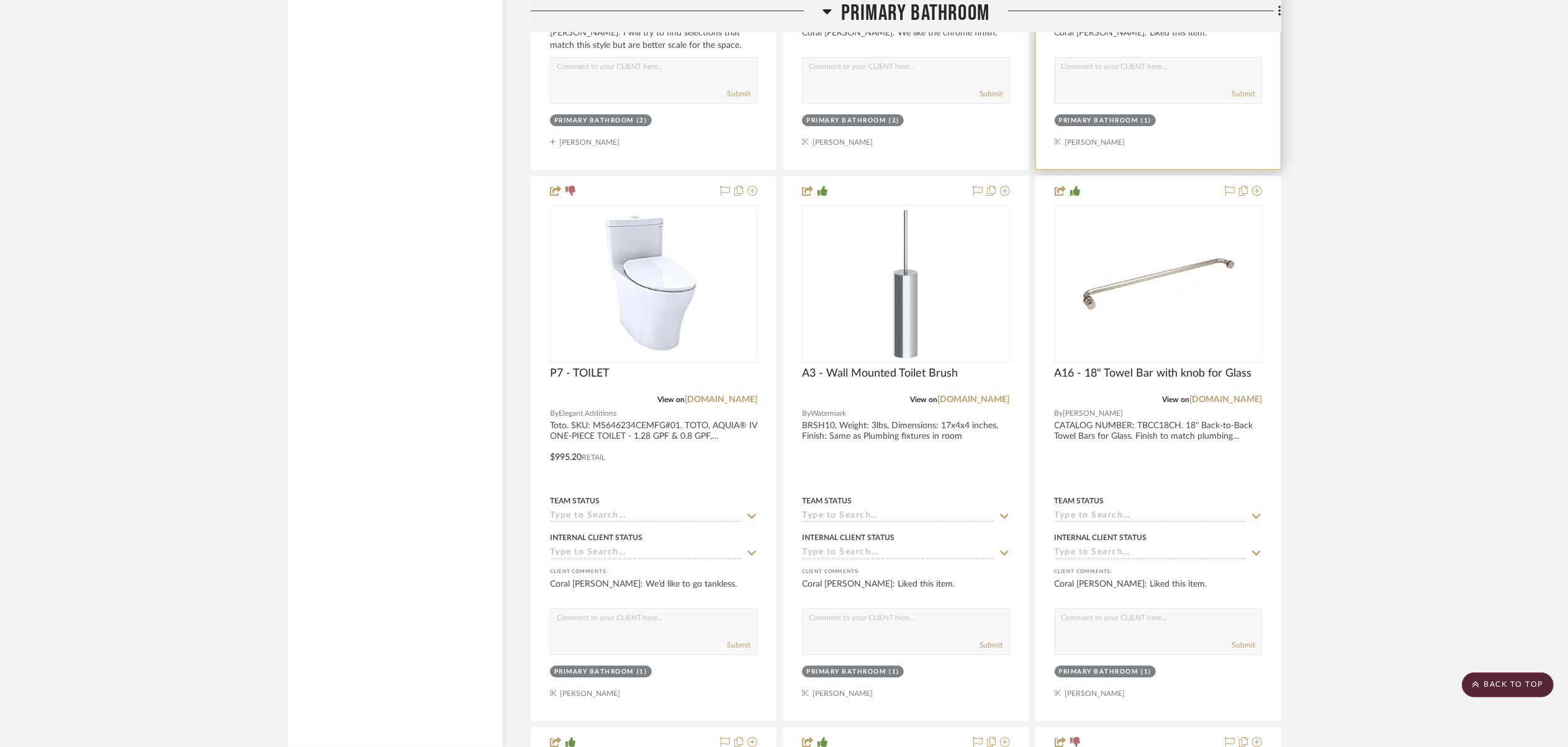
scroll to position [5035, 0]
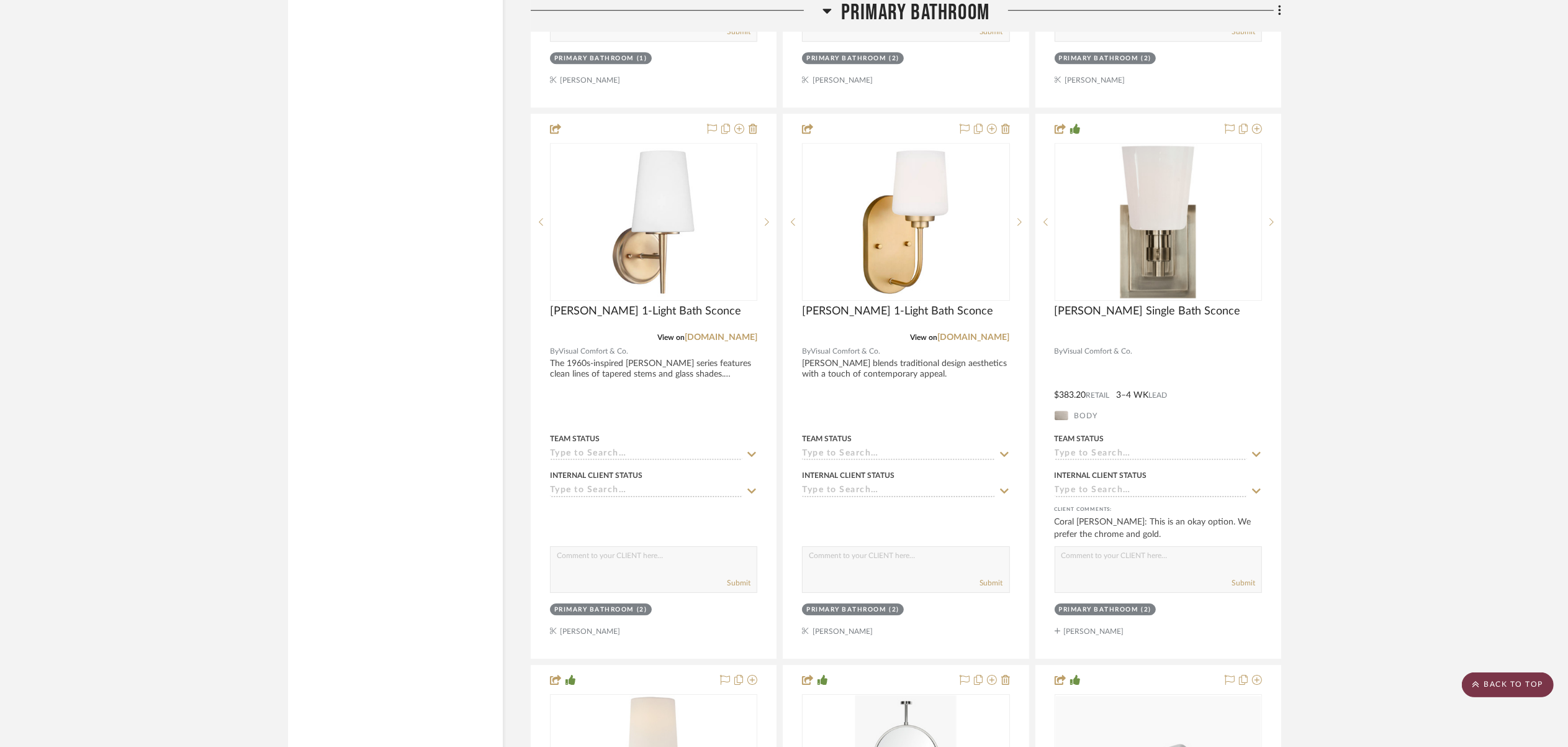
click at [1533, 686] on scroll-to-top-button "BACK TO TOP" at bounding box center [1508, 684] width 92 height 25
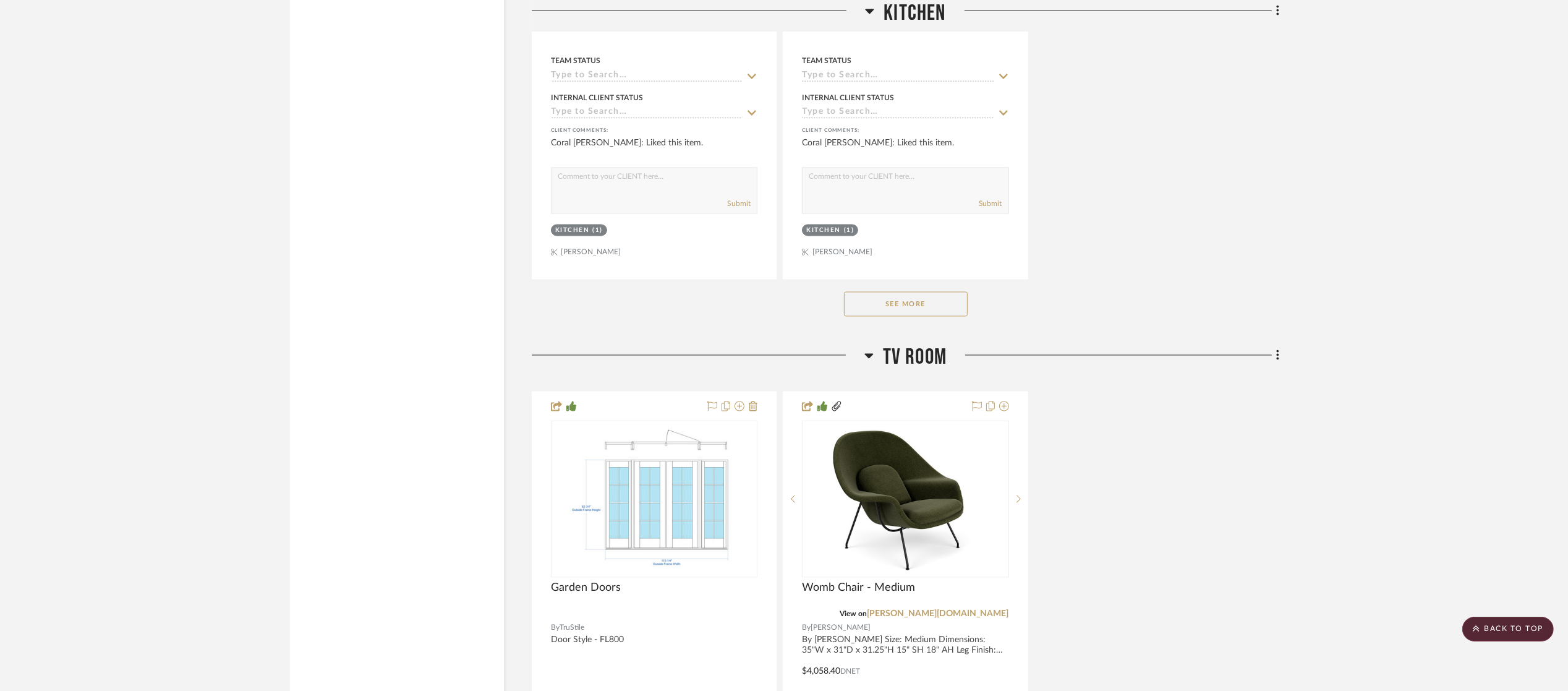
scroll to position [3033, 0]
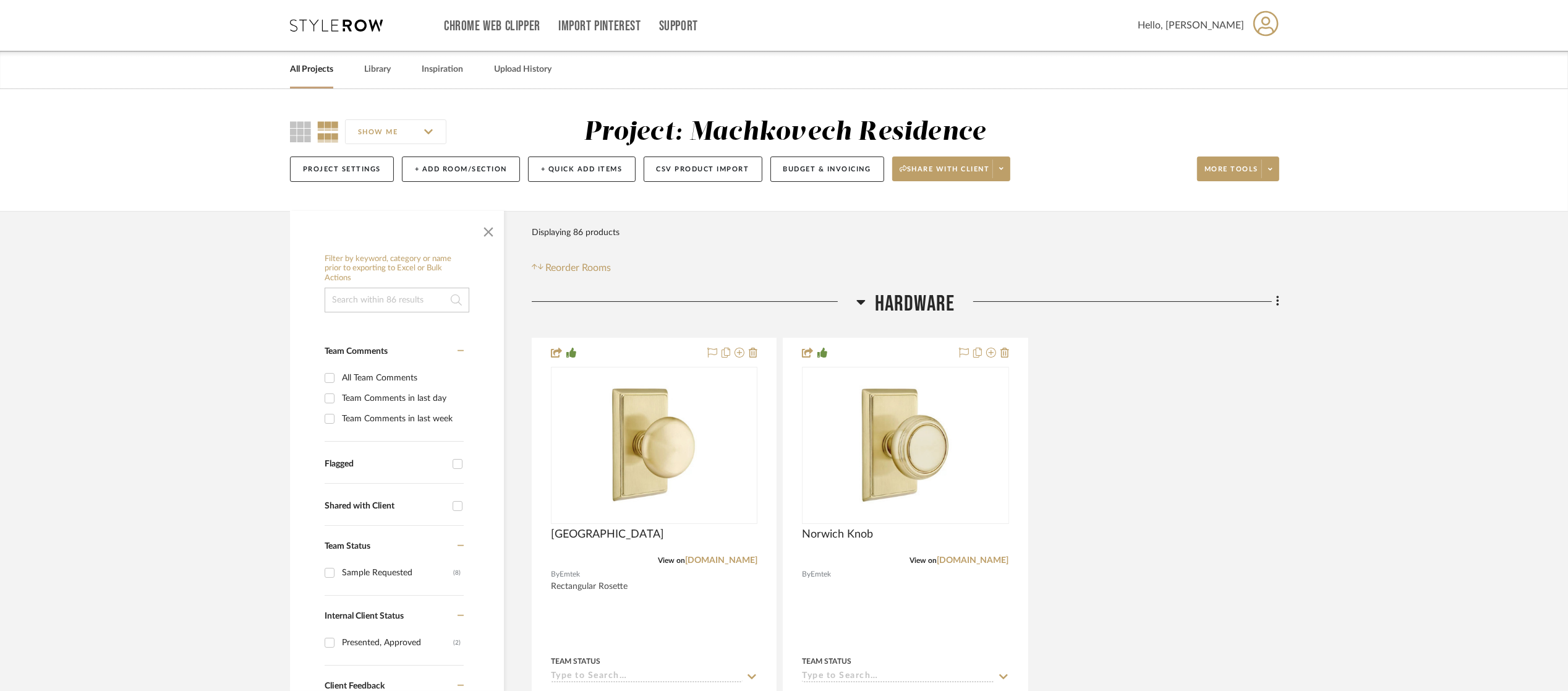
click at [859, 308] on icon at bounding box center [861, 301] width 9 height 15
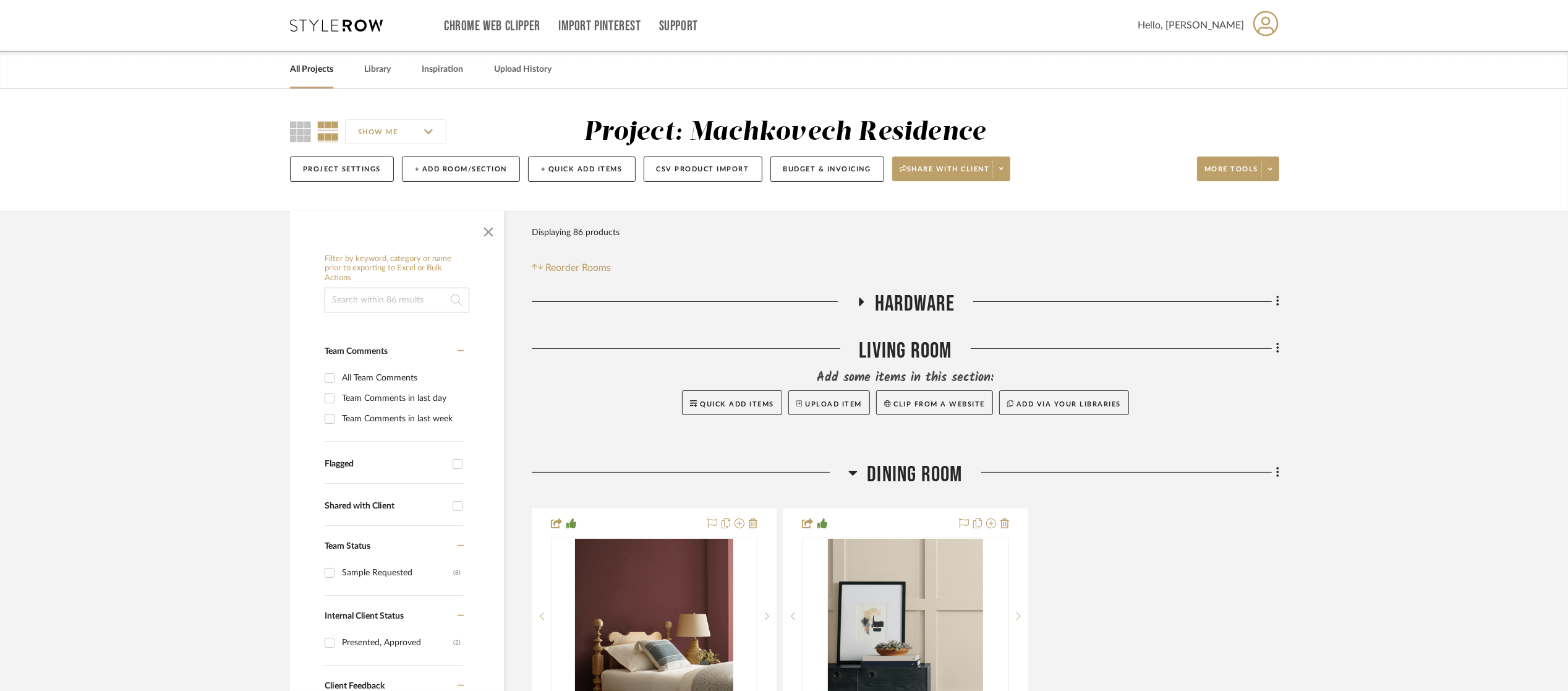
click at [890, 465] on span "Dining Room" at bounding box center [915, 475] width 95 height 26
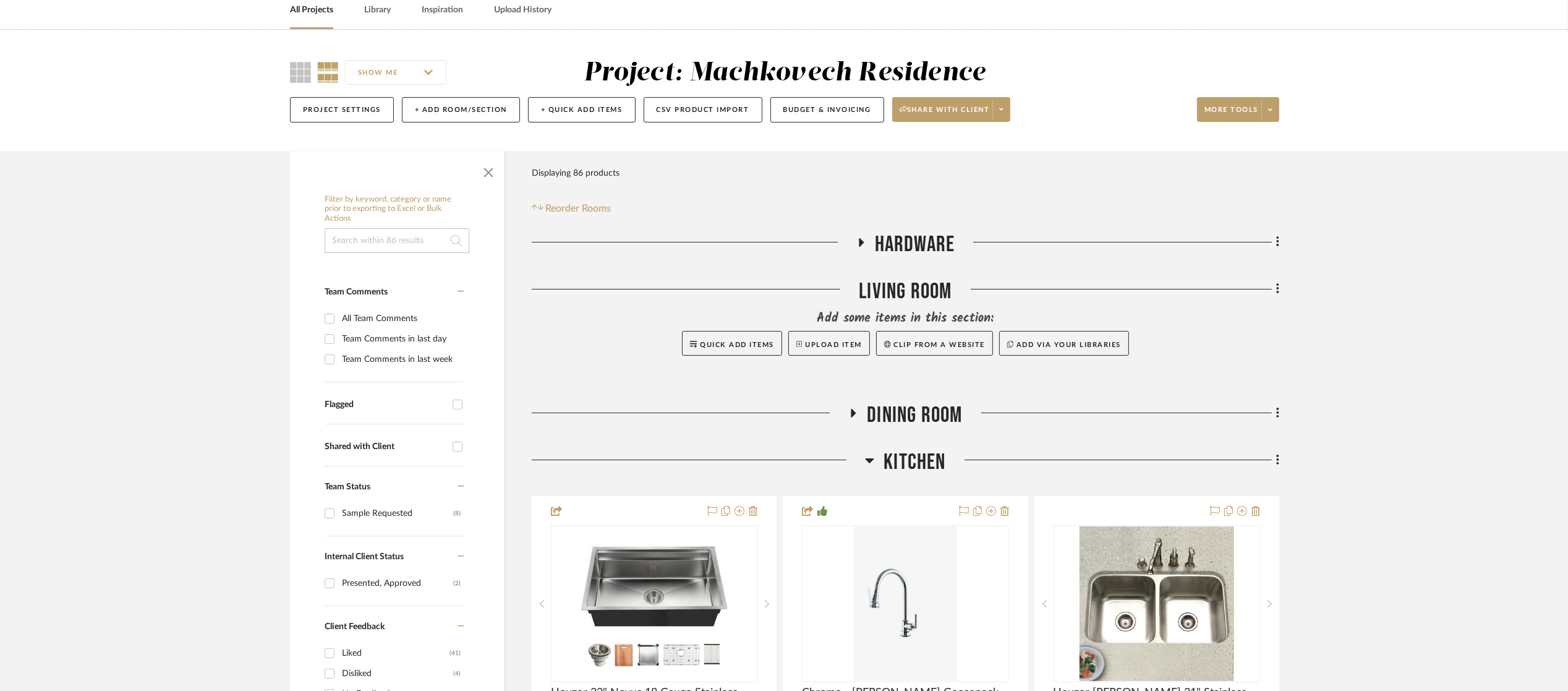
scroll to position [118, 0]
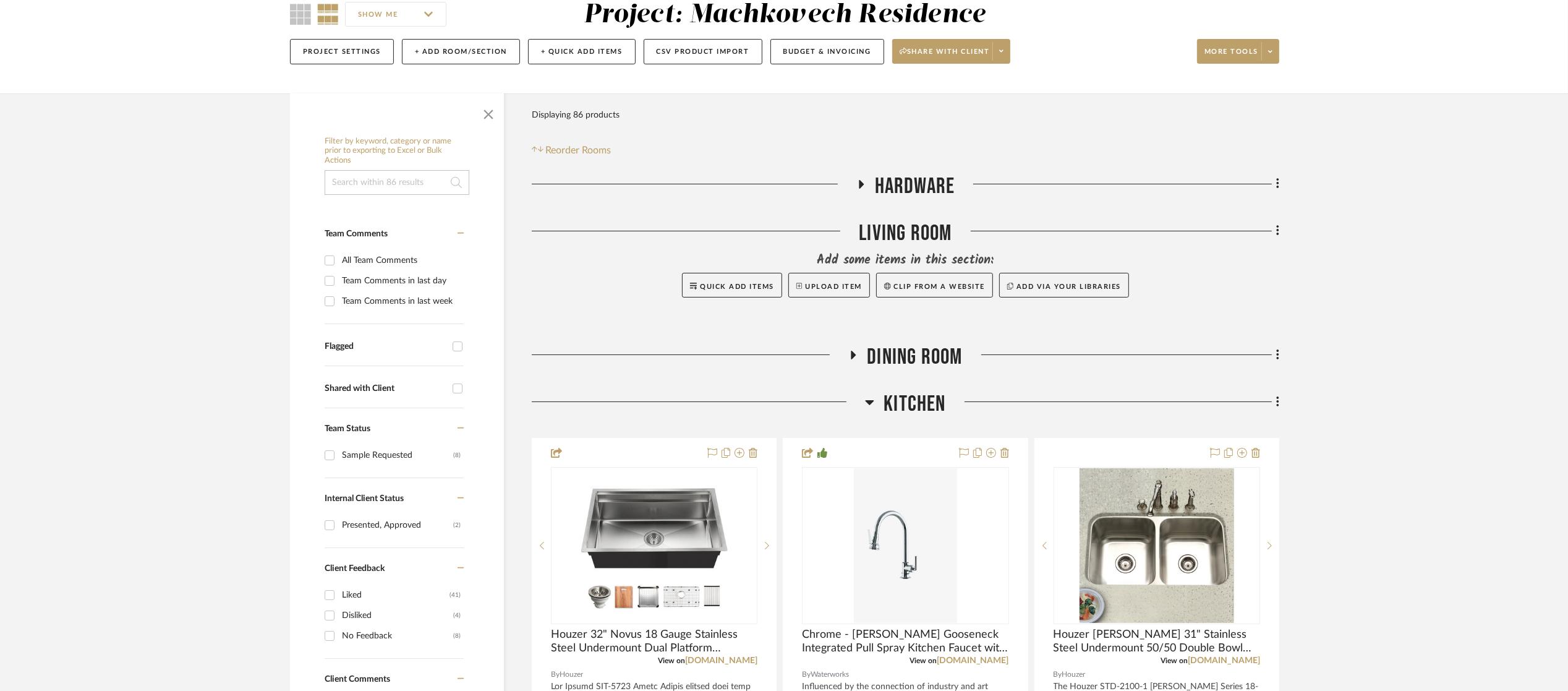
click at [891, 402] on span "Kitchen" at bounding box center [915, 404] width 62 height 26
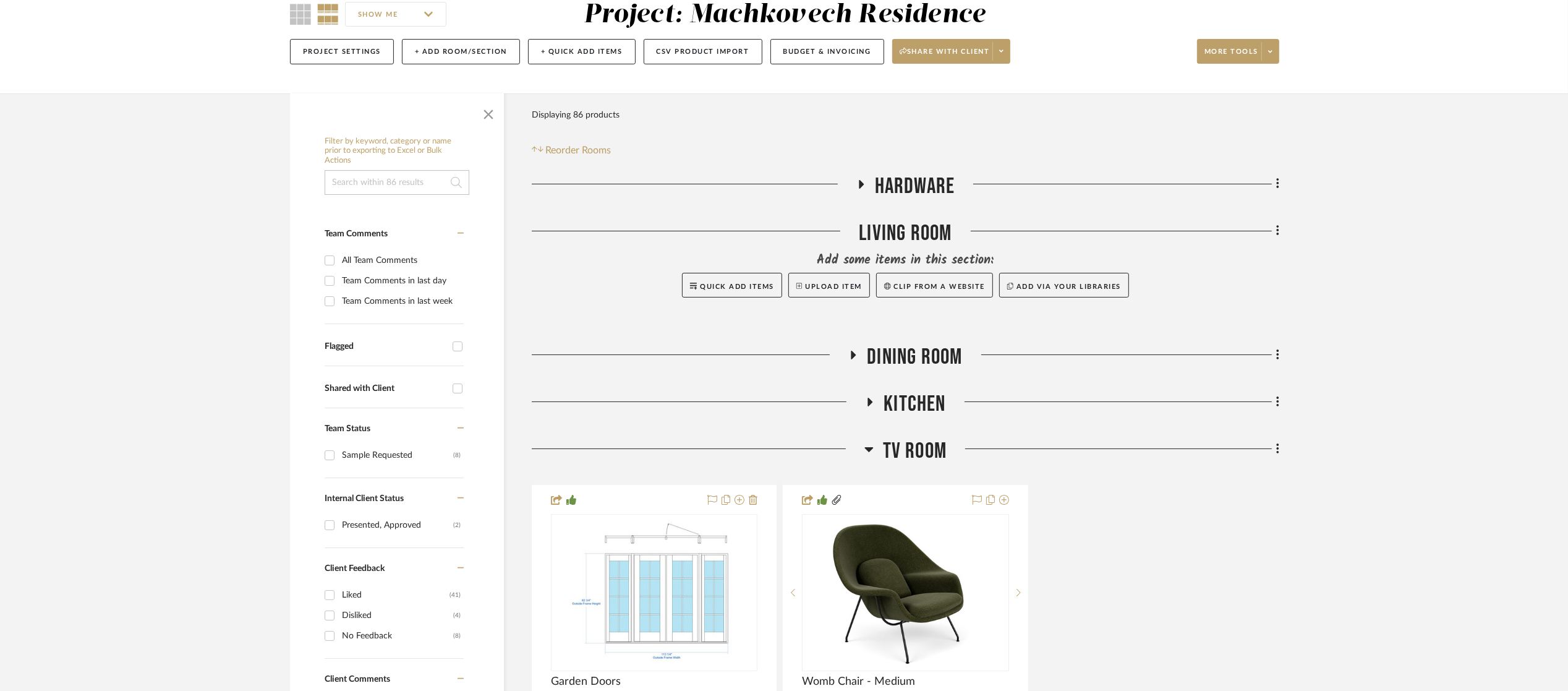
click at [901, 447] on span "TV Room" at bounding box center [915, 451] width 64 height 26
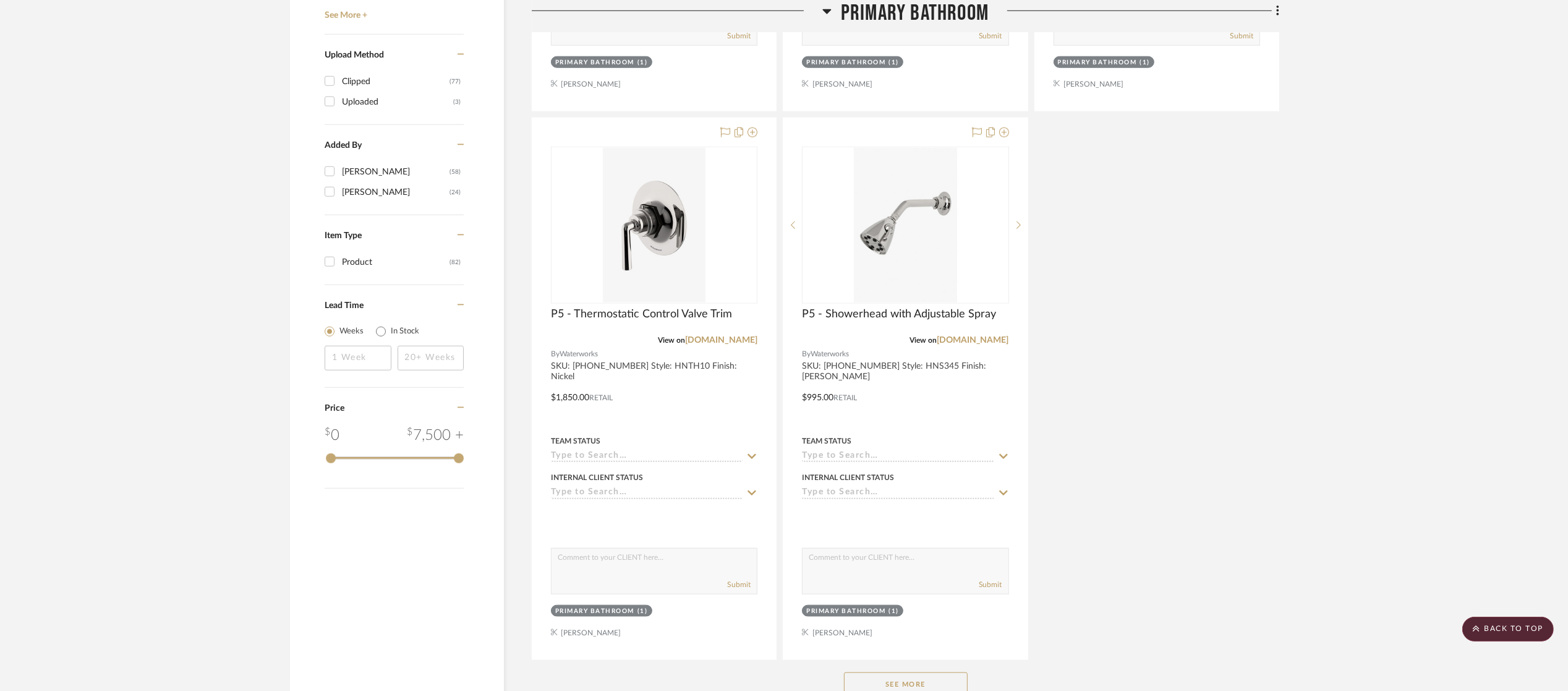
scroll to position [1796, 0]
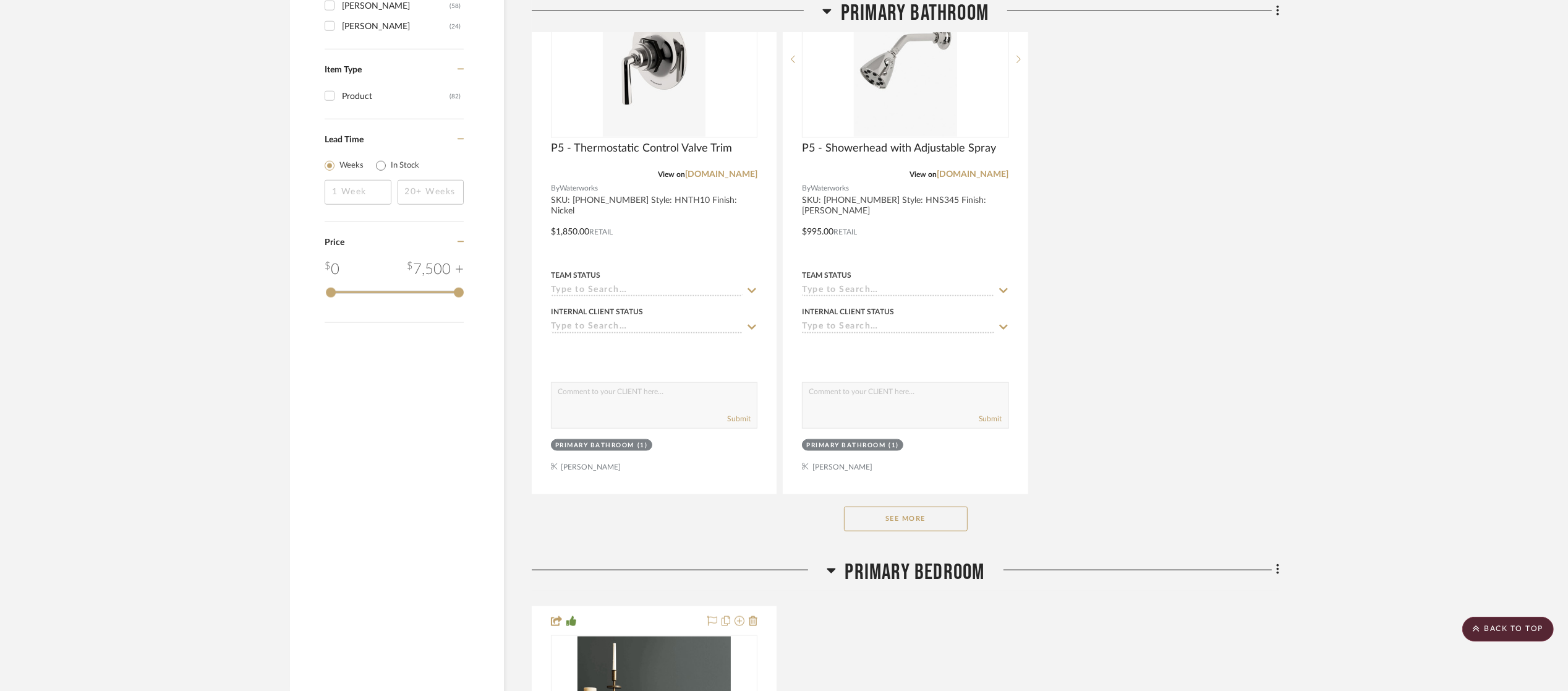
click at [936, 521] on button "See More" at bounding box center [906, 519] width 124 height 24
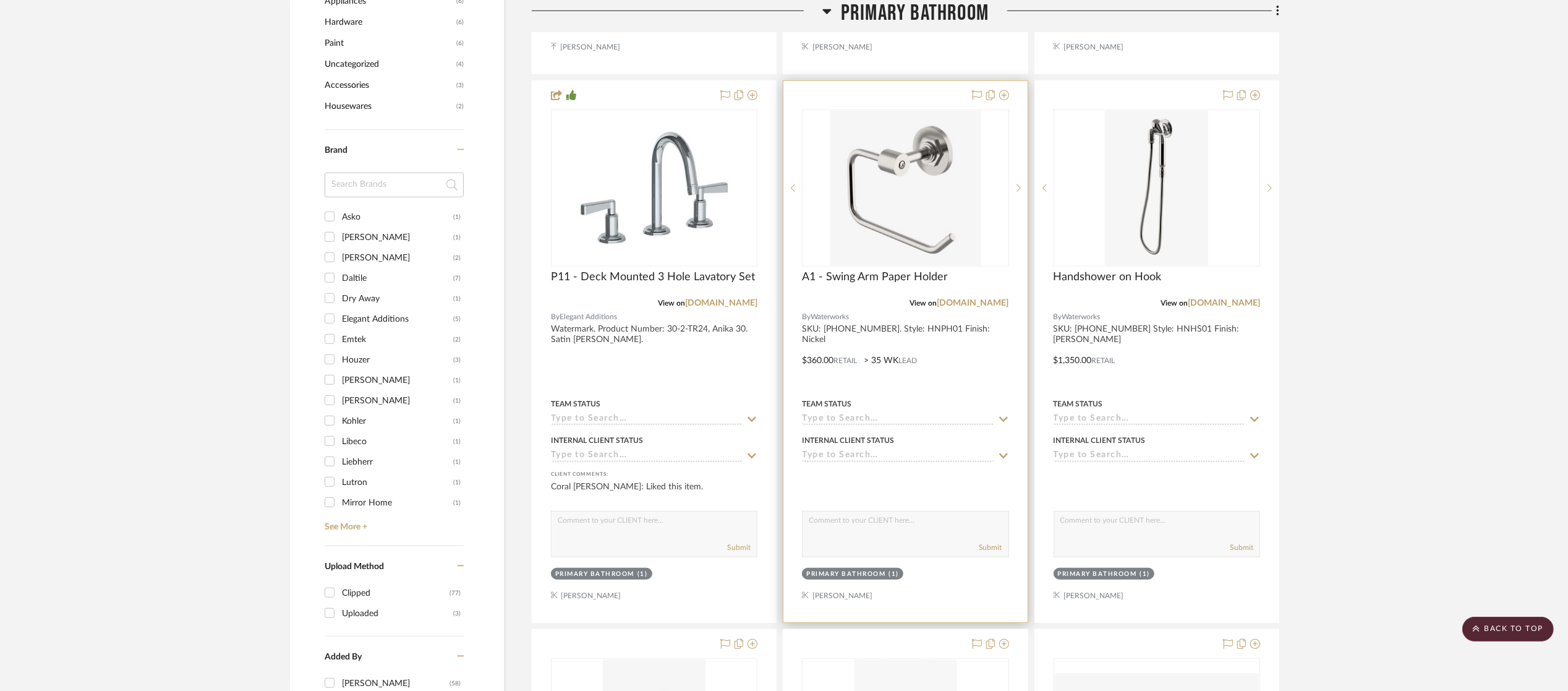
scroll to position [912, 0]
